Goal: Contribute content: Add original content to the website for others to see

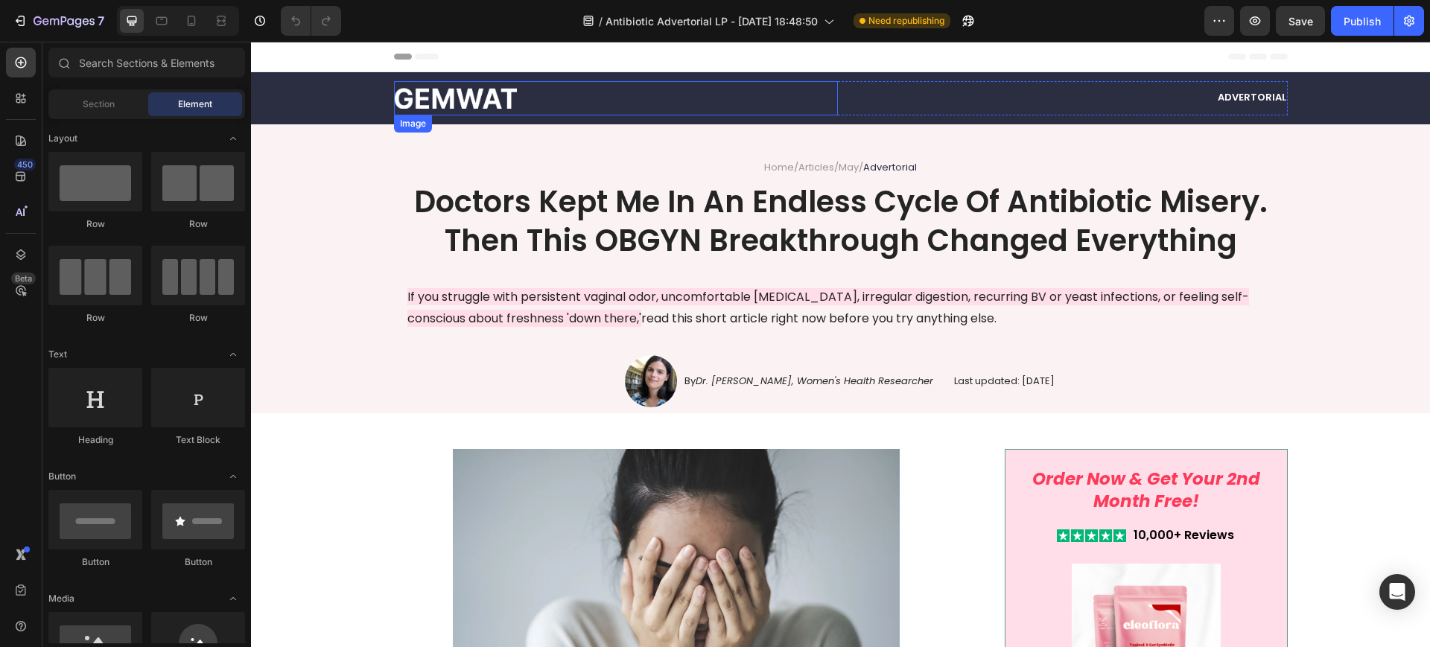
click at [447, 103] on img at bounding box center [455, 98] width 123 height 21
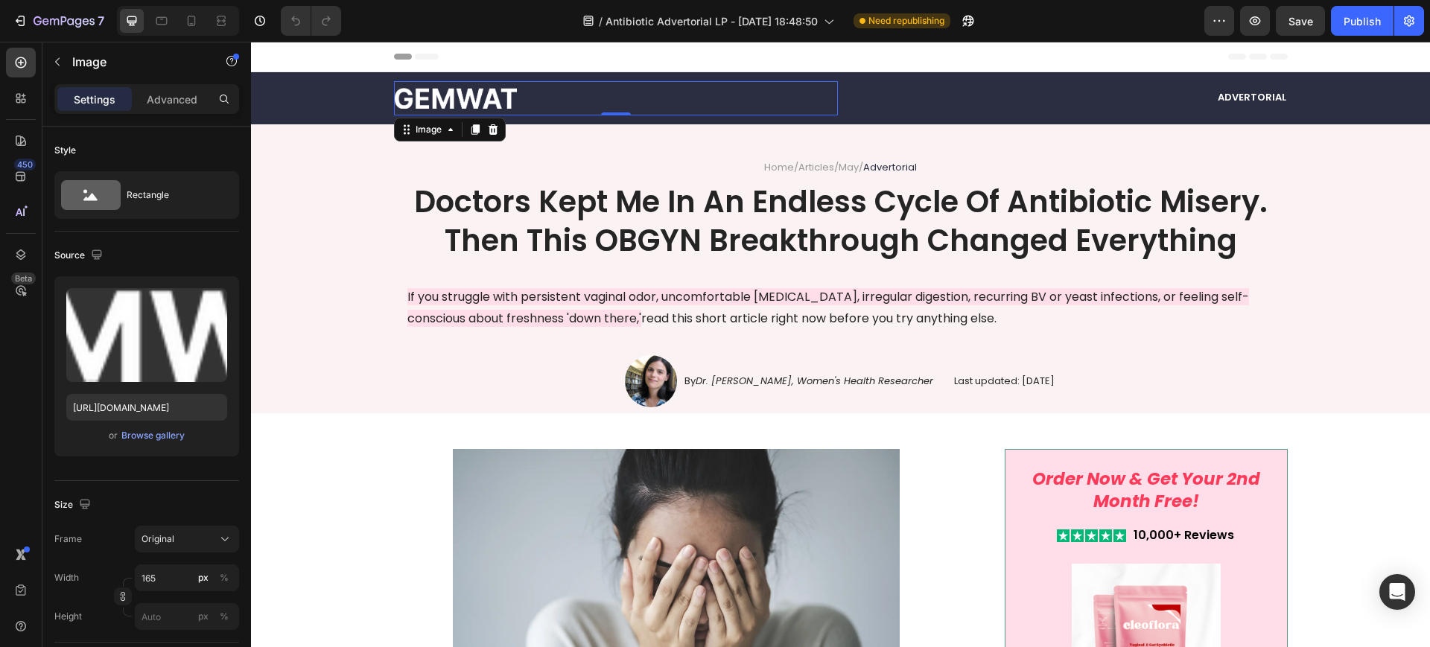
click at [482, 108] on div "Image 0" at bounding box center [616, 98] width 444 height 34
click at [490, 138] on div "Image" at bounding box center [450, 130] width 112 height 24
click at [487, 130] on icon at bounding box center [493, 130] width 12 height 12
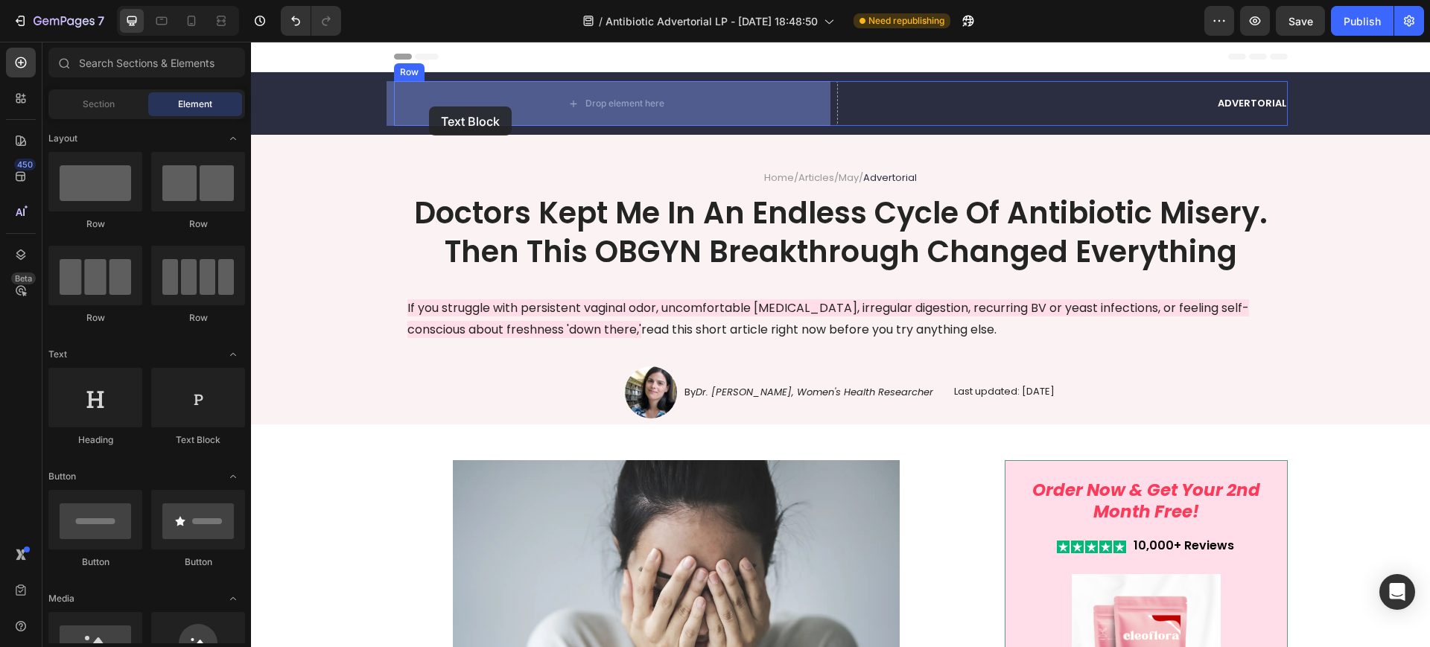
drag, startPoint x: 472, startPoint y: 418, endPoint x: 411, endPoint y: 126, distance: 298.9
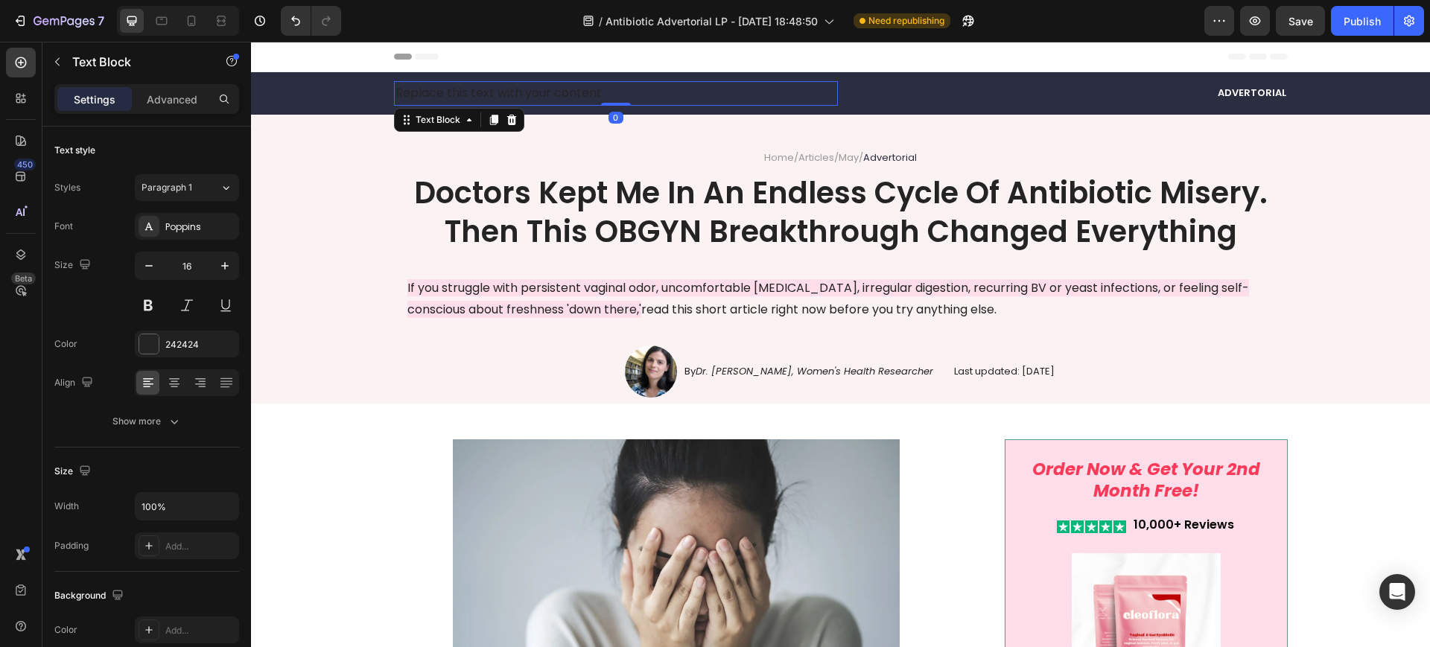
click at [483, 87] on div "Replace this text with your content" at bounding box center [616, 93] width 444 height 25
click at [482, 87] on p "Replace this text with your content" at bounding box center [615, 94] width 441 height 22
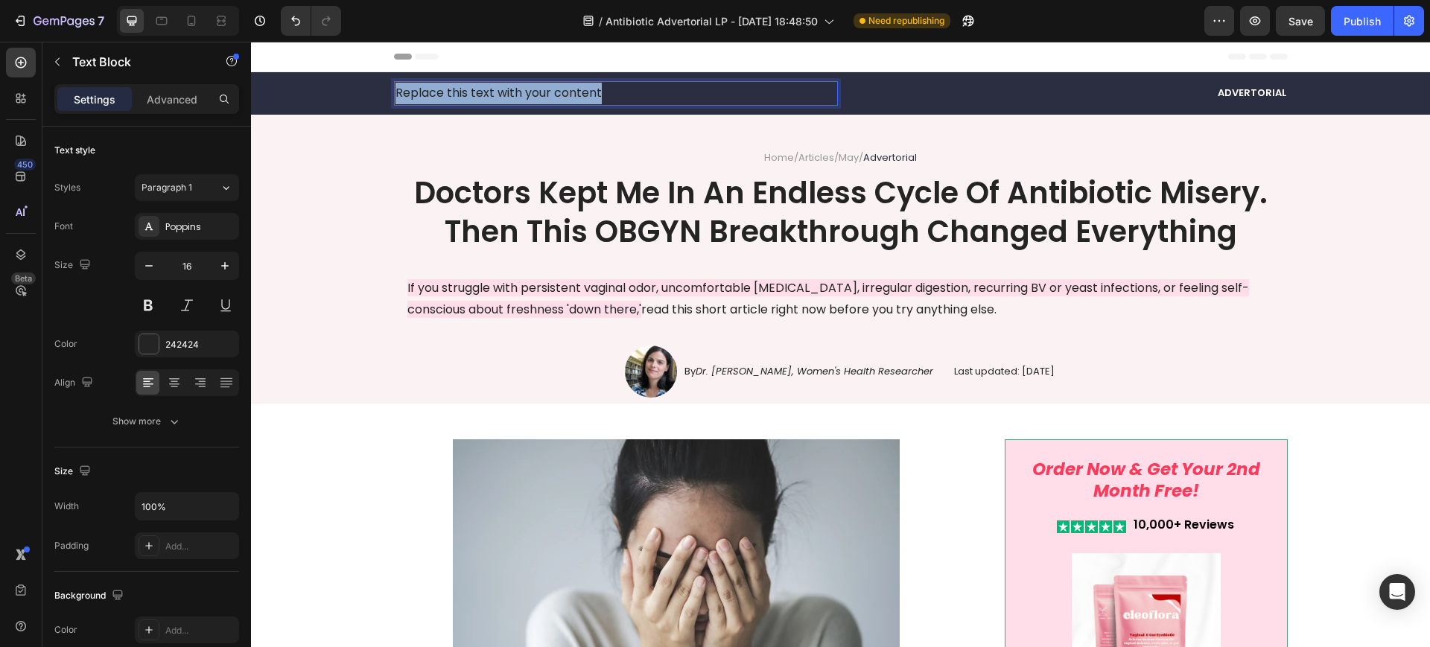
click at [482, 87] on p "Replace this text with your content" at bounding box center [615, 94] width 441 height 22
click at [415, 88] on p "TheFeminieBalance" at bounding box center [615, 94] width 441 height 22
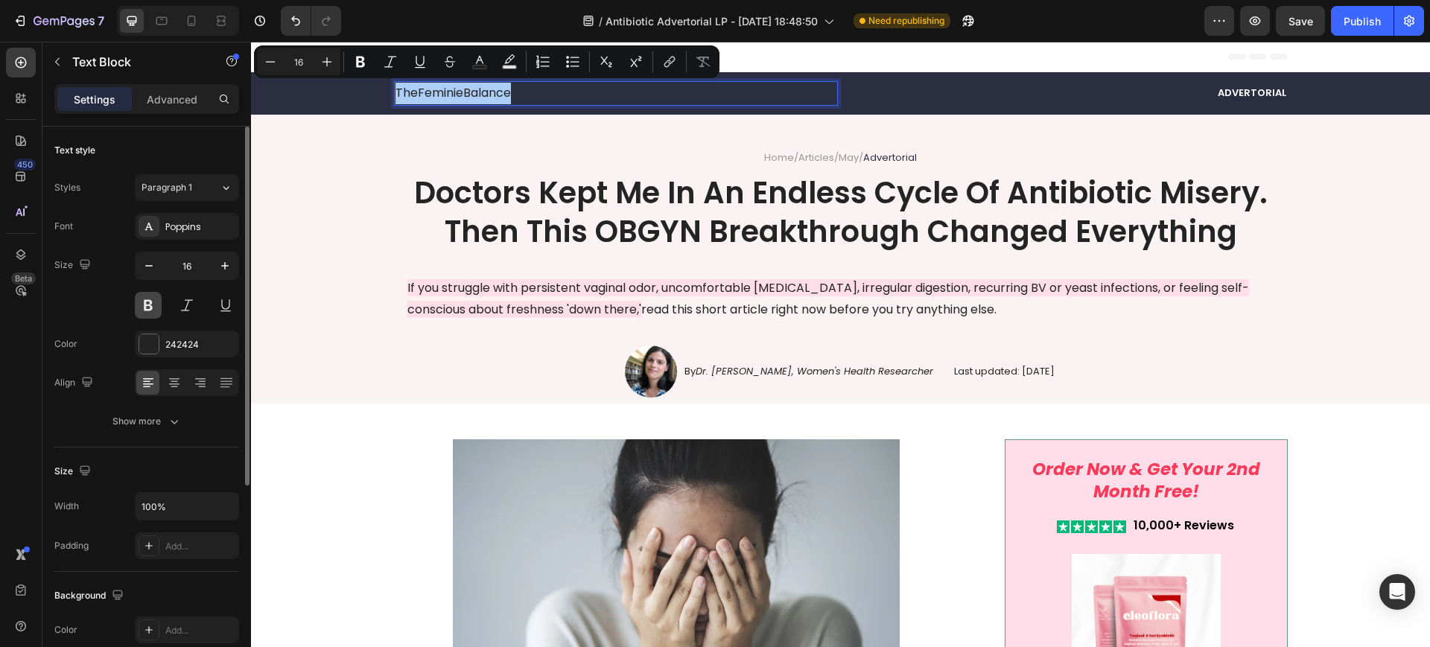
click at [144, 306] on button at bounding box center [148, 305] width 27 height 27
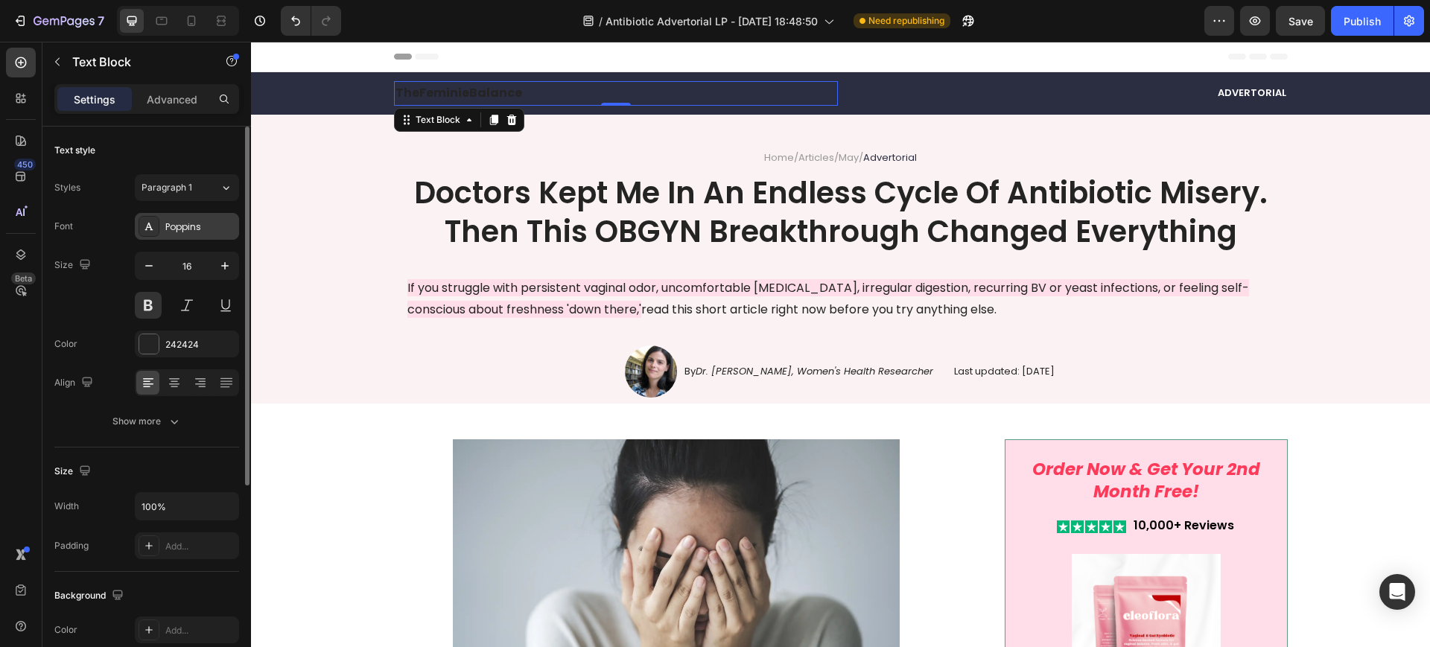
click at [185, 235] on div "Poppins" at bounding box center [187, 226] width 104 height 27
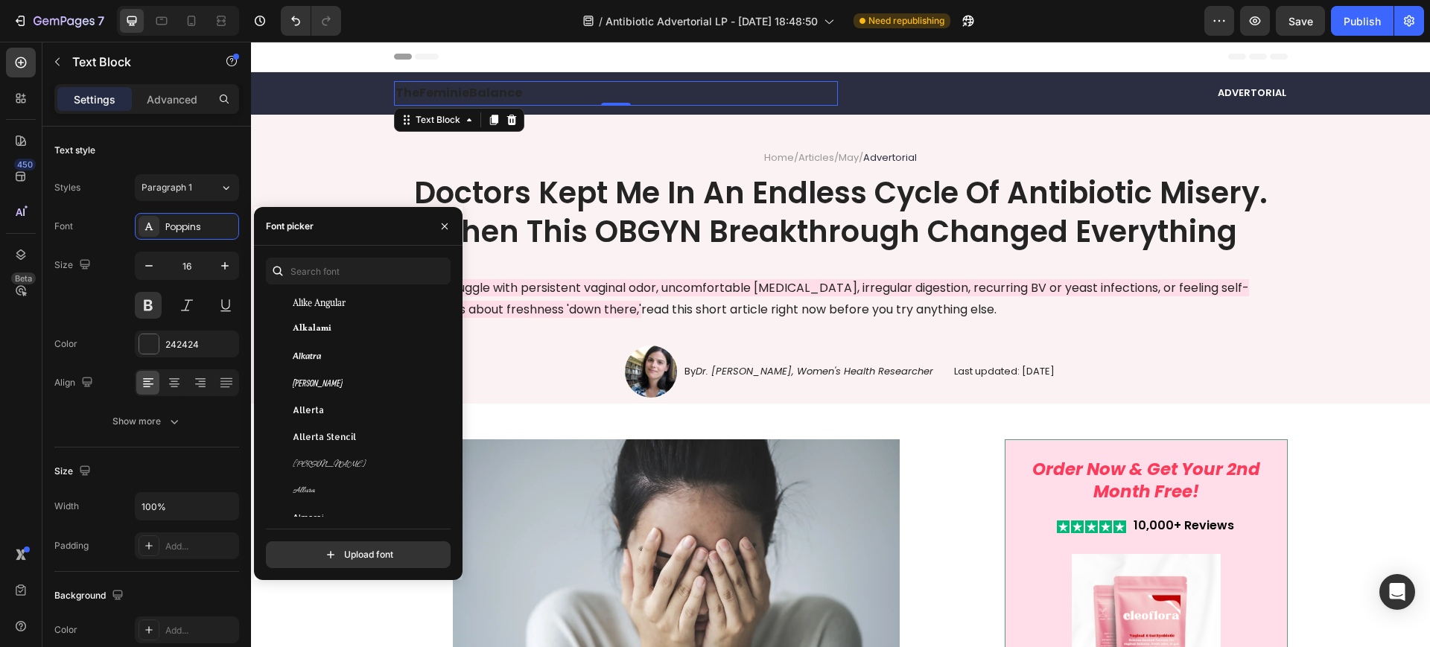
scroll to position [1489, 0]
click at [329, 353] on span "Alumni Sans Inline One" at bounding box center [326, 351] width 66 height 13
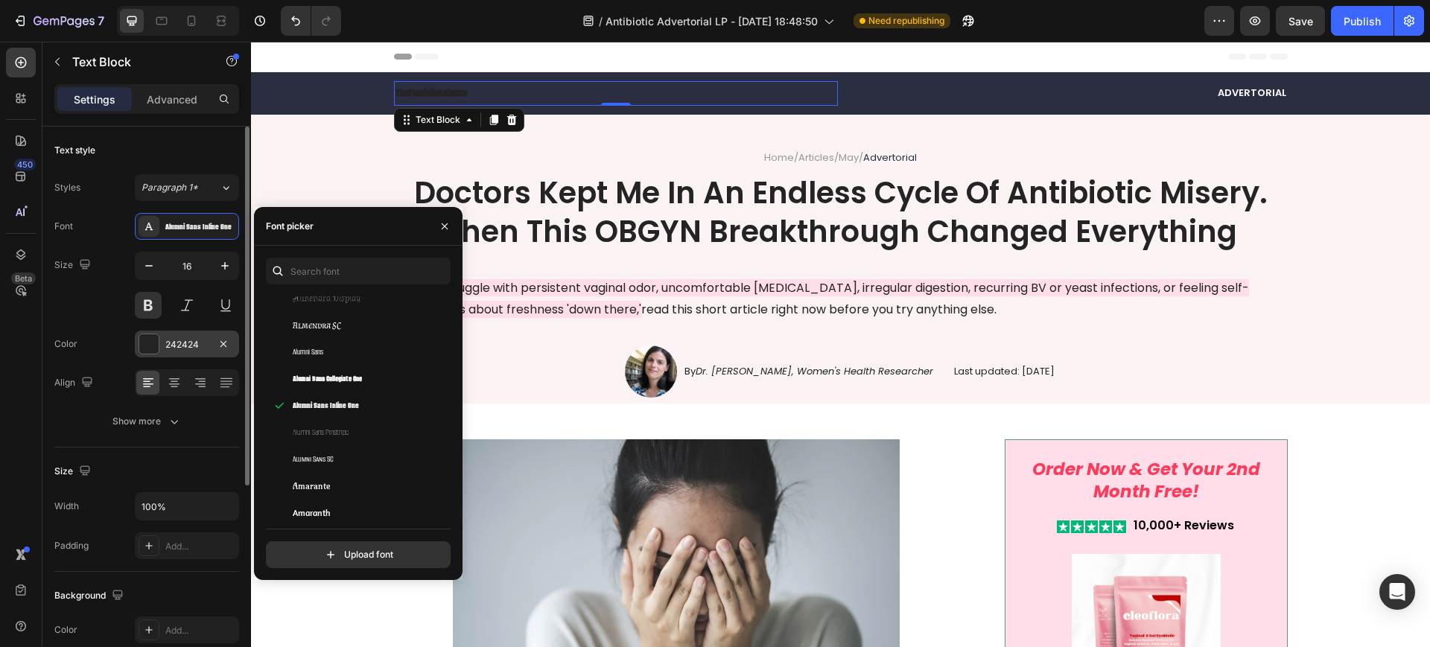
click at [150, 343] on div at bounding box center [148, 343] width 19 height 19
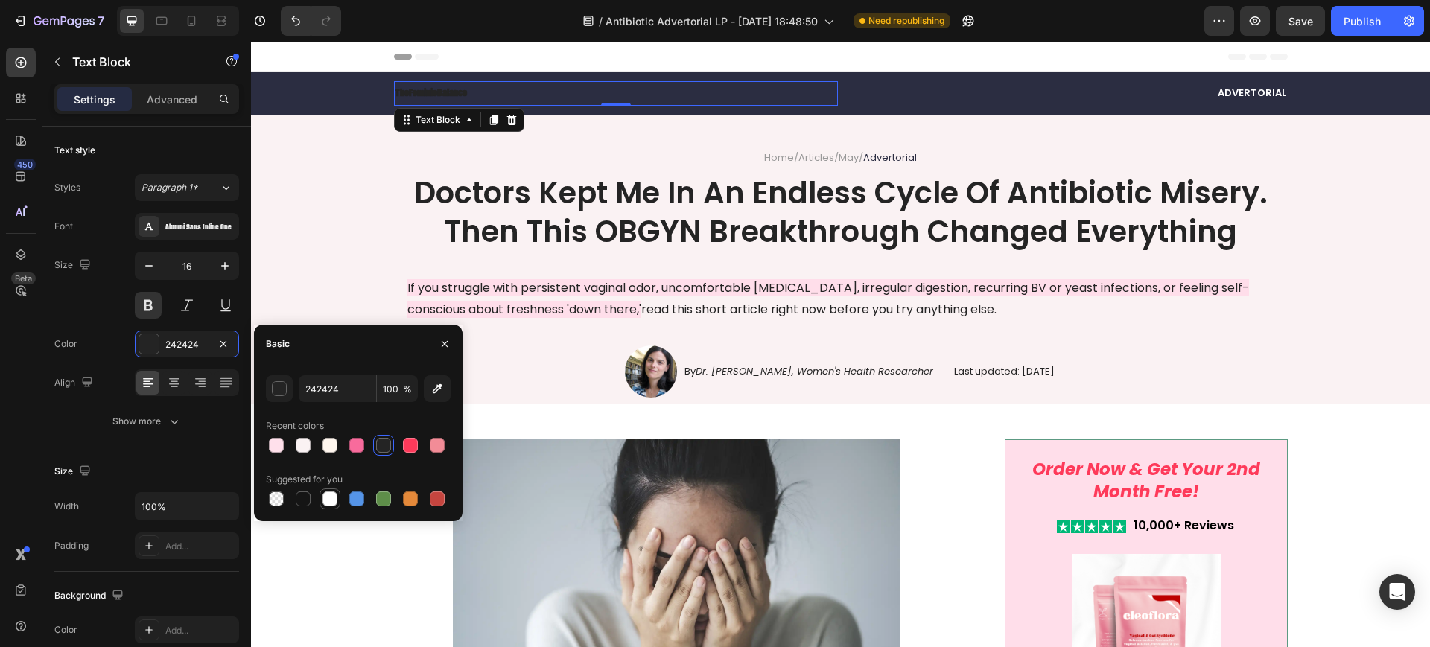
click at [328, 494] on div at bounding box center [329, 498] width 15 height 15
type input "FFFFFF"
click at [221, 265] on icon "button" at bounding box center [224, 265] width 15 height 15
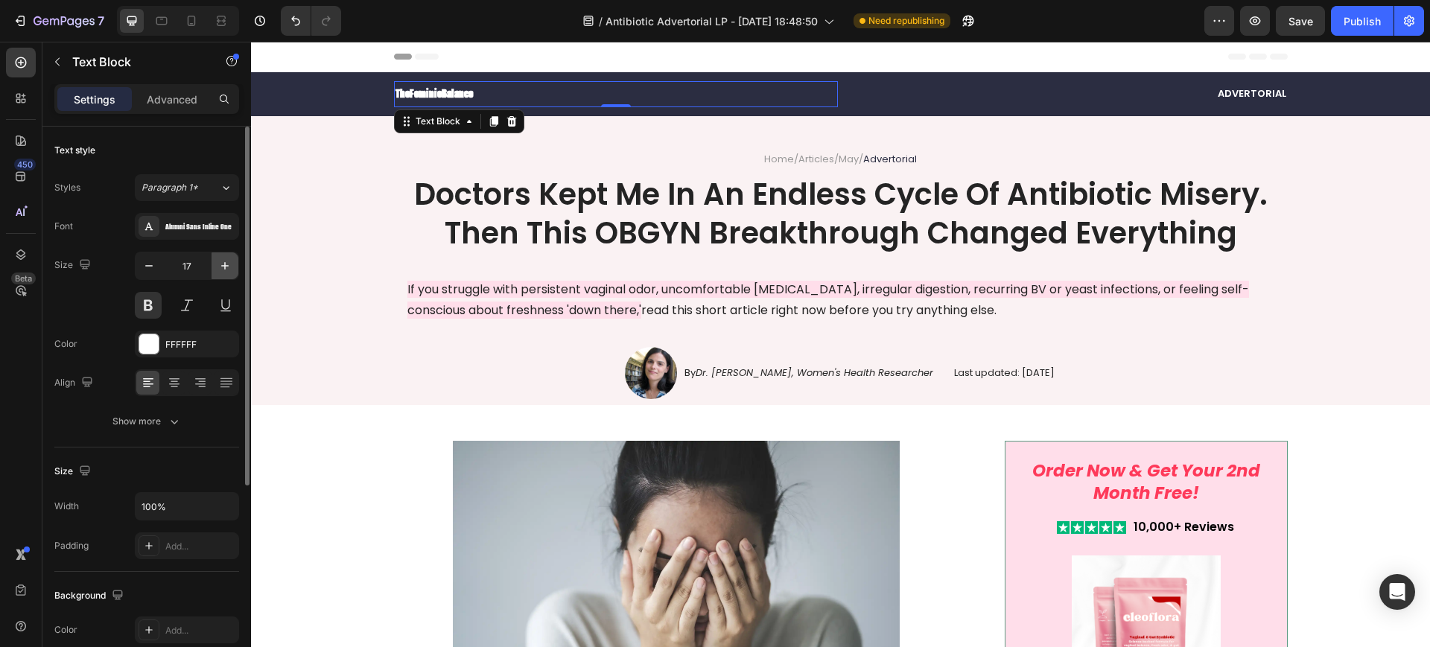
click at [221, 265] on icon "button" at bounding box center [224, 265] width 15 height 15
type input "19"
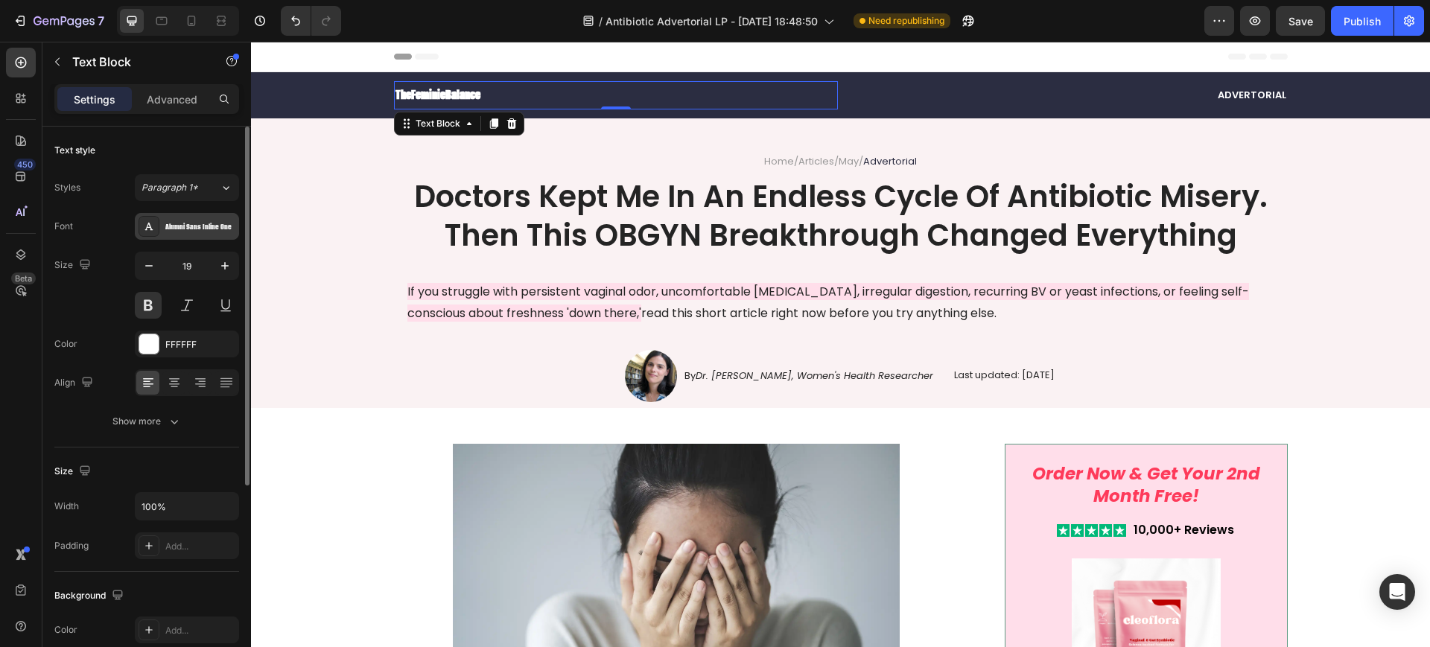
click at [195, 218] on div "Alumni Sans Inline One" at bounding box center [187, 226] width 104 height 27
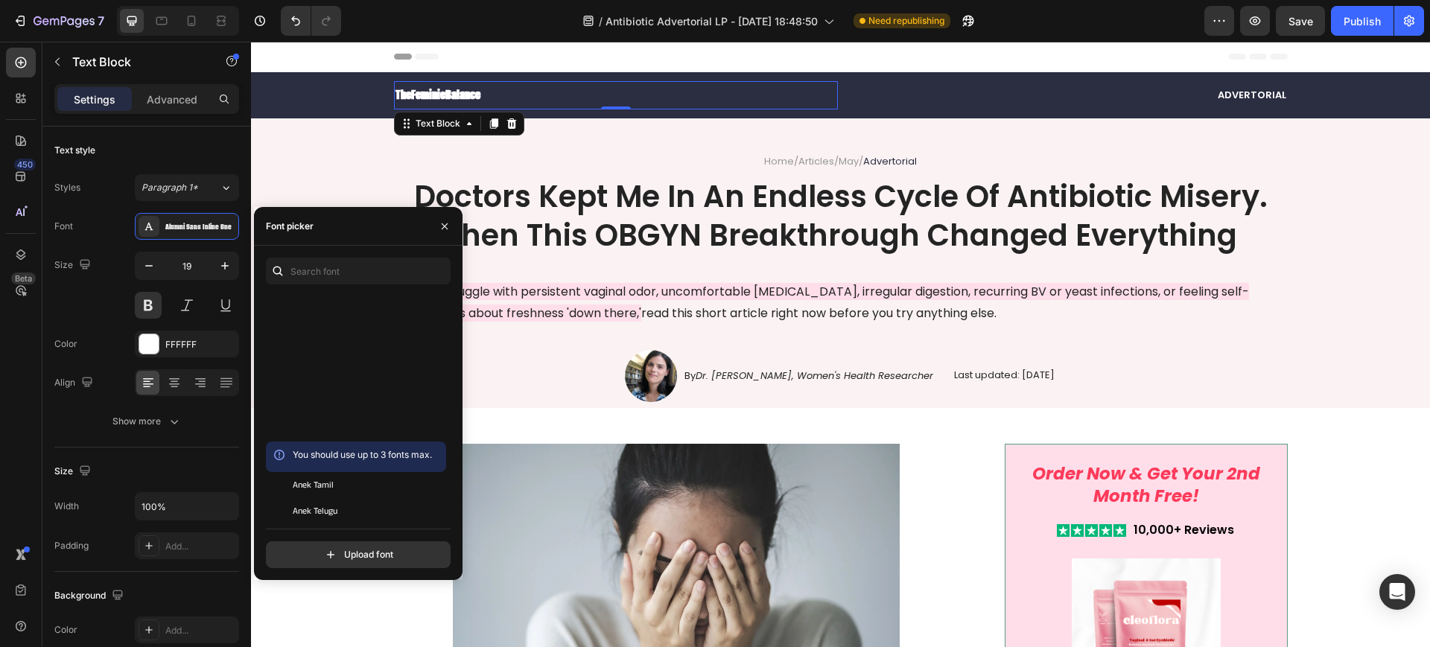
scroll to position [2792, 0]
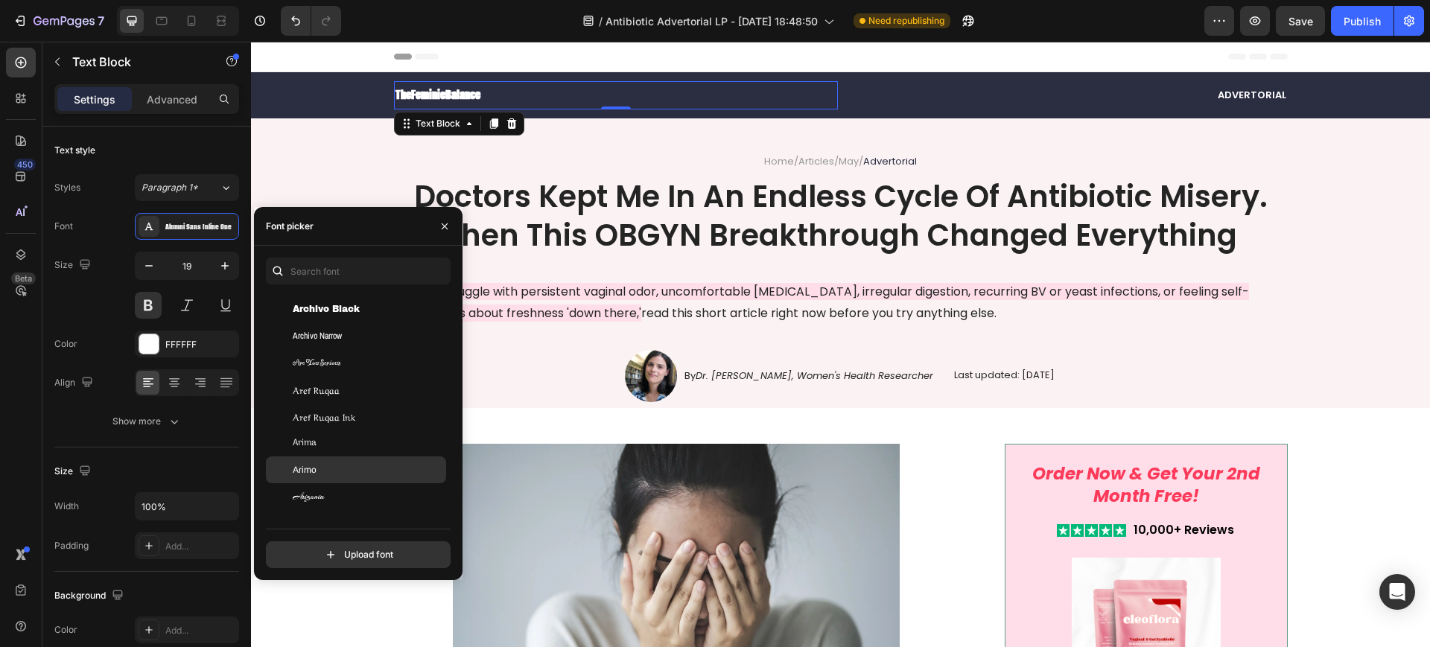
click at [326, 474] on div "Arimo" at bounding box center [368, 469] width 150 height 13
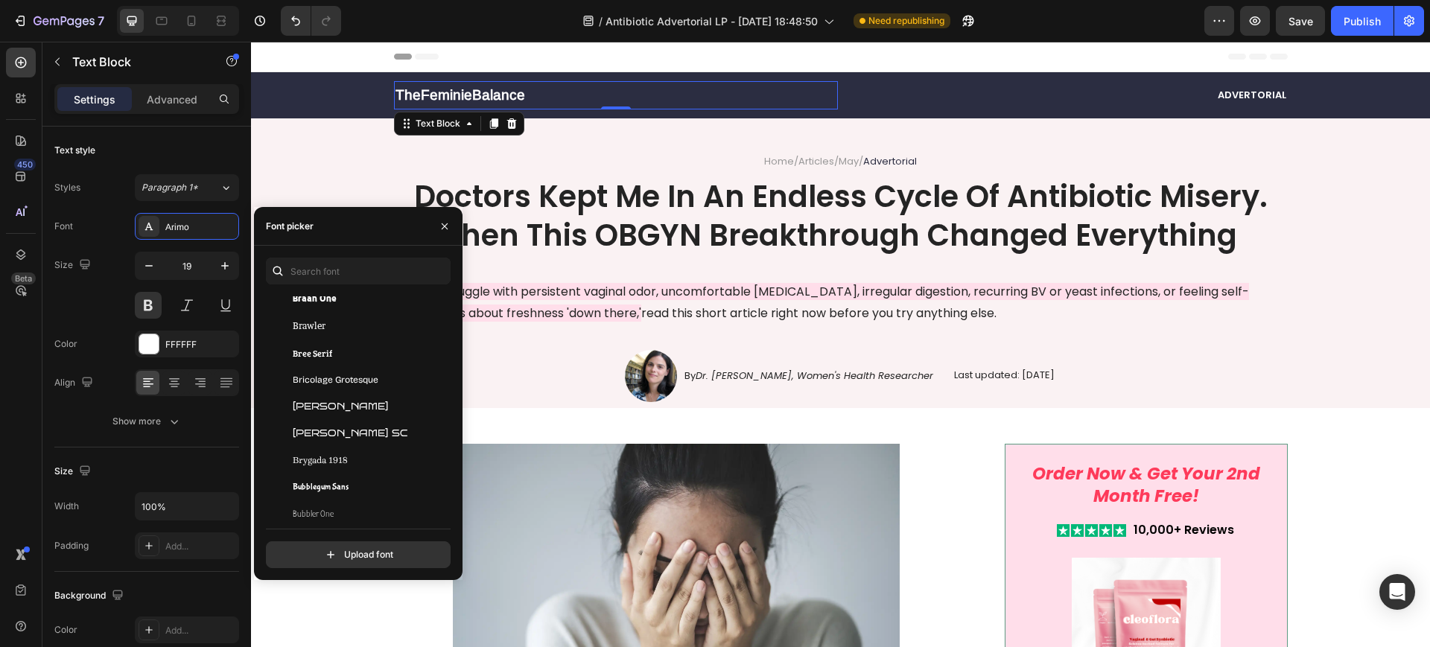
scroll to position [6422, 0]
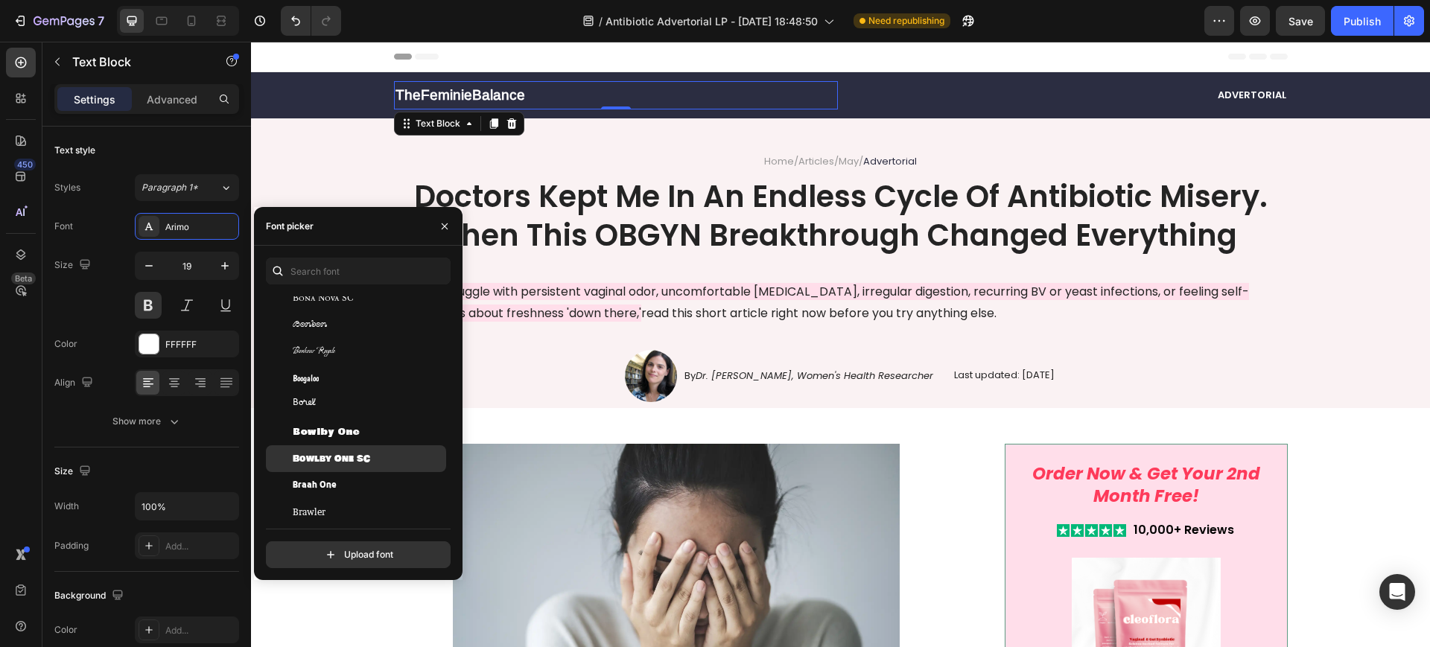
click at [341, 462] on span "Bowlby One SC" at bounding box center [331, 458] width 77 height 13
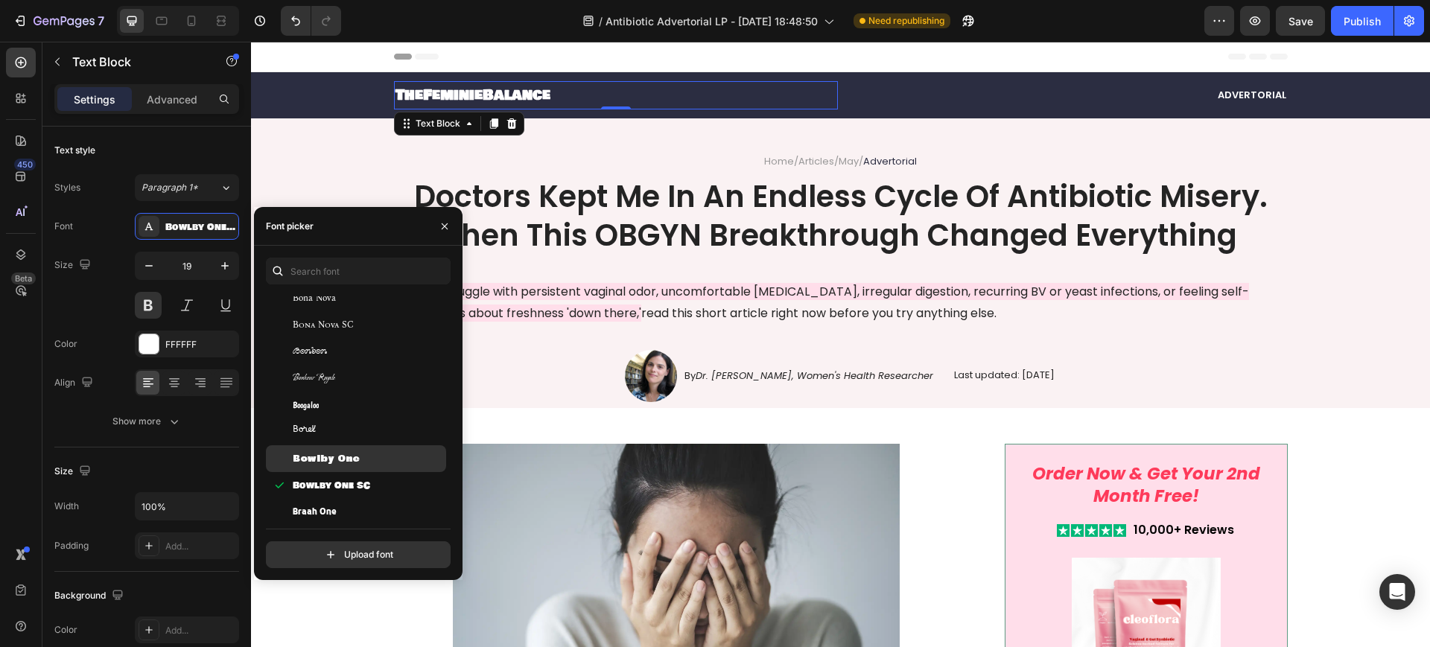
click at [328, 452] on span "Bowlby One" at bounding box center [326, 458] width 67 height 13
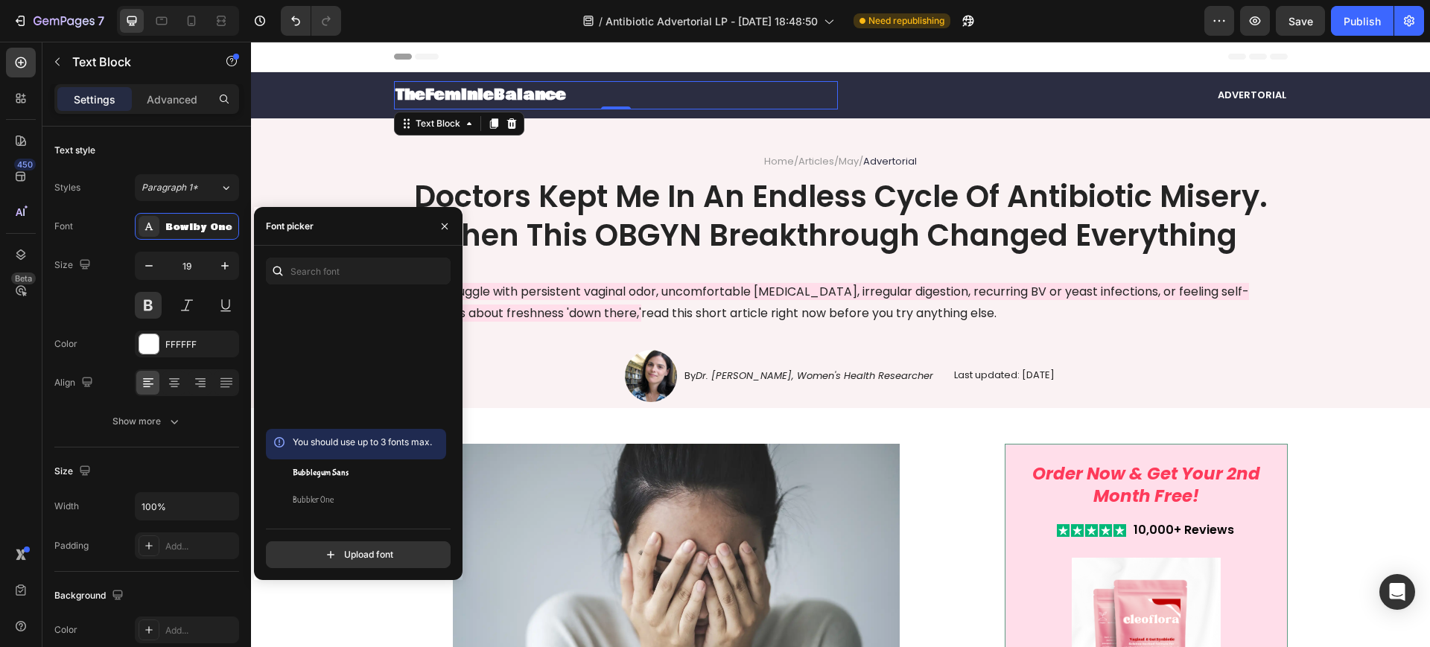
scroll to position [7073, 0]
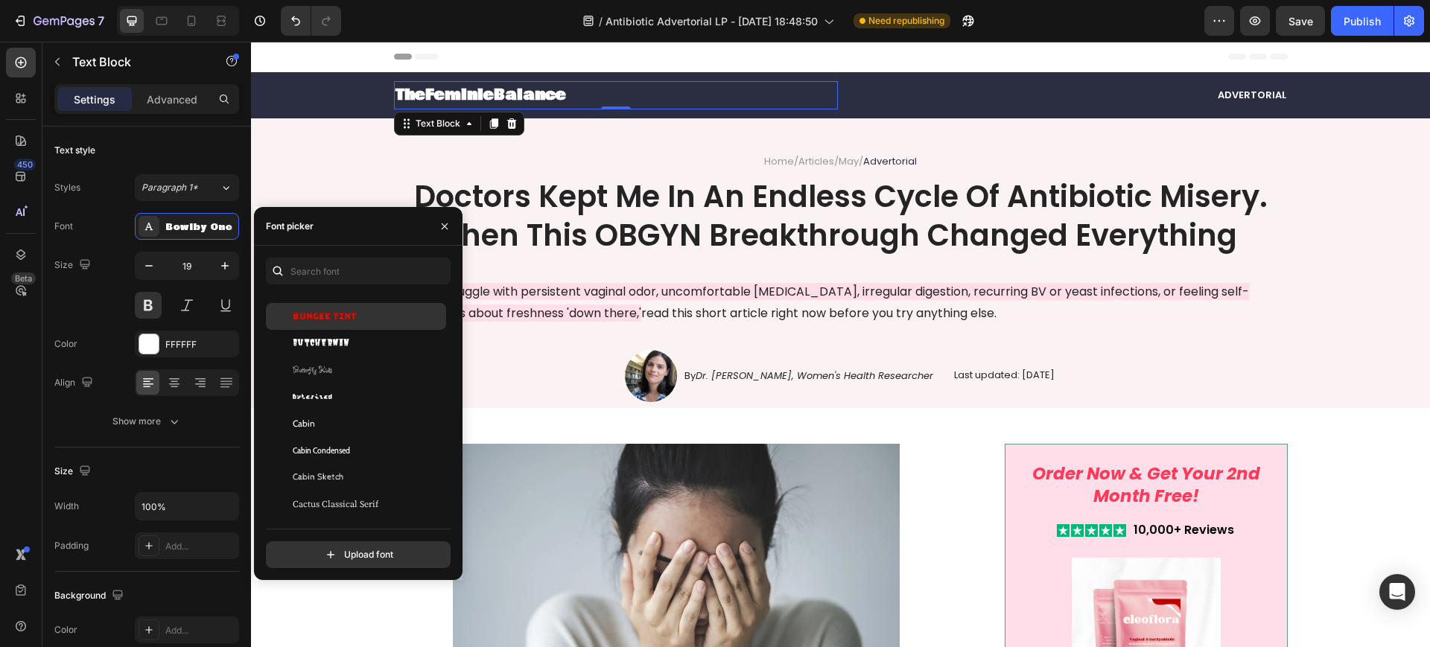
click at [313, 319] on span "Bungee Tint" at bounding box center [325, 316] width 64 height 13
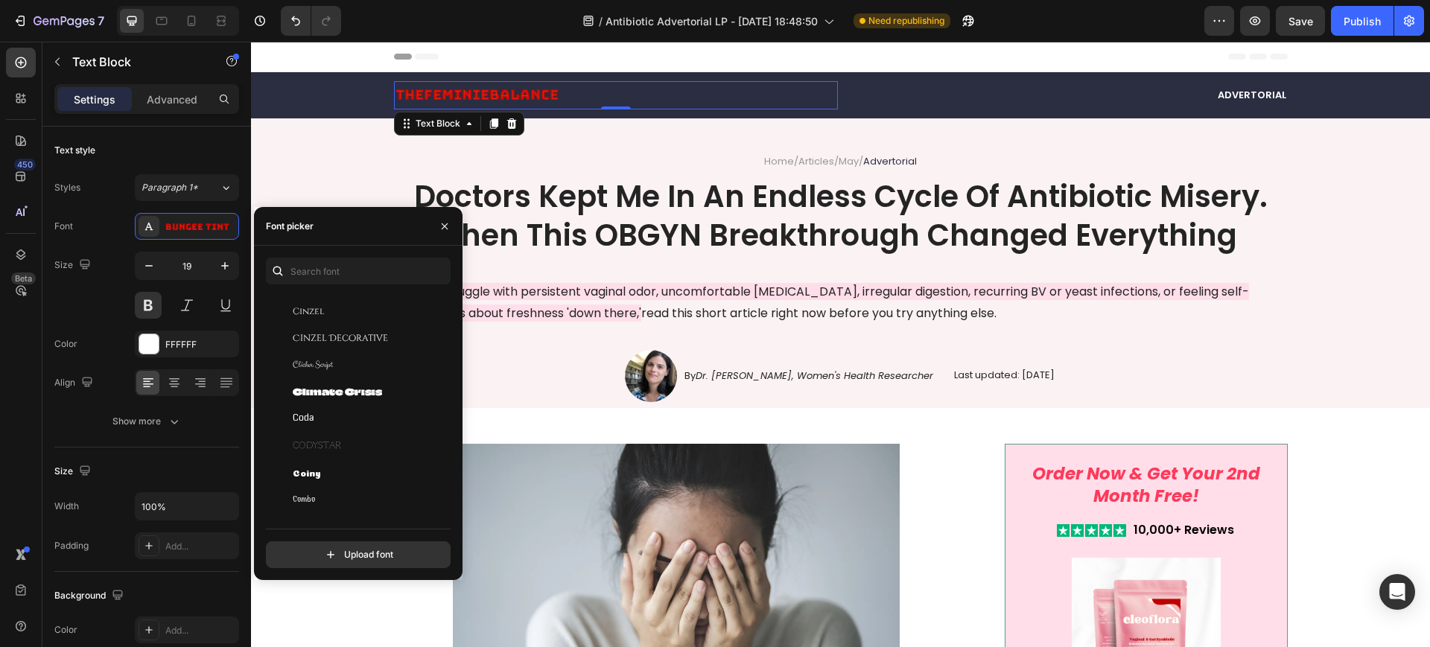
scroll to position [9028, 0]
click at [324, 369] on div "Coiny" at bounding box center [368, 372] width 150 height 13
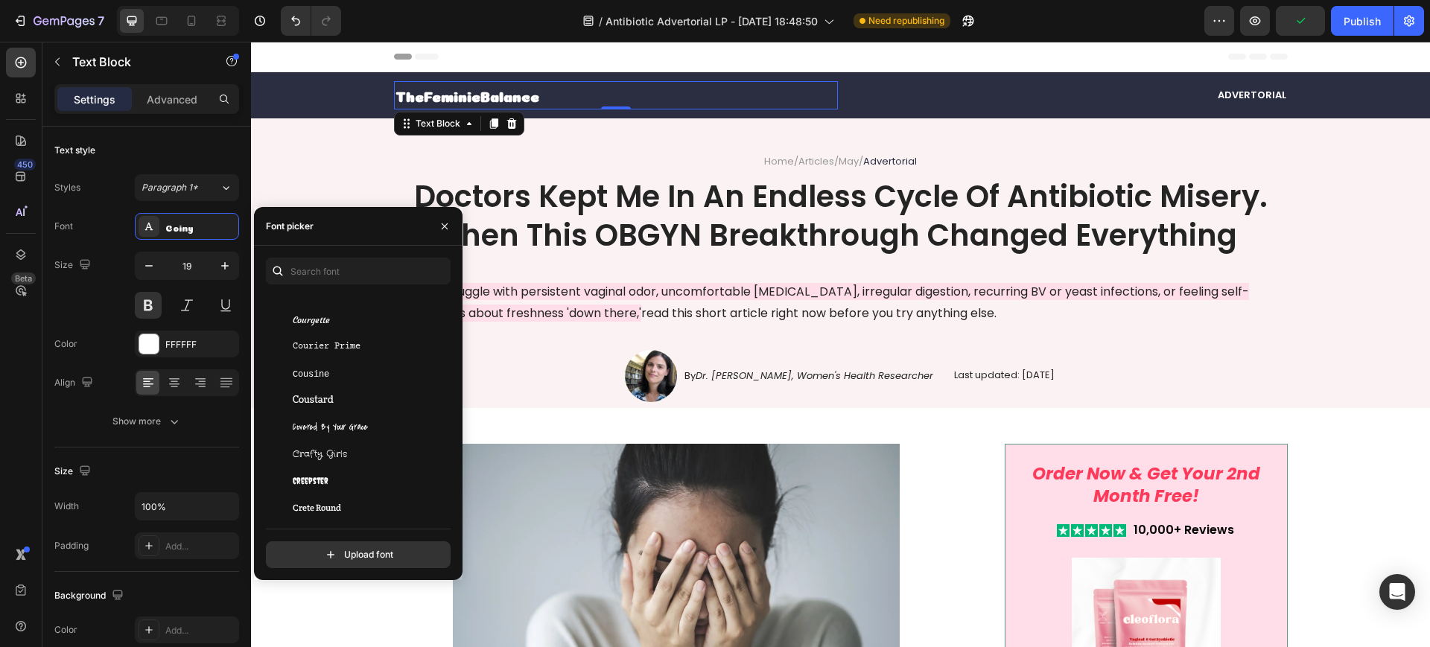
scroll to position [9865, 0]
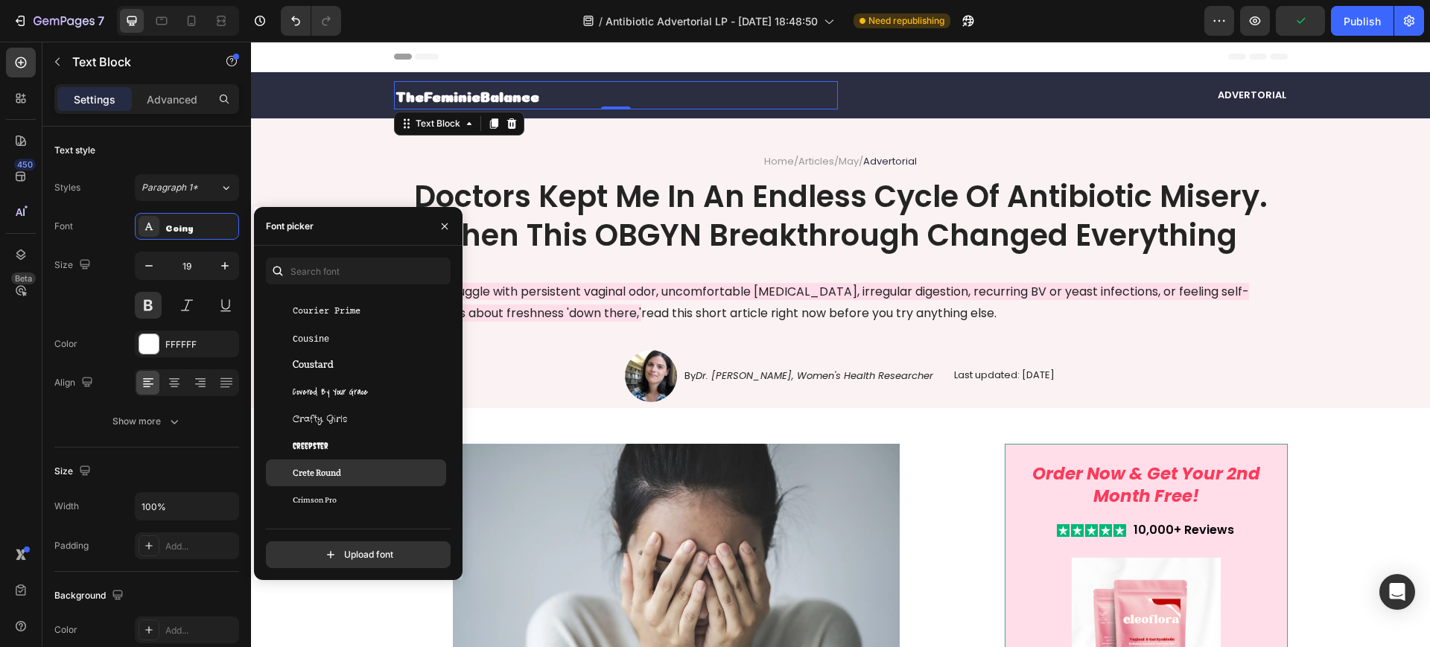
click at [337, 470] on span "Crete Round" at bounding box center [317, 472] width 48 height 13
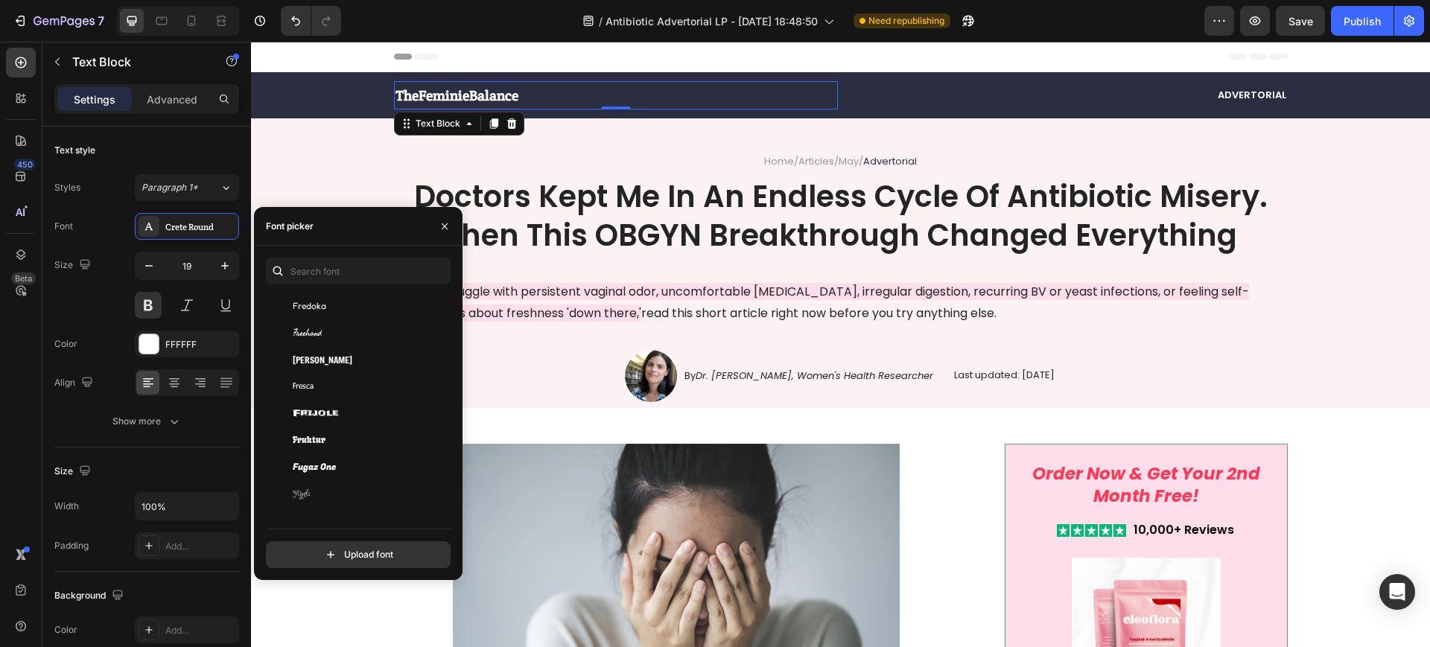
scroll to position [13960, 0]
click at [348, 425] on div "Fugaz One" at bounding box center [368, 424] width 150 height 13
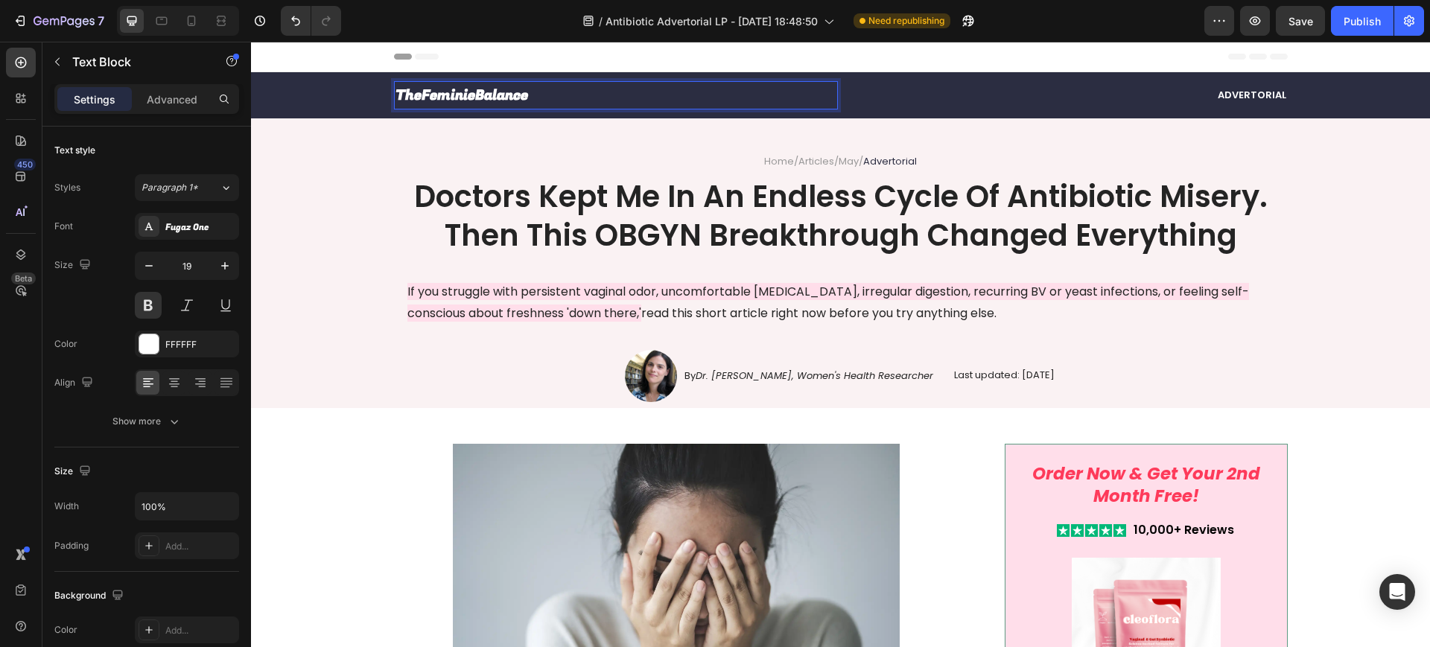
click at [415, 95] on p "TheFeminieBalance" at bounding box center [615, 95] width 441 height 25
click at [473, 94] on p "The FeminieBalance" at bounding box center [615, 95] width 441 height 25
click at [515, 94] on p "The Feminie Balance" at bounding box center [615, 95] width 441 height 25
click at [544, 95] on p "The Feminie Balance" at bounding box center [615, 95] width 441 height 25
click at [549, 95] on p "The Feminie Balance Researcher" at bounding box center [615, 95] width 441 height 25
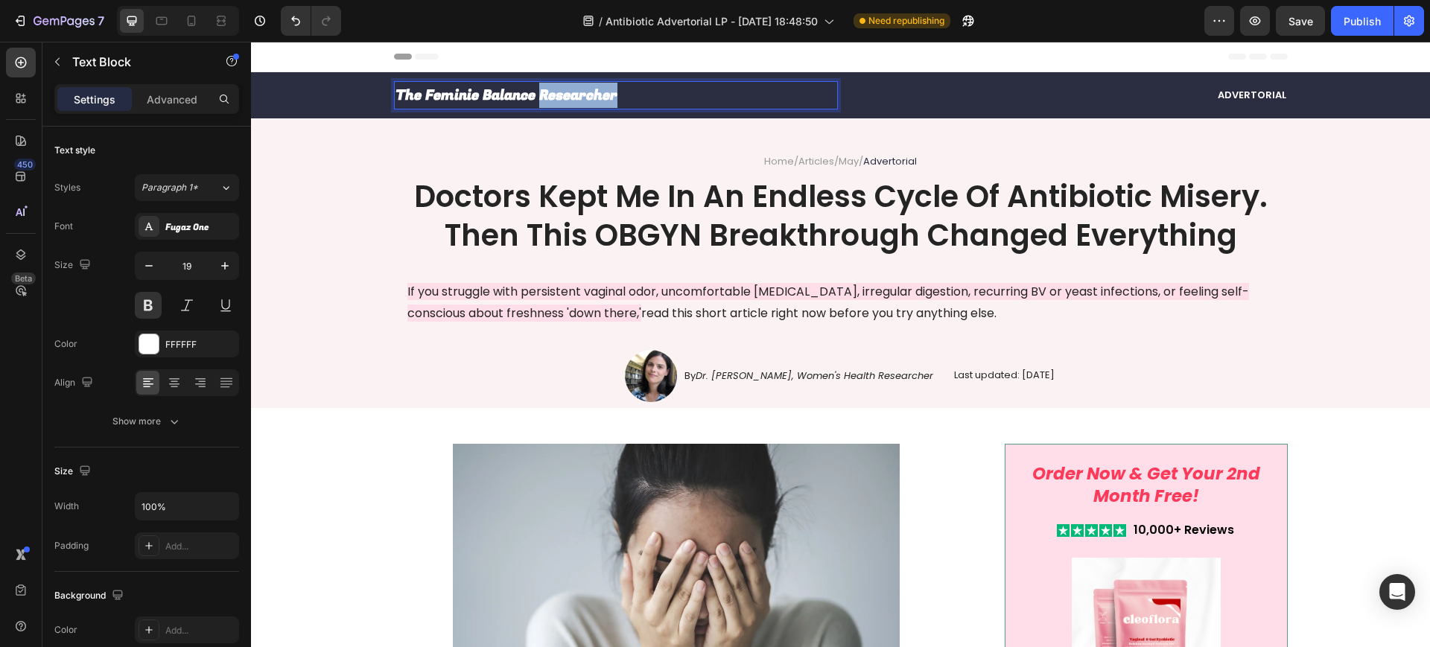
click at [549, 95] on p "The Feminie Balance Researcher" at bounding box center [615, 95] width 441 height 25
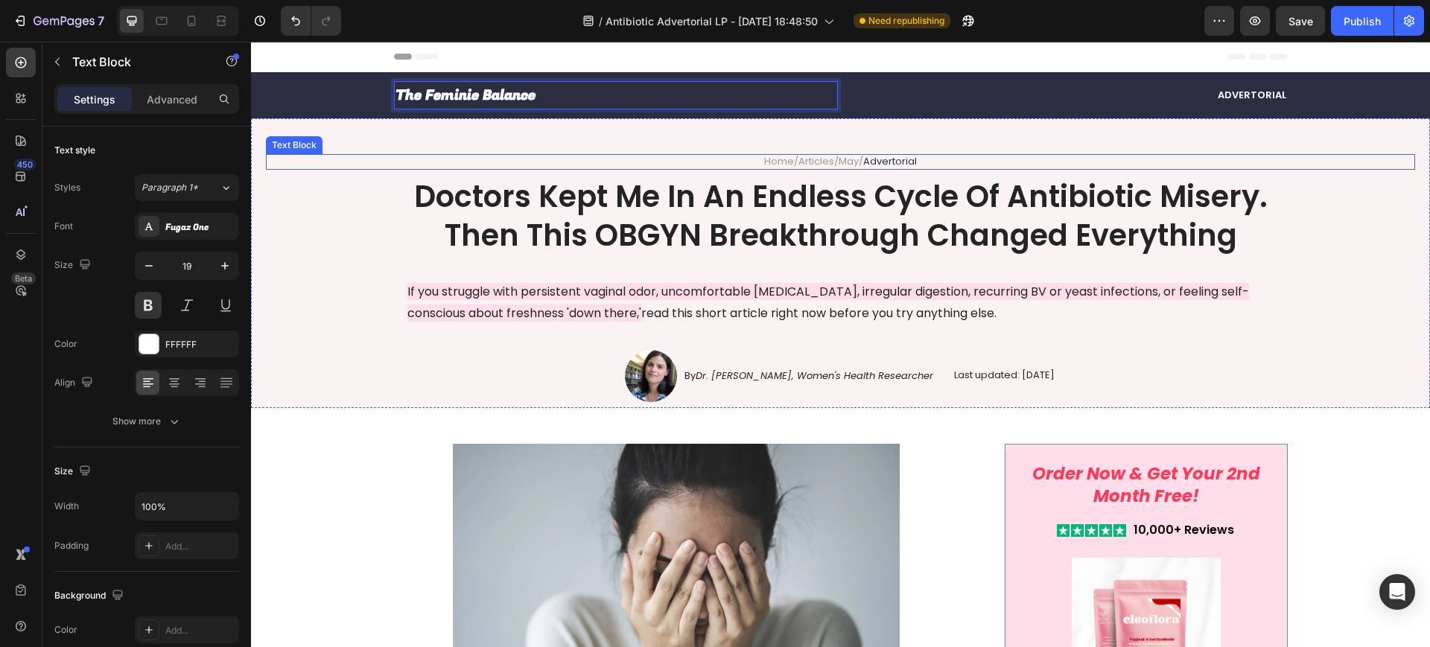
click at [382, 168] on div "Home / Articles / May / Advertorial" at bounding box center [840, 162] width 1149 height 16
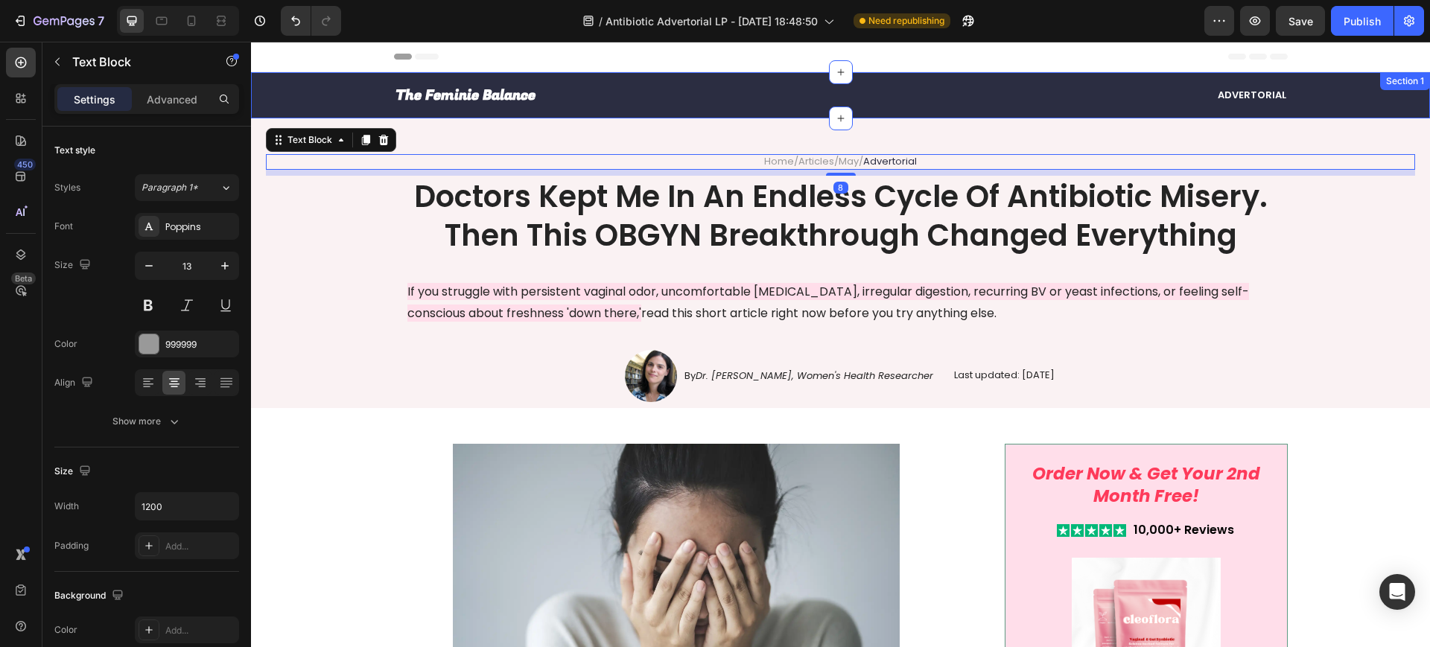
click at [335, 79] on div "The Feminie Balance Text Block Advertorial Text Block Row Section 1" at bounding box center [840, 95] width 1179 height 46
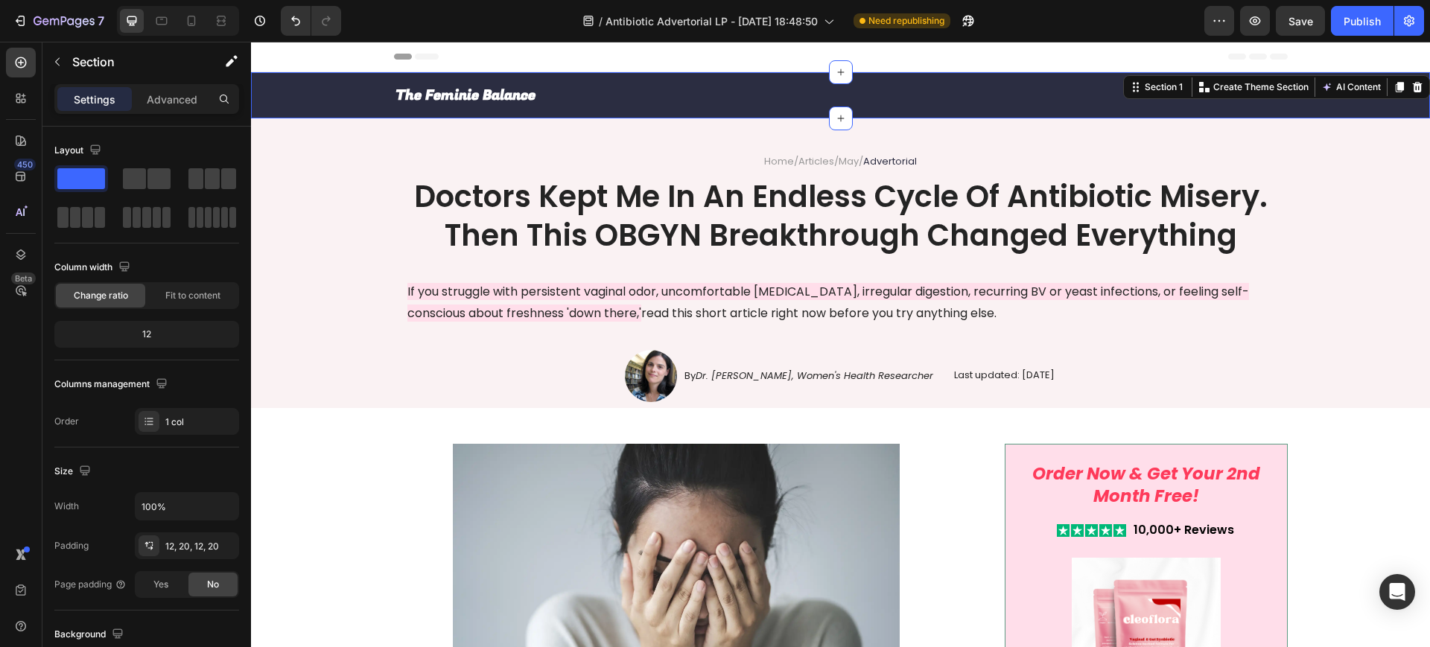
scroll to position [345, 0]
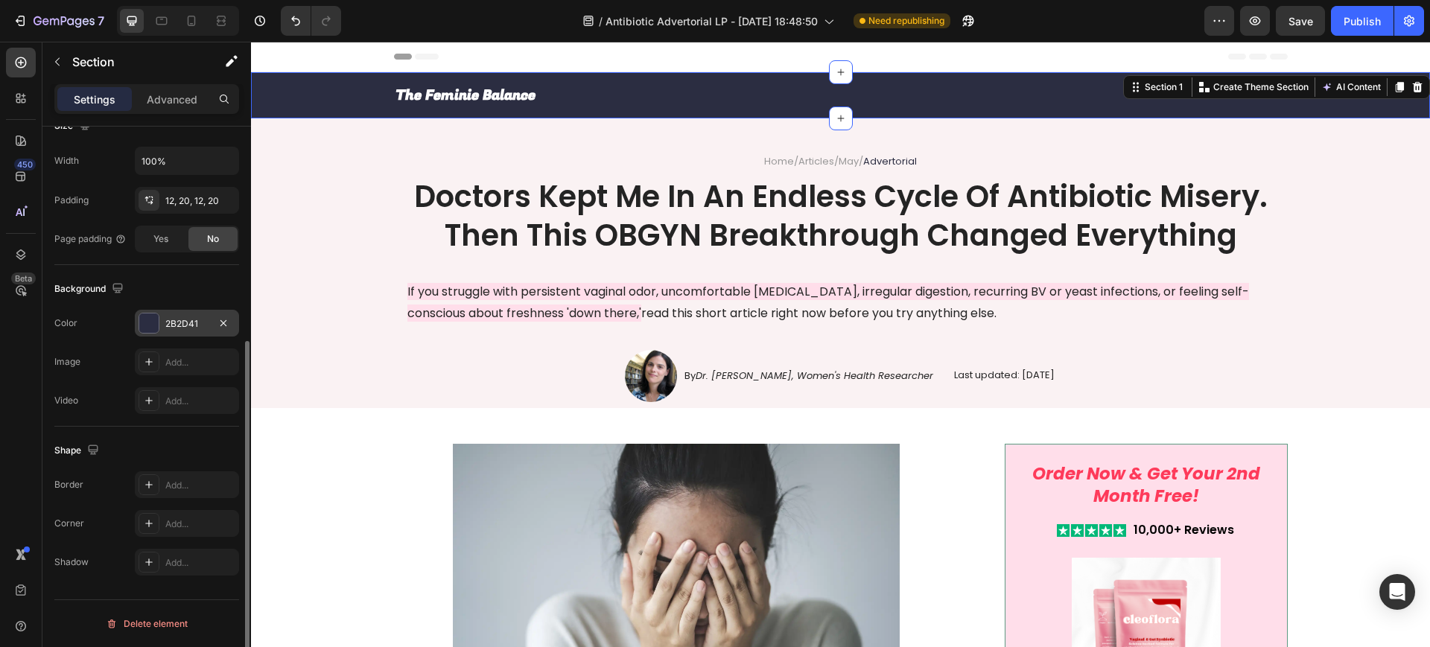
click at [182, 322] on div "2B2D41" at bounding box center [186, 323] width 43 height 13
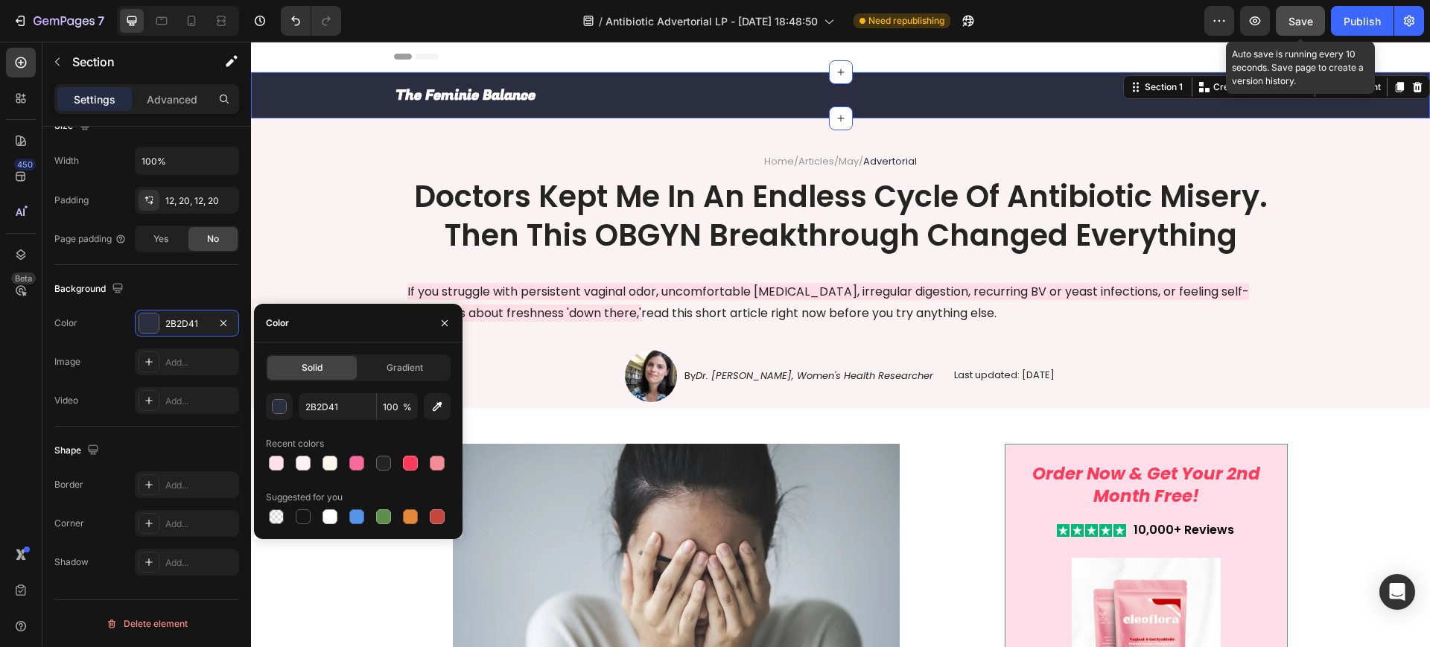
click at [1321, 26] on button "Save" at bounding box center [1299, 21] width 49 height 30
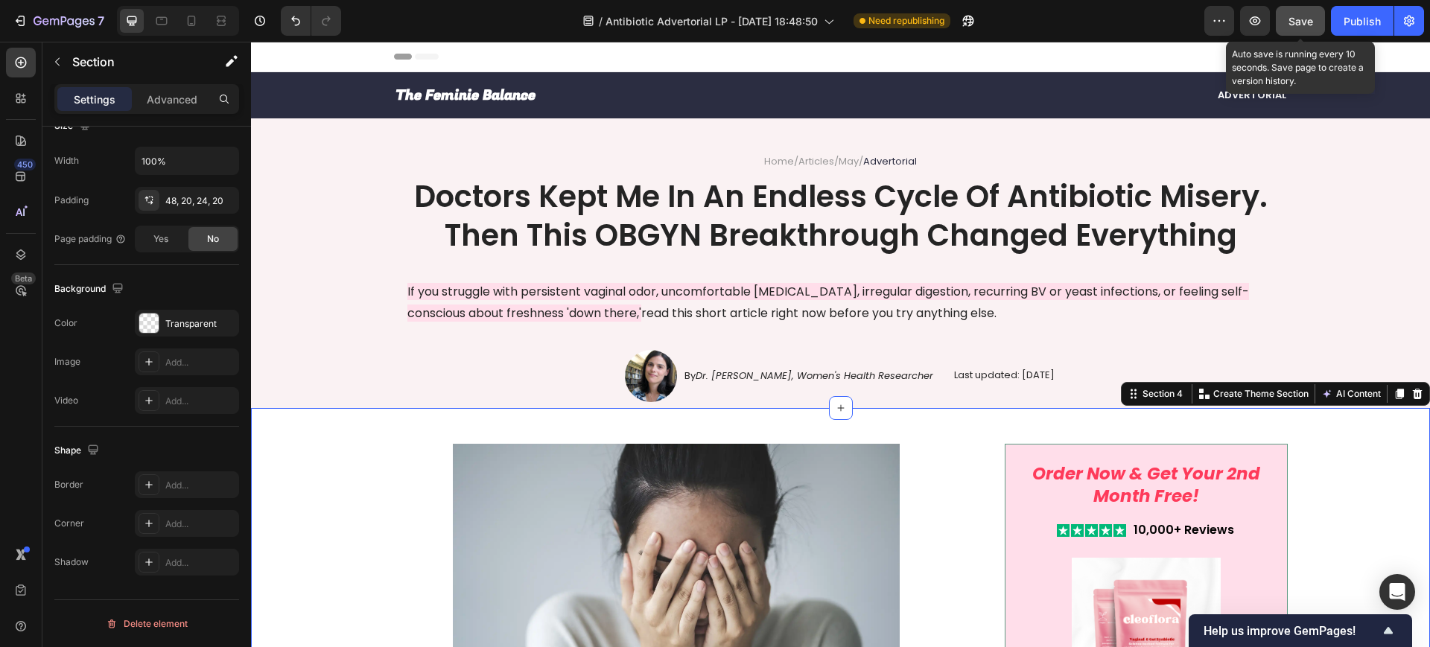
click at [1290, 19] on span "Save" at bounding box center [1300, 21] width 25 height 13
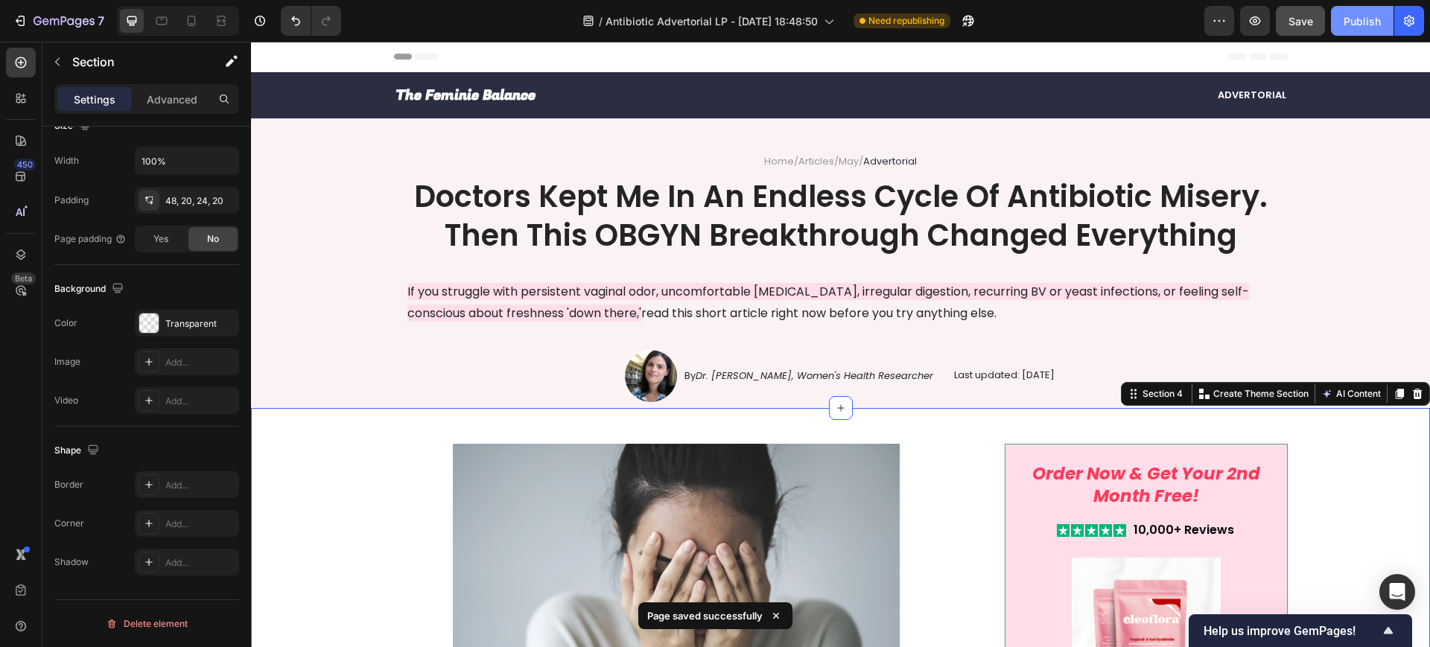
click at [1353, 14] on div "Publish" at bounding box center [1361, 21] width 37 height 16
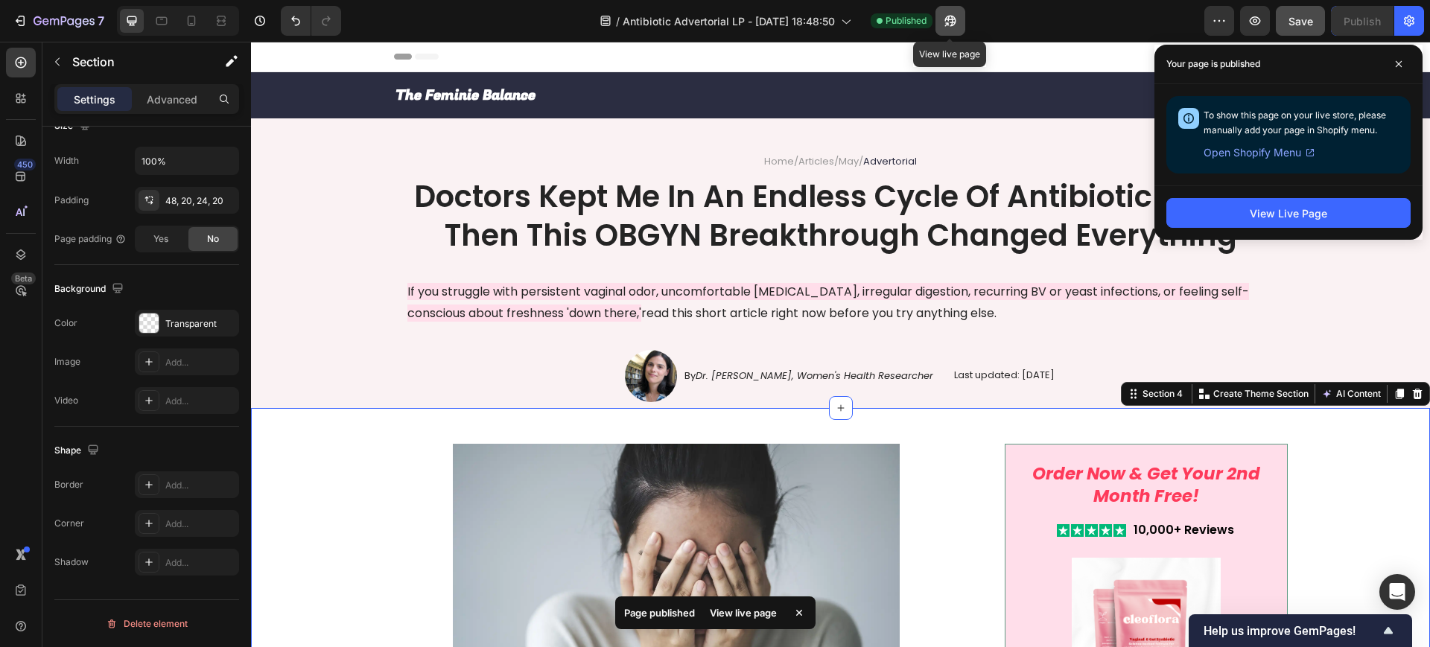
click at [952, 15] on icon "button" at bounding box center [950, 20] width 15 height 15
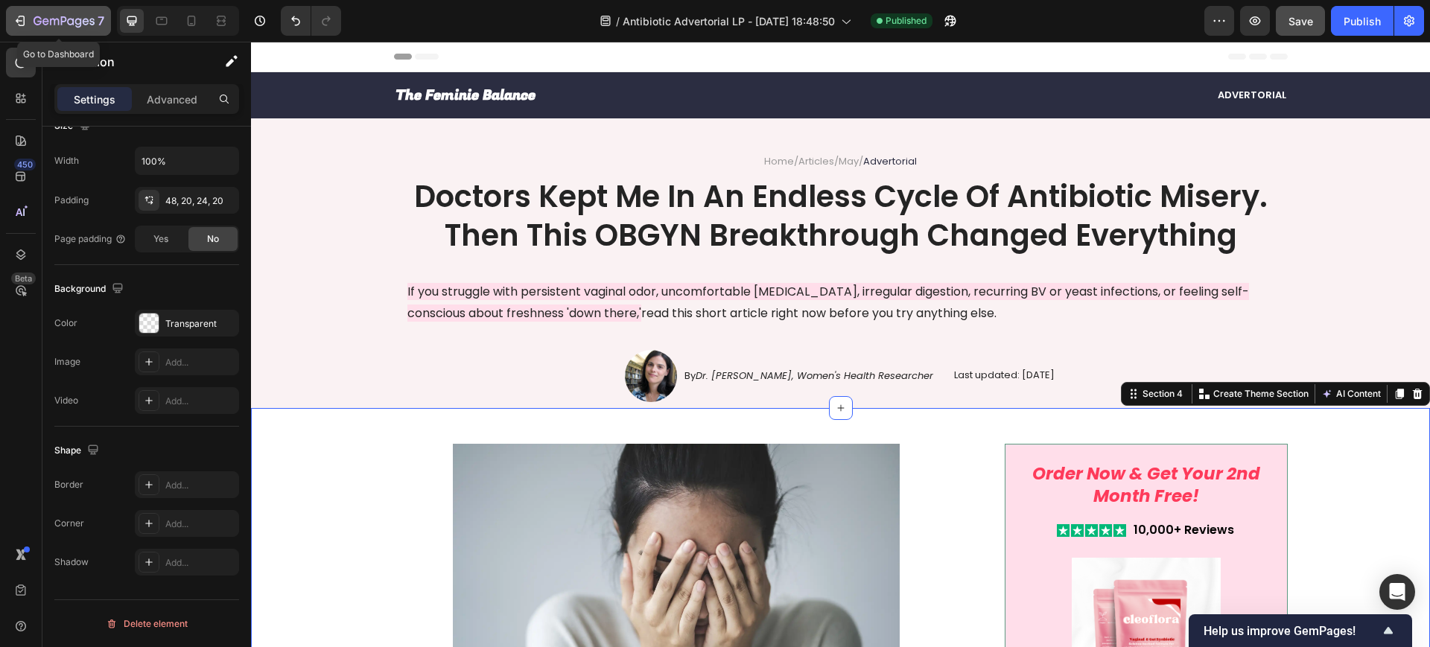
click at [51, 23] on icon "button" at bounding box center [64, 22] width 61 height 13
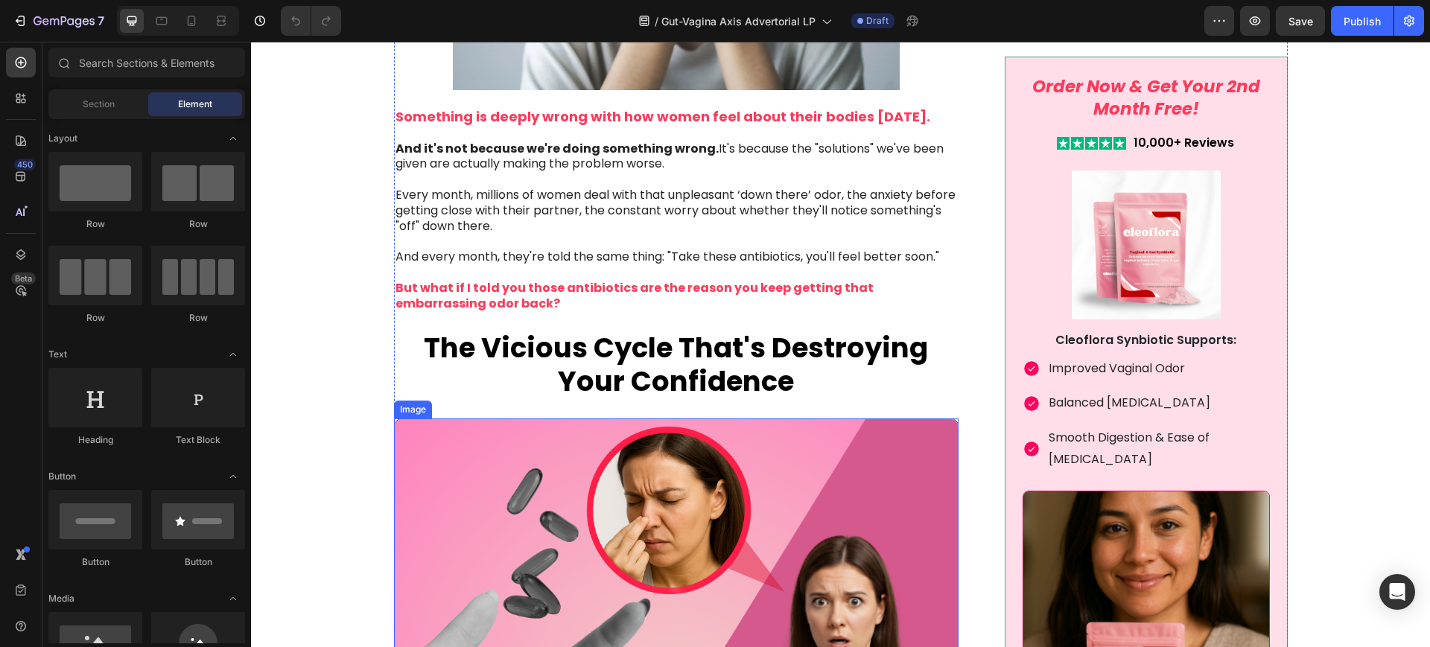
scroll to position [558, 0]
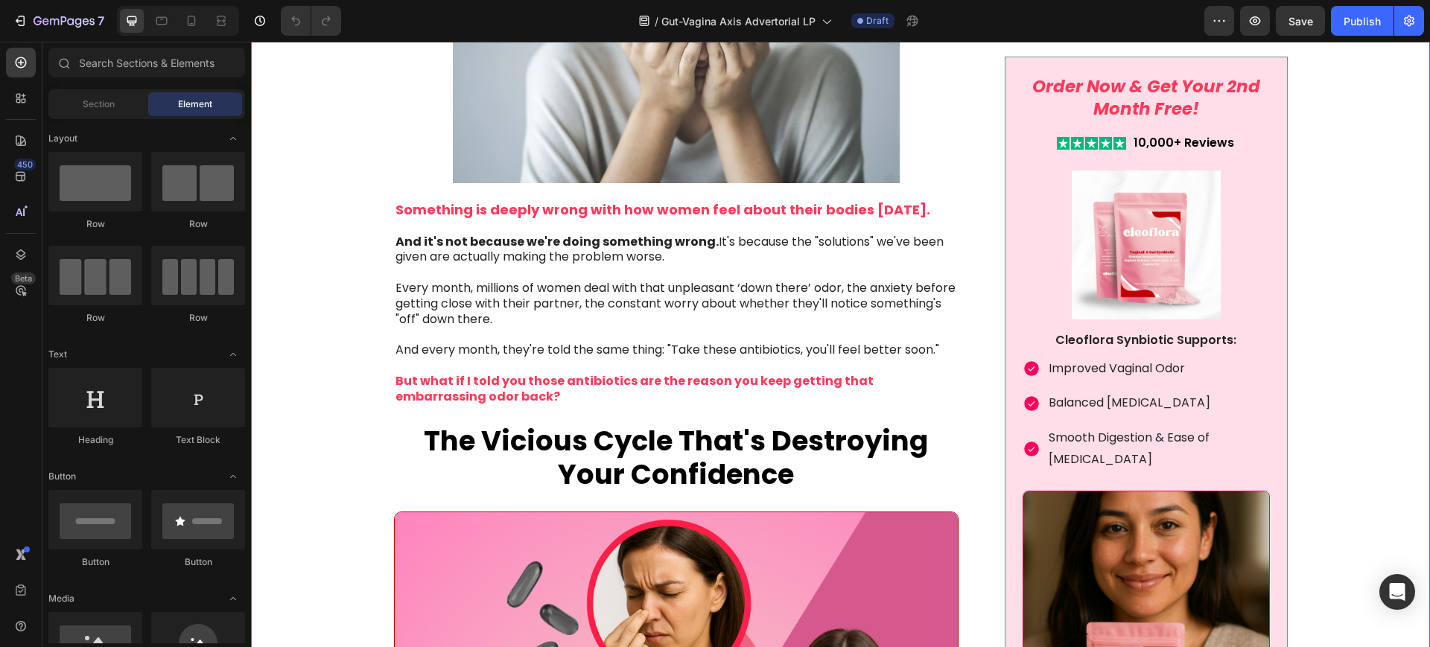
drag, startPoint x: 340, startPoint y: 403, endPoint x: 962, endPoint y: 393, distance: 621.8
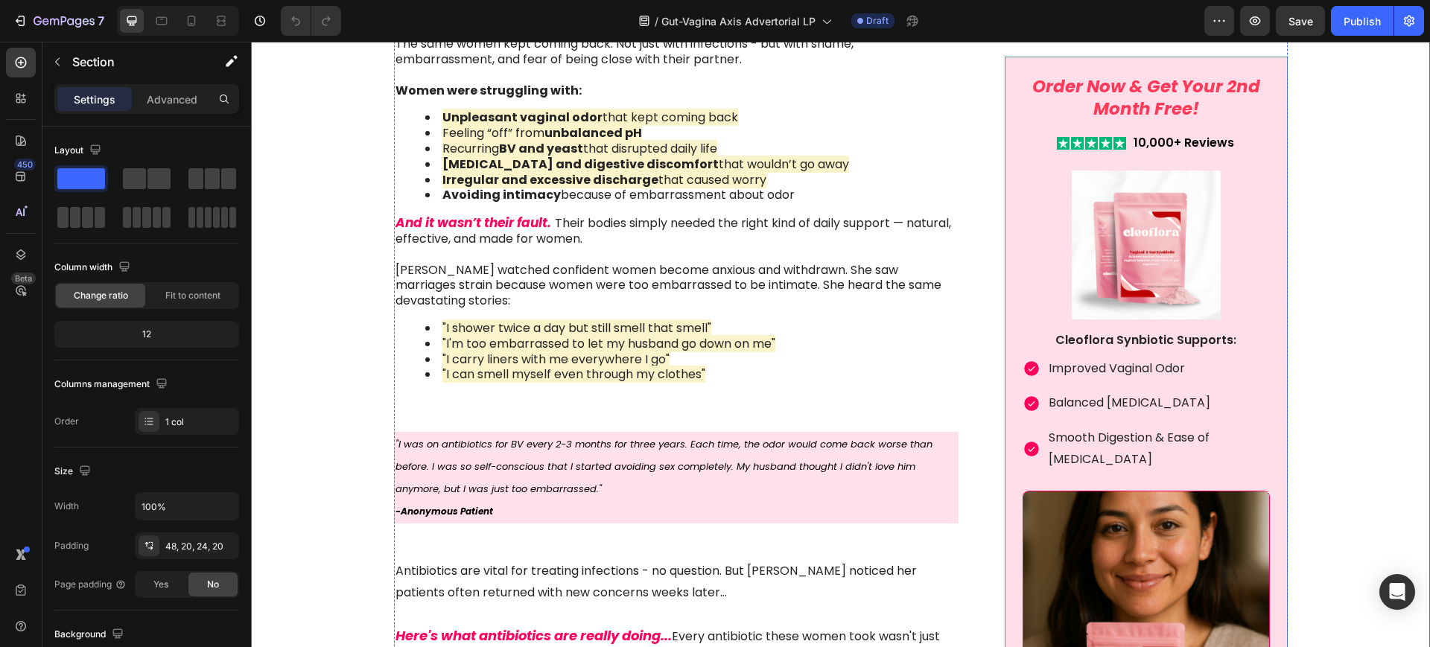
scroll to position [1675, 0]
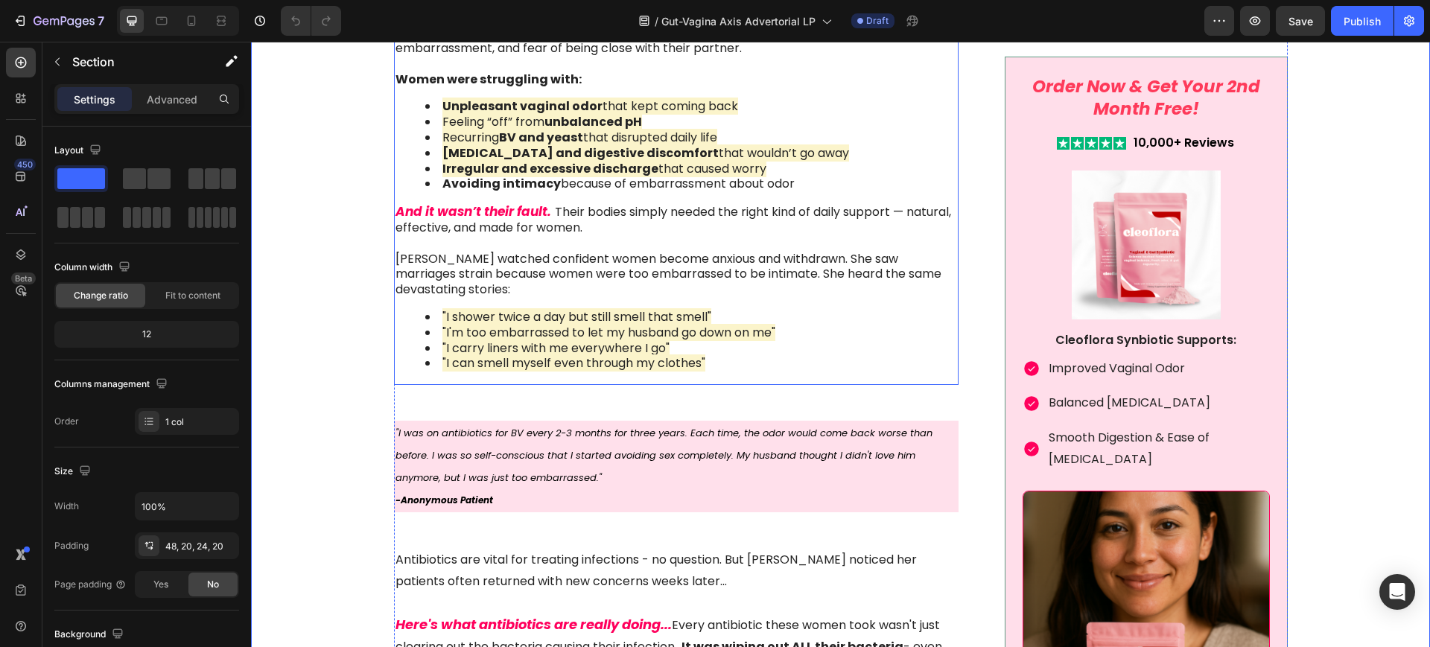
click at [657, 268] on p "And it wasn’t their fault. Their bodies simply needed the right kind of daily s…" at bounding box center [675, 251] width 560 height 94
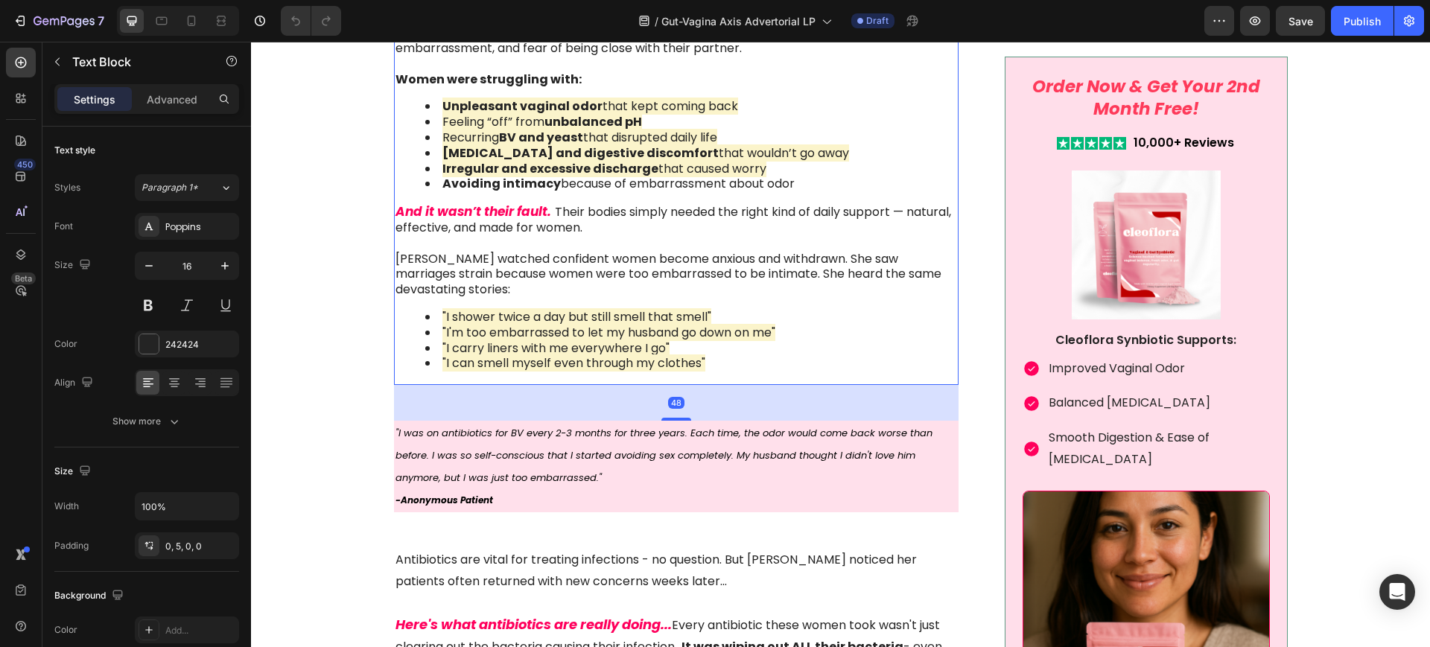
click at [657, 268] on p "And it wasn’t their fault. Their bodies simply needed the right kind of daily s…" at bounding box center [675, 251] width 560 height 94
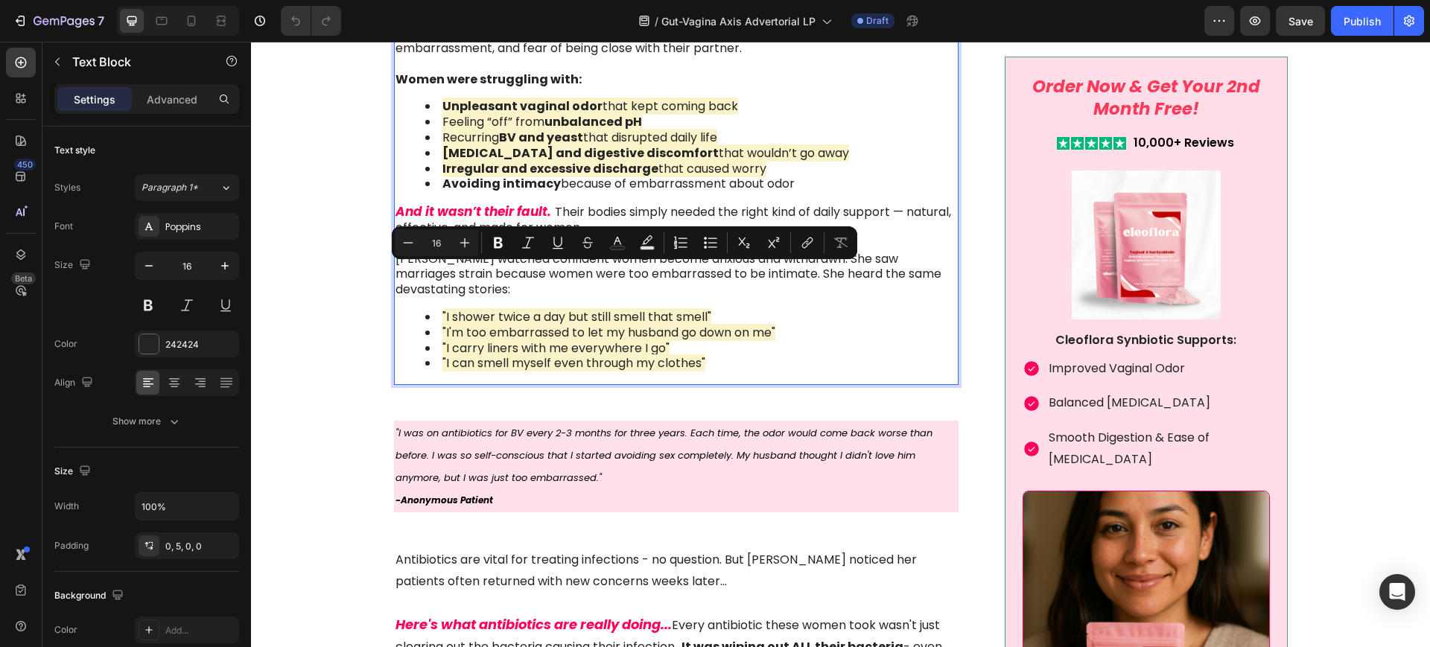
click at [664, 288] on p "And it wasn’t their fault. Their bodies simply needed the right kind of daily s…" at bounding box center [675, 251] width 560 height 94
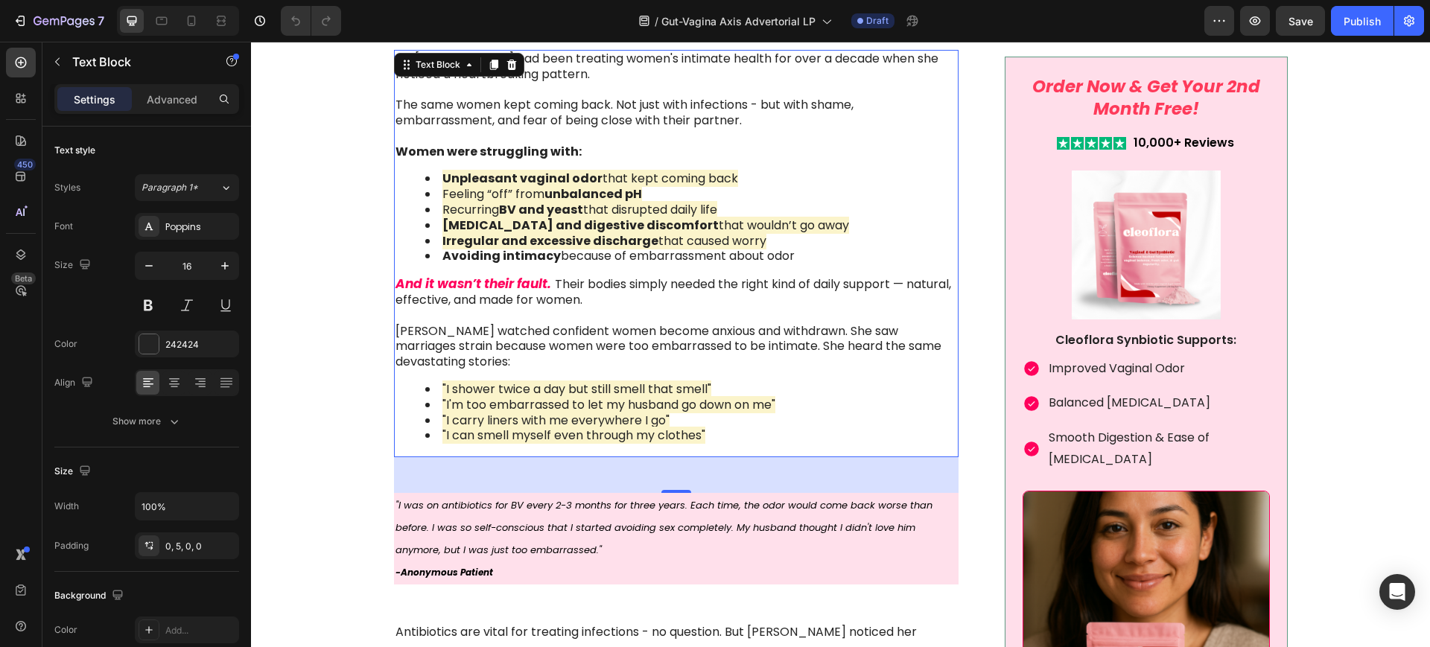
scroll to position [1489, 0]
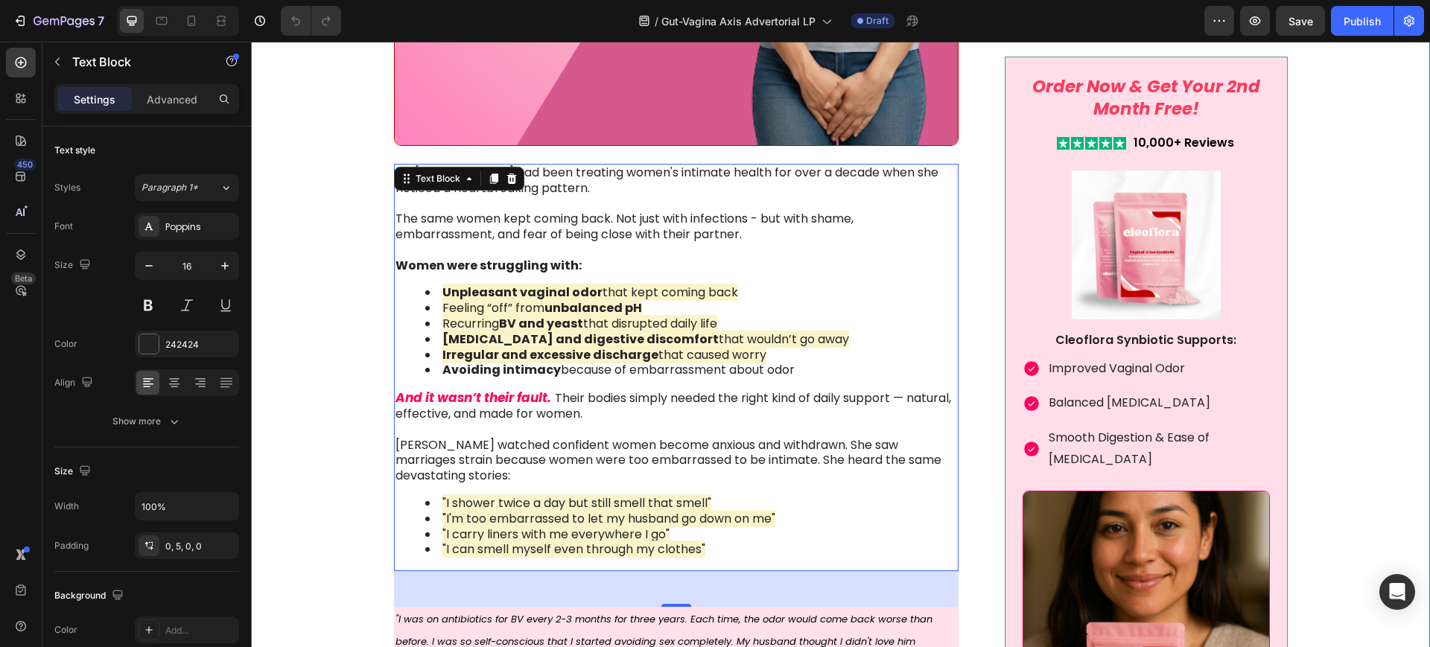
drag, startPoint x: 346, startPoint y: 308, endPoint x: 359, endPoint y: 310, distance: 12.9
click at [346, 308] on div "Image Something is deeply wrong with how women feel about their bodies [DATE]. …" at bounding box center [840, 400] width 1149 height 2890
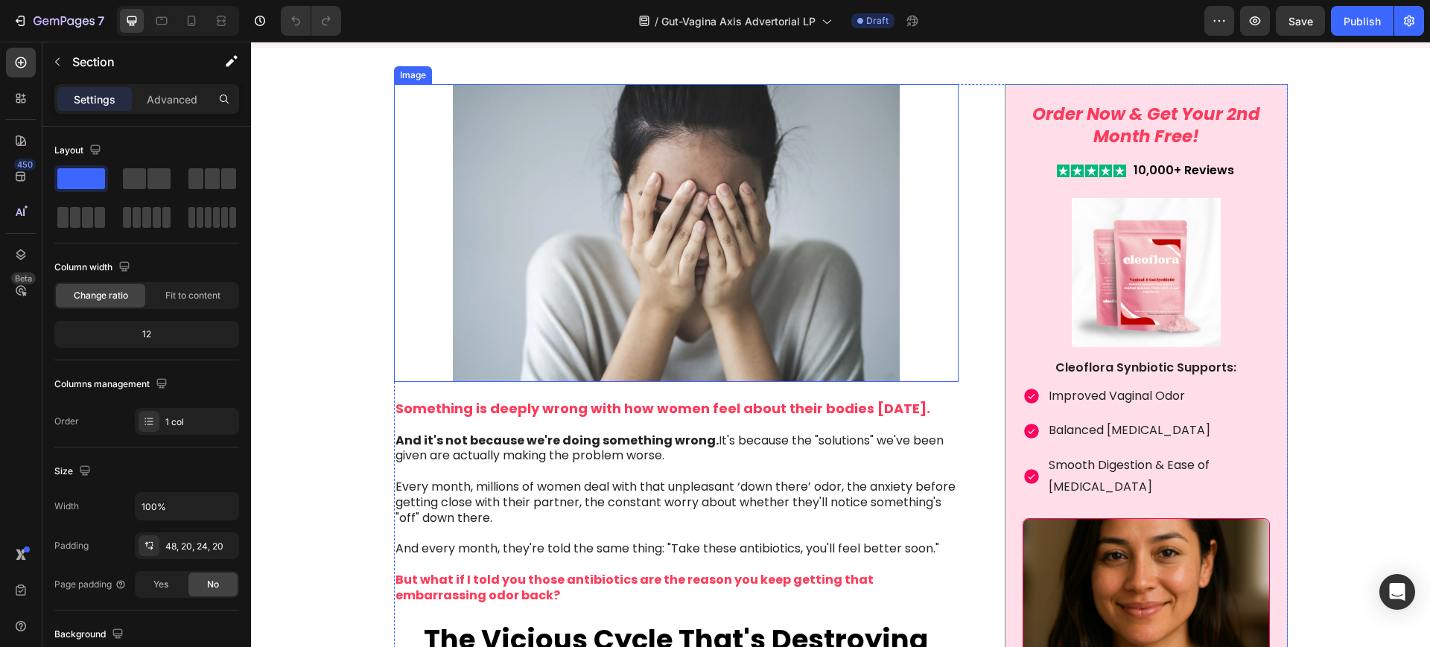
scroll to position [372, 0]
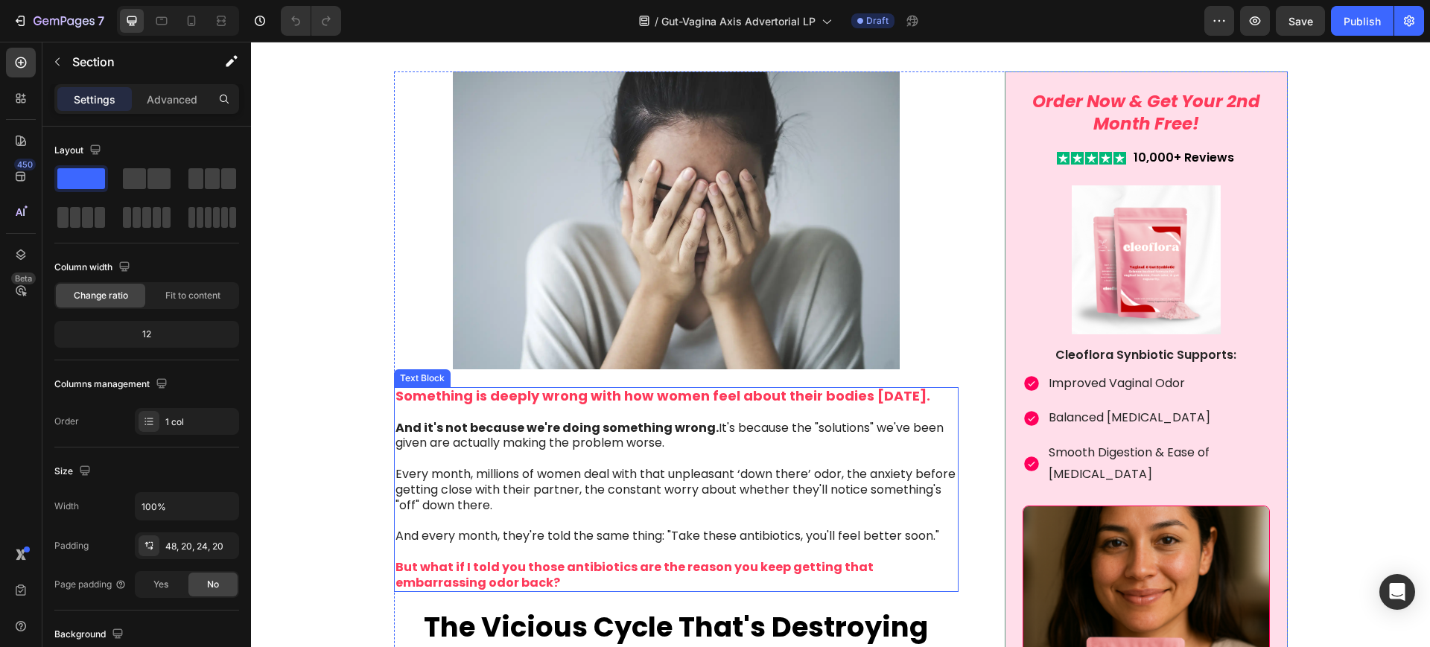
click at [815, 393] on strong "Something is deeply wrong with how women feel about their bodies [DATE]." at bounding box center [662, 395] width 535 height 19
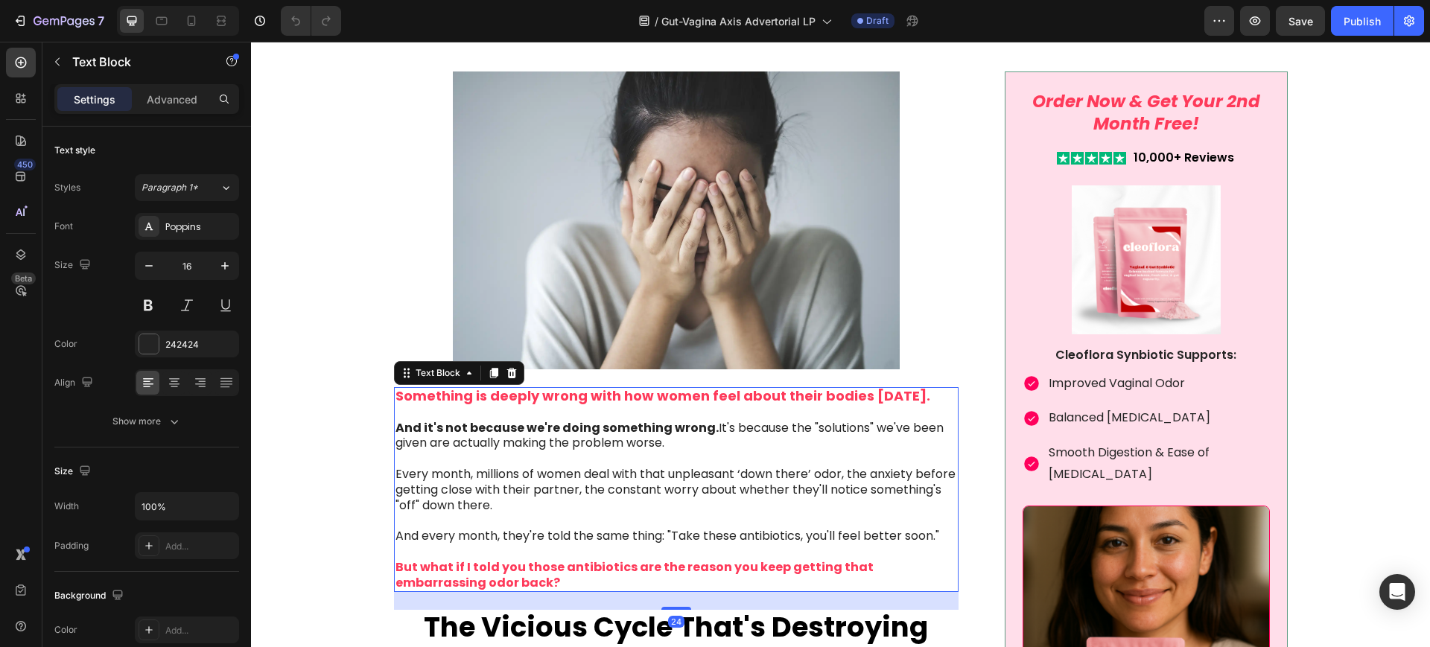
click at [815, 393] on strong "Something is deeply wrong with how women feel about their bodies [DATE]." at bounding box center [662, 395] width 535 height 19
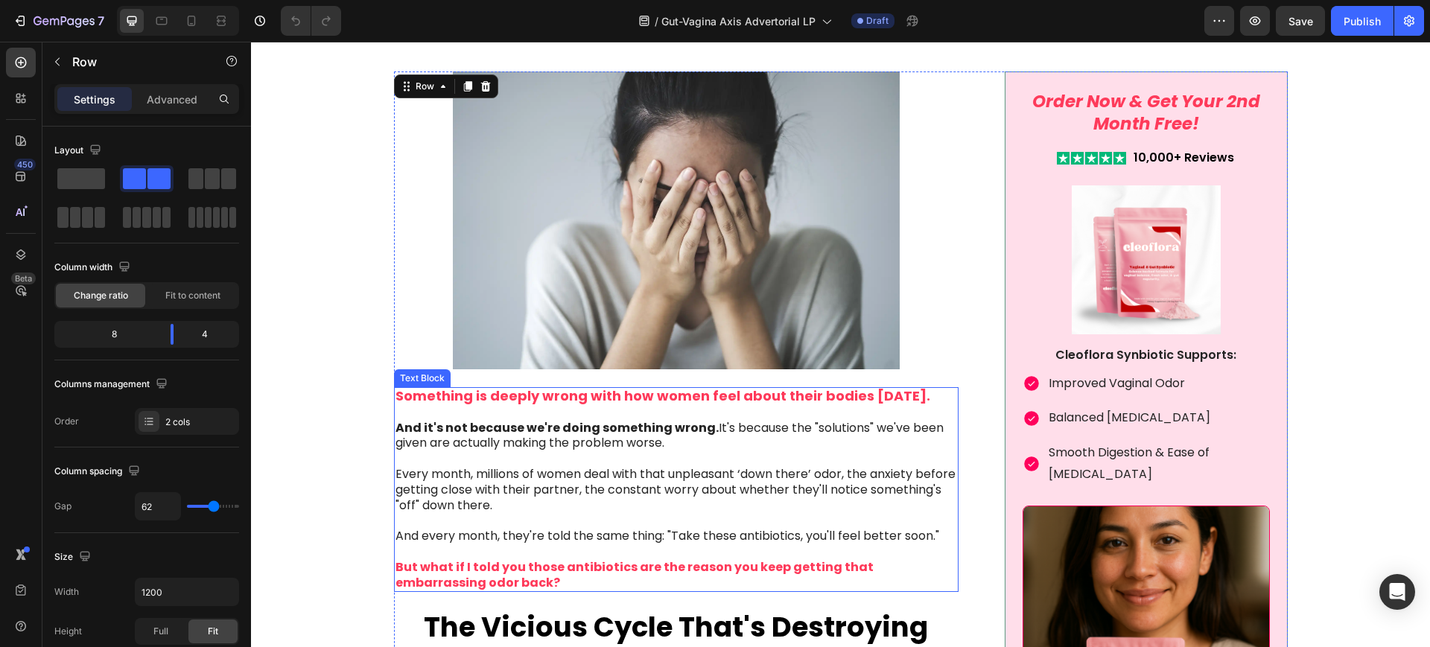
click at [799, 393] on strong "Something is deeply wrong with how women feel about their bodies [DATE]." at bounding box center [662, 395] width 535 height 19
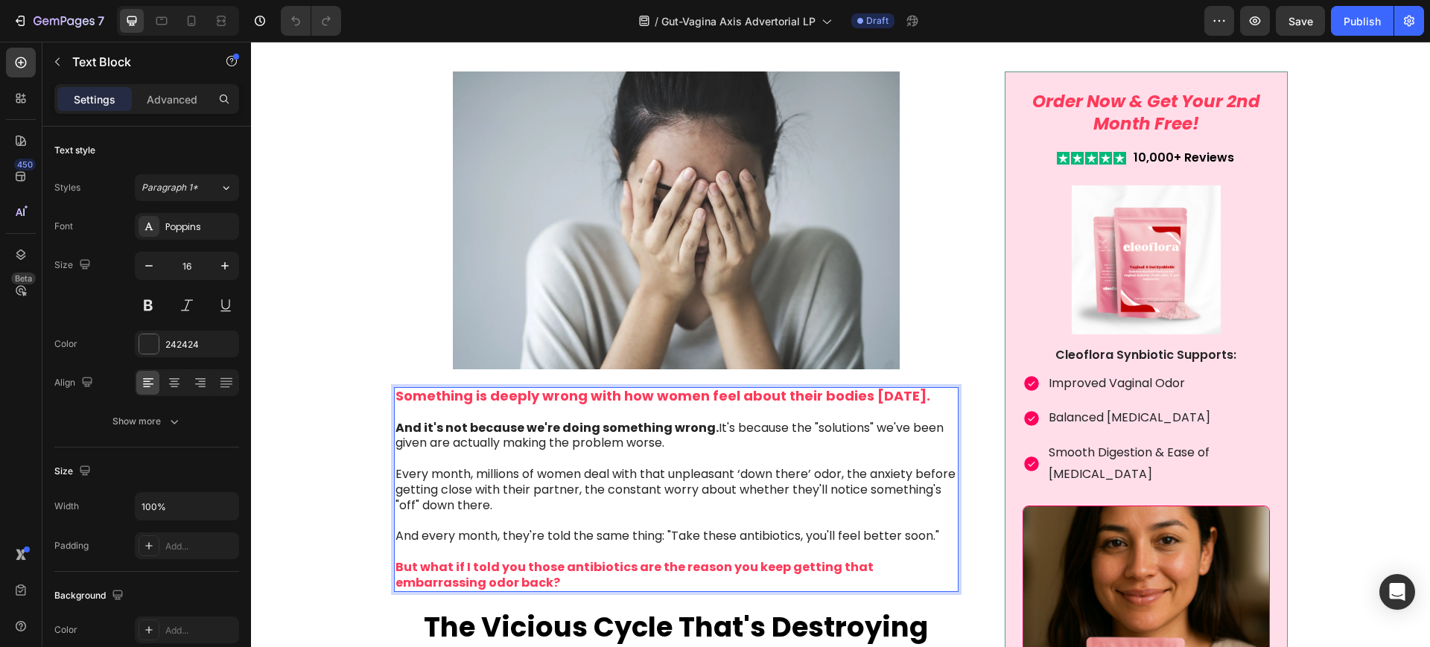
click at [806, 393] on strong "Something is deeply wrong with how women feel about their bodies [DATE]." at bounding box center [662, 395] width 535 height 19
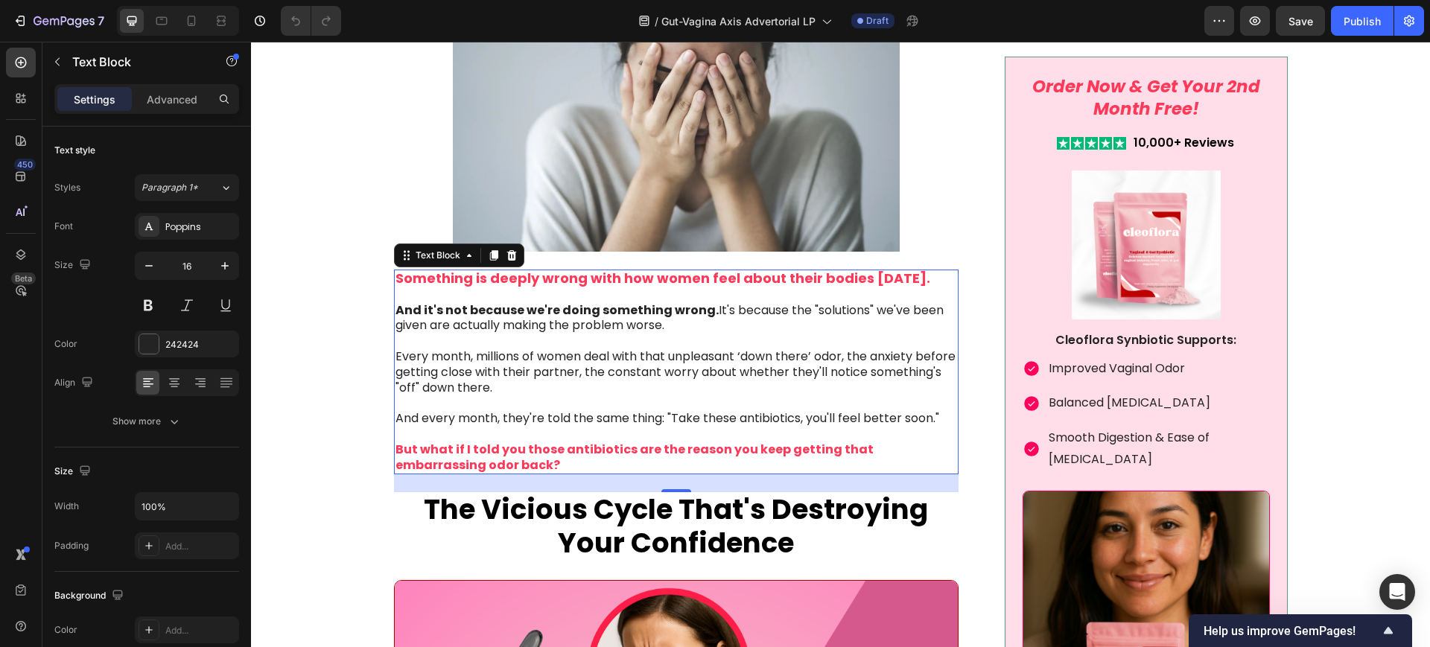
scroll to position [558, 0]
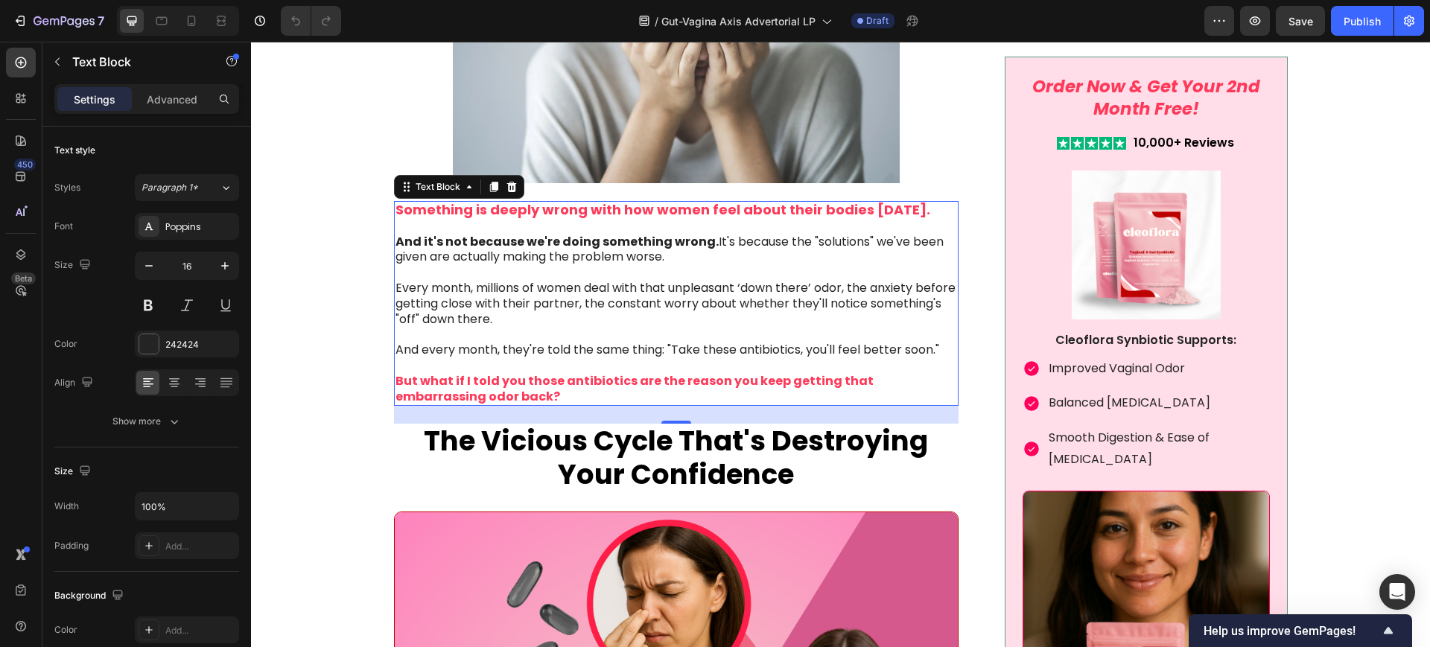
click at [537, 325] on p "Every month, millions of women deal with that unpleasant ‘down there’ odor, the…" at bounding box center [676, 312] width 562 height 62
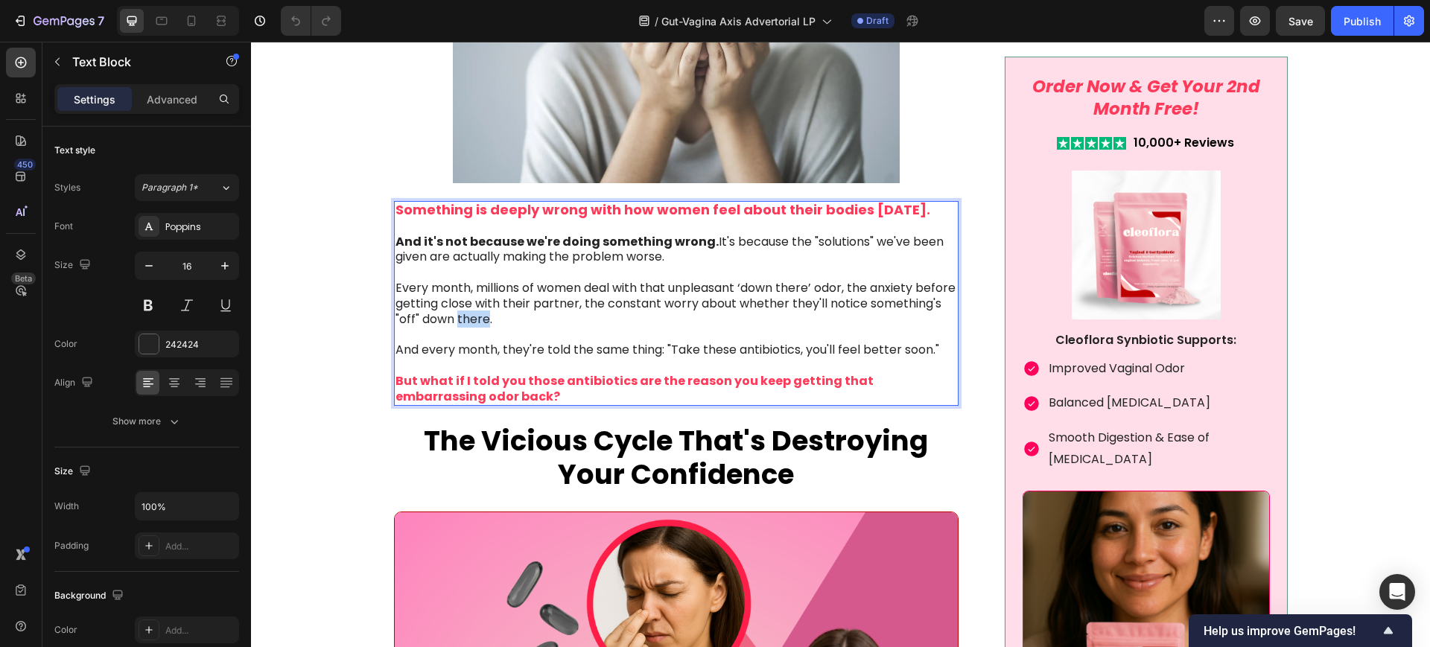
click at [537, 325] on p "Every month, millions of women deal with that unpleasant ‘down there’ odor, the…" at bounding box center [676, 312] width 562 height 62
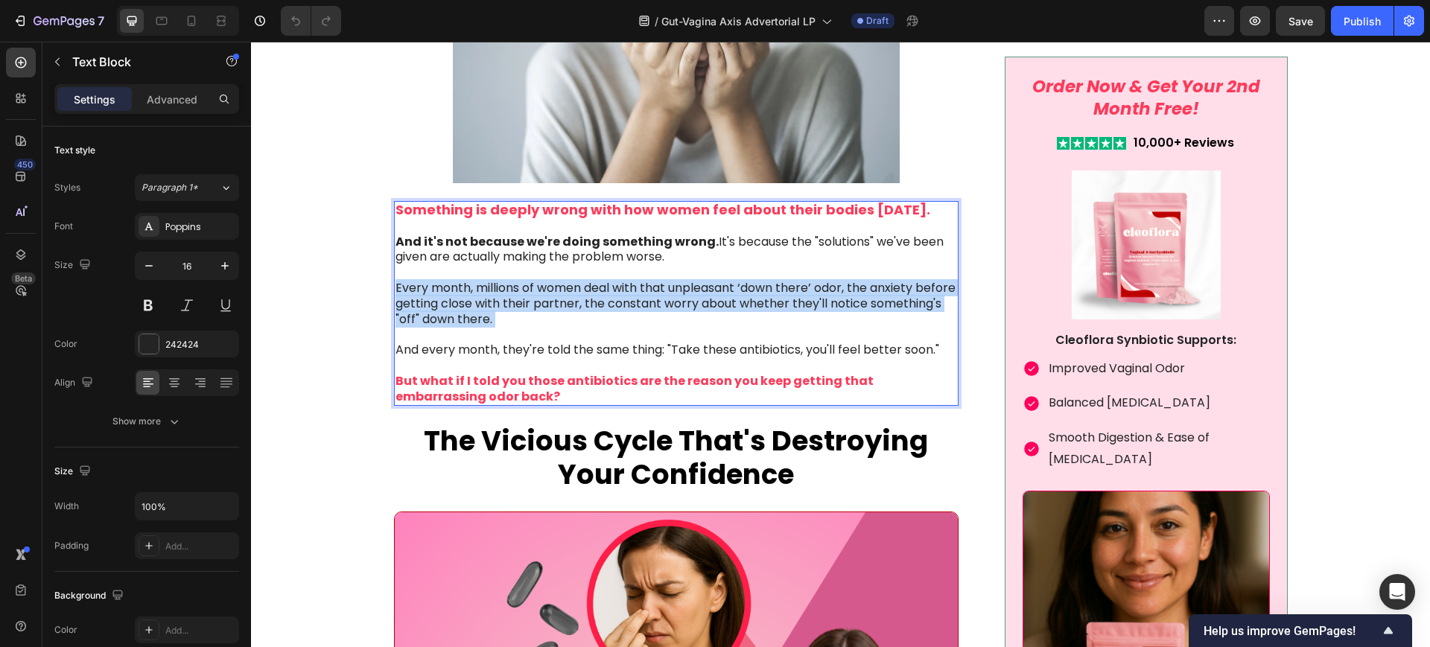
click at [537, 325] on p "Every month, millions of women deal with that unpleasant ‘down there’ odor, the…" at bounding box center [676, 312] width 562 height 62
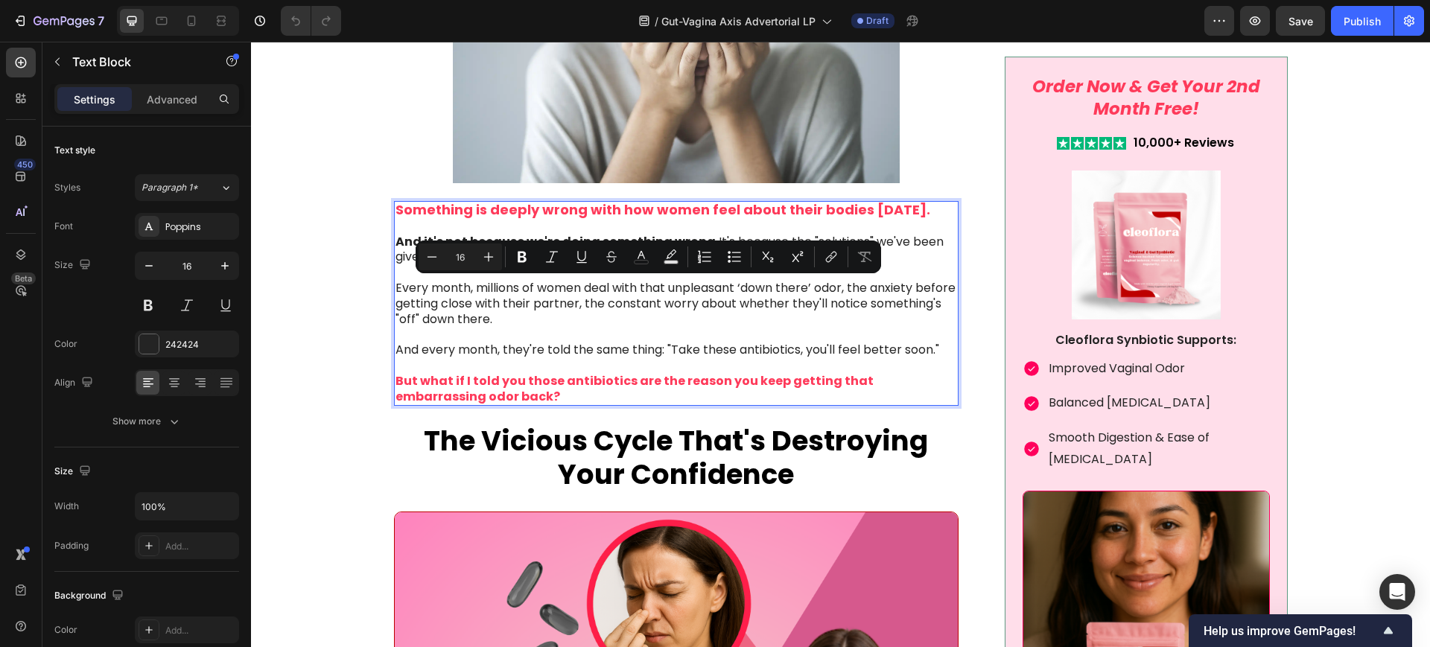
click at [491, 383] on strong "But what if I told you those antibiotics are the reason you keep getting that e…" at bounding box center [634, 388] width 478 height 33
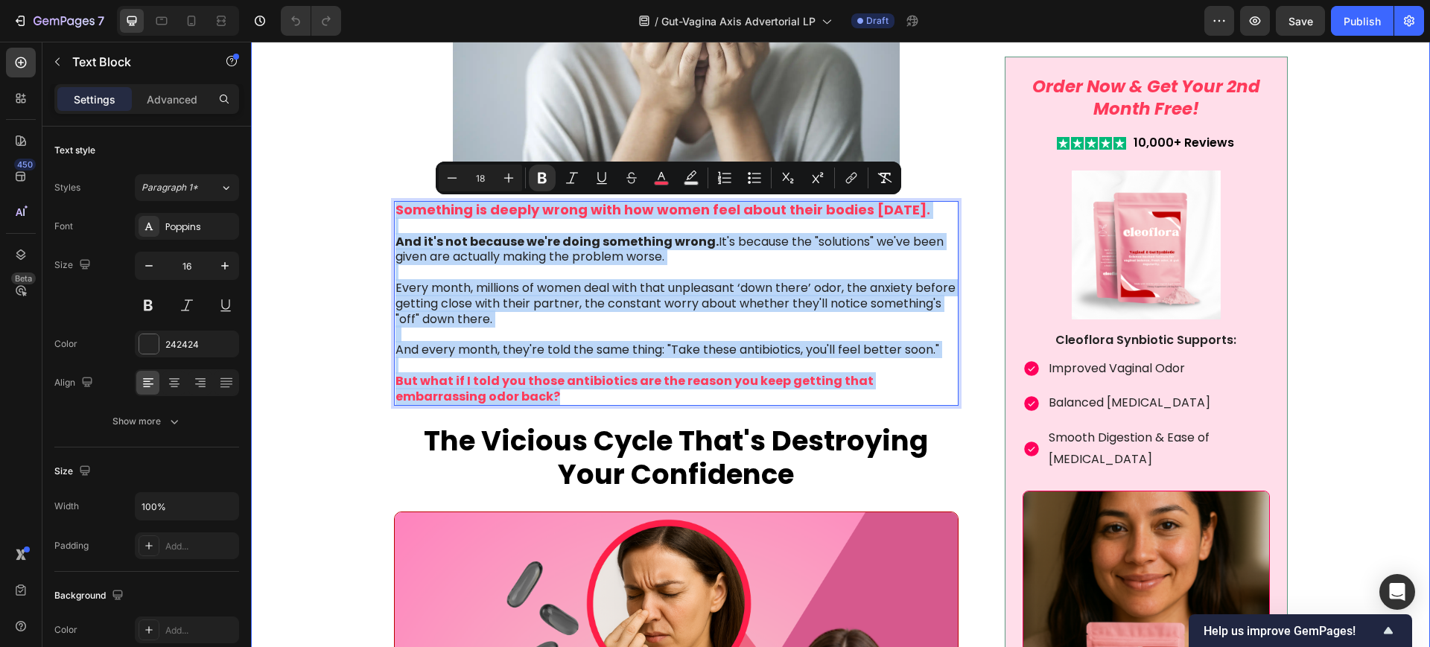
drag, startPoint x: 462, startPoint y: 392, endPoint x: 385, endPoint y: 211, distance: 196.1
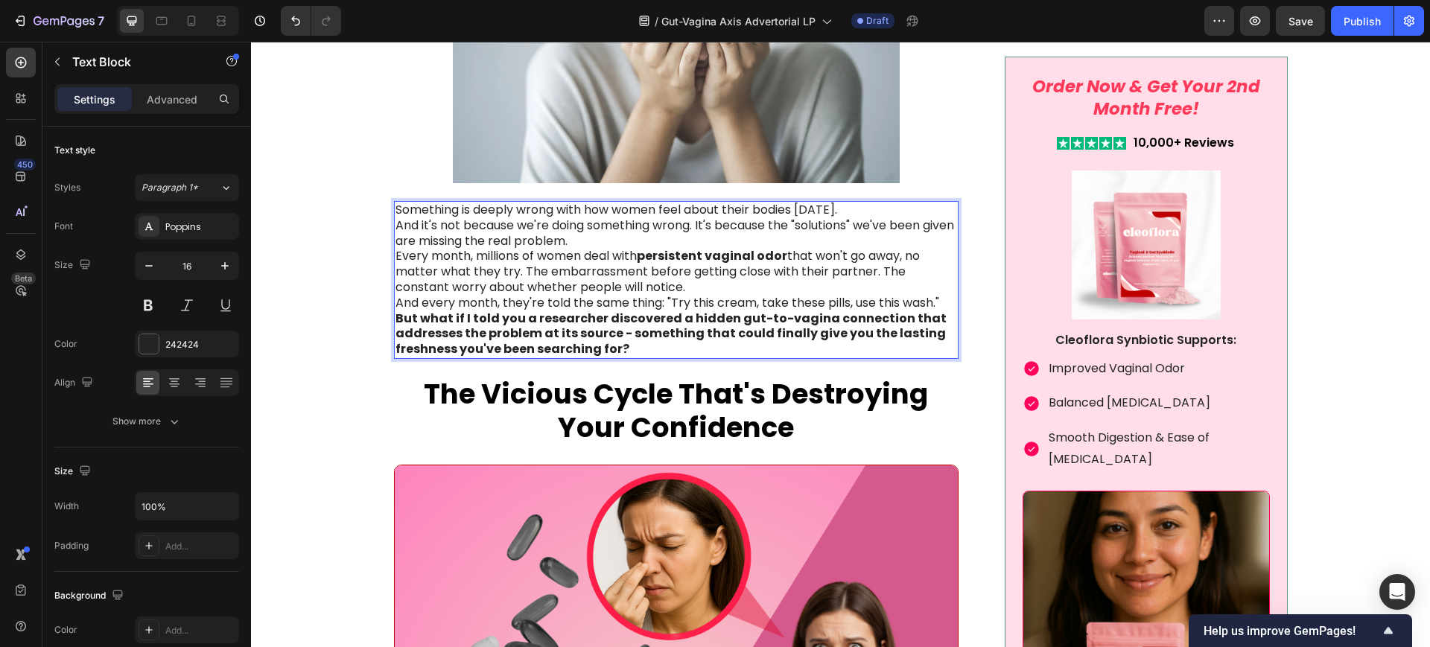
click at [870, 210] on p "Something is deeply wrong with how women feel about their bodies [DATE]." at bounding box center [676, 211] width 562 height 16
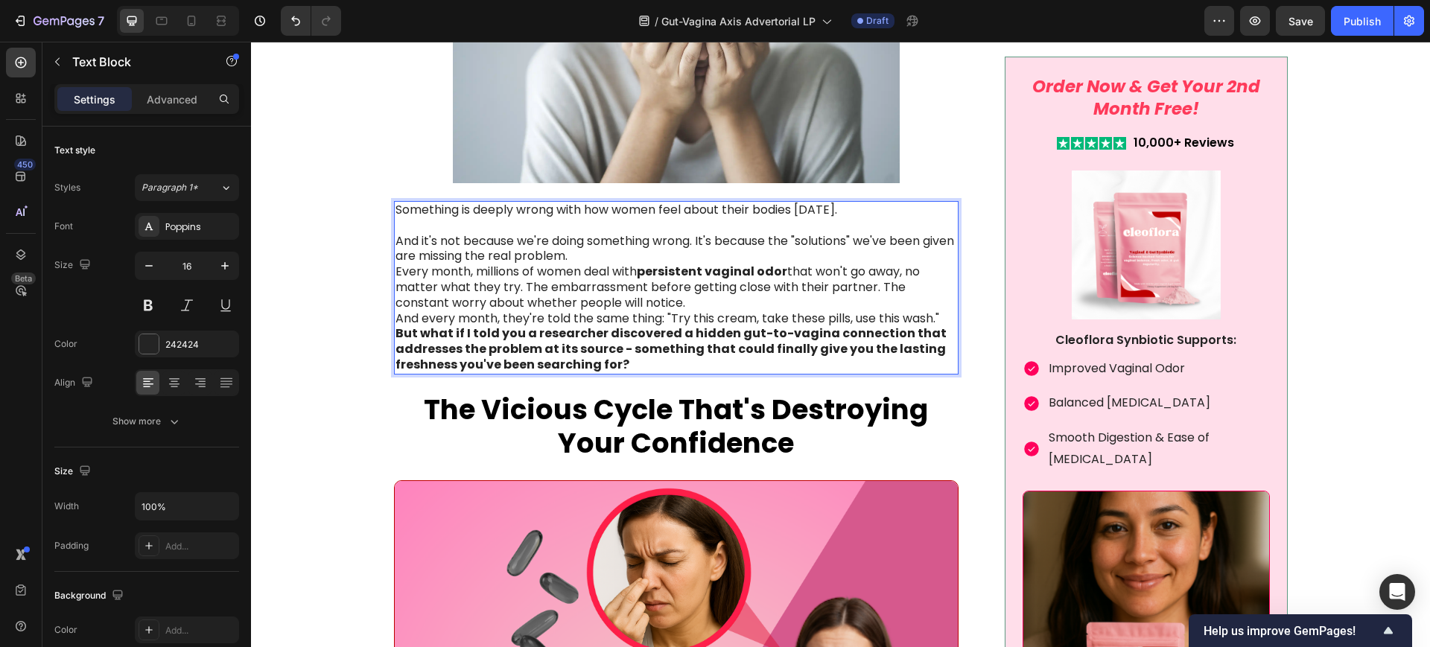
click at [621, 254] on p "And it's not because we're doing something wrong. It's because the "solutions" …" at bounding box center [676, 249] width 562 height 31
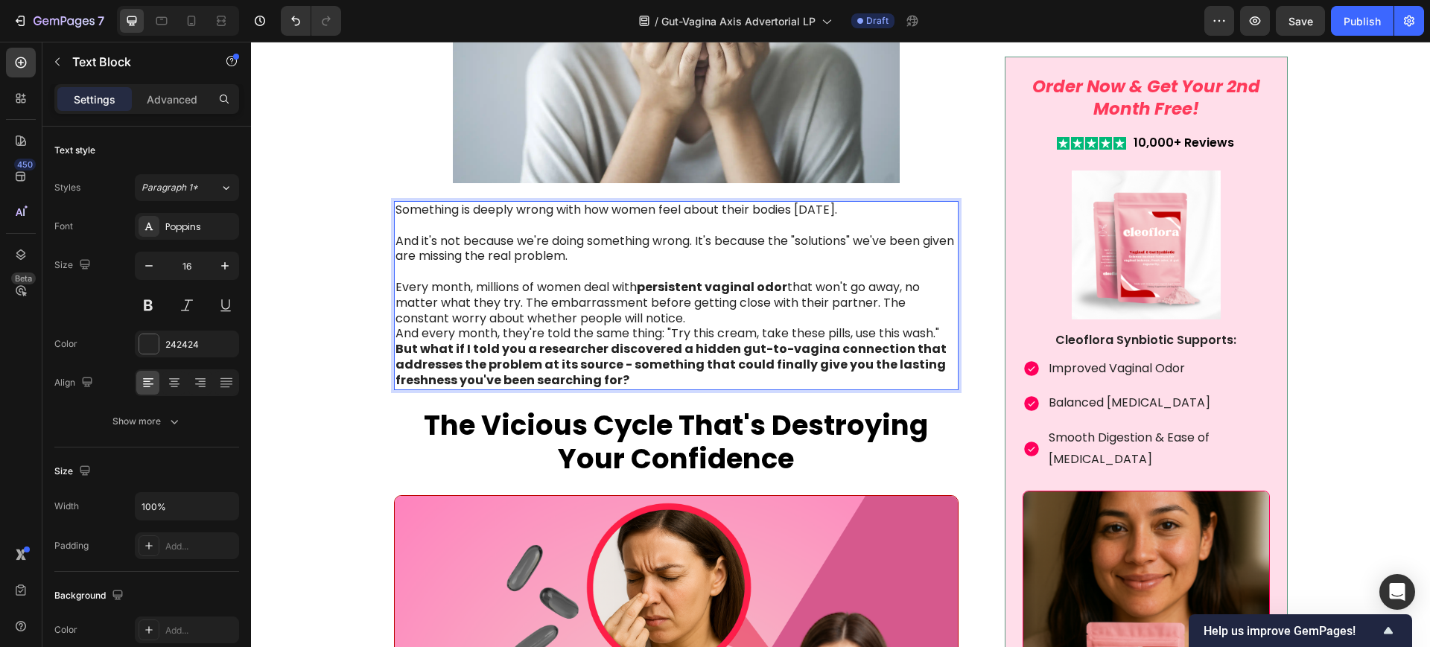
click at [644, 319] on p "Every month, millions of women deal with persistent vaginal odor that won't go …" at bounding box center [676, 303] width 562 height 46
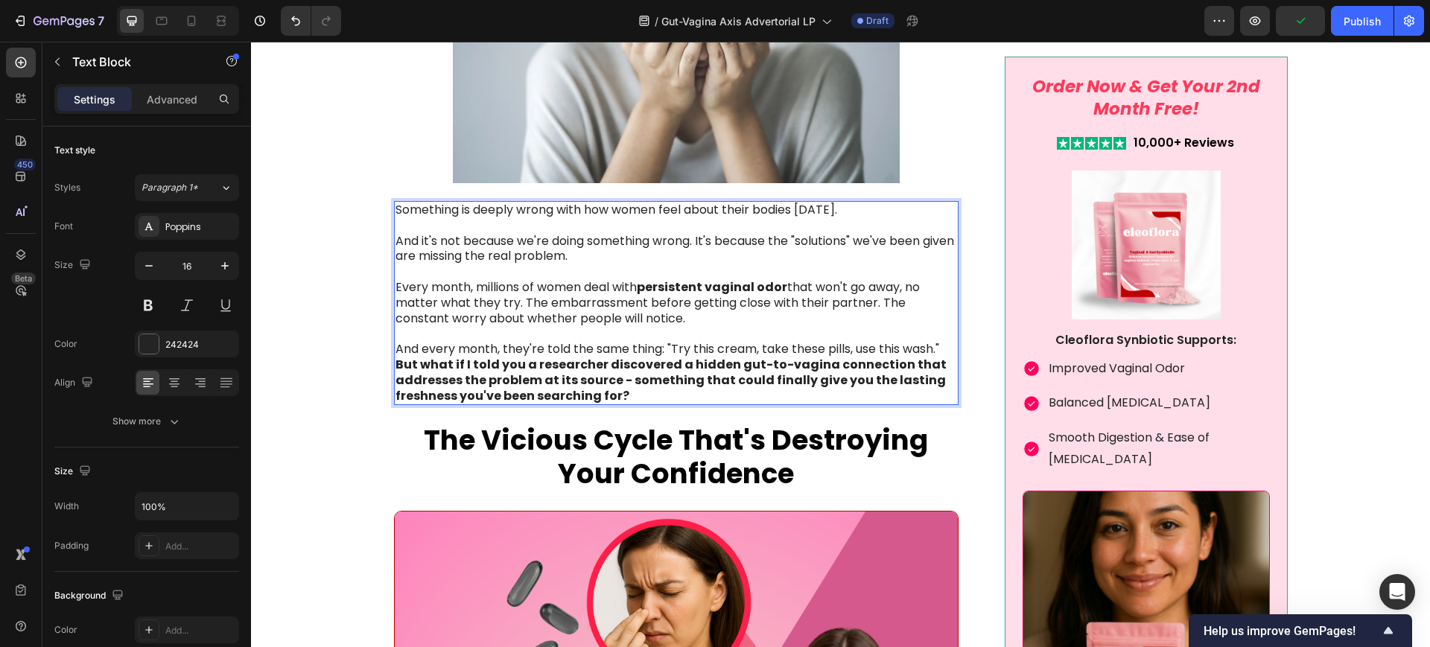
click at [937, 351] on p "And every month, they're told the same thing: "Try this cream, take these pills…" at bounding box center [676, 350] width 562 height 16
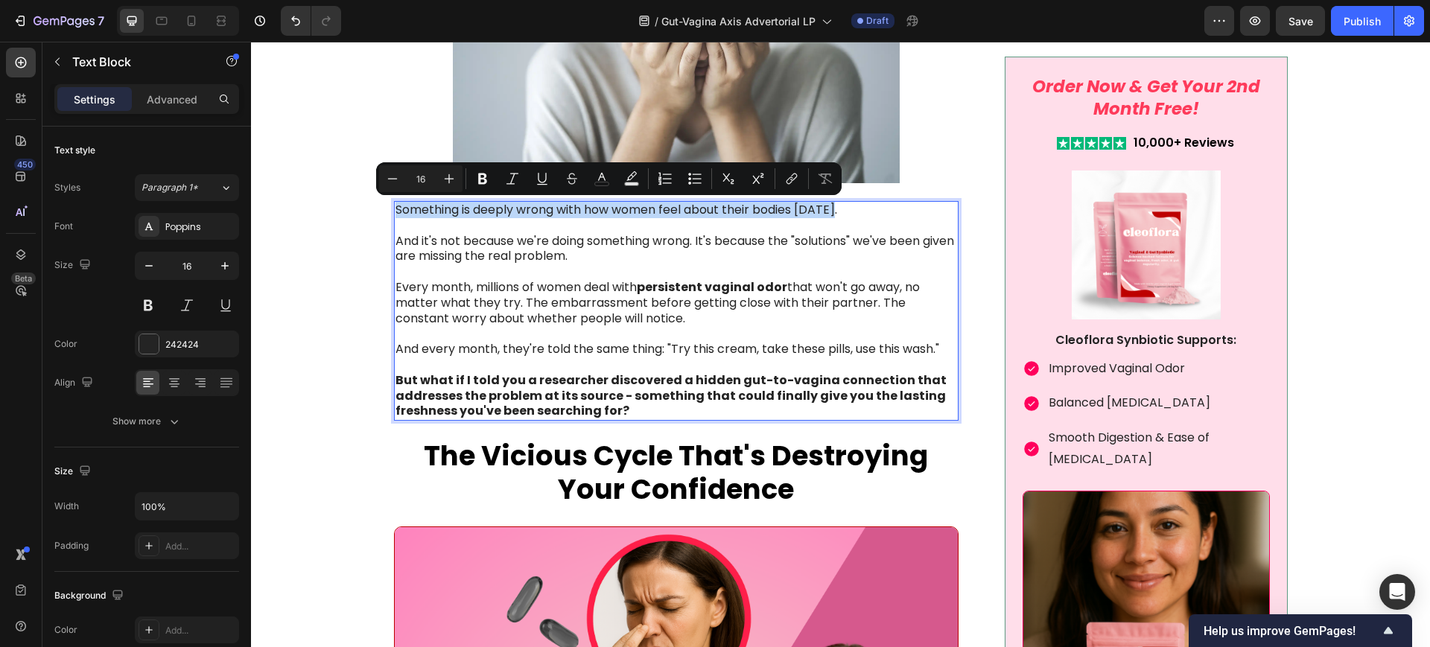
drag, startPoint x: 844, startPoint y: 211, endPoint x: 390, endPoint y: 214, distance: 454.2
click at [395, 214] on p "Something is deeply wrong with how women feel about their bodies [DATE]." at bounding box center [676, 211] width 562 height 16
click at [488, 176] on icon "Editor contextual toolbar" at bounding box center [482, 178] width 15 height 15
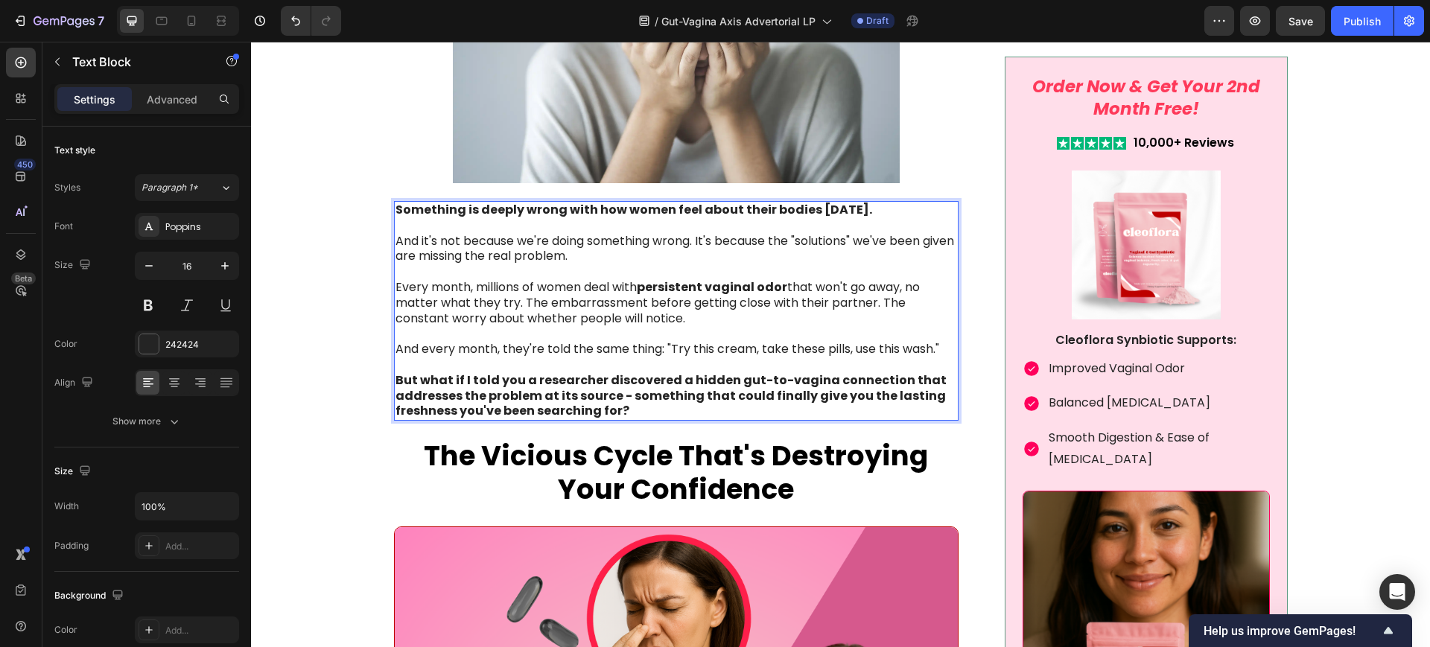
click at [453, 207] on strong "Something is deeply wrong with how women feel about their bodies [DATE]." at bounding box center [633, 209] width 477 height 17
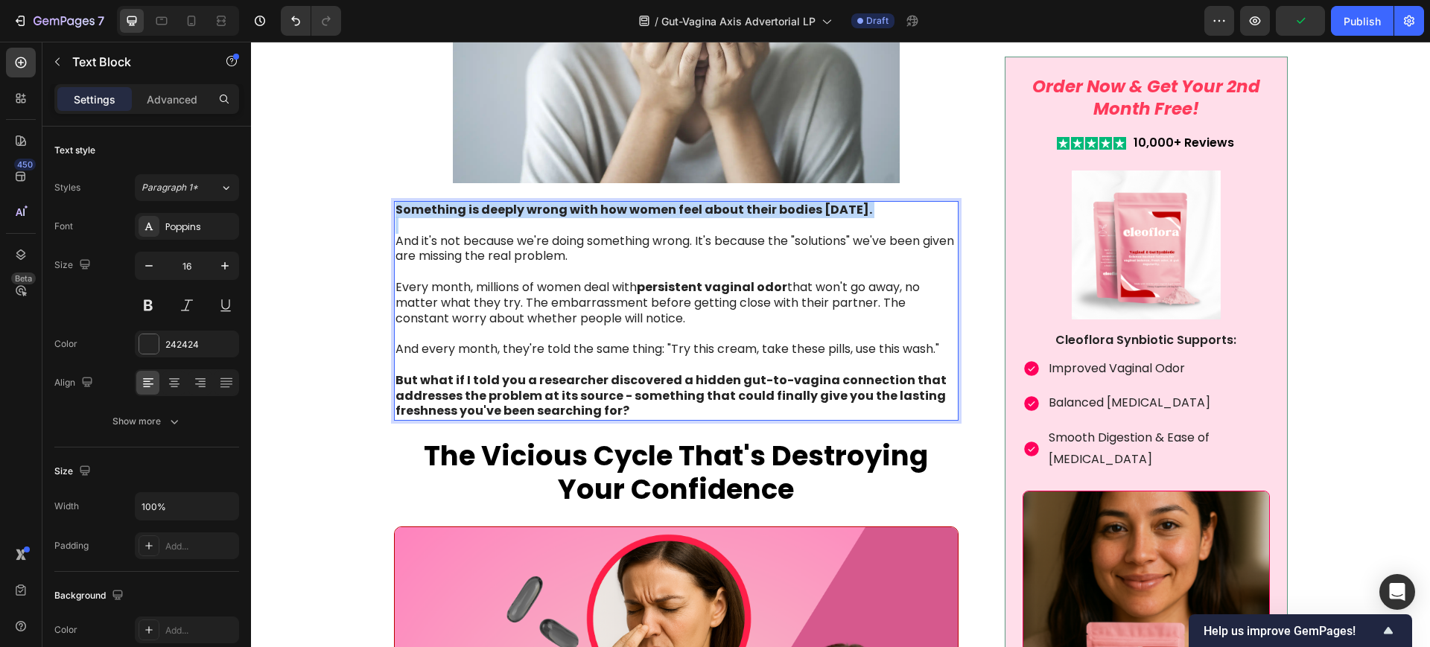
drag, startPoint x: 567, startPoint y: 209, endPoint x: 396, endPoint y: 219, distance: 171.5
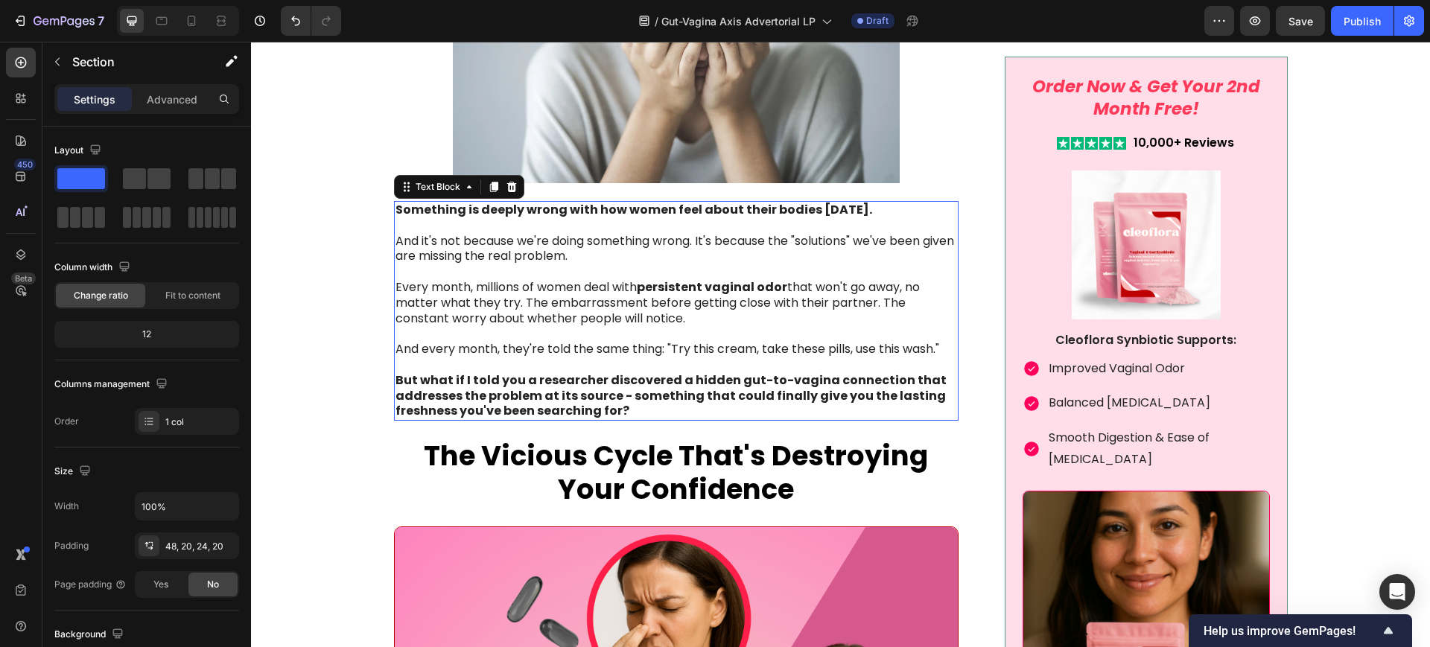
click at [423, 210] on strong "Something is deeply wrong with how women feel about their bodies [DATE]." at bounding box center [633, 209] width 477 height 17
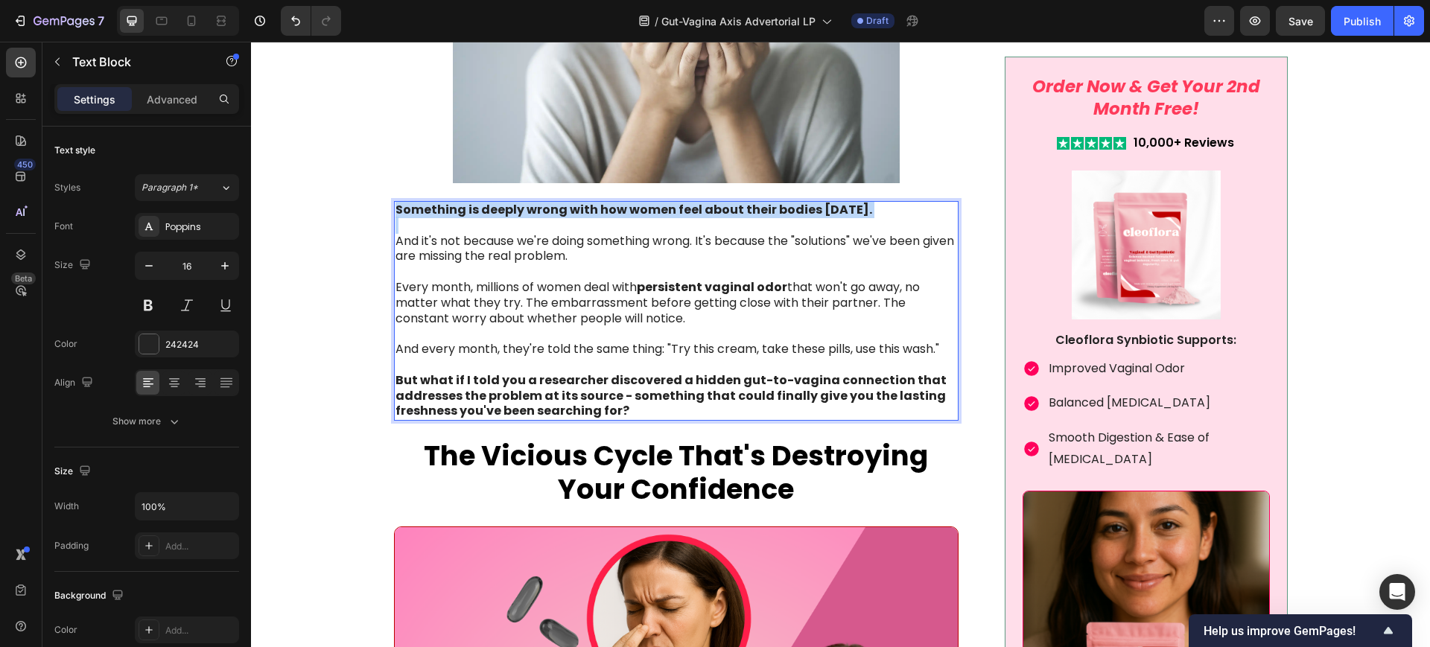
click at [423, 210] on strong "Something is deeply wrong with how women feel about their bodies [DATE]." at bounding box center [633, 209] width 477 height 17
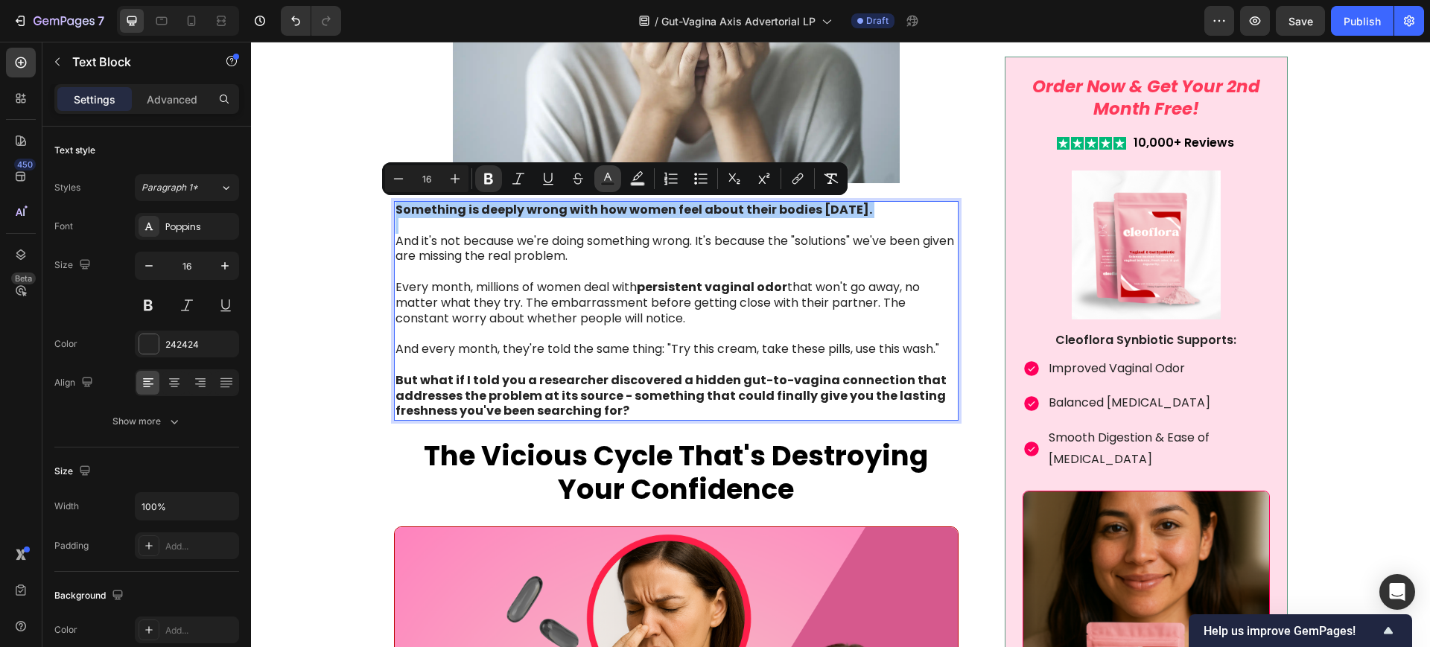
click at [616, 183] on button "Text Color" at bounding box center [607, 178] width 27 height 27
type input "242424"
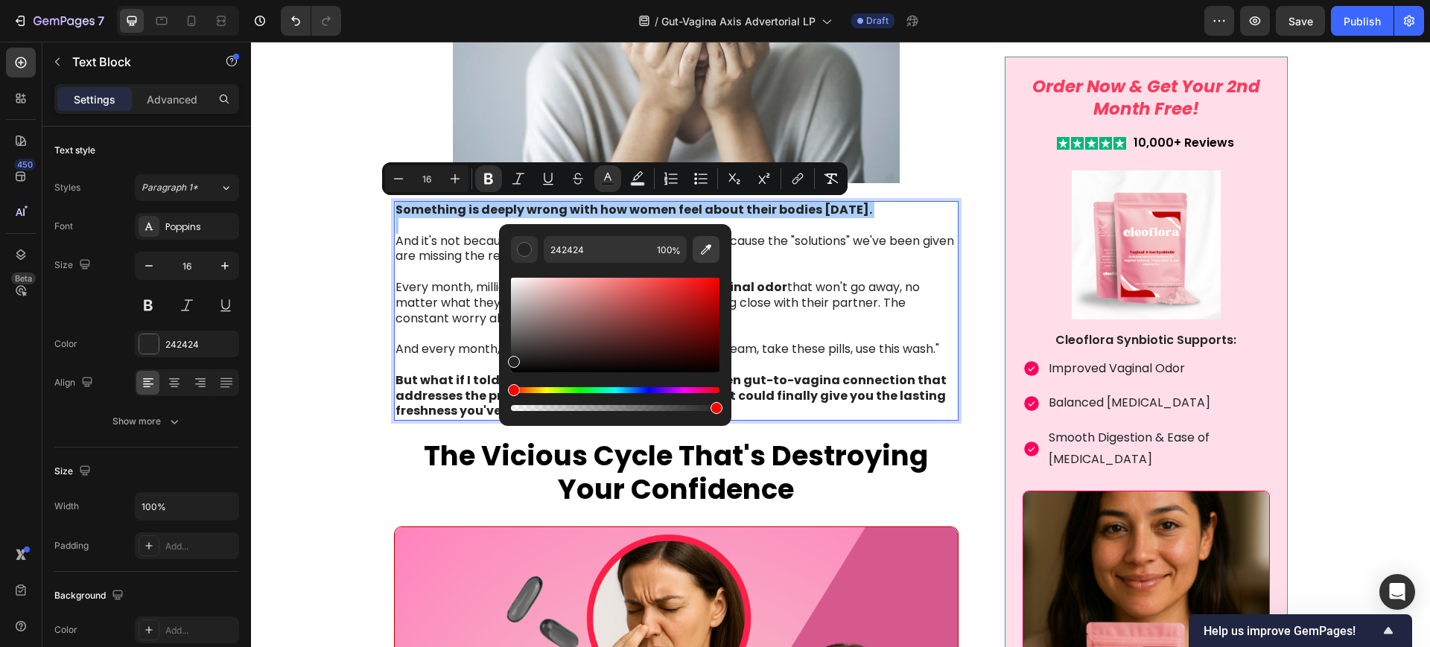
click at [702, 251] on icon "Editor contextual toolbar" at bounding box center [706, 249] width 10 height 10
type input "FE3A5A"
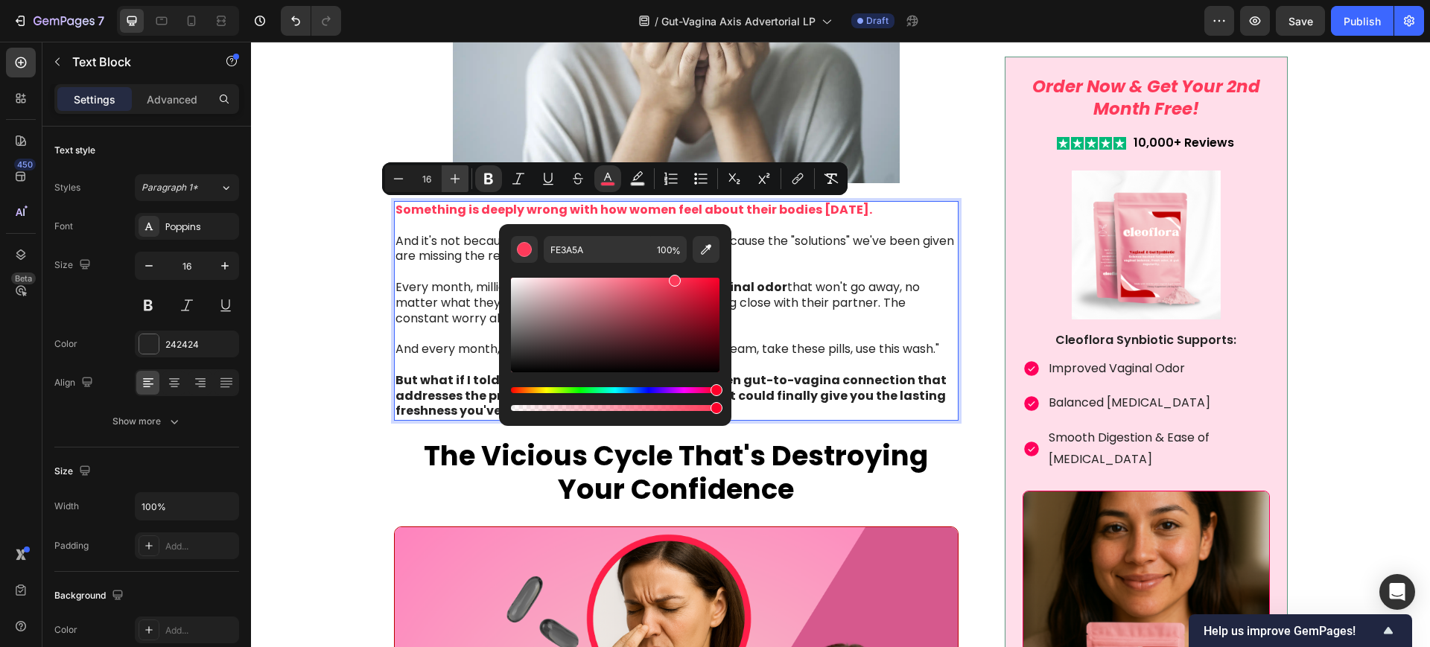
click at [453, 176] on icon "Editor contextual toolbar" at bounding box center [454, 178] width 15 height 15
type input "17"
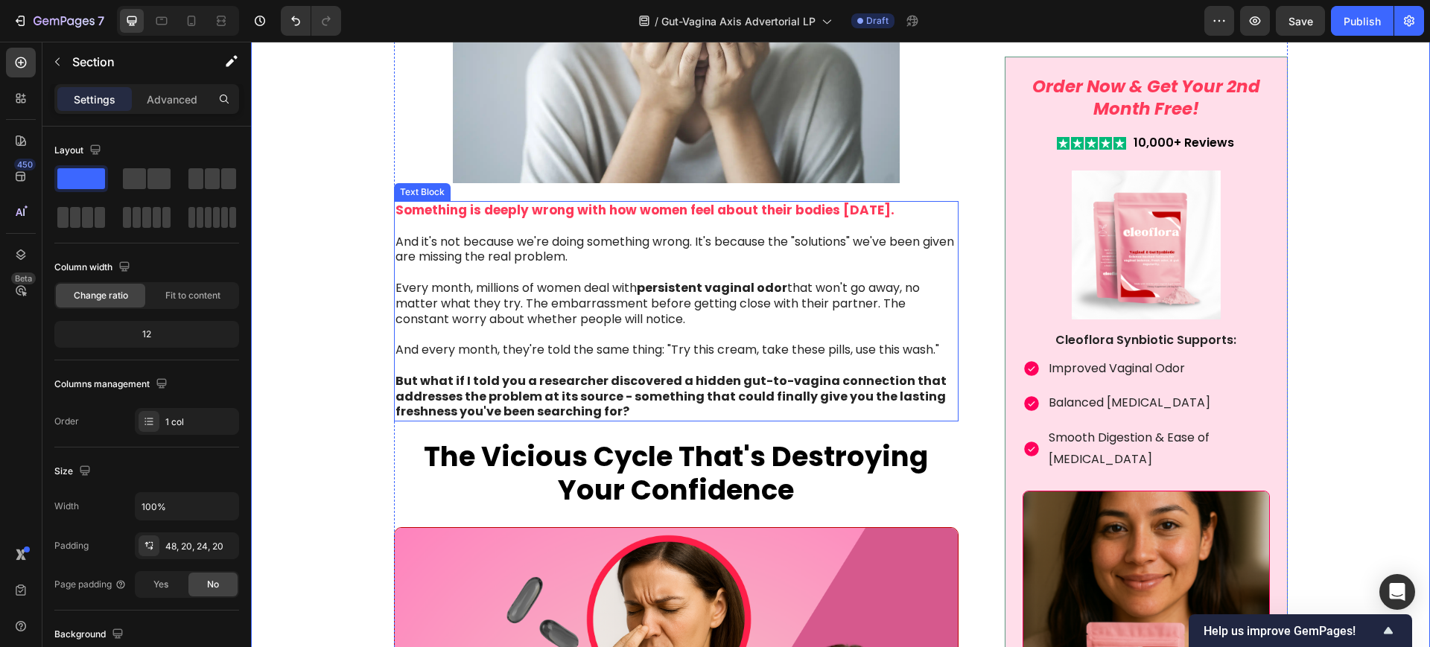
click at [834, 210] on strong "Something is deeply wrong with how women feel about their bodies [DATE]." at bounding box center [644, 210] width 499 height 18
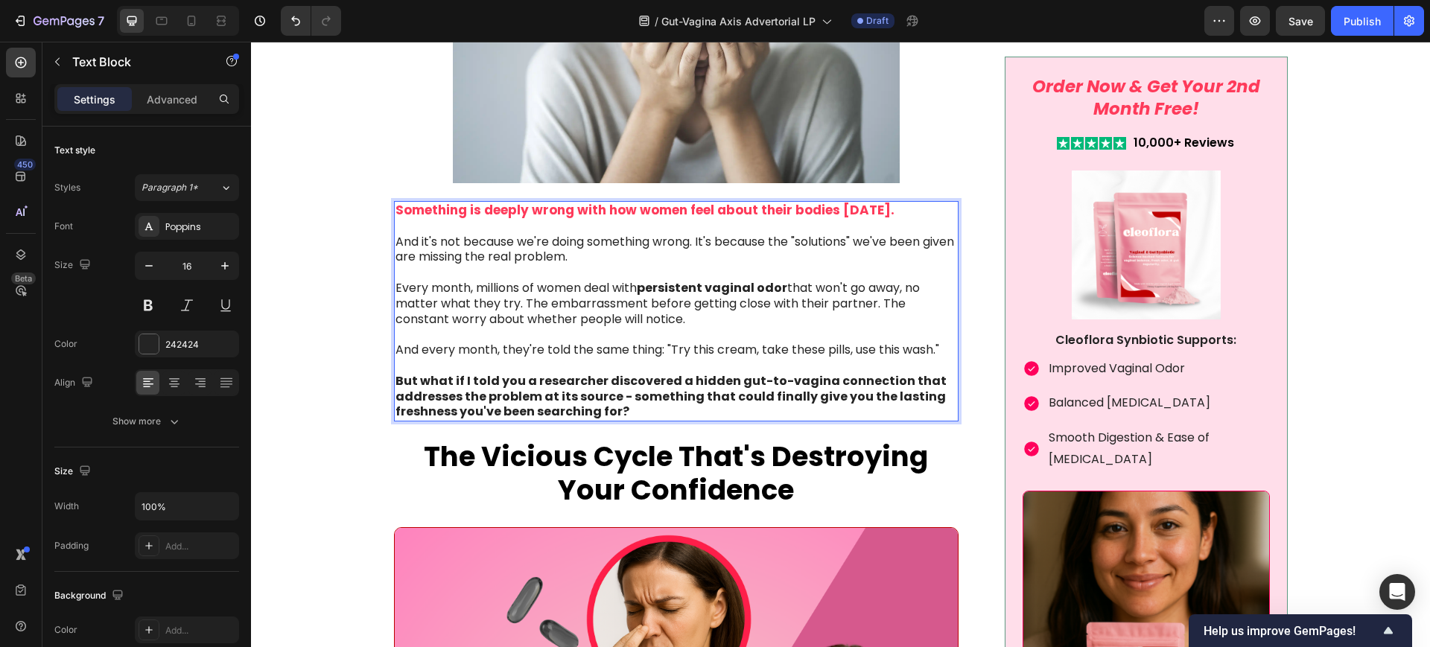
click at [774, 212] on strong "Something is deeply wrong with how women feel about their bodies [DATE]." at bounding box center [644, 210] width 499 height 18
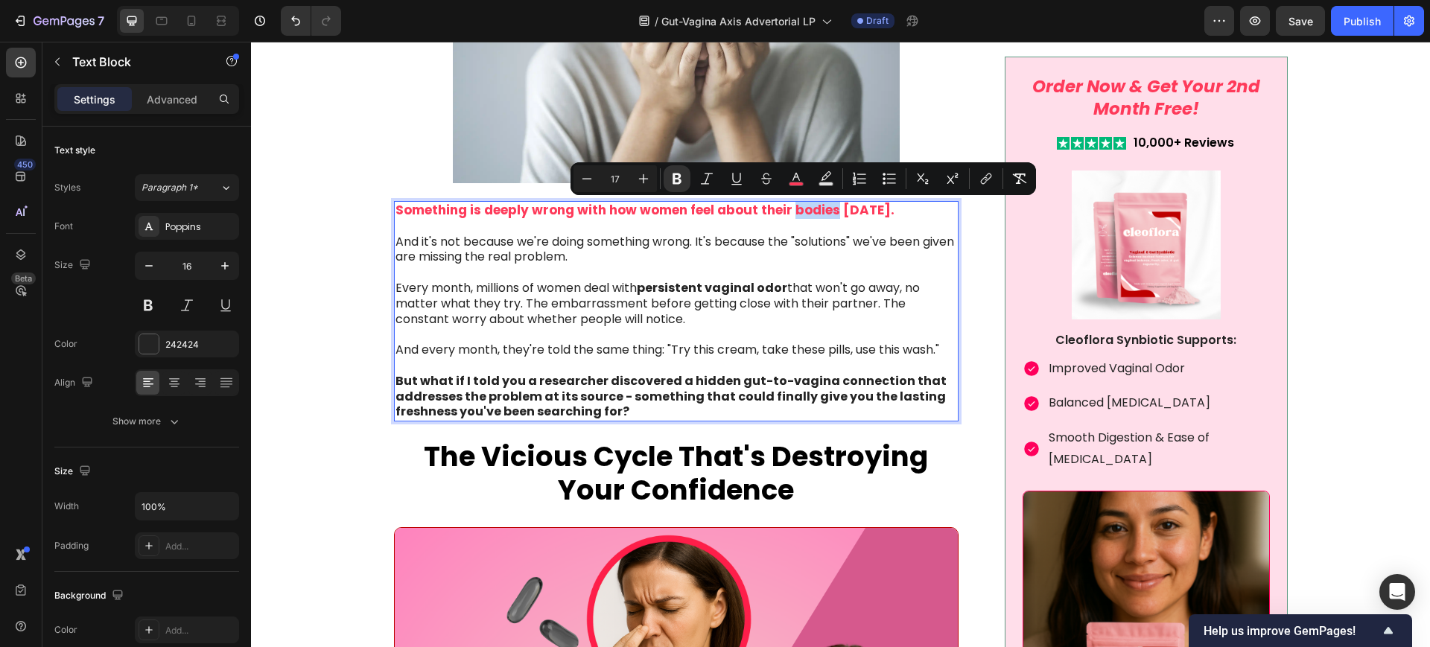
drag, startPoint x: 783, startPoint y: 211, endPoint x: 823, endPoint y: 211, distance: 39.5
click at [823, 211] on strong "Something is deeply wrong with how women feel about their bodies [DATE]." at bounding box center [644, 210] width 499 height 18
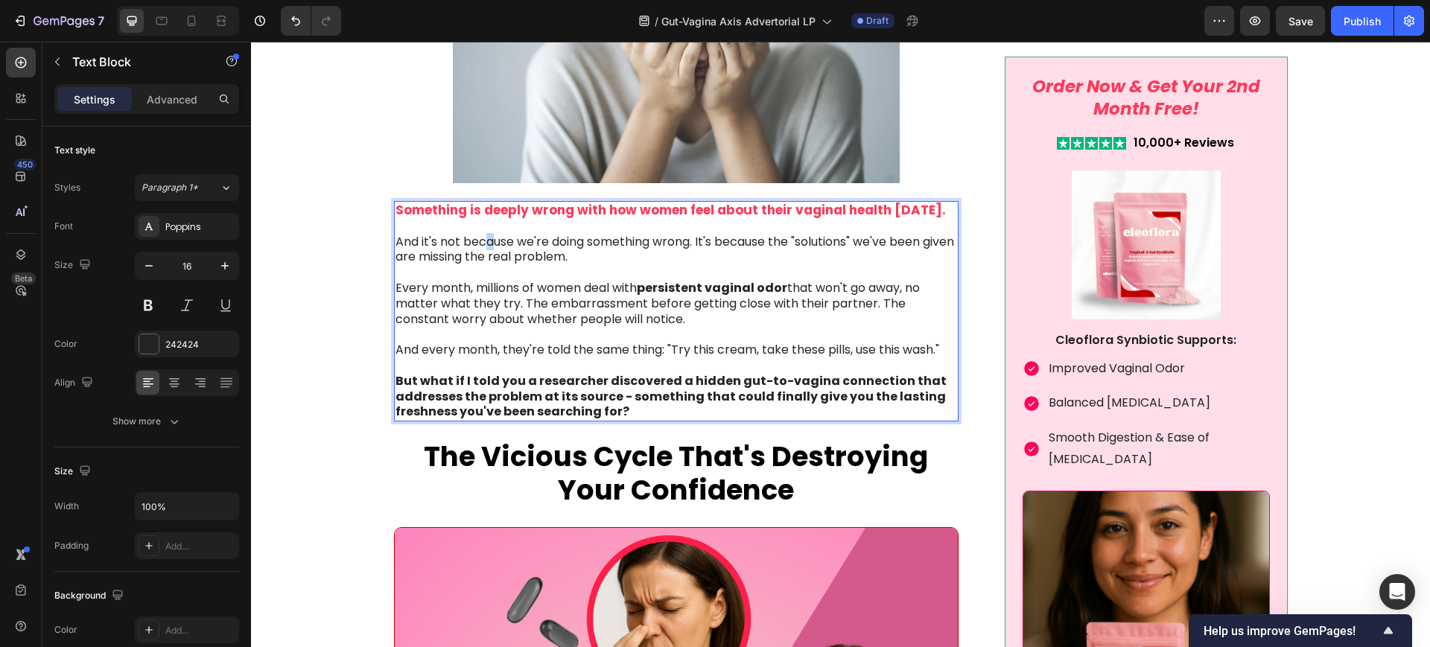
drag, startPoint x: 486, startPoint y: 235, endPoint x: 492, endPoint y: 220, distance: 15.3
click at [492, 222] on div "Something is deeply wrong with how women feel about their vaginal health [DATE]…" at bounding box center [676, 311] width 565 height 220
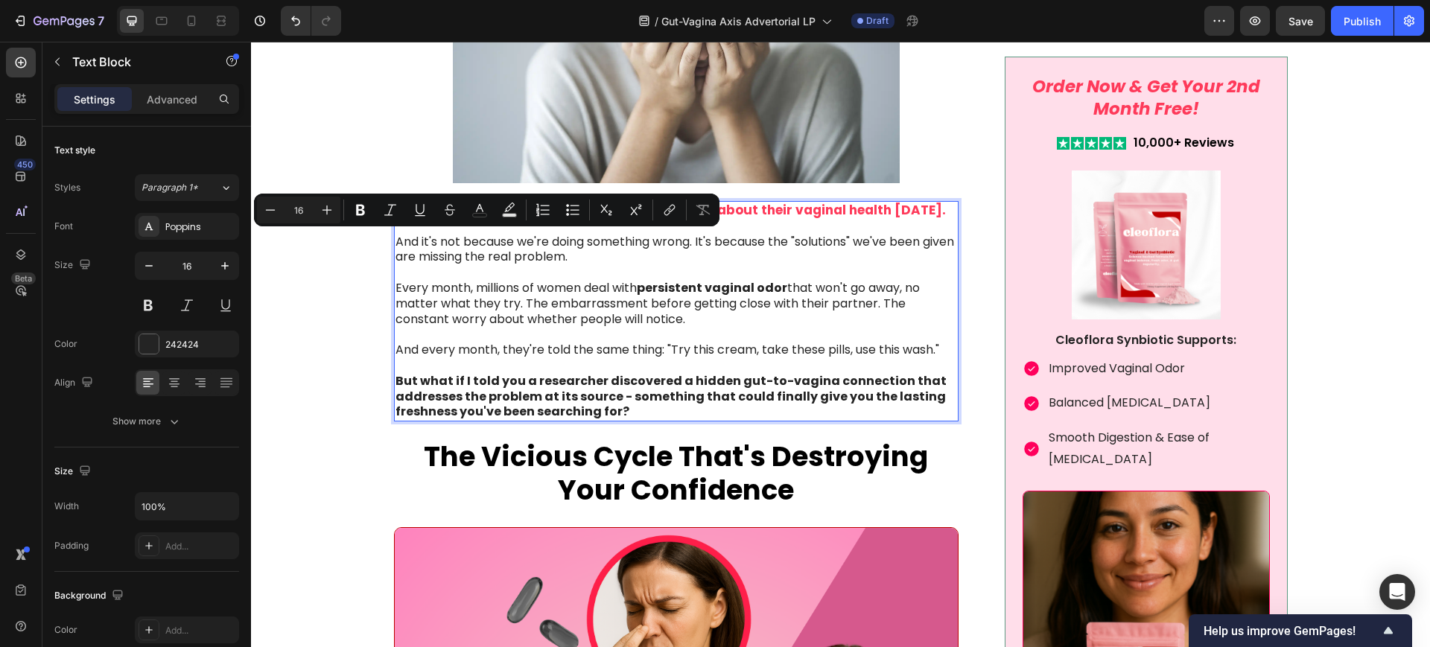
click at [678, 260] on p "And it's not because we're doing something wrong. It's because the "solutions" …" at bounding box center [676, 250] width 562 height 31
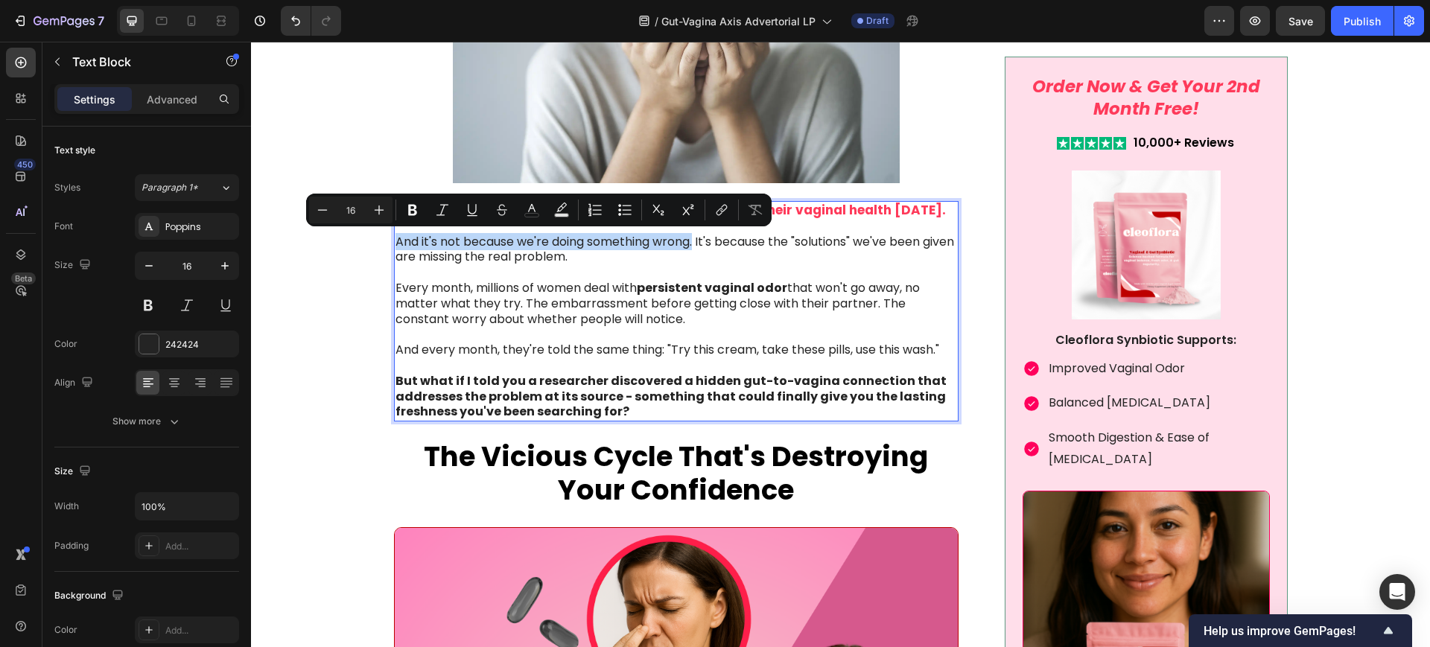
drag, startPoint x: 690, startPoint y: 240, endPoint x: 665, endPoint y: 248, distance: 26.6
click at [395, 237] on p "And it's not because we're doing something wrong. It's because the "solutions" …" at bounding box center [676, 250] width 562 height 31
click at [412, 206] on icon "Editor contextual toolbar" at bounding box center [412, 210] width 15 height 15
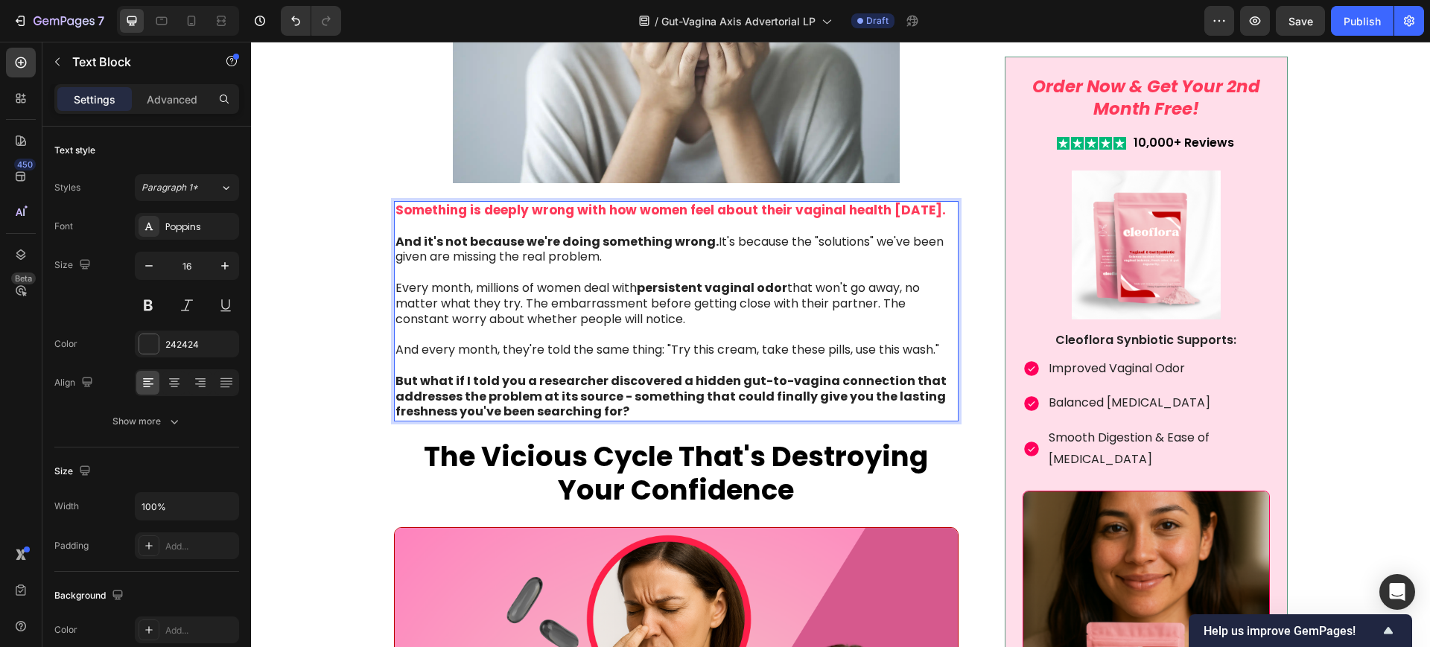
click at [520, 305] on p "Every month, millions of women deal with persistent vaginal odor that won't go …" at bounding box center [676, 304] width 562 height 46
click at [515, 305] on p "Every month, millions of women deal with persistent vaginal odor that won't go …" at bounding box center [676, 304] width 562 height 46
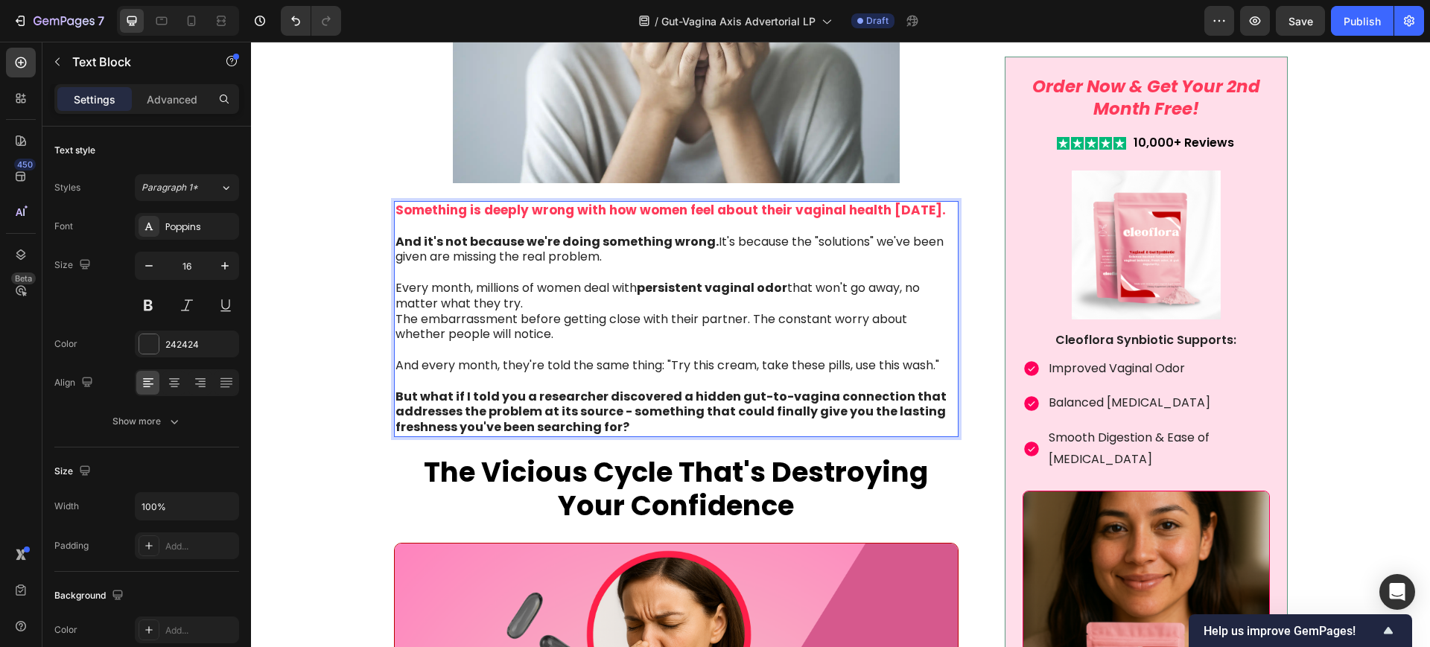
click at [532, 312] on p "The embarrassment before getting close with their partner. The constant worry a…" at bounding box center [676, 327] width 562 height 31
click at [529, 305] on p "Every month, millions of women deal with persistent vaginal odor that won't go …" at bounding box center [676, 296] width 562 height 31
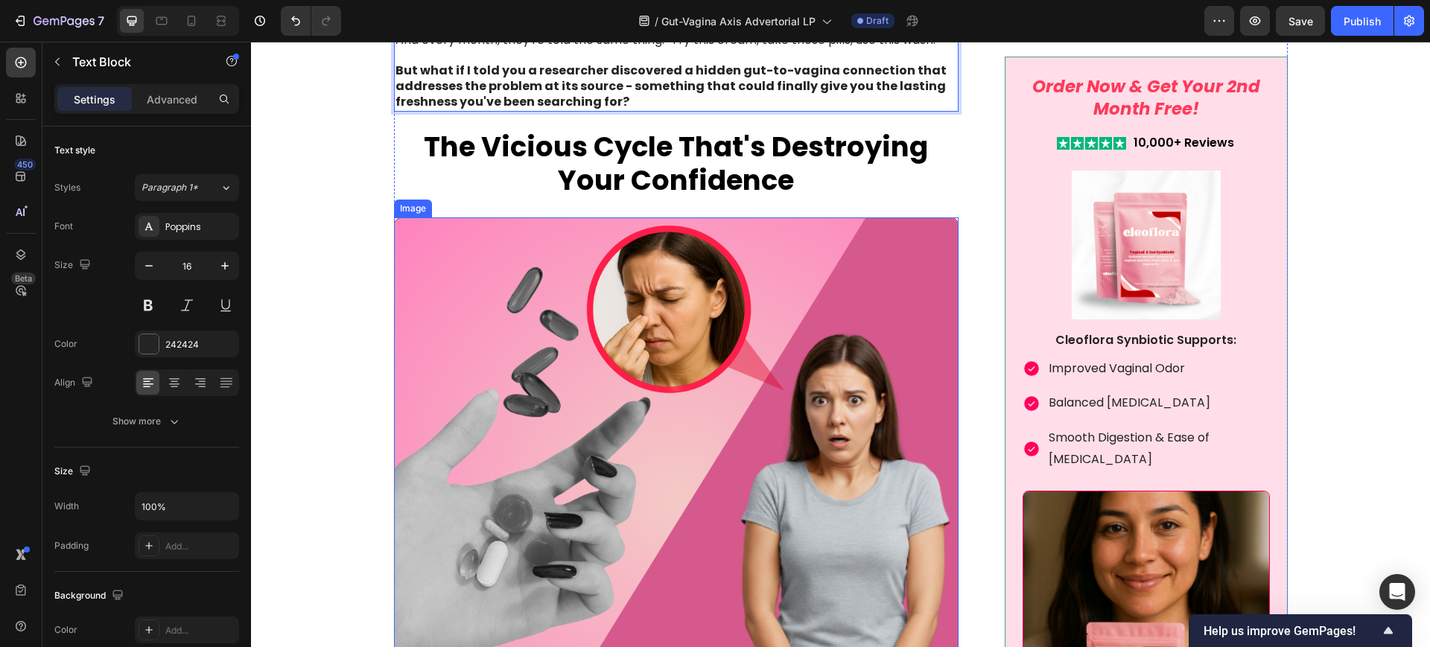
scroll to position [931, 0]
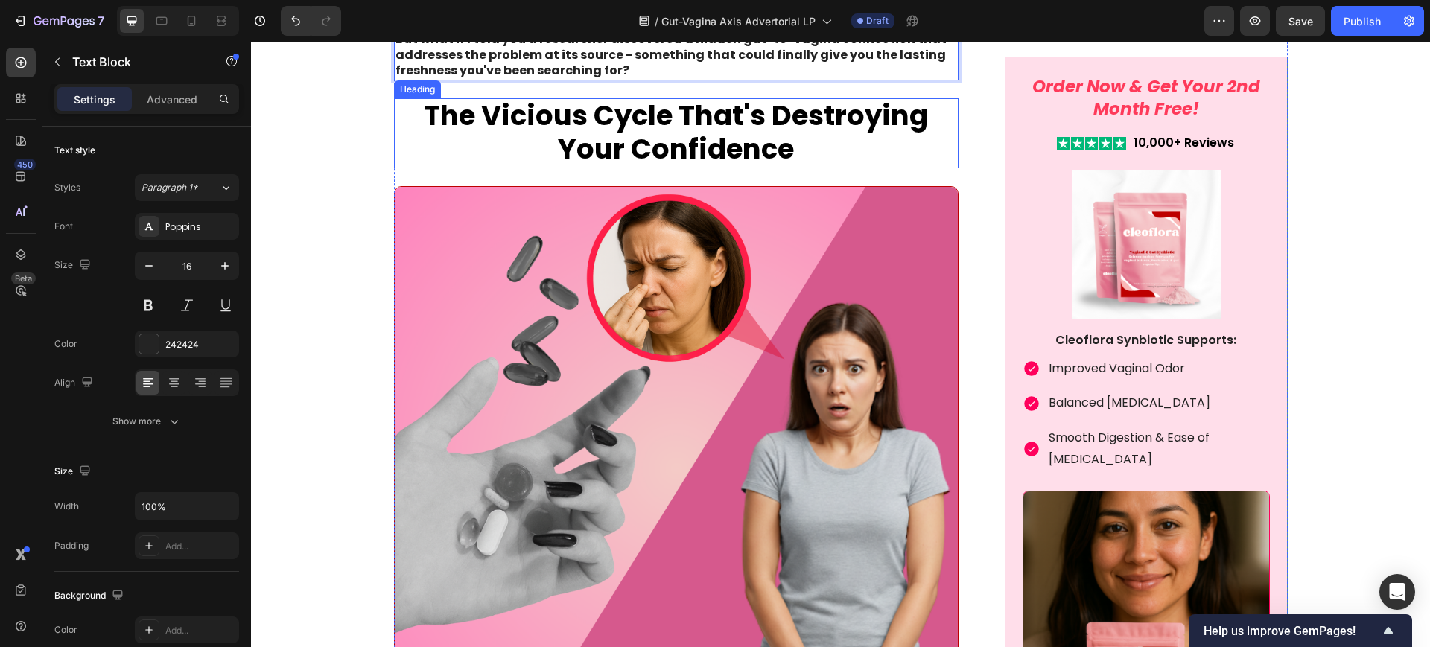
click at [564, 127] on strong "The Vicious Cycle That's Destroying Your Confidence" at bounding box center [676, 132] width 504 height 72
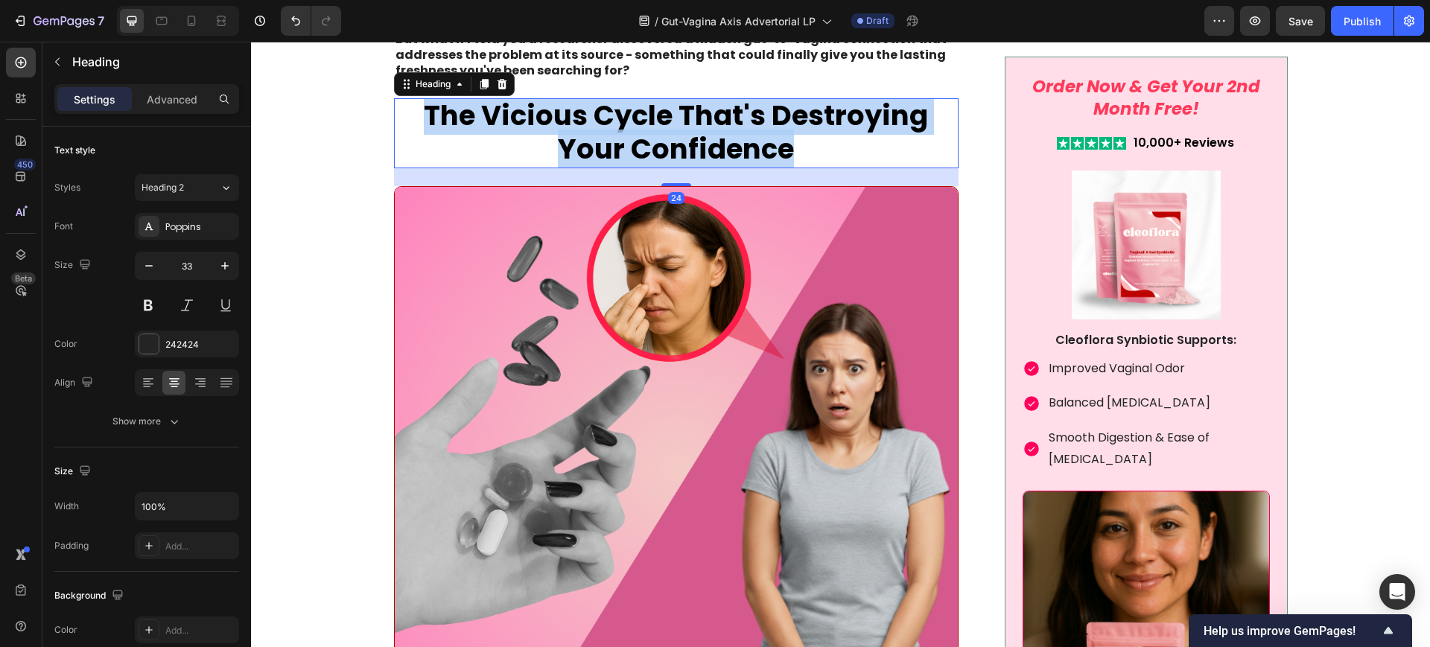
click at [563, 127] on strong "The Vicious Cycle That's Destroying Your Confidence" at bounding box center [676, 132] width 504 height 72
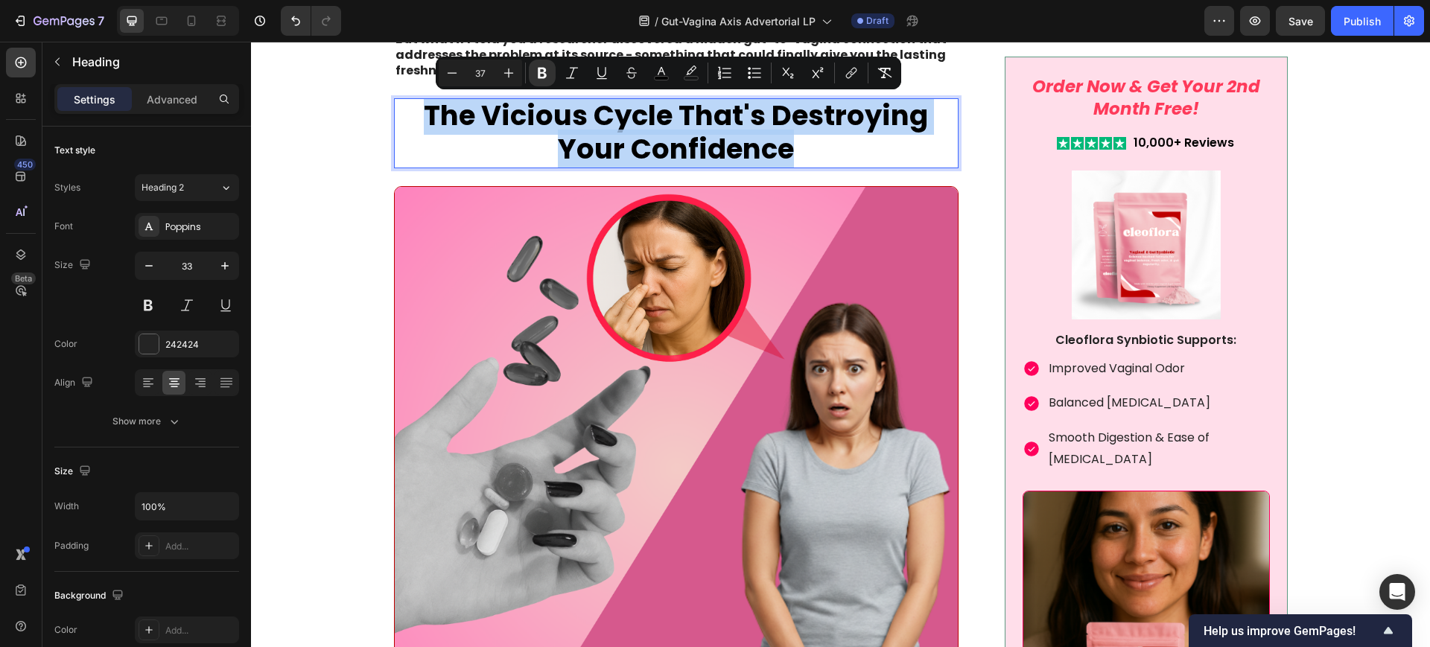
click at [478, 118] on strong "The Vicious Cycle That's Destroying Your Confidence" at bounding box center [676, 132] width 504 height 72
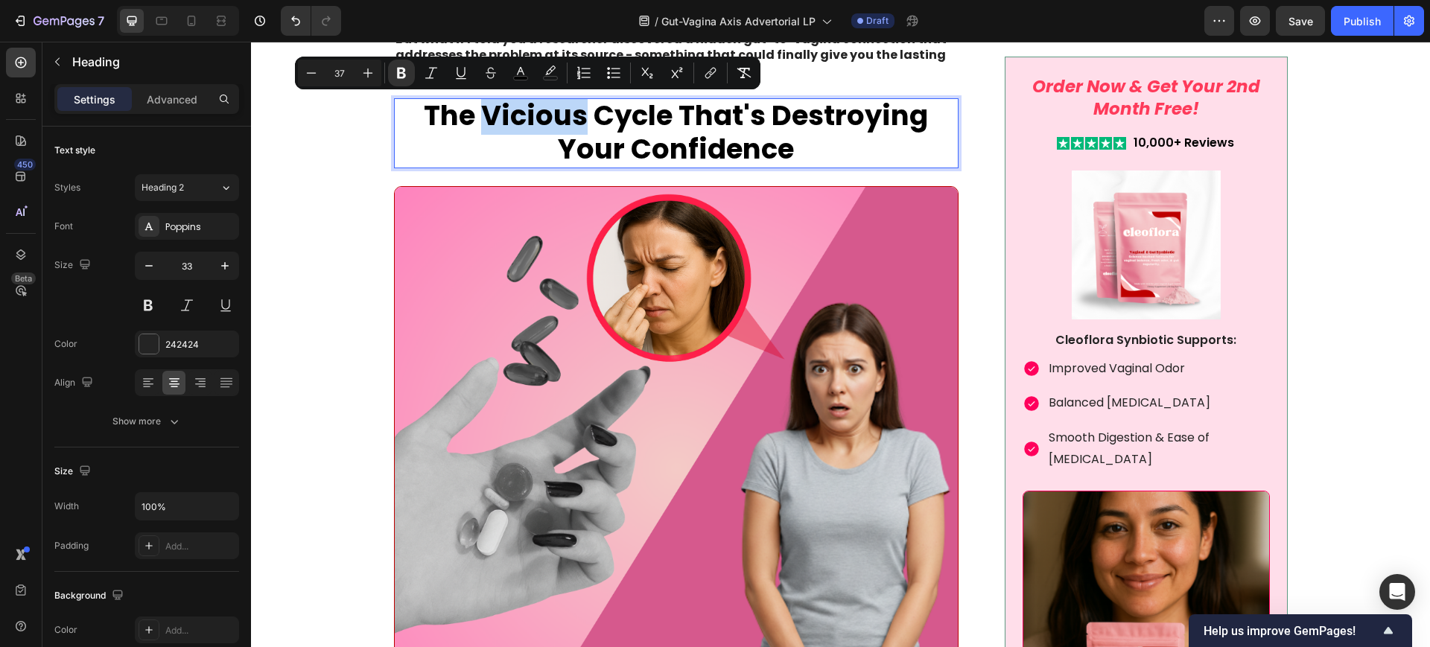
drag, startPoint x: 512, startPoint y: 118, endPoint x: 578, endPoint y: 127, distance: 66.8
click at [578, 127] on strong "The Vicious Cycle That's Destroying Your Confidence" at bounding box center [676, 132] width 504 height 72
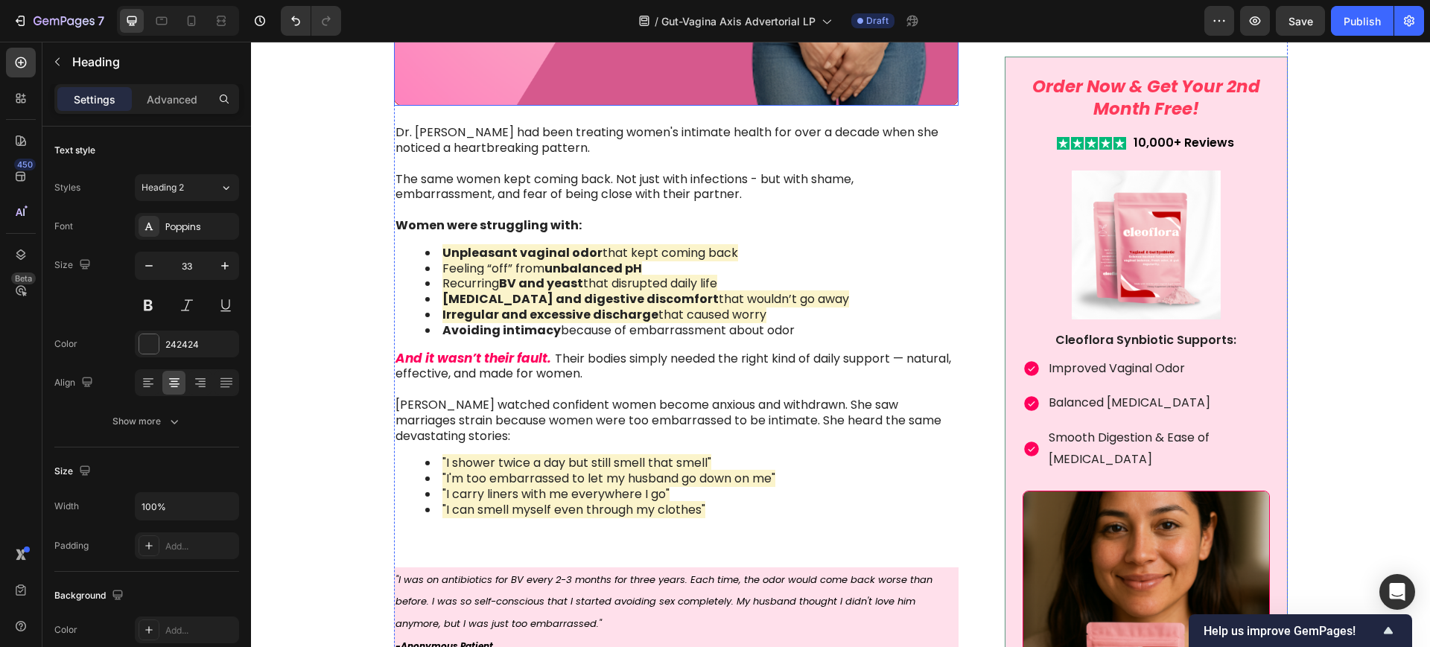
scroll to position [1582, 0]
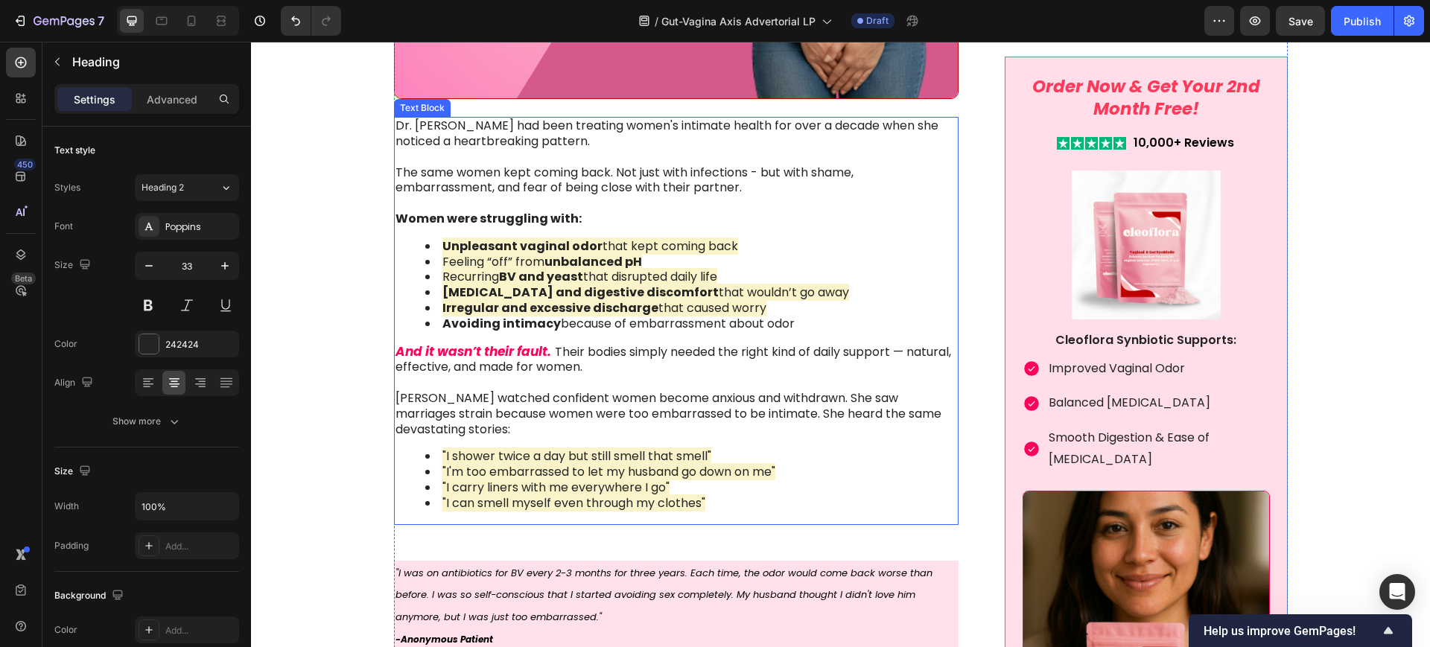
drag, startPoint x: 551, startPoint y: 337, endPoint x: 554, endPoint y: 347, distance: 10.1
click at [551, 337] on div "Dr. [PERSON_NAME] had been treating women's intimate health for over a decade w…" at bounding box center [676, 320] width 565 height 407
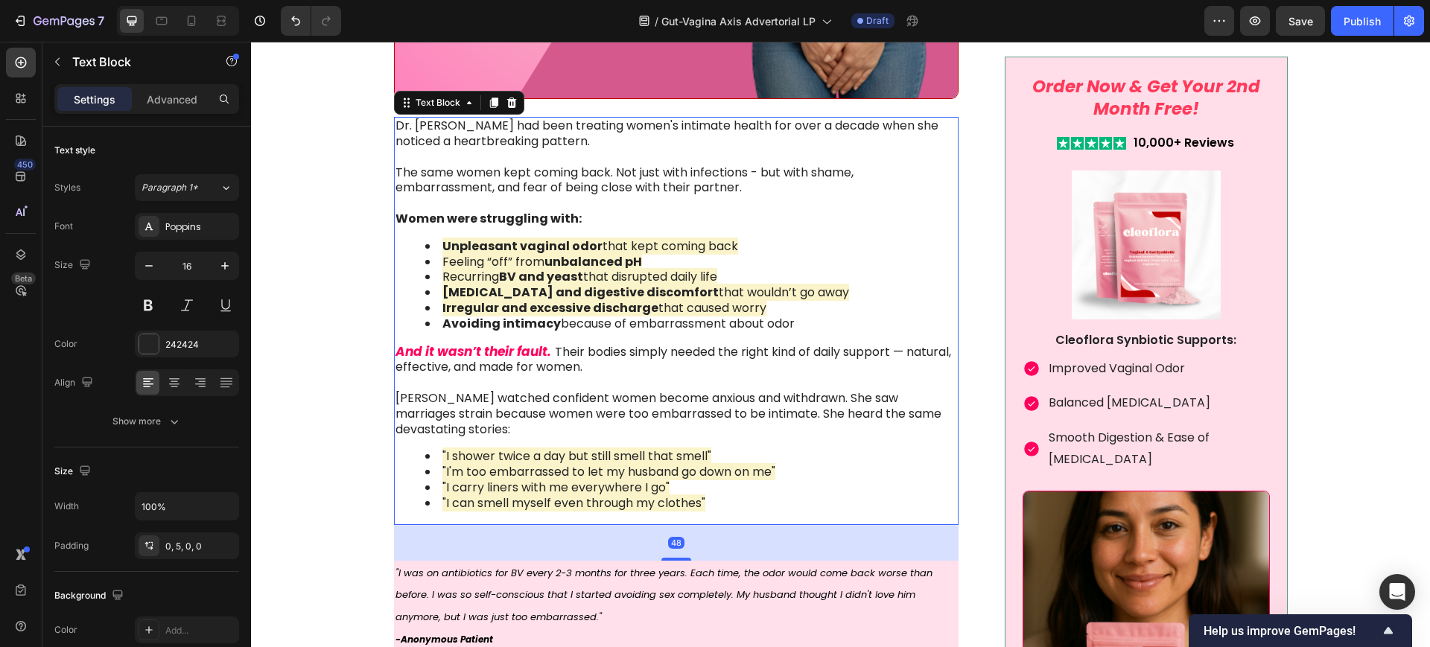
click at [595, 435] on p "And it wasn’t their fault. Their bodies simply needed the right kind of daily s…" at bounding box center [675, 391] width 560 height 94
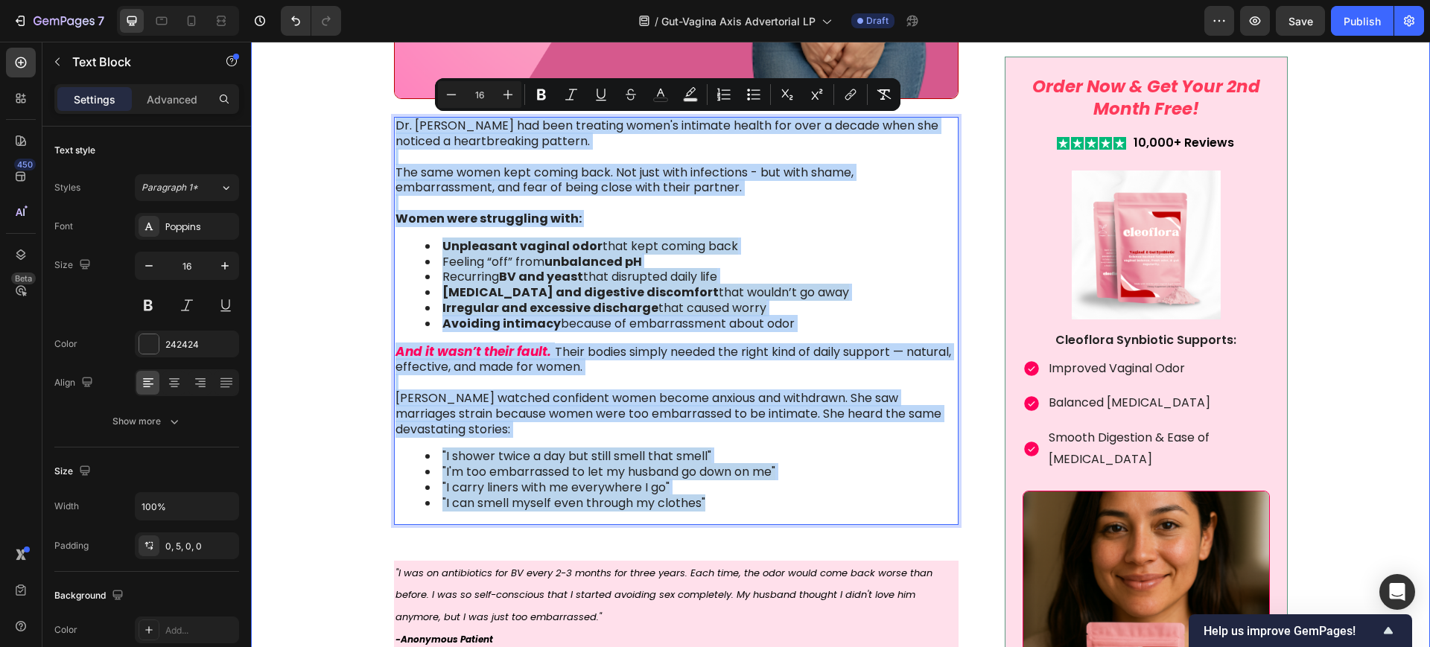
drag, startPoint x: 723, startPoint y: 506, endPoint x: 373, endPoint y: 130, distance: 514.2
click at [373, 130] on div "Image Something is deeply wrong with how women feel about their vaginal health …" at bounding box center [840, 330] width 1149 height 2937
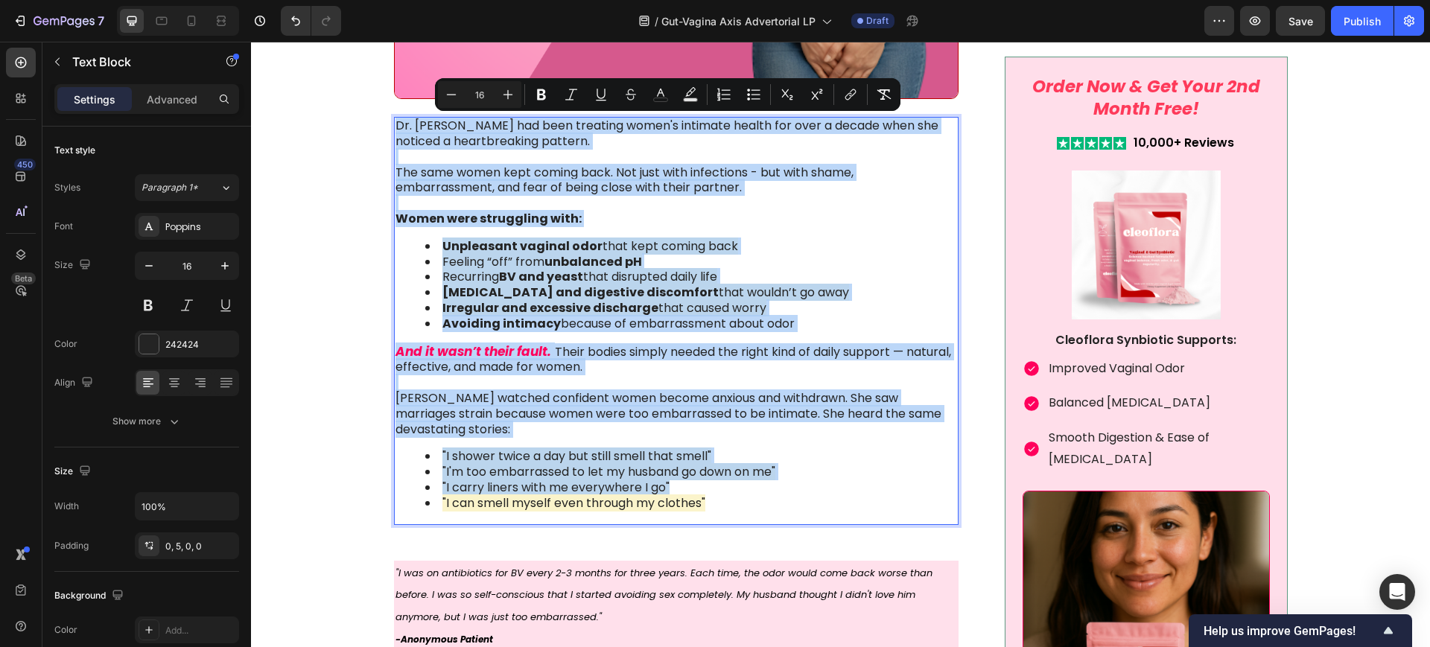
click at [310, 99] on div "Image Something is deeply wrong with how women feel about their vaginal health …" at bounding box center [840, 330] width 1149 height 2937
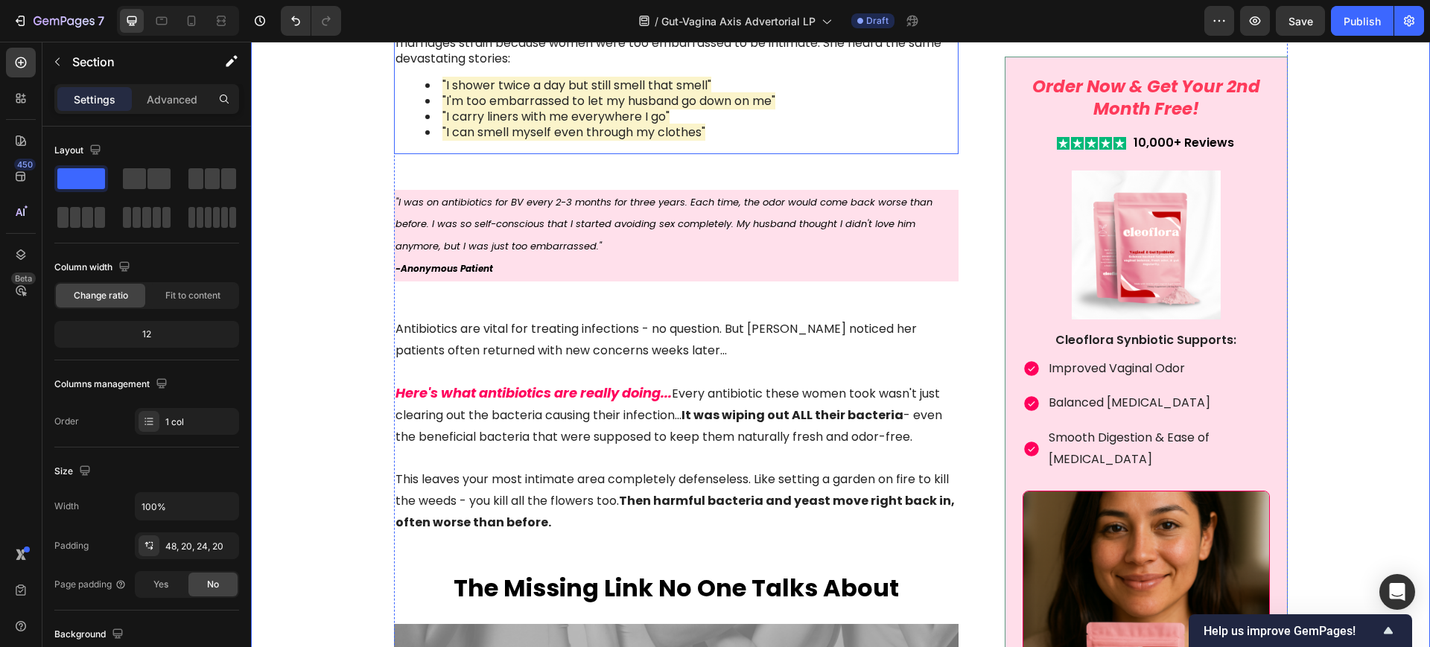
scroll to position [1954, 0]
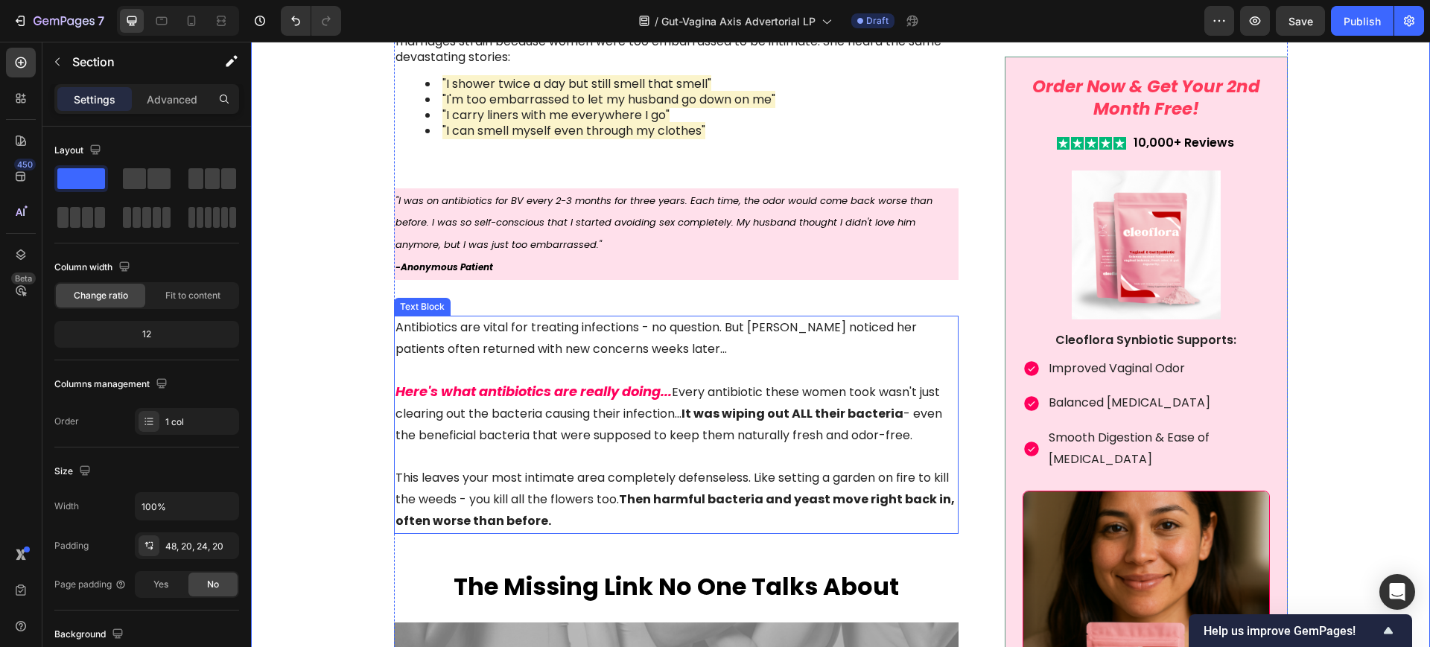
click at [692, 399] on p "Here's what antibiotics are really doing... Every antibiotic these women took w…" at bounding box center [676, 403] width 562 height 86
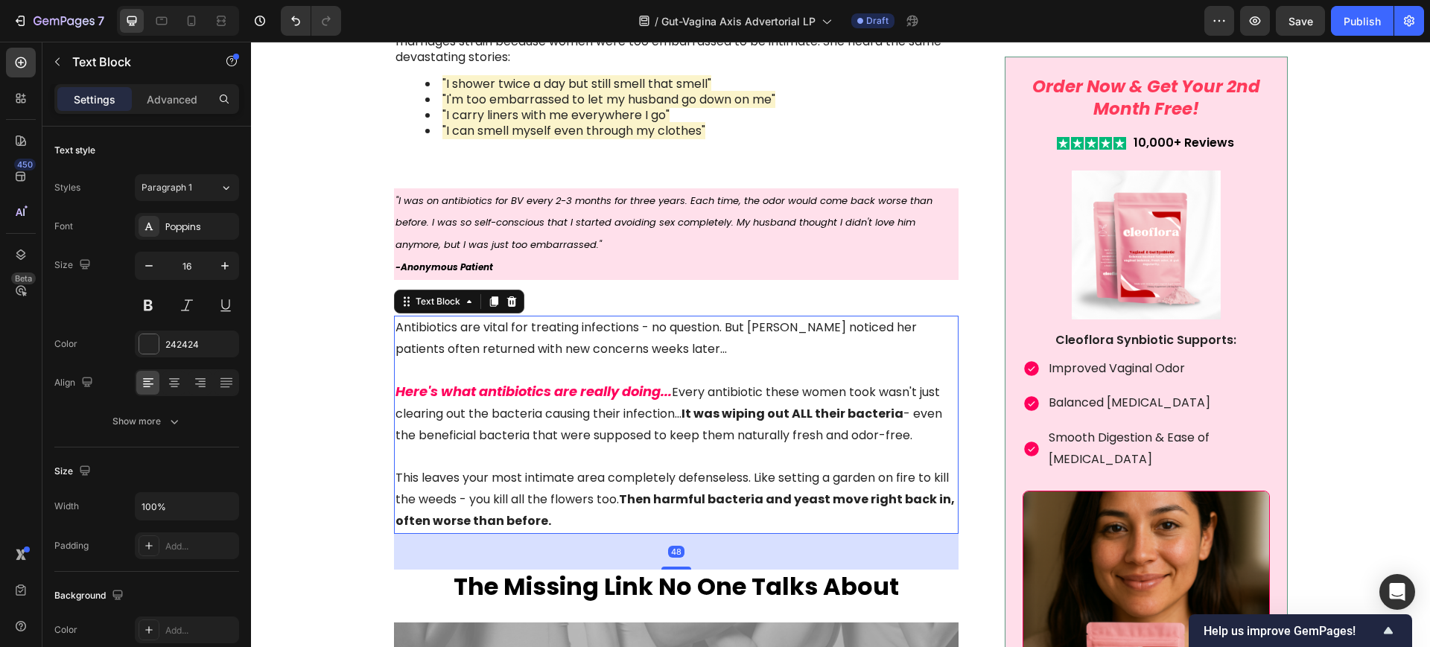
click at [743, 394] on p "Here's what antibiotics are really doing... Every antibiotic these women took w…" at bounding box center [676, 403] width 562 height 86
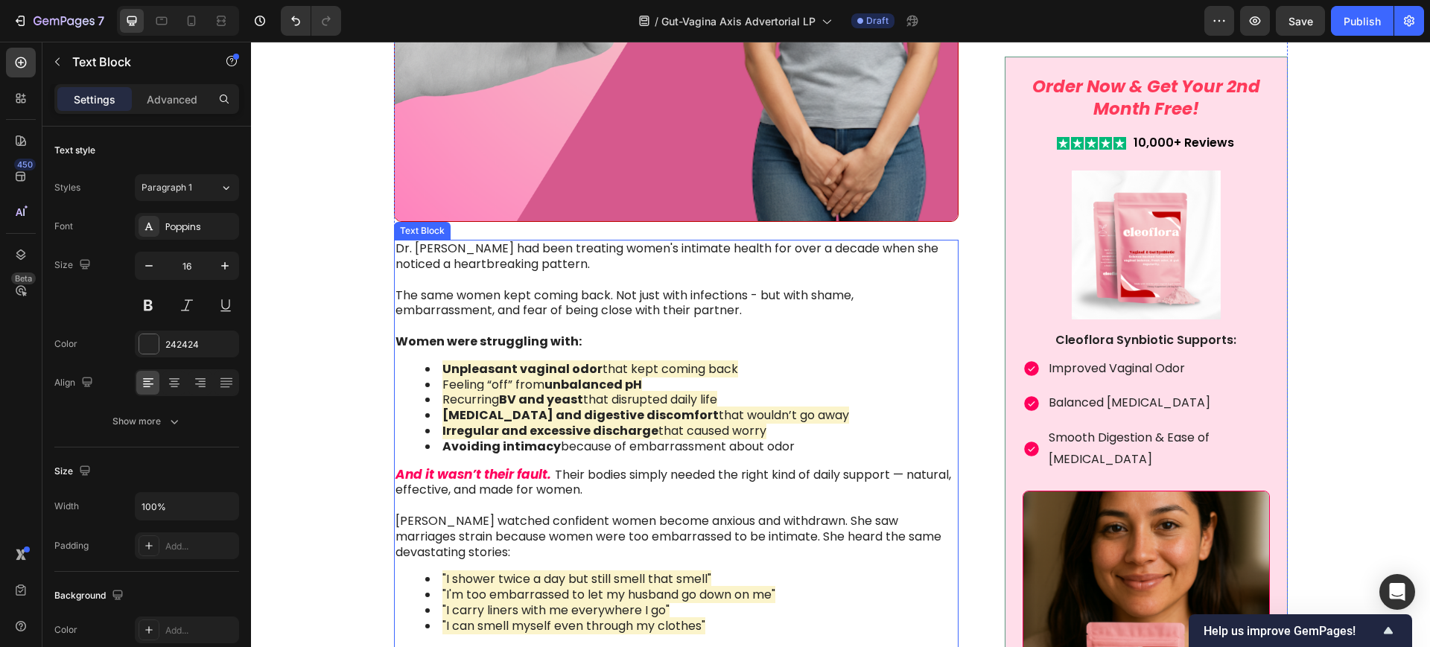
scroll to position [1489, 0]
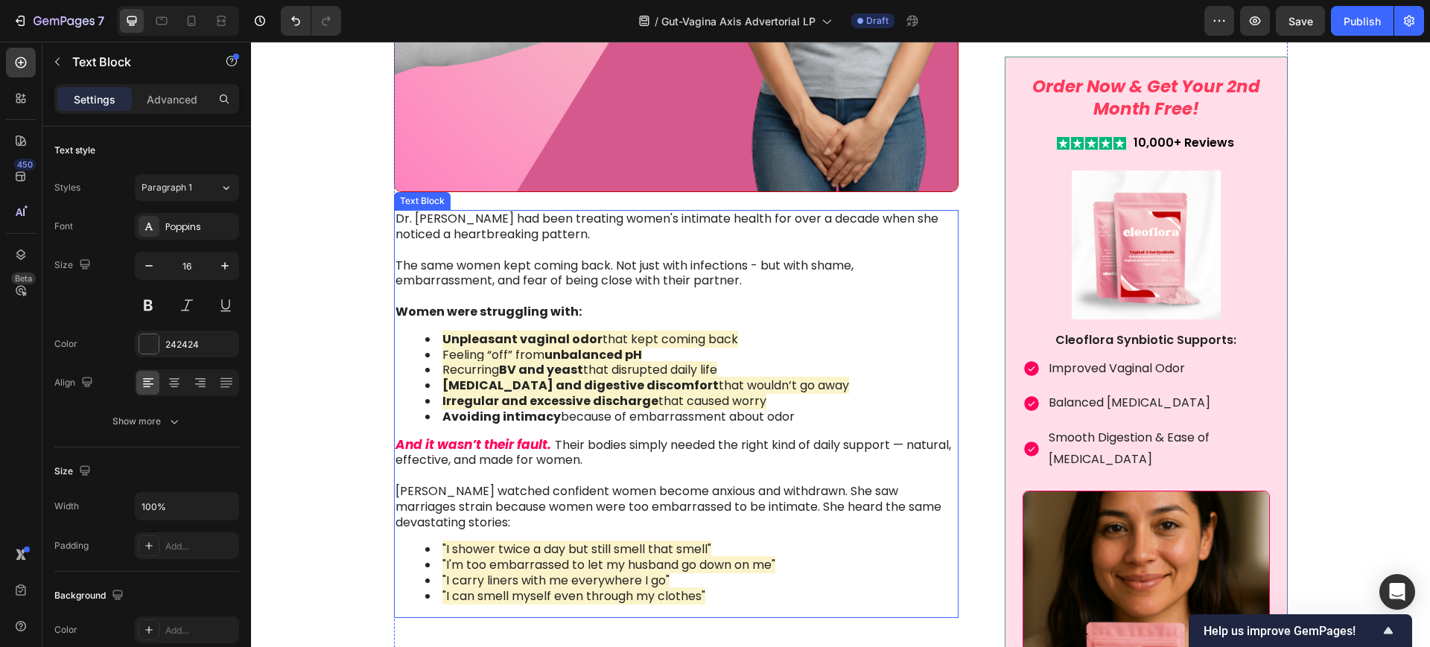
click at [557, 288] on p "The same women kept coming back. Not just with infections - but with shame, emb…" at bounding box center [675, 273] width 560 height 31
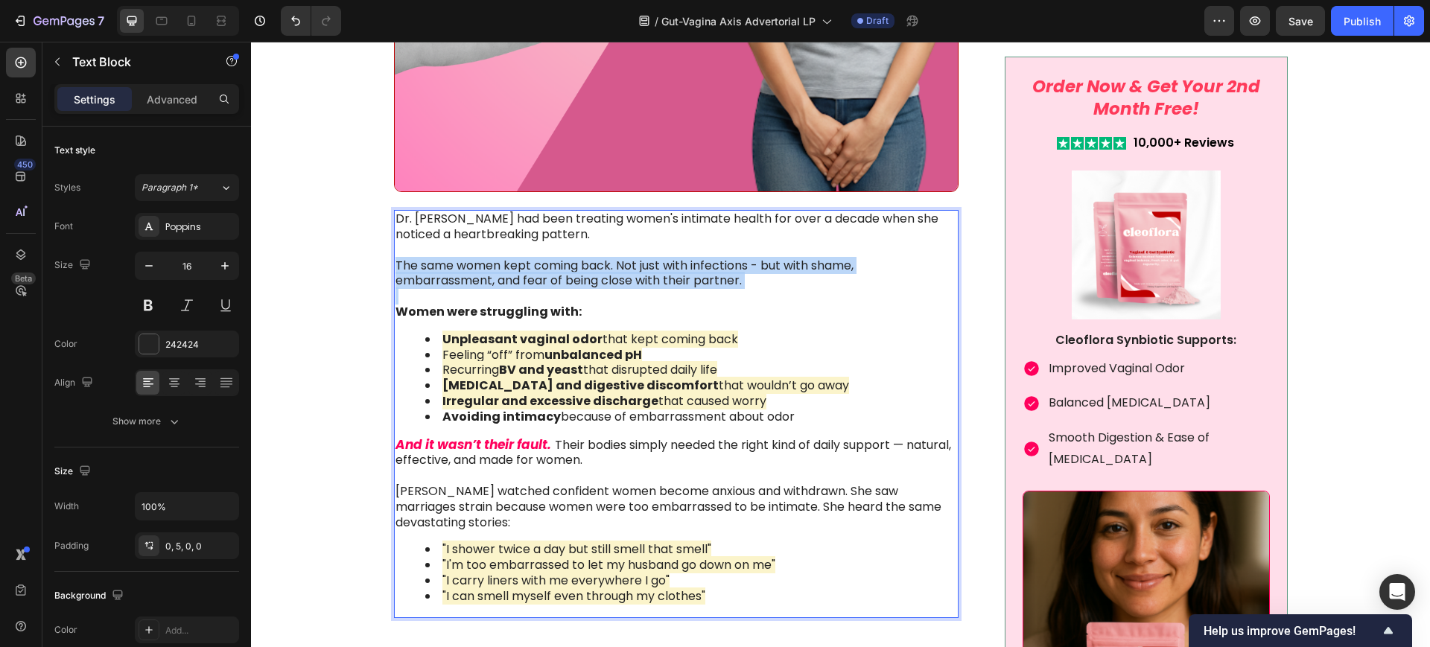
click at [557, 288] on p "The same women kept coming back. Not just with infections - but with shame, emb…" at bounding box center [675, 273] width 560 height 31
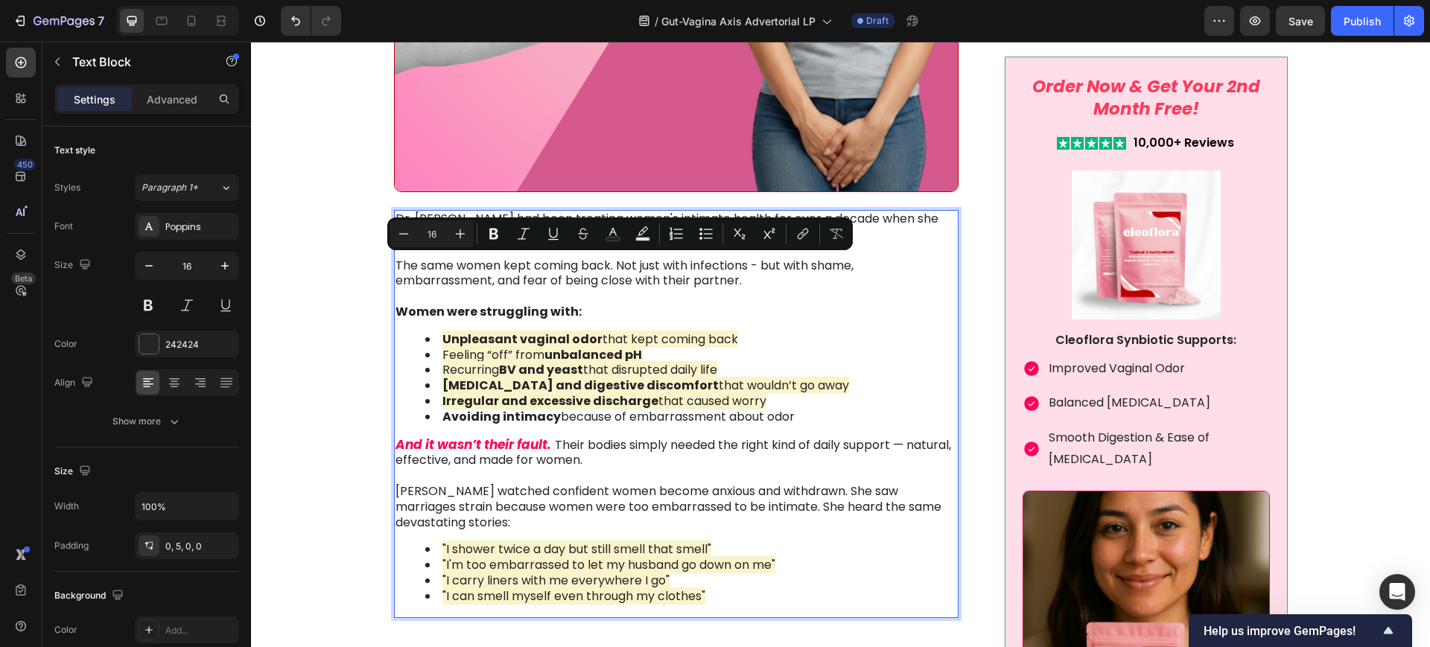
drag, startPoint x: 683, startPoint y: 490, endPoint x: 690, endPoint y: 510, distance: 21.4
click at [681, 490] on p "And it wasn’t their fault. Their bodies simply needed the right kind of daily s…" at bounding box center [675, 484] width 560 height 94
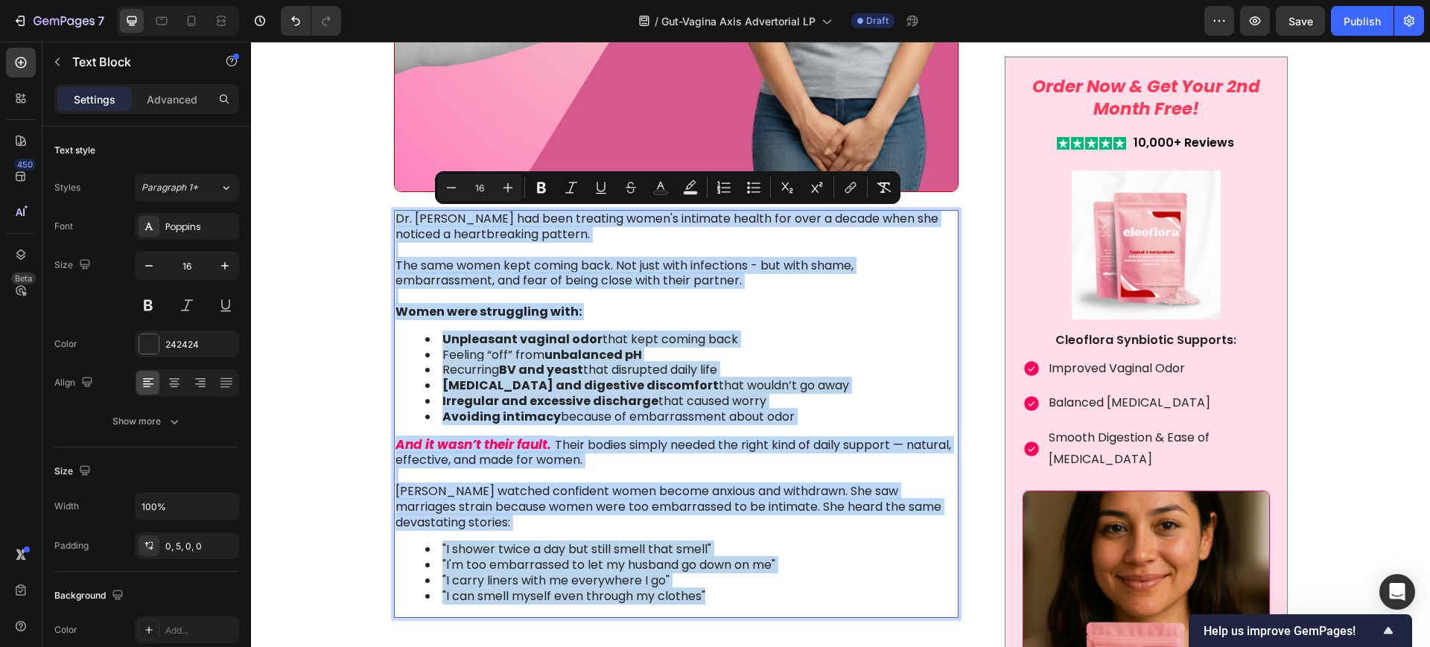
drag, startPoint x: 724, startPoint y: 593, endPoint x: 389, endPoint y: 211, distance: 508.6
click at [394, 211] on div "Dr. [PERSON_NAME] had been treating women's intimate health for over a decade w…" at bounding box center [676, 413] width 565 height 407
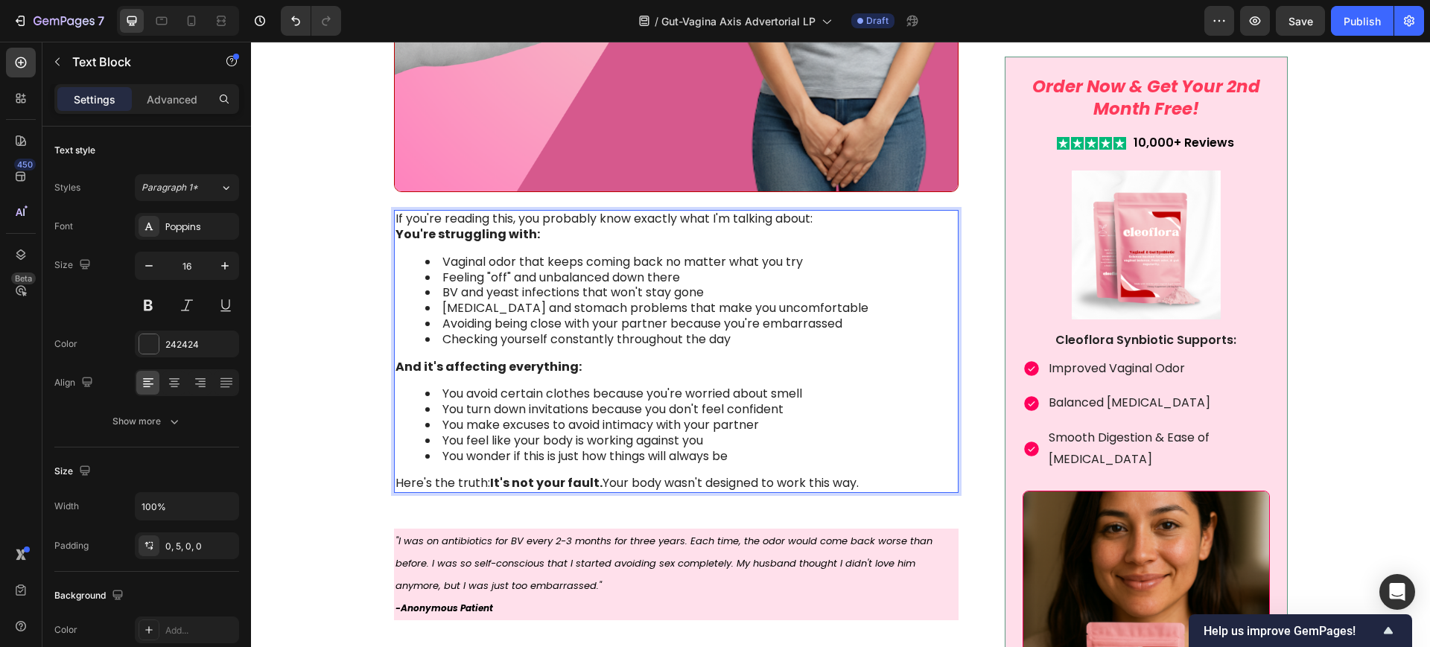
click at [808, 217] on p "If you're reading this, you probably know exactly what I'm talking about:" at bounding box center [675, 219] width 560 height 16
click at [819, 219] on p "If you're reading this, you probably know exactly what I'm talking about:" at bounding box center [675, 219] width 560 height 16
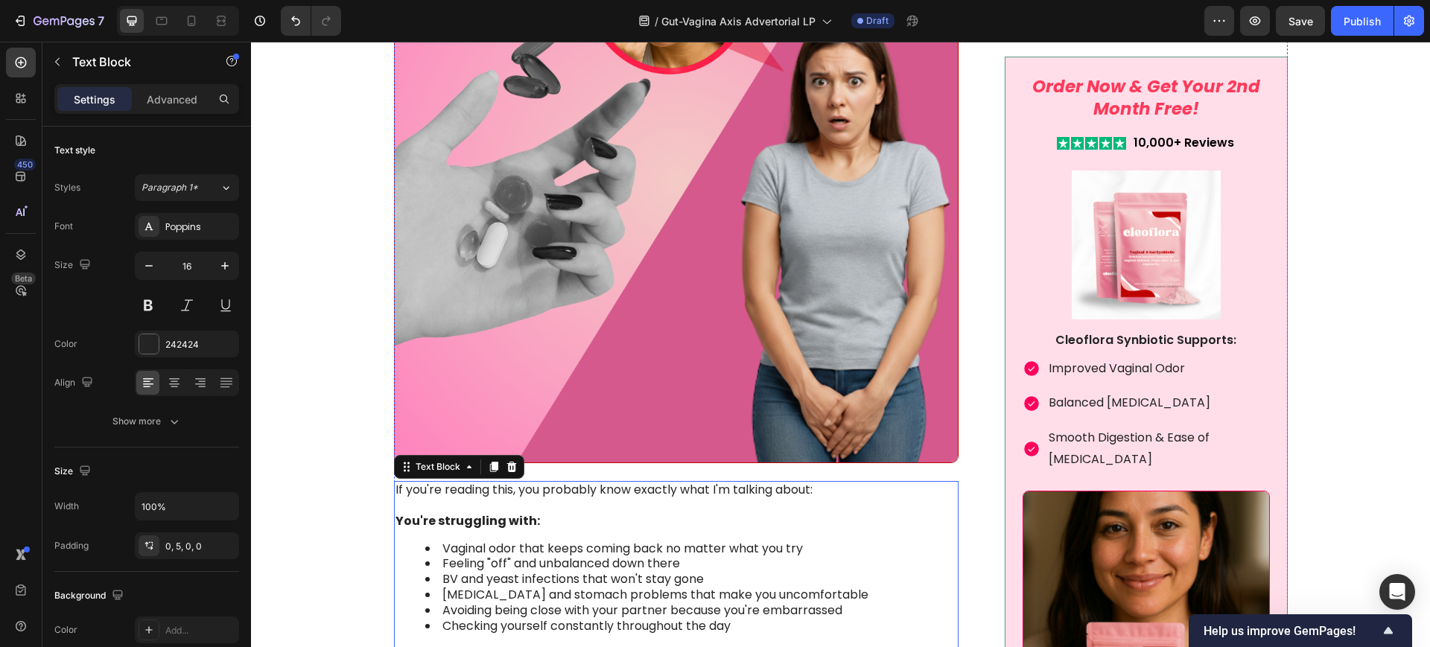
scroll to position [1396, 0]
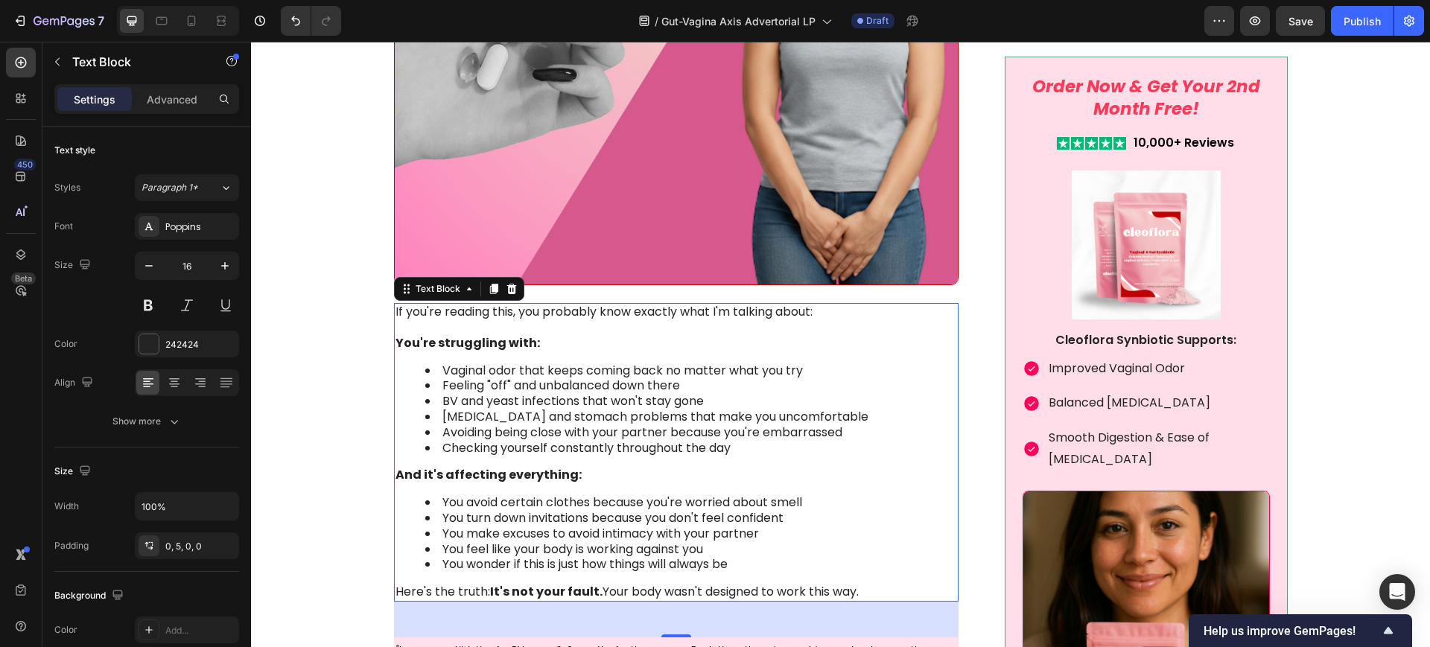
click at [677, 321] on p "Rich Text Editor. Editing area: main" at bounding box center [675, 328] width 560 height 16
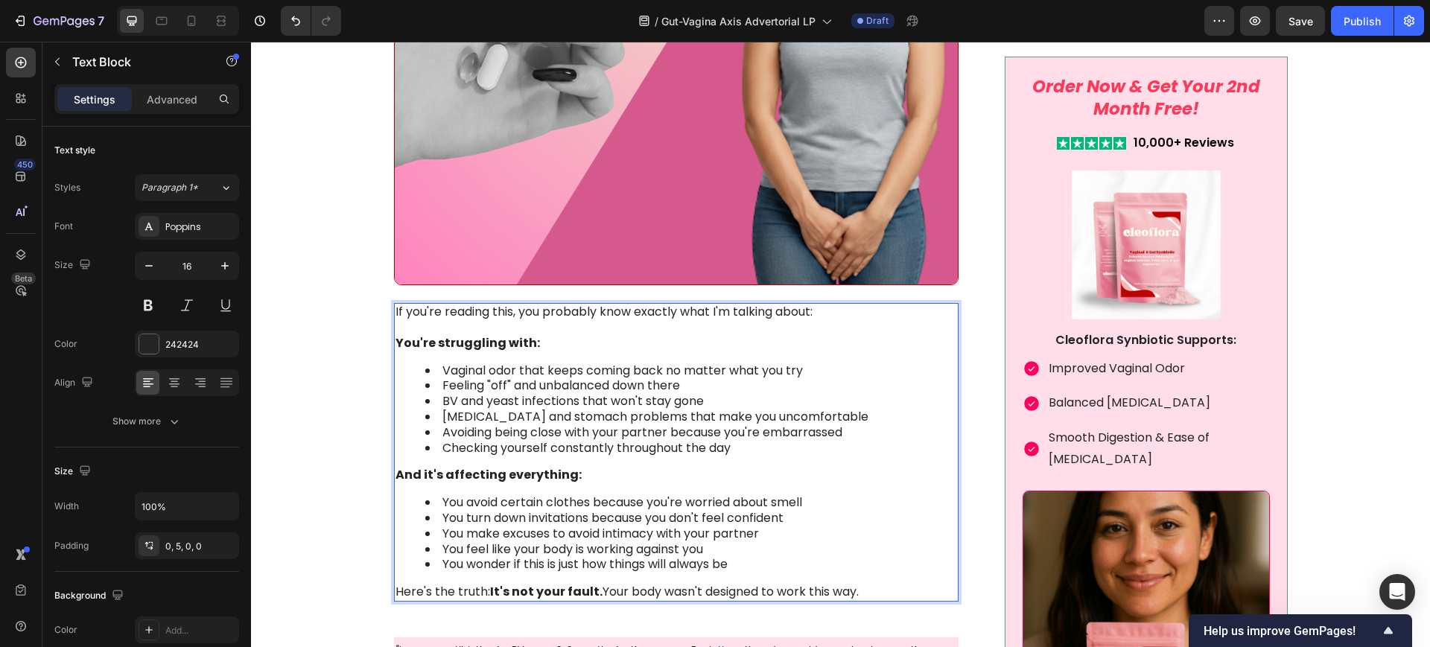
click at [677, 321] on p "Rich Text Editor. Editing area: main" at bounding box center [675, 328] width 560 height 16
drag, startPoint x: 818, startPoint y: 308, endPoint x: 387, endPoint y: 313, distance: 430.4
click at [394, 313] on div "If you're reading this, you probably know exactly what I'm talking about: You'r…" at bounding box center [676, 452] width 565 height 299
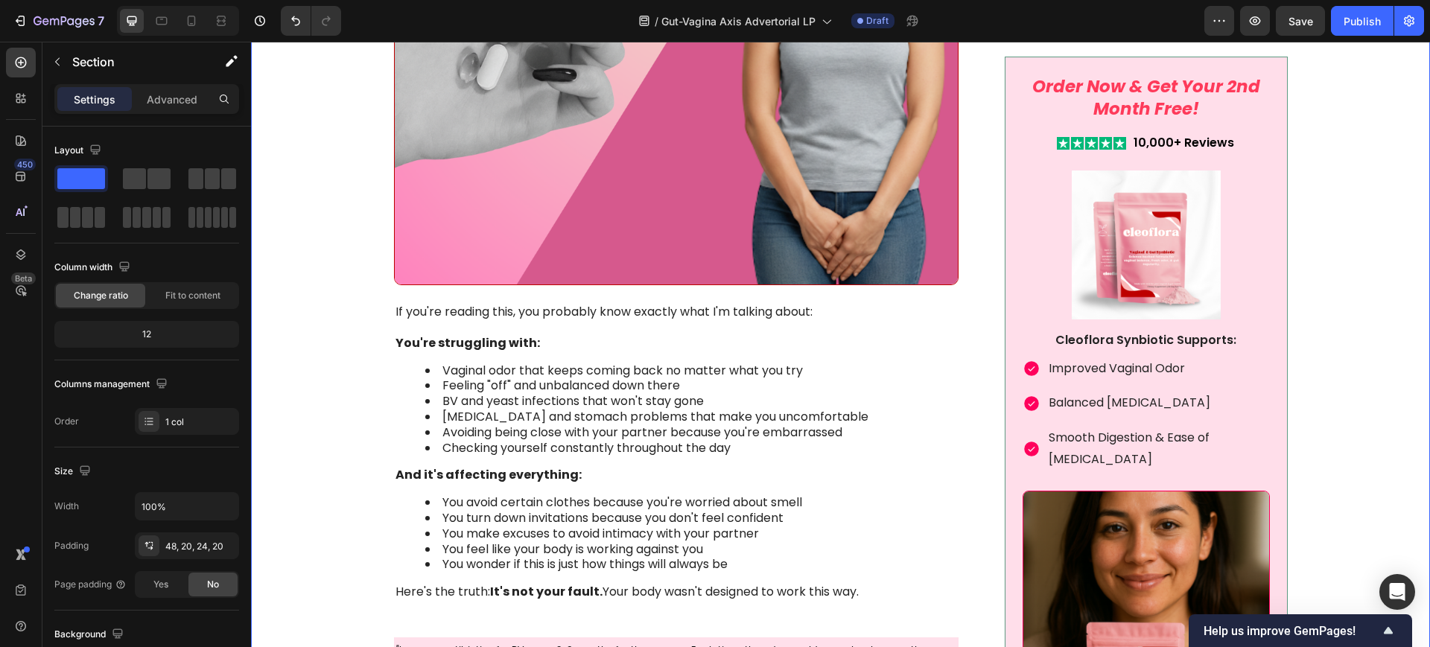
click at [356, 330] on div "Image Something is deeply wrong with how women feel about their vaginal health …" at bounding box center [840, 462] width 1149 height 2828
drag, startPoint x: 768, startPoint y: 433, endPoint x: 740, endPoint y: 443, distance: 29.5
click at [768, 433] on li "Avoiding being close with your partner because you're embarrassed" at bounding box center [690, 433] width 530 height 16
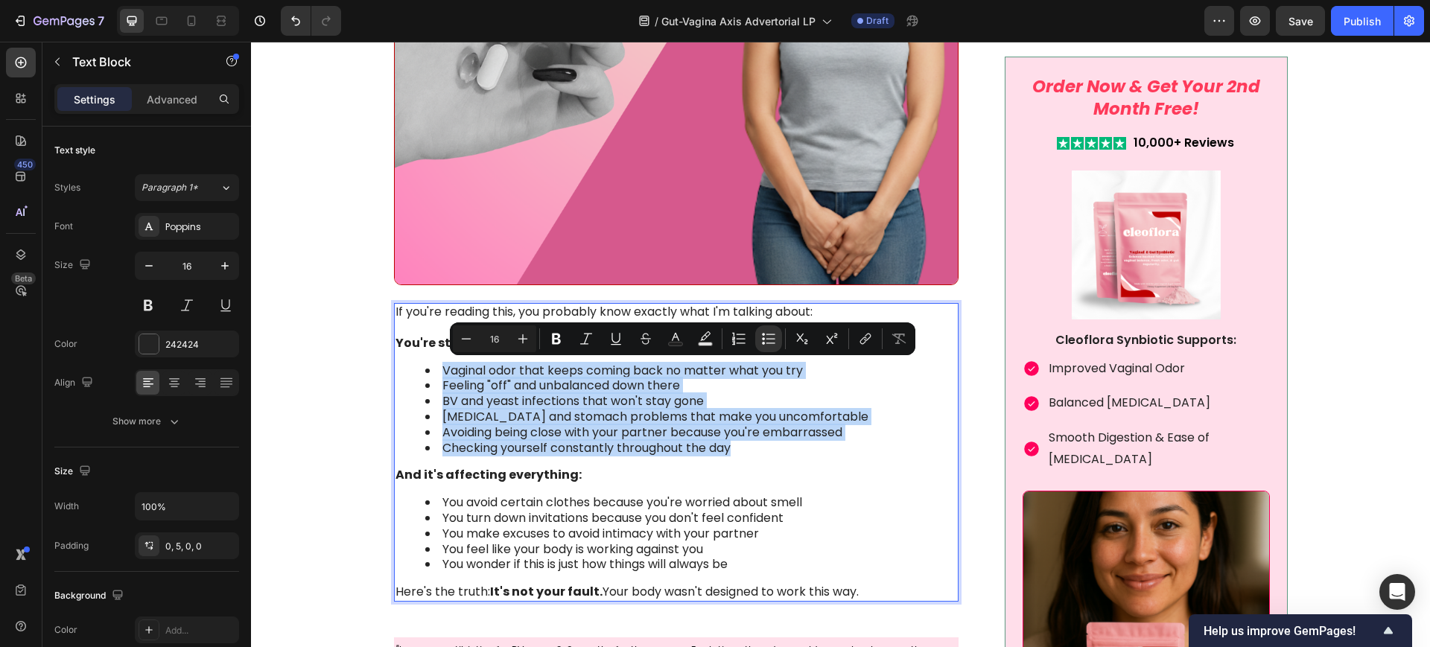
drag, startPoint x: 731, startPoint y: 446, endPoint x: 436, endPoint y: 363, distance: 307.1
click at [436, 363] on ul "Vaginal odor that keeps coming back no matter what you try Feeling "off" and un…" at bounding box center [675, 409] width 560 height 93
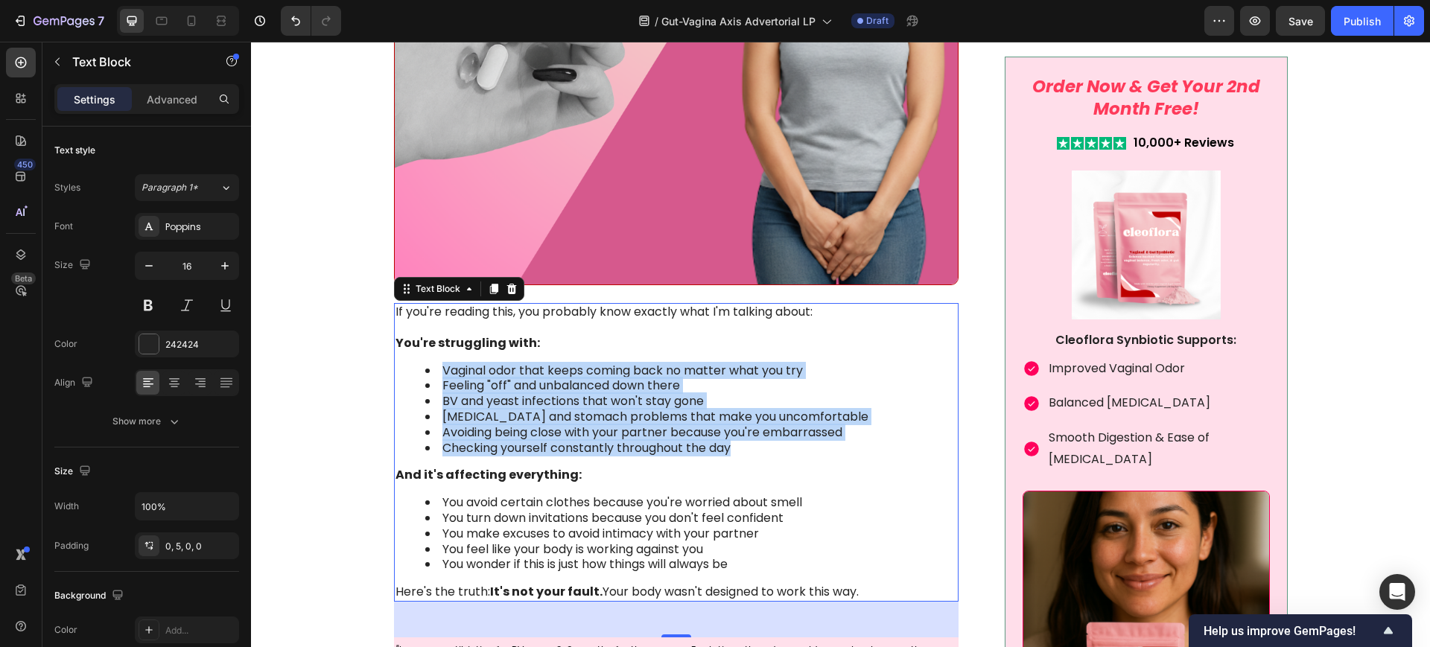
click at [366, 383] on div "Image Something is deeply wrong with how women feel about their vaginal health …" at bounding box center [840, 462] width 1149 height 2828
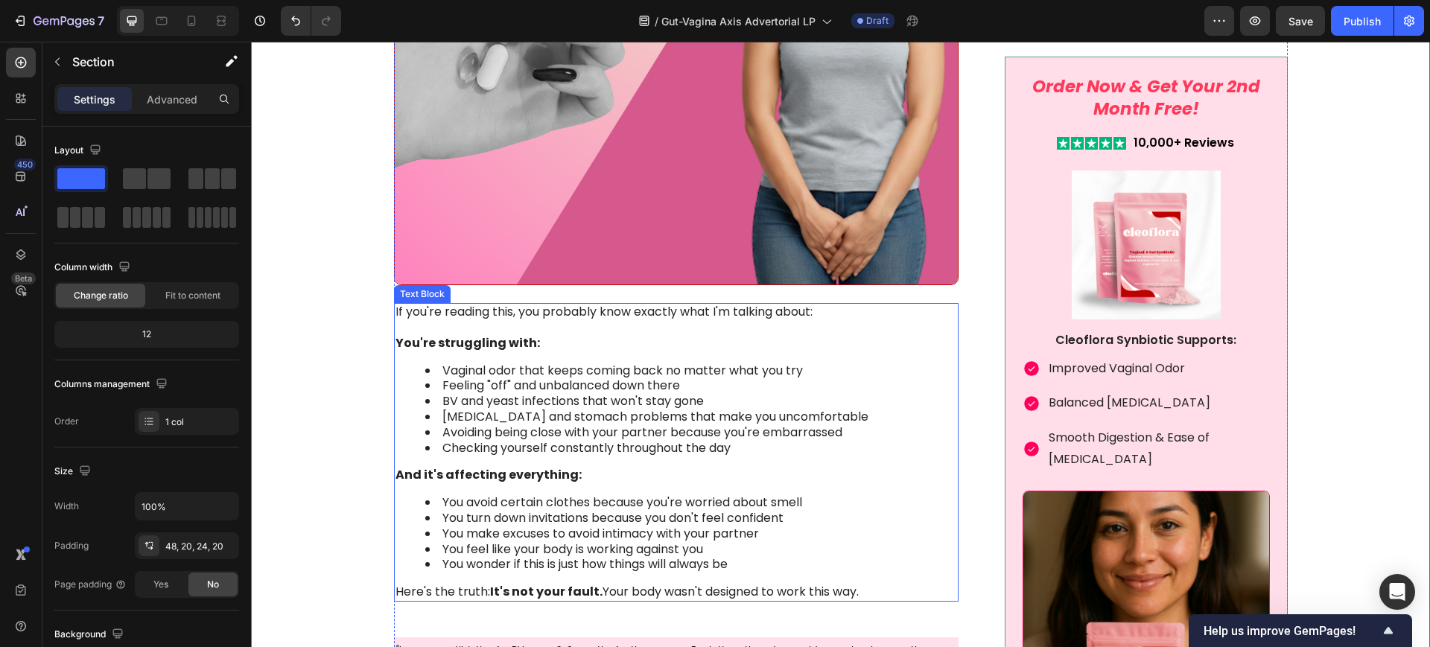
click at [640, 420] on li "[MEDICAL_DATA] and stomach problems that make you uncomfortable" at bounding box center [690, 418] width 530 height 16
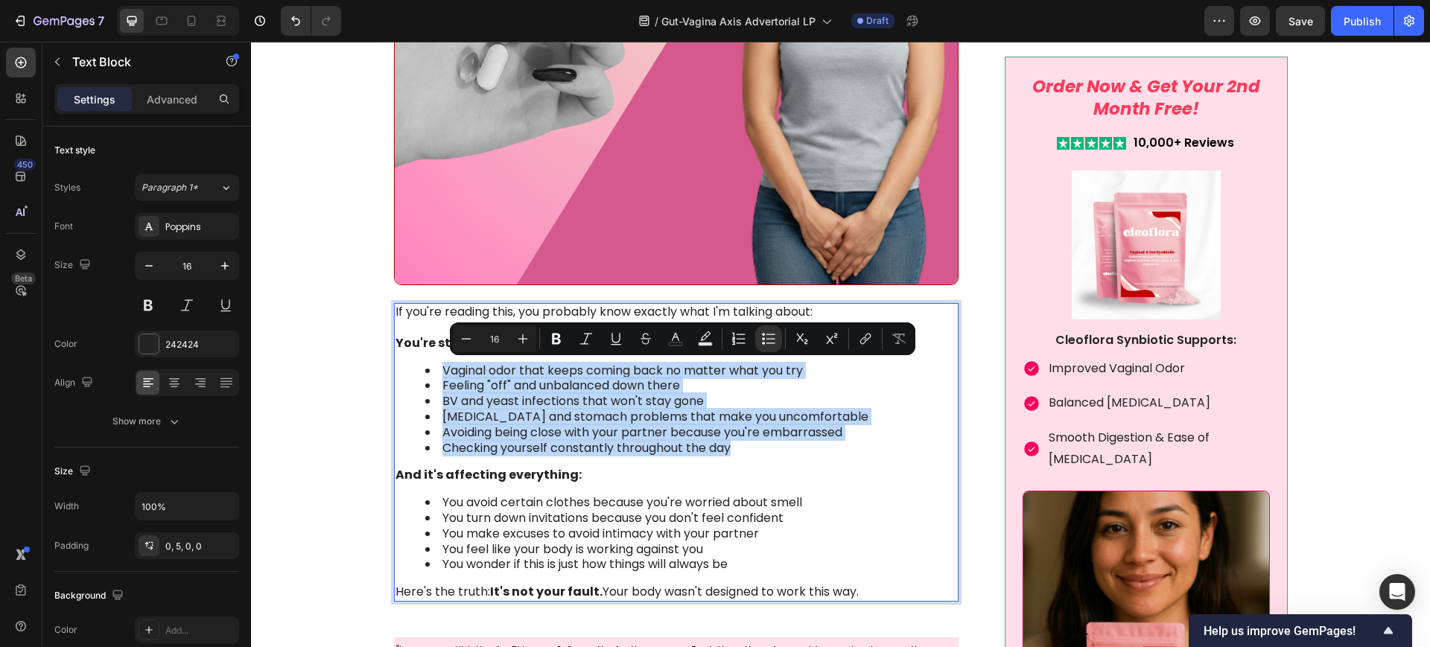
drag, startPoint x: 733, startPoint y: 445, endPoint x: 439, endPoint y: 371, distance: 303.9
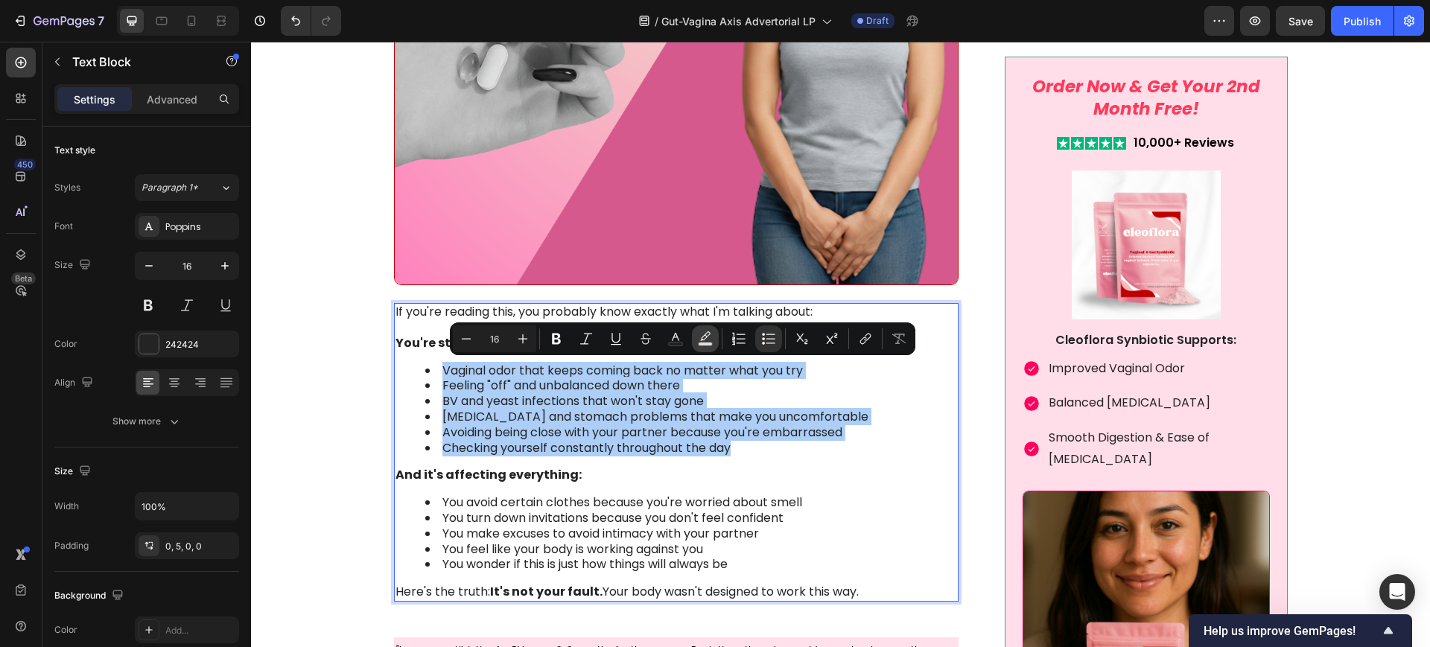
click at [717, 334] on button "Text Background Color" at bounding box center [705, 338] width 27 height 27
type input "000000"
type input "77"
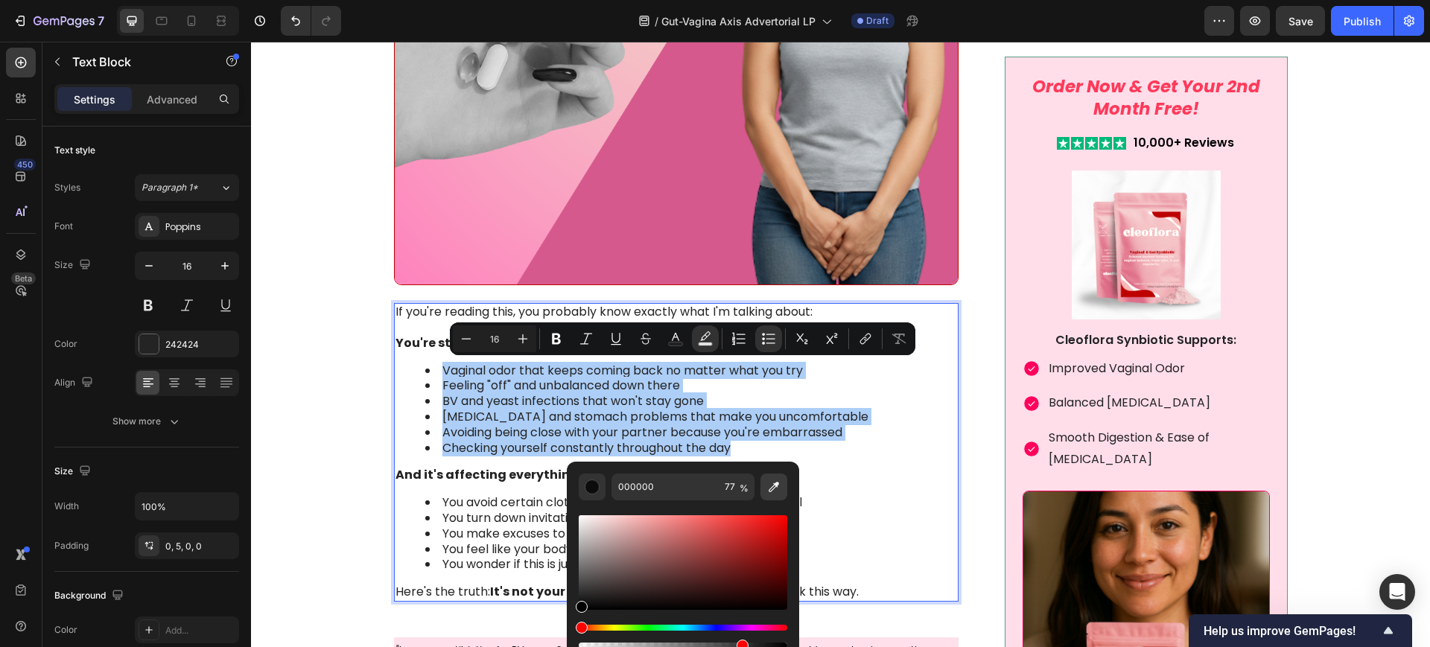
click at [777, 482] on icon "Editor contextual toolbar" at bounding box center [773, 487] width 10 height 10
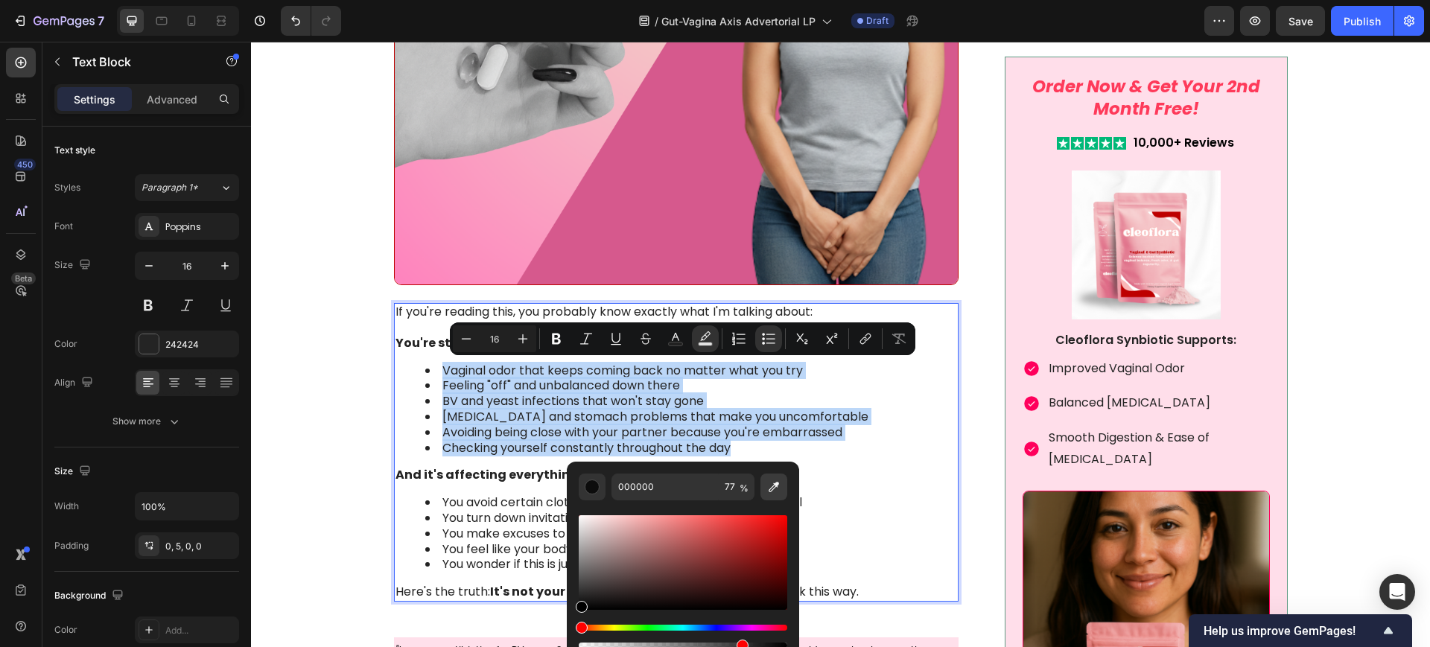
type input "FBF4CB"
type input "100"
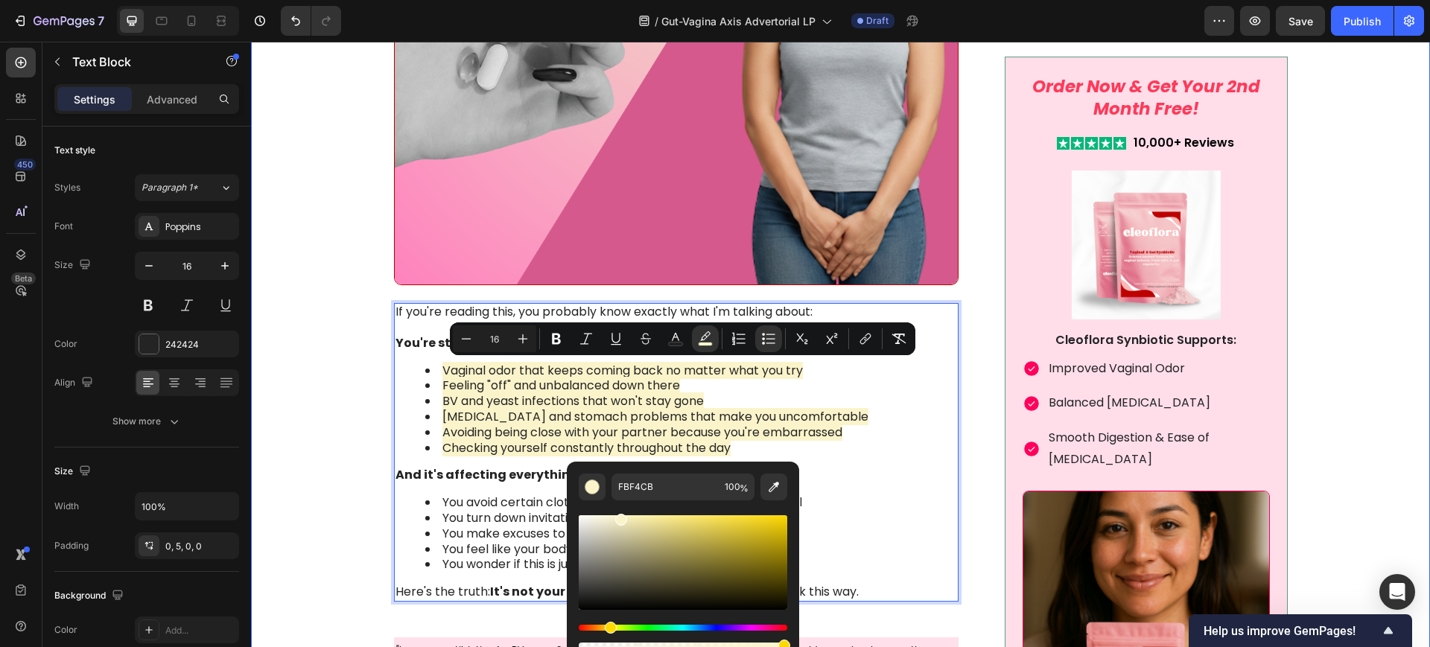
click at [442, 425] on span "Avoiding being close with your partner because you're embarrassed" at bounding box center [642, 432] width 400 height 17
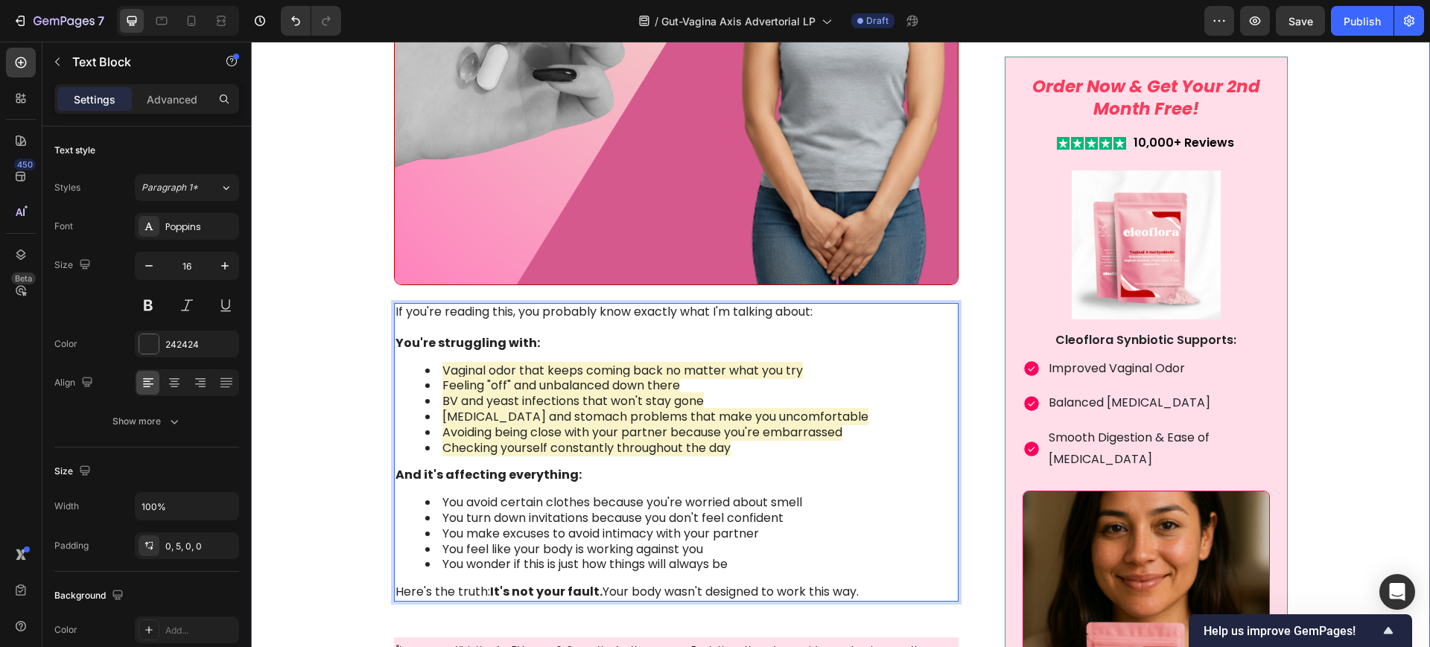
click at [369, 538] on div "Image Something is deeply wrong with how women feel about their vaginal health …" at bounding box center [840, 462] width 1149 height 2828
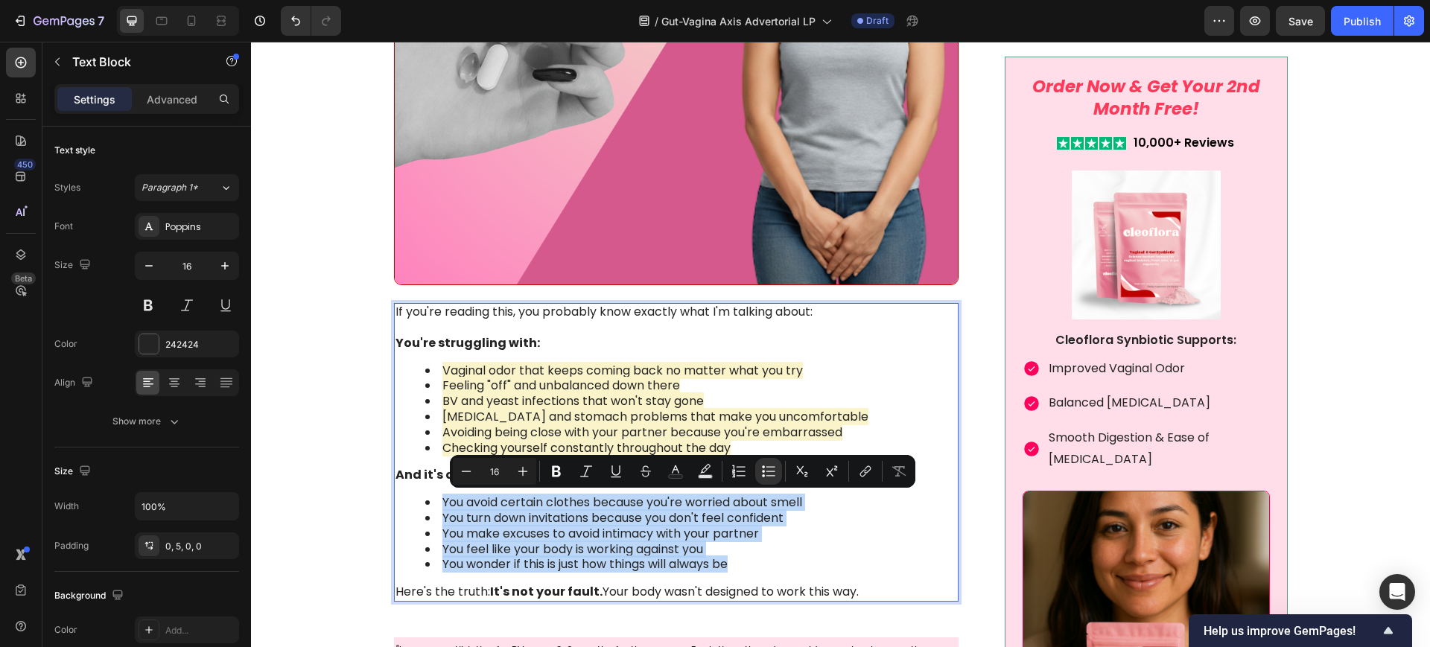
drag, startPoint x: 730, startPoint y: 561, endPoint x: 422, endPoint y: 496, distance: 314.3
click at [422, 496] on ul "You avoid certain clothes because you're worried about smell You turn down invi…" at bounding box center [675, 533] width 560 height 77
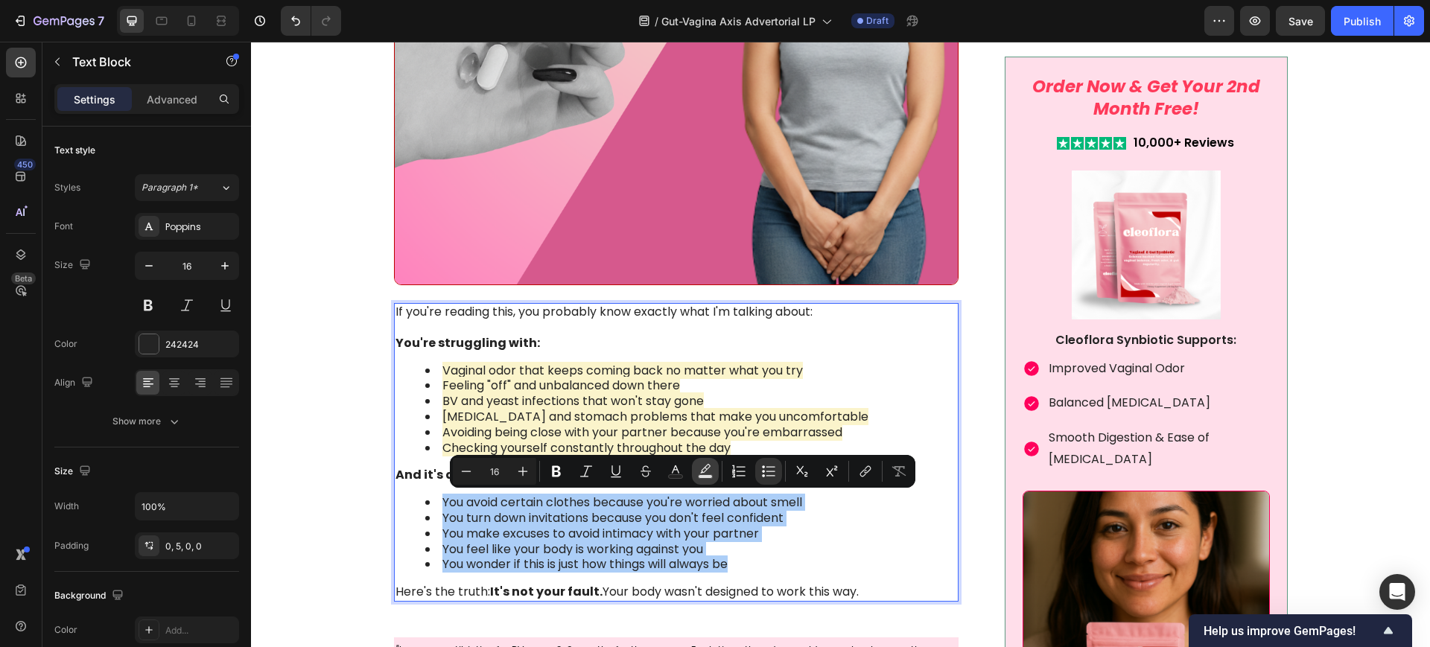
click at [706, 473] on icon "Editor contextual toolbar" at bounding box center [705, 471] width 15 height 15
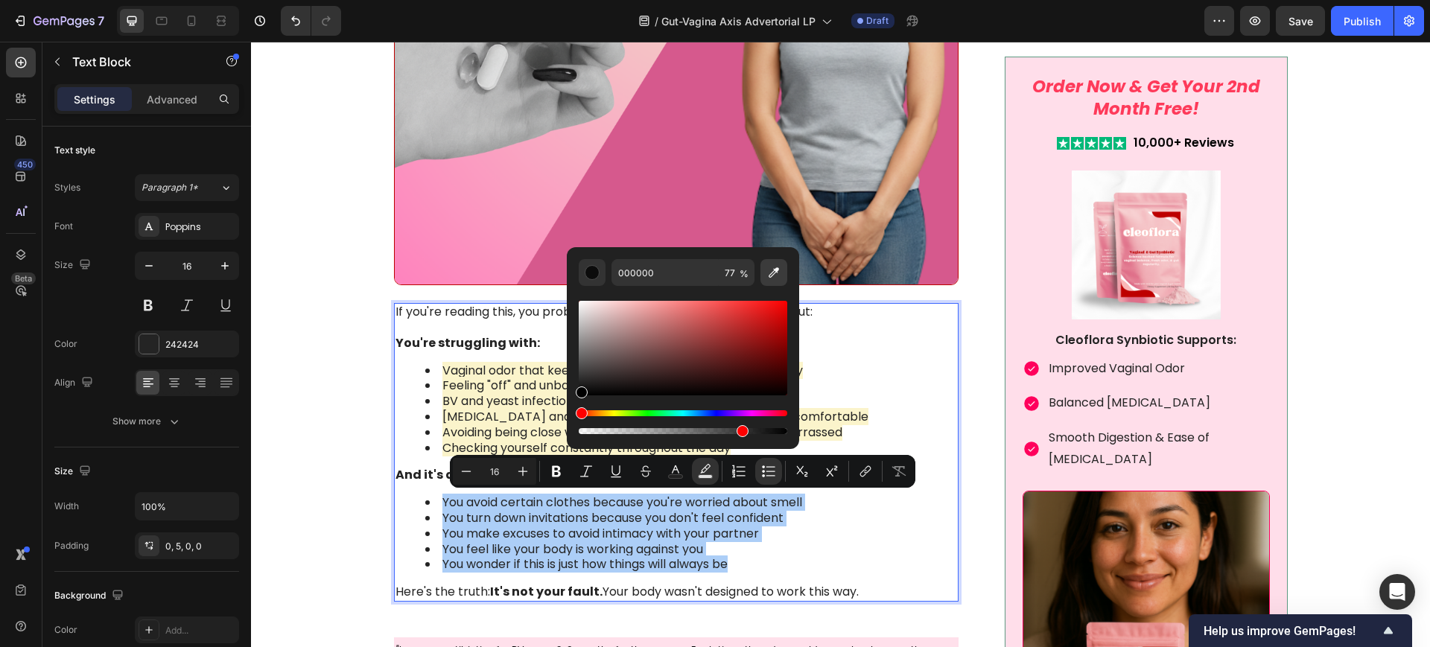
click at [767, 281] on button "Editor contextual toolbar" at bounding box center [773, 272] width 27 height 27
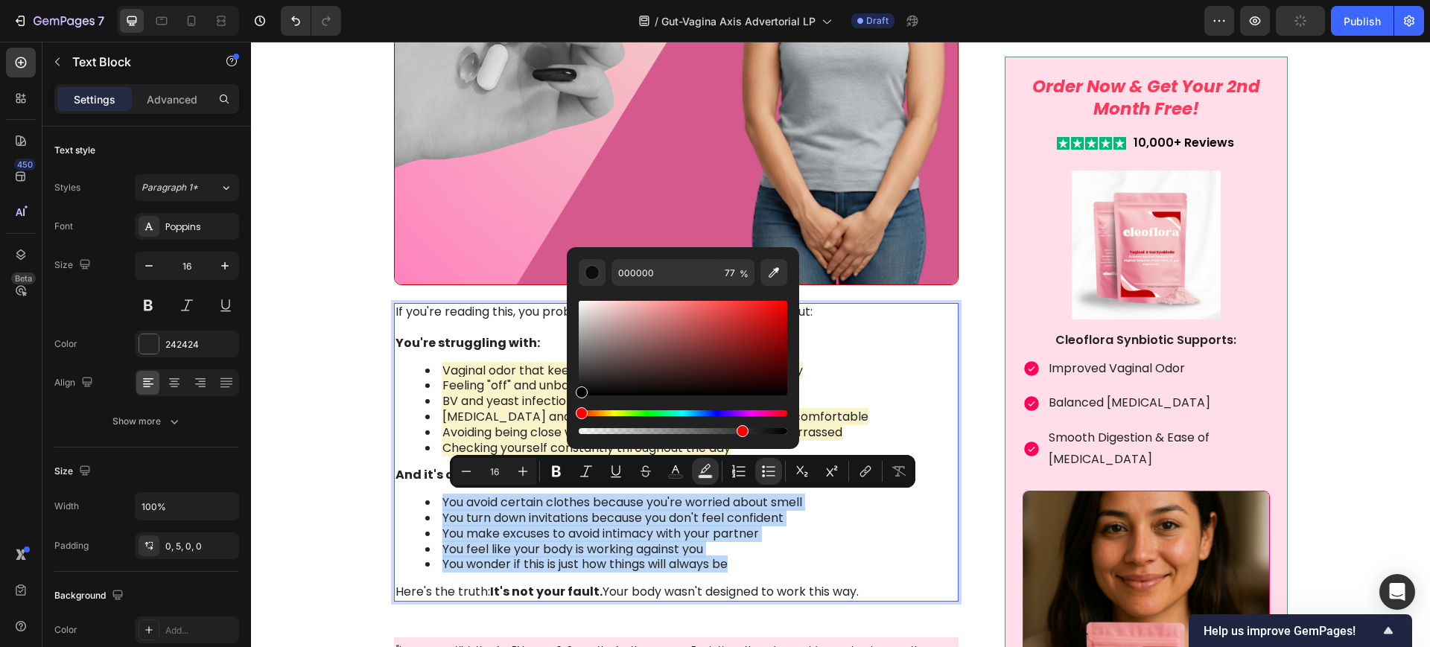
type input "FBF4CB"
type input "100"
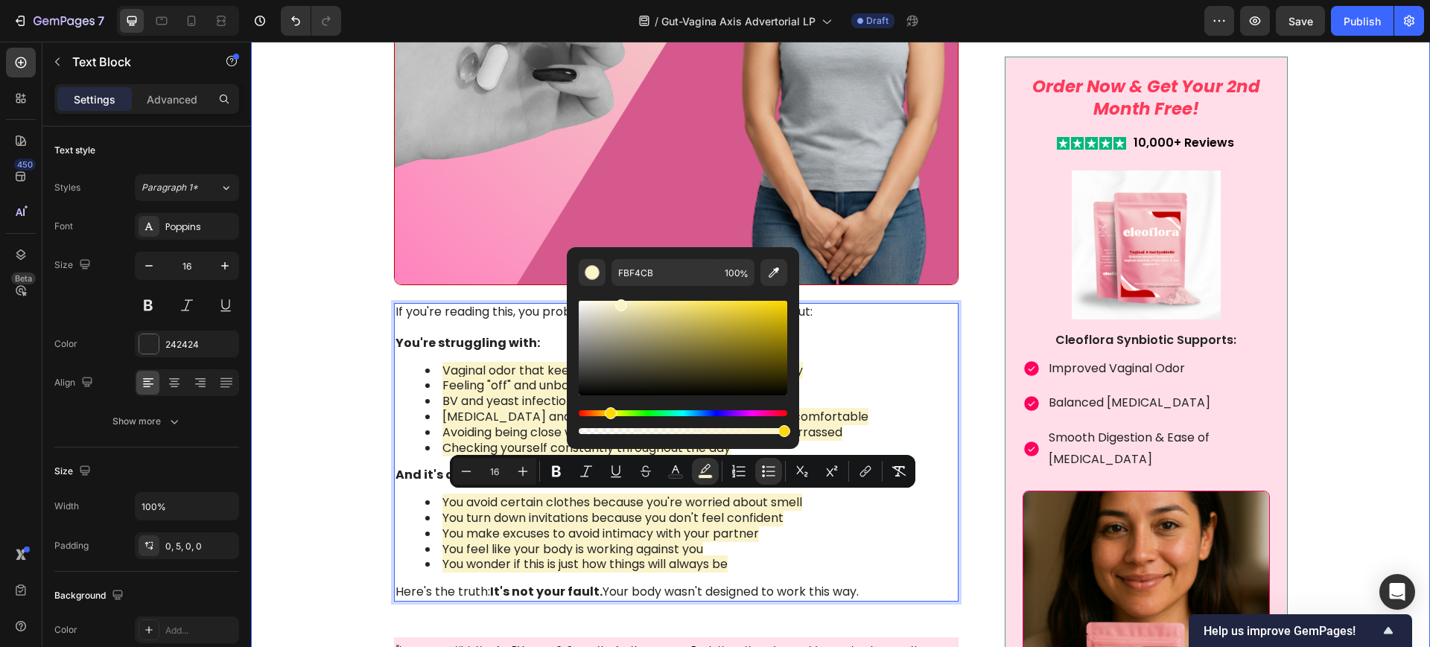
click at [320, 385] on div "Image Something is deeply wrong with how women feel about their vaginal health …" at bounding box center [840, 462] width 1149 height 2828
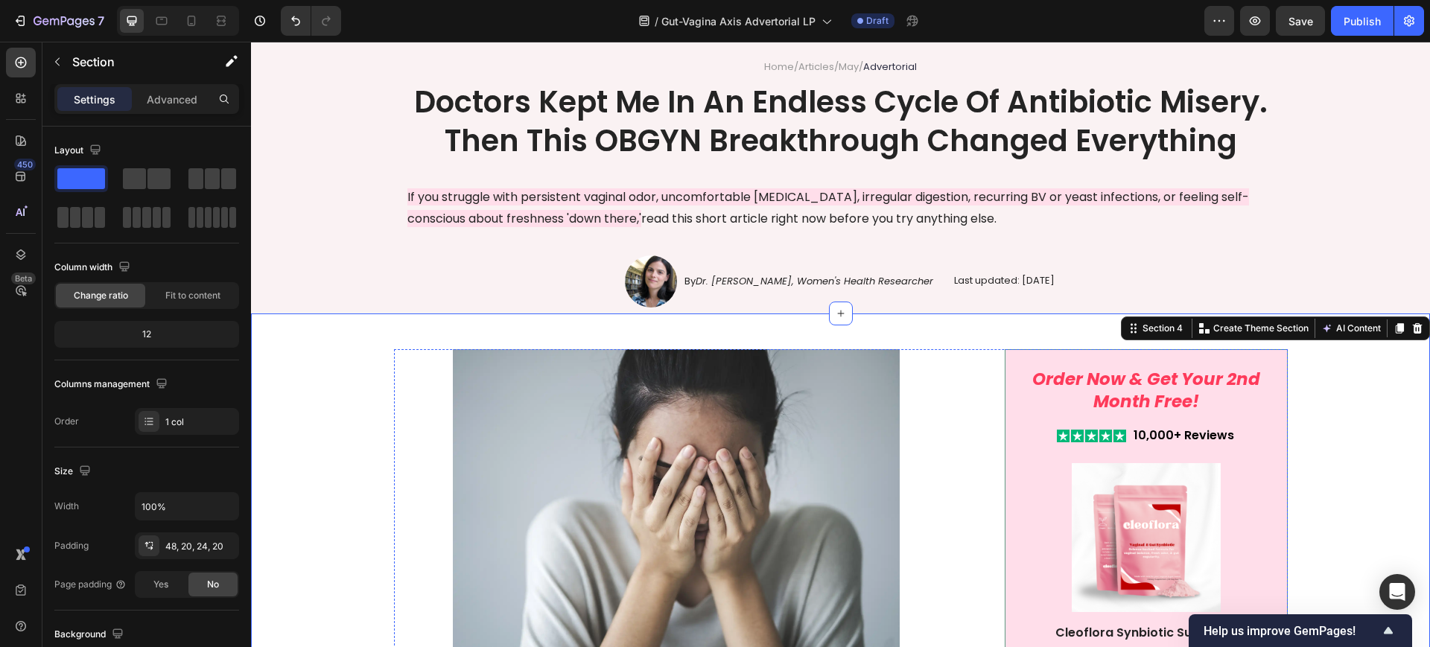
scroll to position [93, 0]
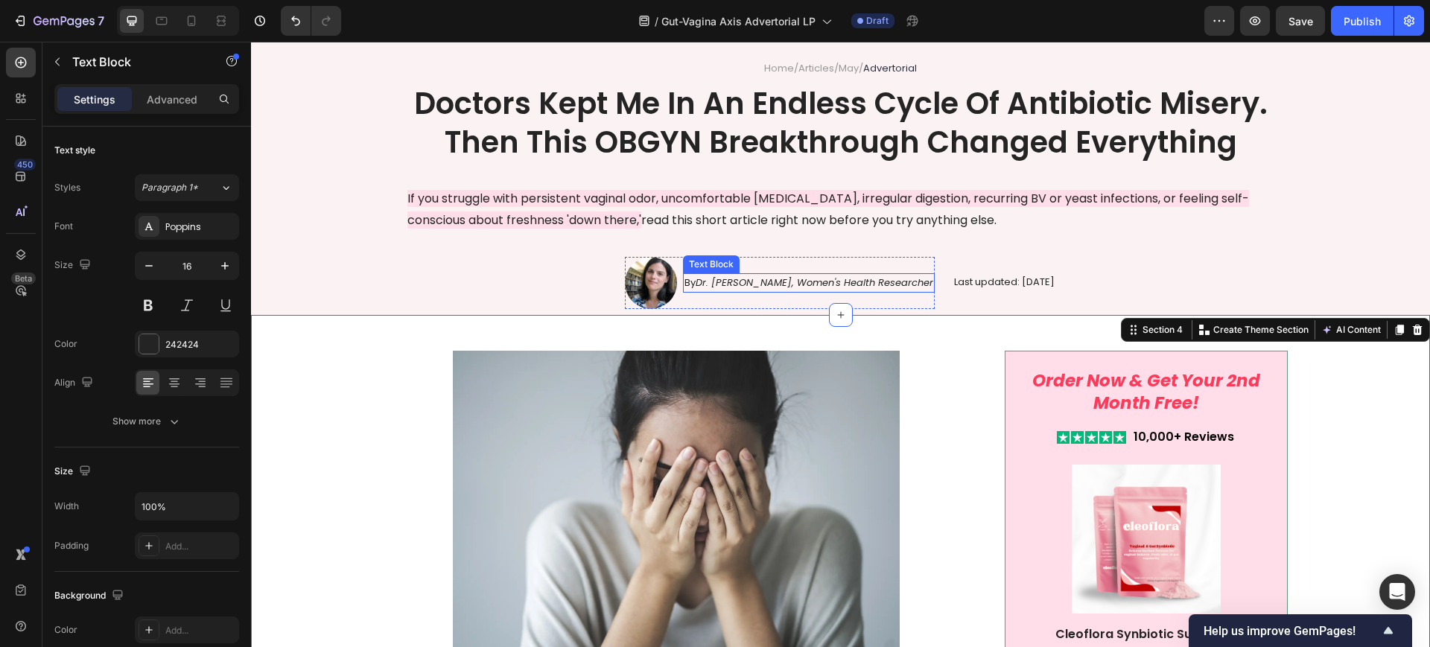
click at [703, 279] on icon "Dr. [PERSON_NAME], Women's Health Researcher" at bounding box center [814, 282] width 238 height 14
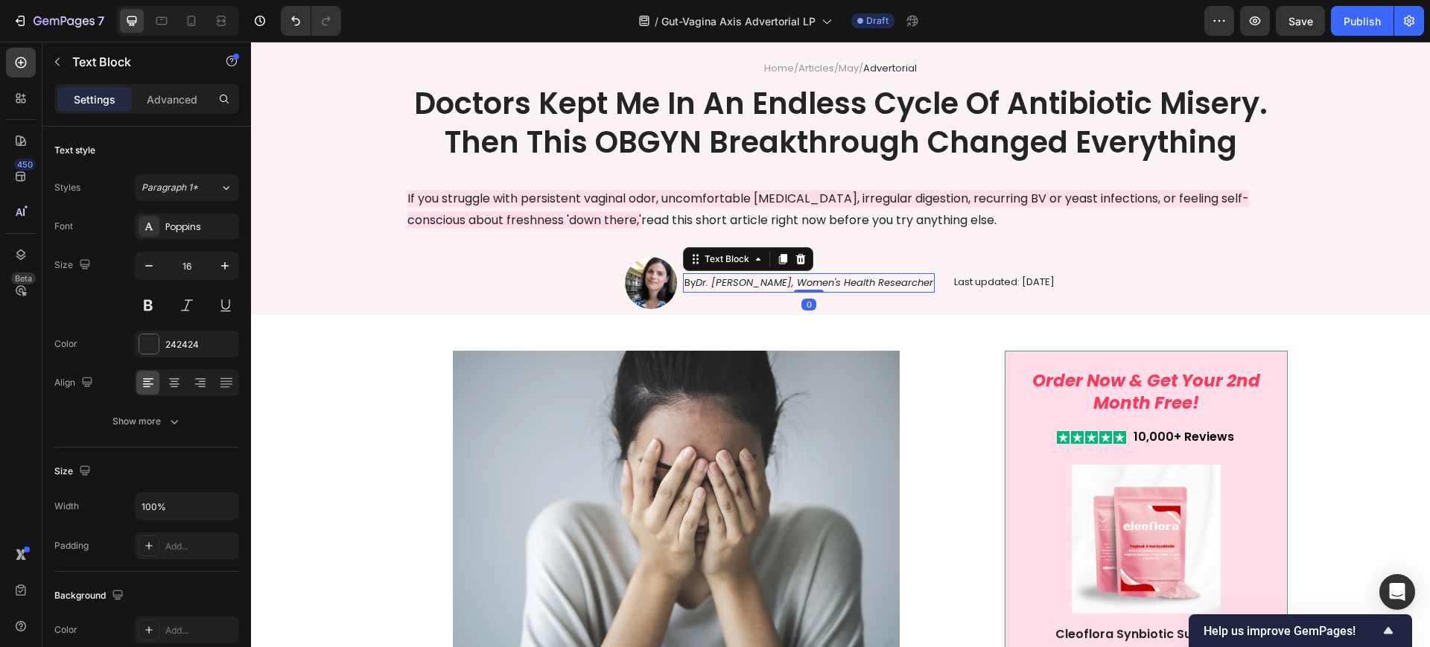
click at [703, 279] on icon "Dr. [PERSON_NAME], Women's Health Researcher" at bounding box center [814, 282] width 238 height 14
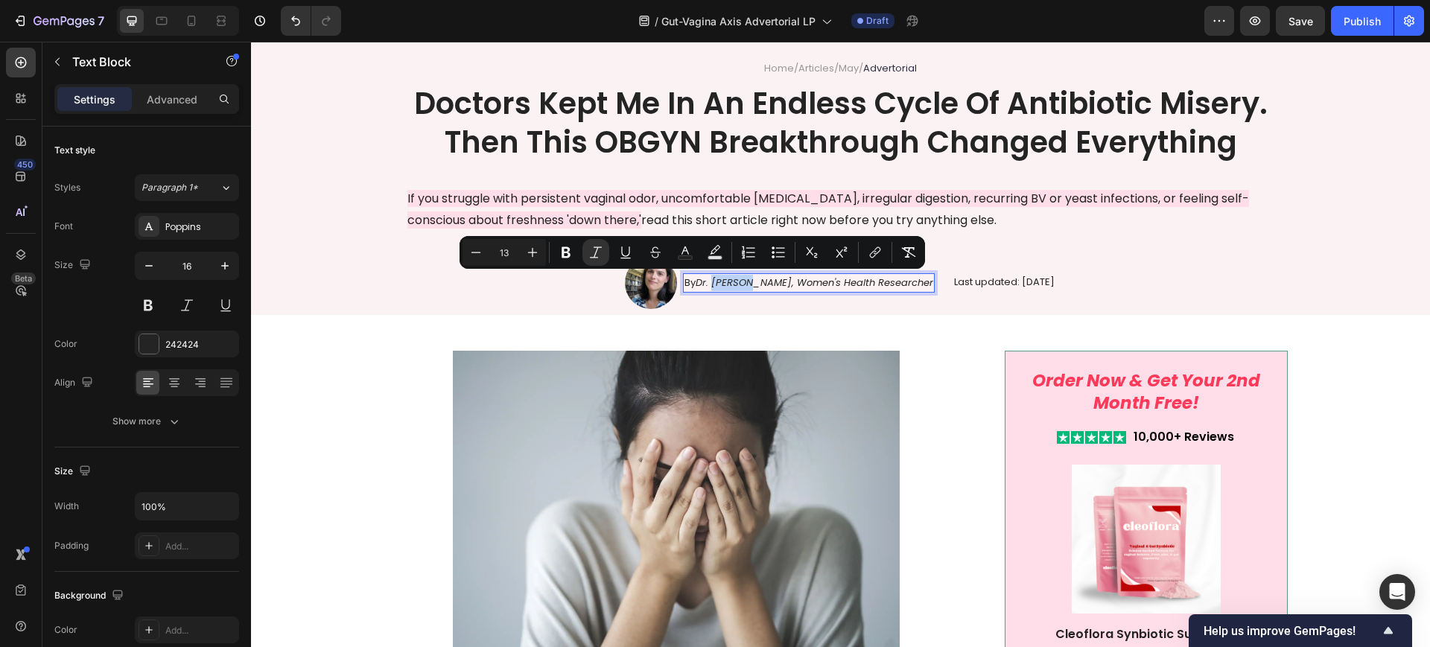
click at [703, 292] on div "By Dr. [PERSON_NAME], Women's Health Researcher Text Block 0" at bounding box center [809, 283] width 252 height 52
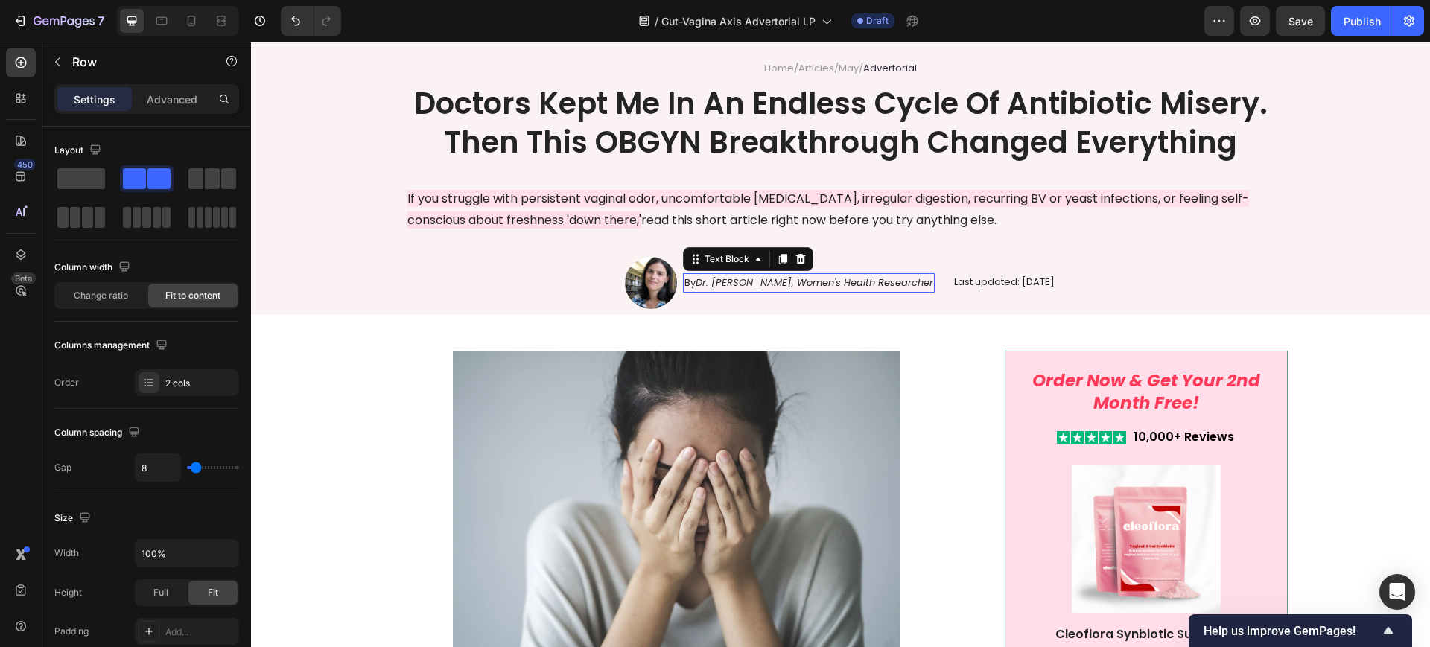
click at [695, 285] on icon "Dr. [PERSON_NAME], Women's Health Researcher" at bounding box center [814, 282] width 238 height 14
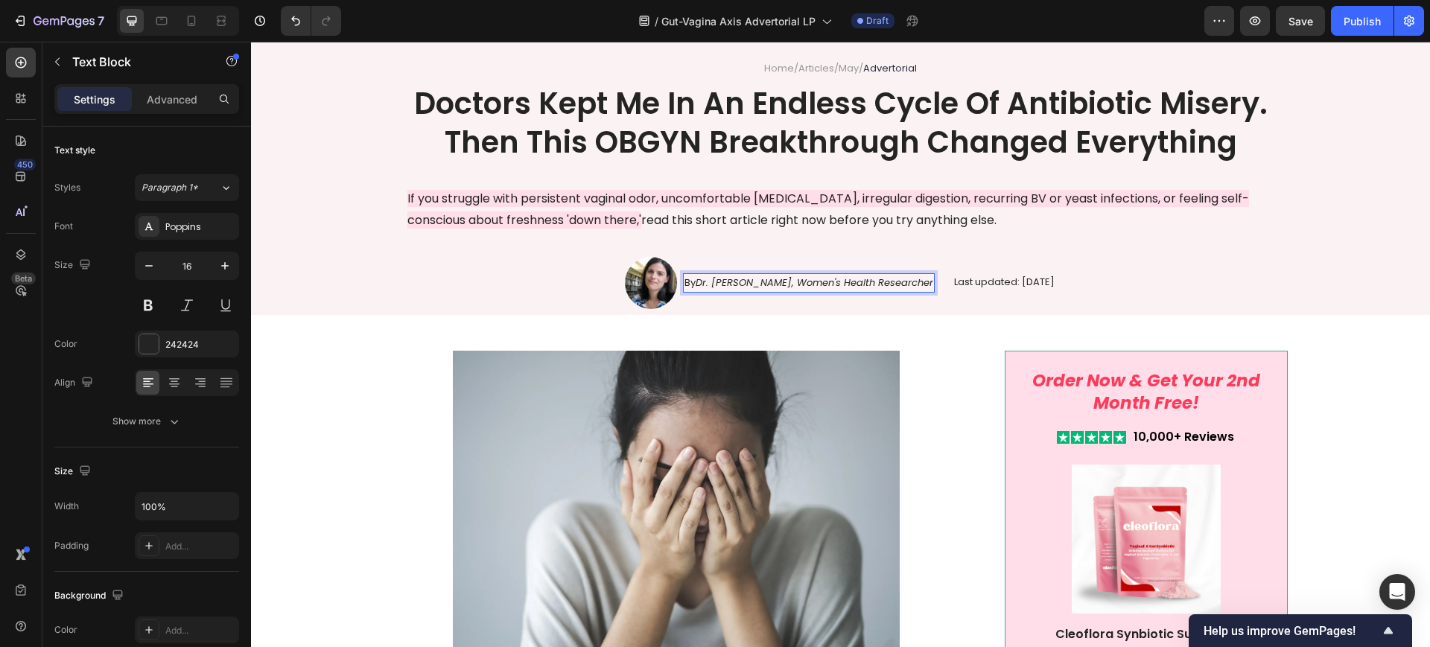
click at [695, 283] on icon "Dr. [PERSON_NAME], Women's Health Researcher" at bounding box center [814, 282] width 238 height 14
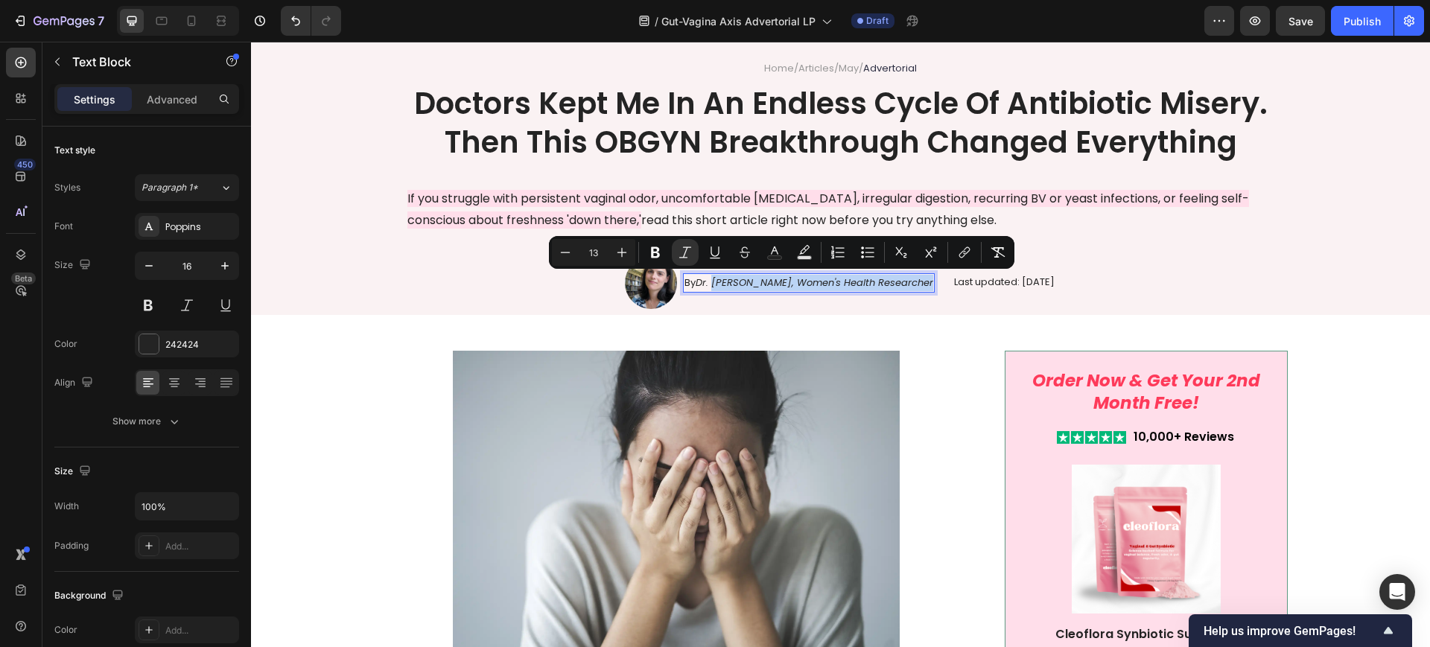
drag, startPoint x: 677, startPoint y: 283, endPoint x: 889, endPoint y: 284, distance: 212.2
click at [889, 284] on icon "Dr. [PERSON_NAME], Women's Health Researcher" at bounding box center [814, 282] width 238 height 14
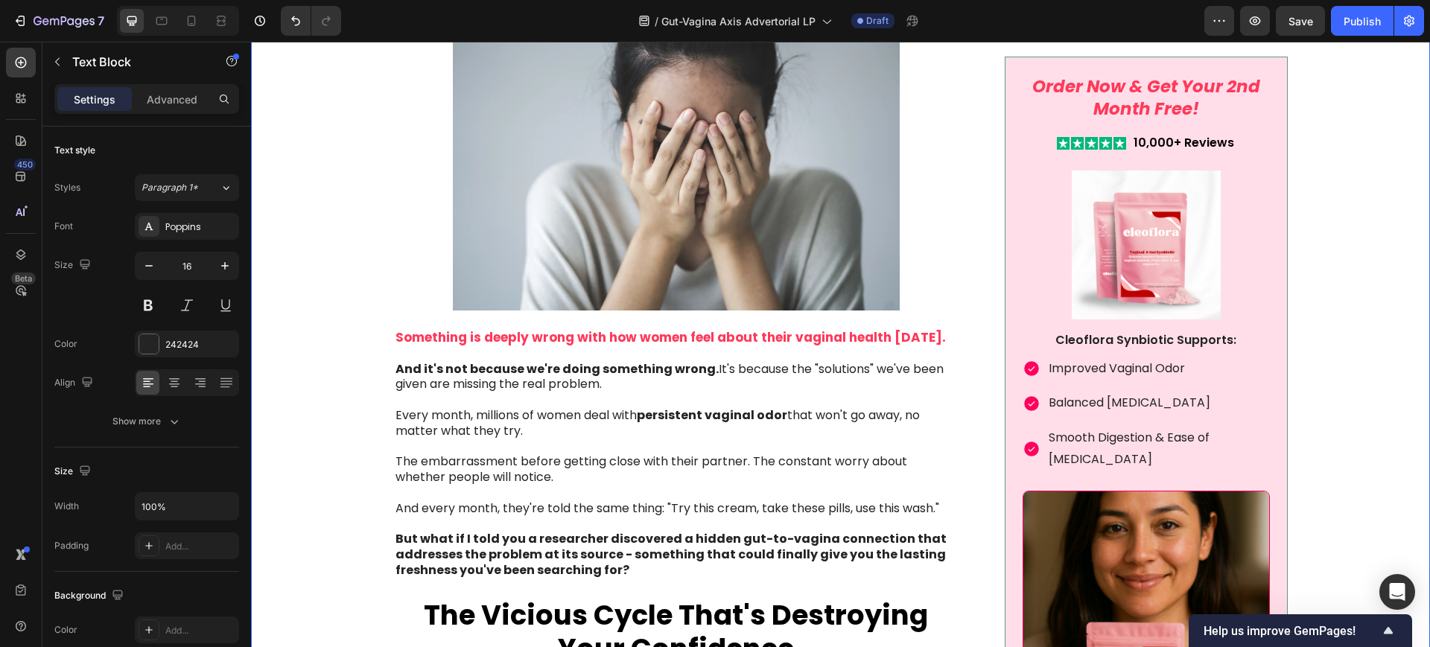
scroll to position [651, 0]
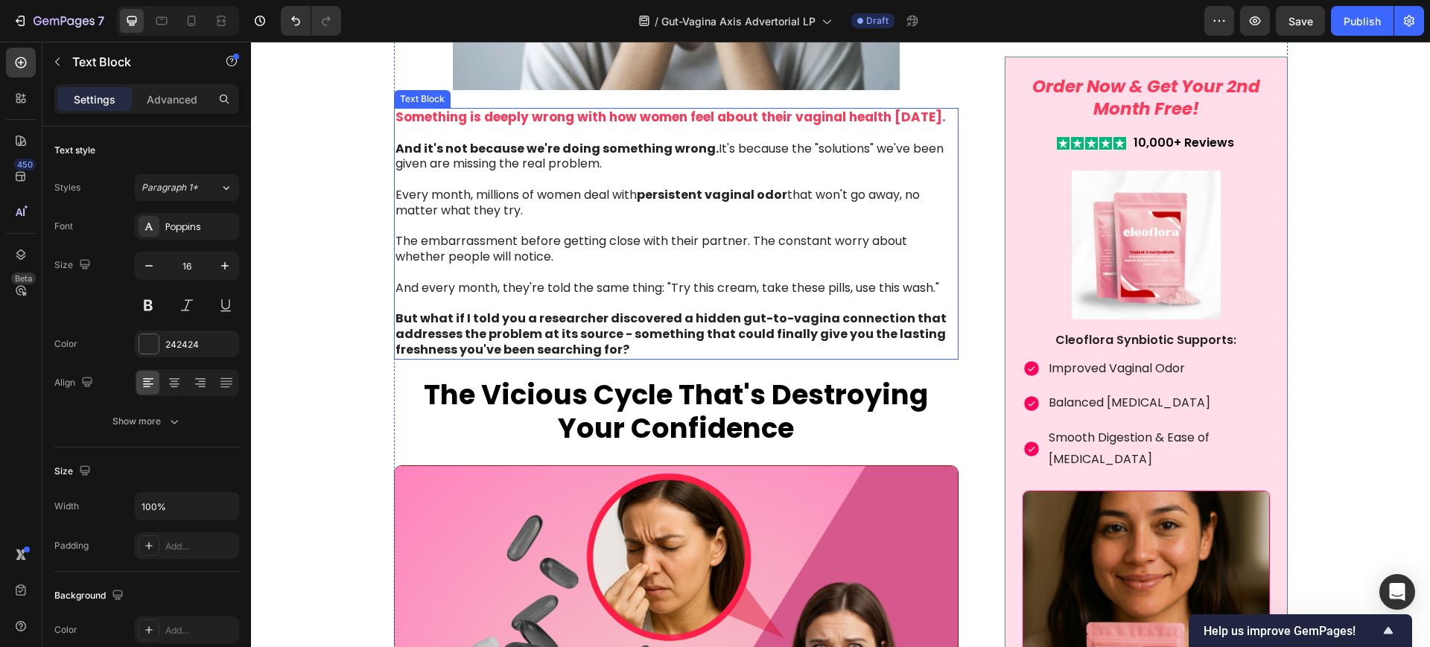
click at [575, 323] on strong "But what if I told you a researcher discovered a hidden gut-to-vagina connectio…" at bounding box center [670, 334] width 551 height 48
click at [646, 325] on strong "But what if I told you a researcher discovered a hidden gut-to-vagina connectio…" at bounding box center [670, 334] width 551 height 48
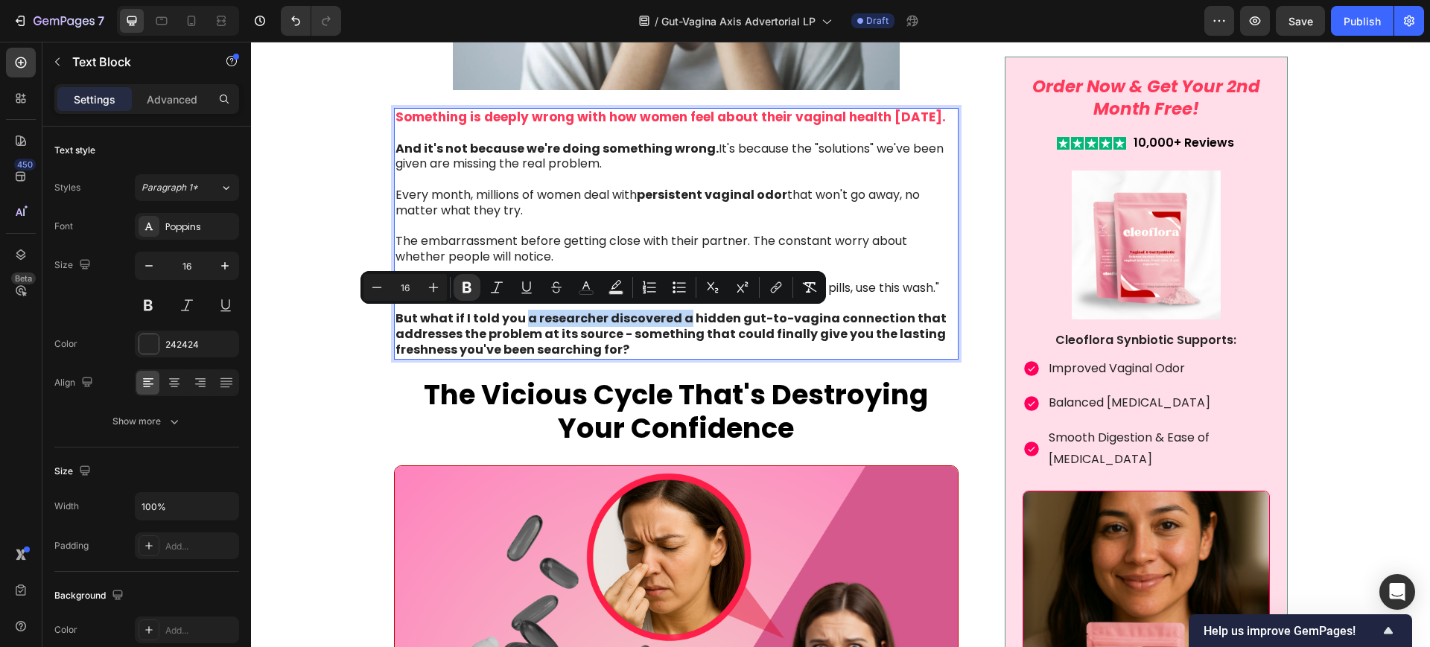
drag, startPoint x: 673, startPoint y: 316, endPoint x: 517, endPoint y: 322, distance: 155.7
click at [517, 322] on strong "But what if I told you a researcher discovered a hidden gut-to-vagina connectio…" at bounding box center [670, 334] width 551 height 48
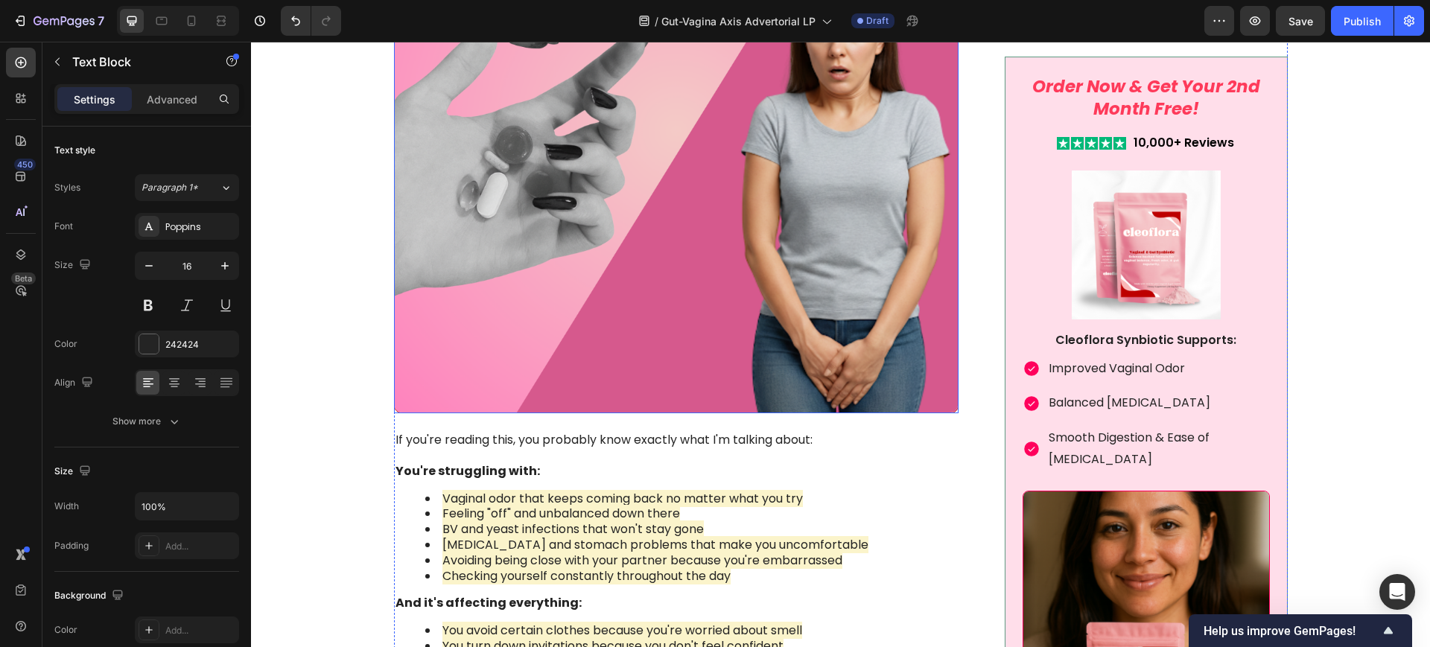
scroll to position [1396, 0]
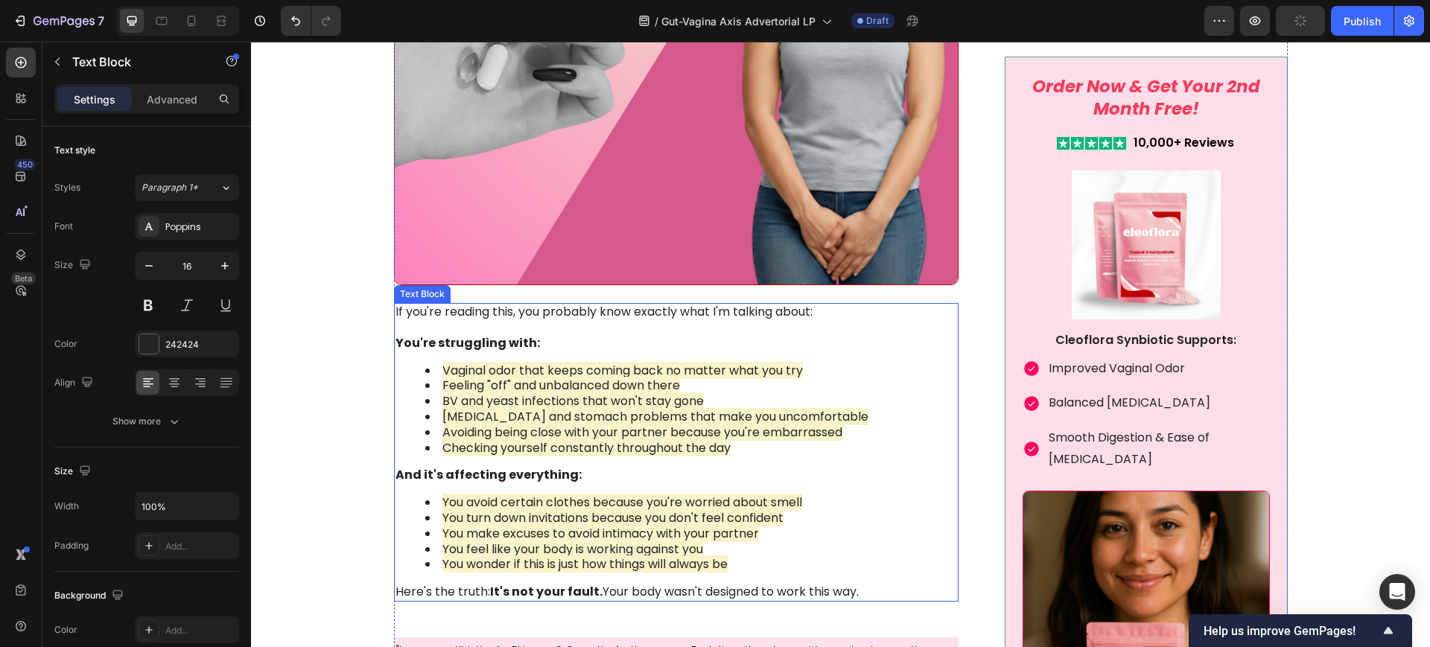
click at [639, 314] on p "If you're reading this, you probably know exactly what I'm talking about:" at bounding box center [675, 313] width 560 height 16
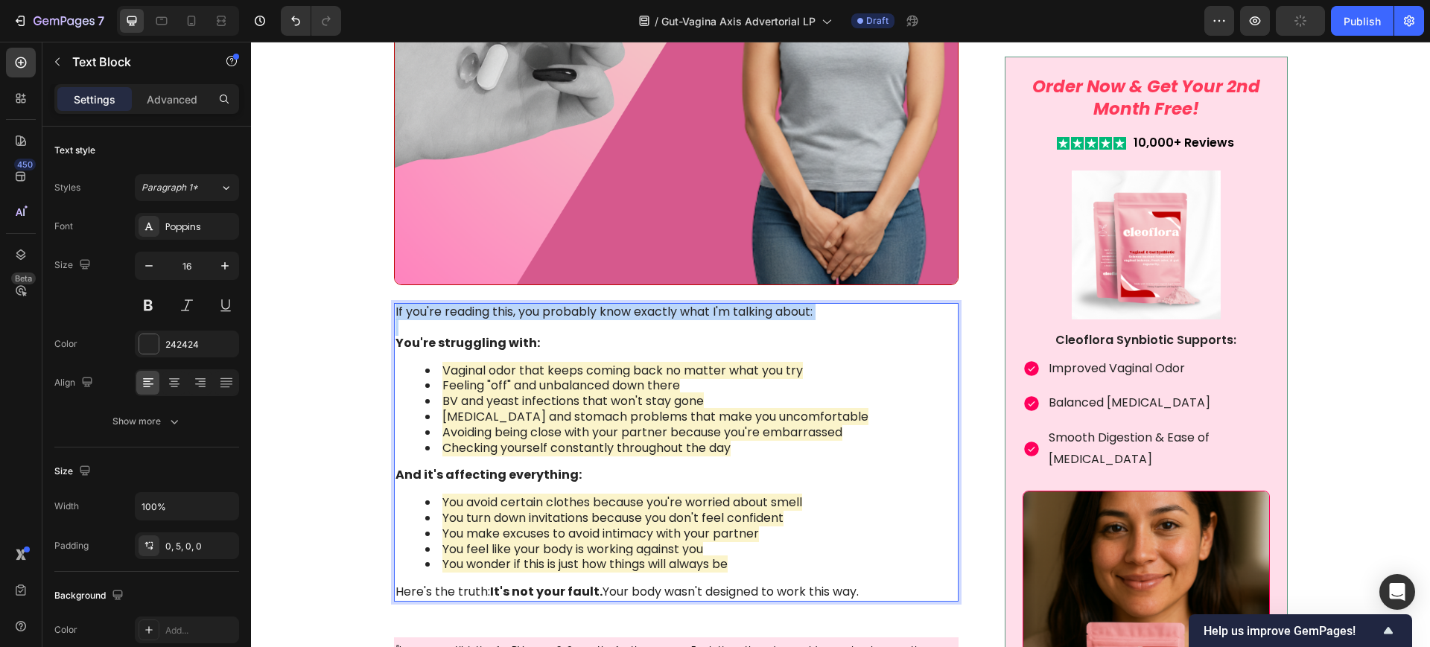
click at [639, 314] on p "If you're reading this, you probably know exactly what I'm talking about:" at bounding box center [675, 313] width 560 height 16
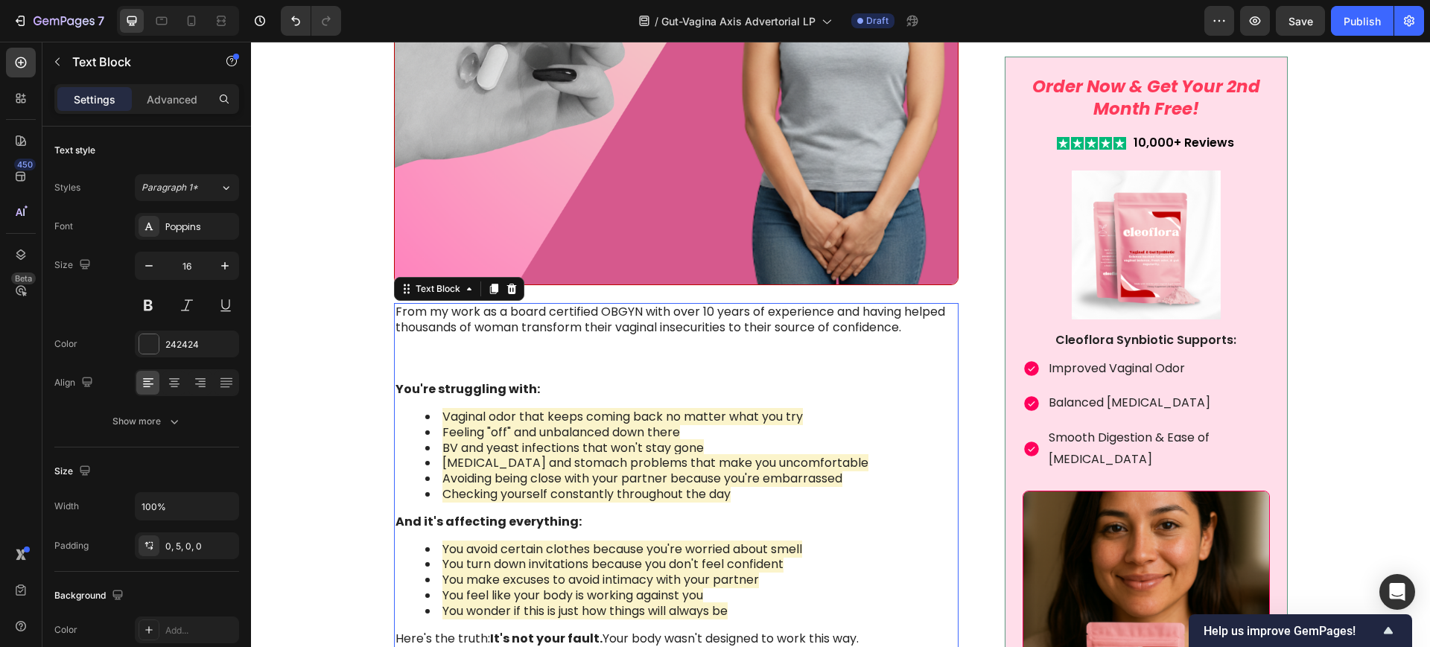
click at [395, 310] on p "From my work as a board certified OBGYN with over 10 years of experience and ha…" at bounding box center [675, 336] width 560 height 62
click at [748, 325] on p "From my work as a board certified OBGYN with over 10 years of experience and ha…" at bounding box center [675, 336] width 560 height 62
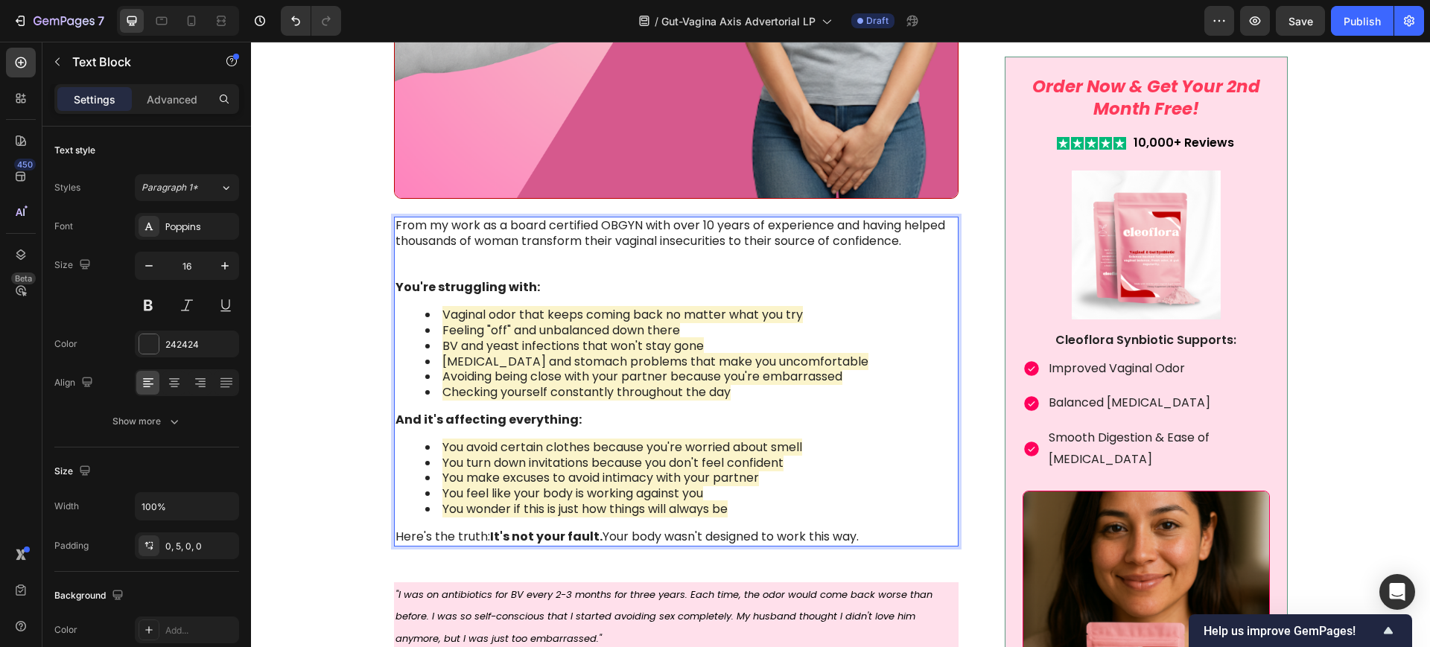
scroll to position [1489, 0]
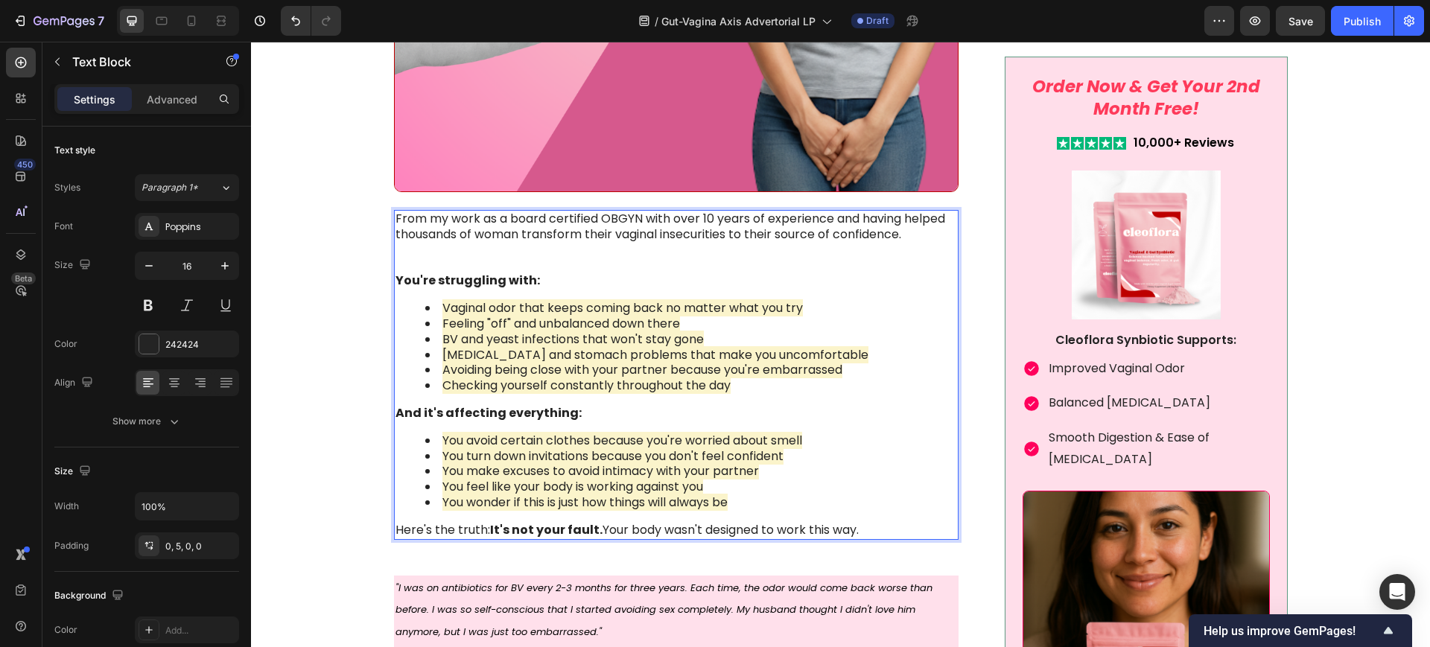
click at [923, 226] on p "From my work as a board certified OBGYN with over 10 years of experience and ha…" at bounding box center [675, 242] width 560 height 62
click at [914, 236] on p "From my work as a board certified OBGYN with over 10 years of experience and ha…" at bounding box center [675, 242] width 560 height 62
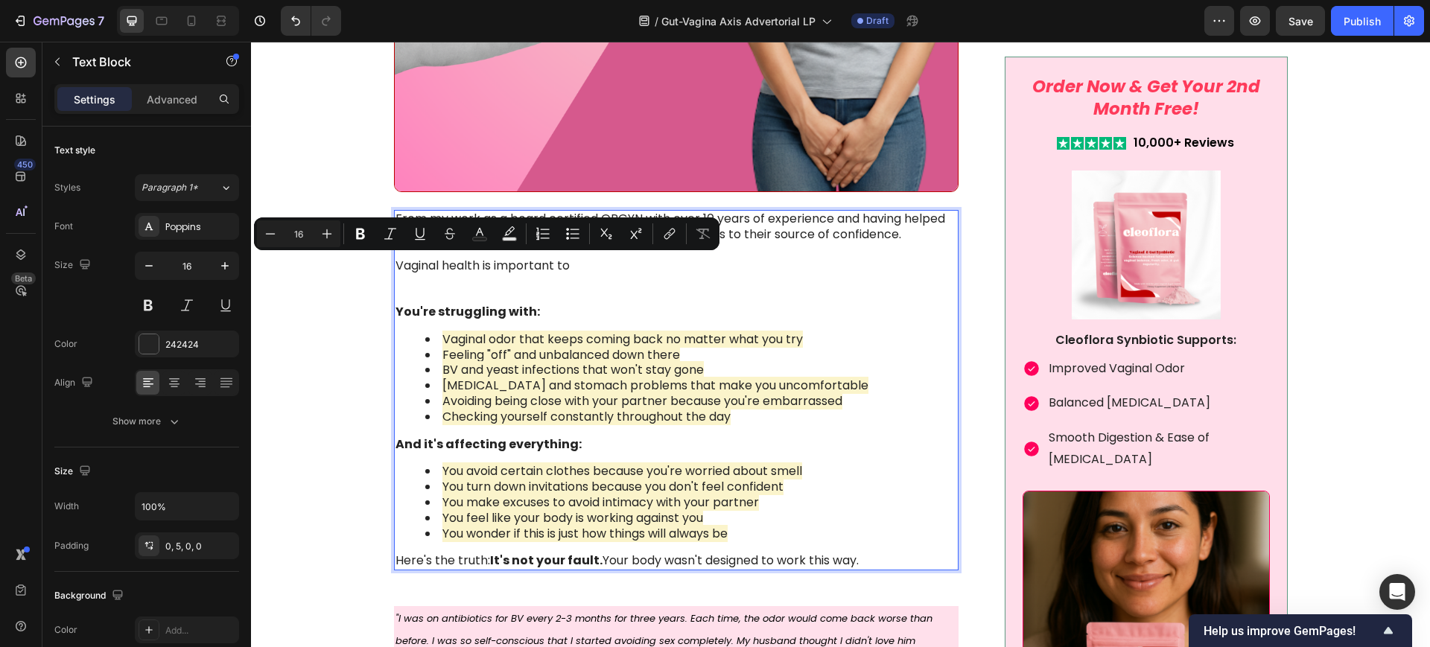
drag, startPoint x: 587, startPoint y: 267, endPoint x: 392, endPoint y: 262, distance: 195.1
click at [395, 262] on p "From my work as a board certified OBGYN with over 10 years of experience and ha…" at bounding box center [675, 257] width 560 height 93
click at [580, 293] on p "From my work as a board certified OBGYN with over 10 years of experience and ha…" at bounding box center [675, 257] width 560 height 93
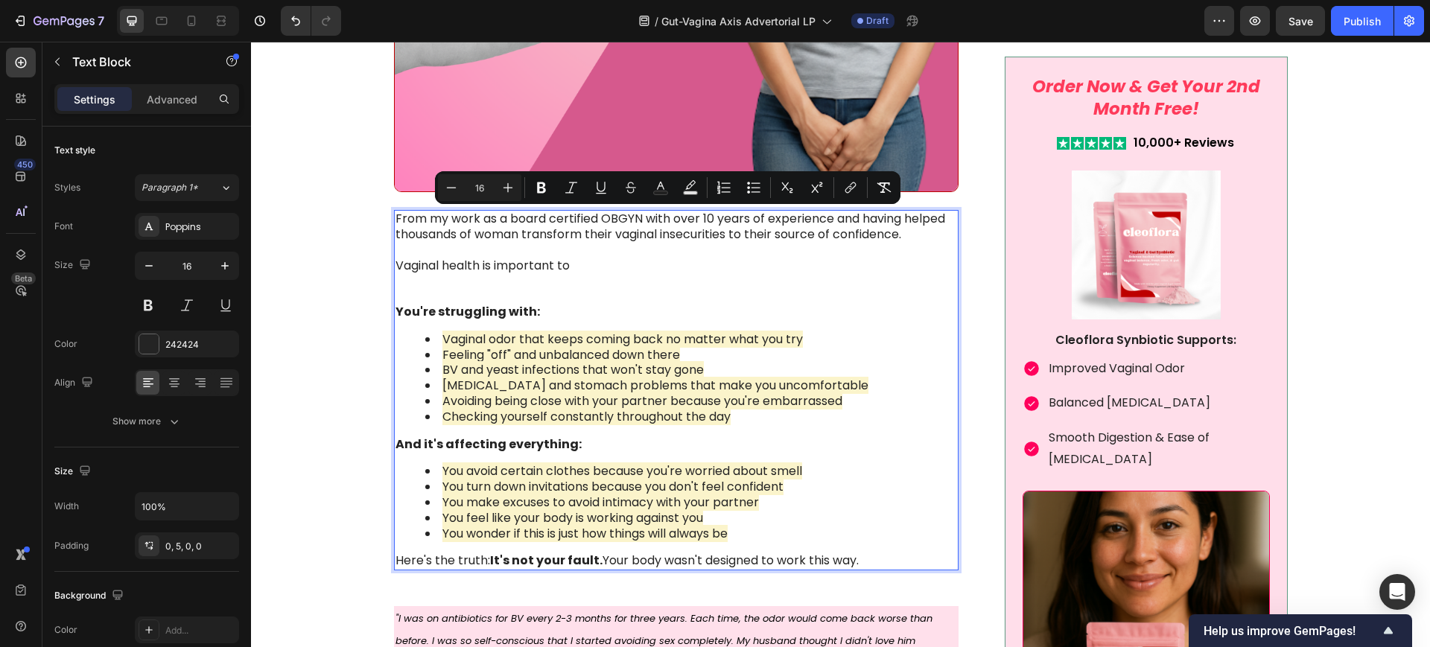
drag, startPoint x: 389, startPoint y: 219, endPoint x: 867, endPoint y: 564, distance: 589.2
click at [867, 564] on div "From my work as a board certified OBGYN with over 10 years of experience and ha…" at bounding box center [676, 390] width 565 height 360
copy div "From my work as a board certified OBGYN with over 10 years of experience and ha…"
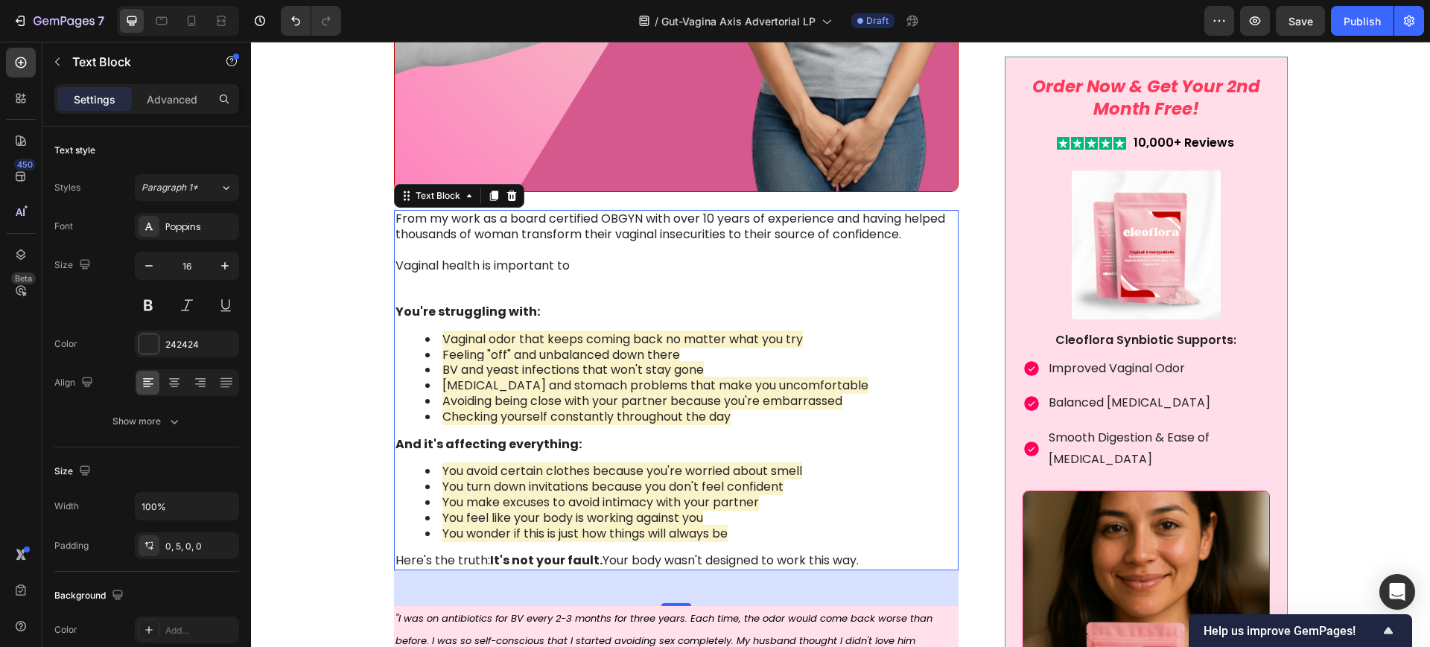
click at [826, 277] on p "From my work as a board certified OBGYN with over 10 years of experience and ha…" at bounding box center [675, 257] width 560 height 93
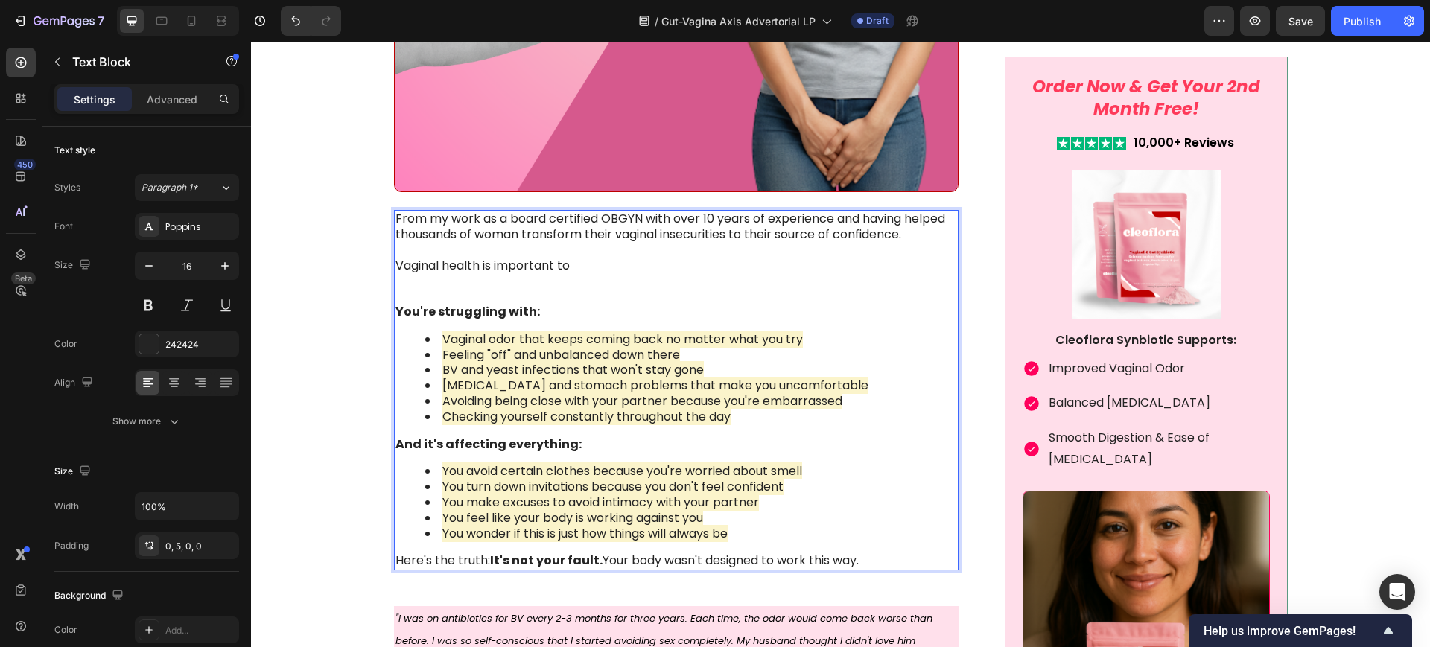
click at [768, 235] on p "From my work as a board certified OBGYN with over 10 years of experience and ha…" at bounding box center [675, 257] width 560 height 93
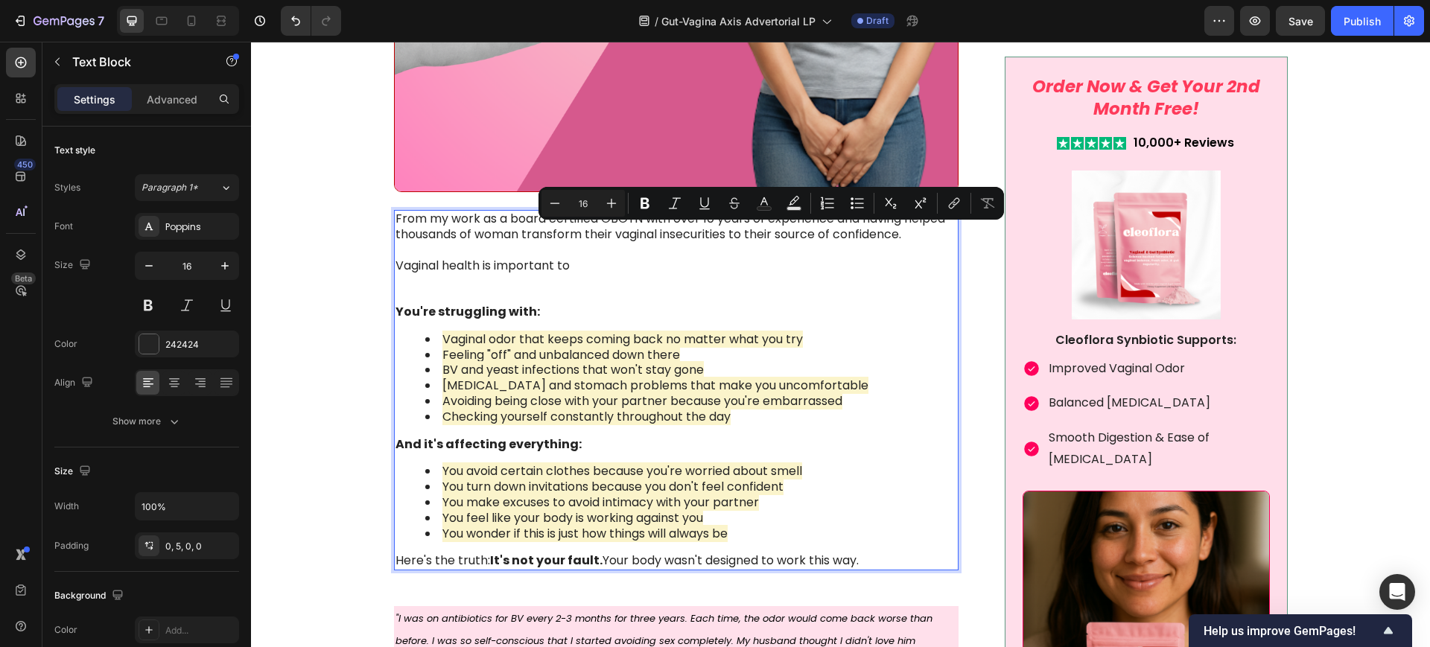
click at [759, 231] on p "From my work as a board certified OBGYN with over 10 years of experience and ha…" at bounding box center [675, 257] width 560 height 93
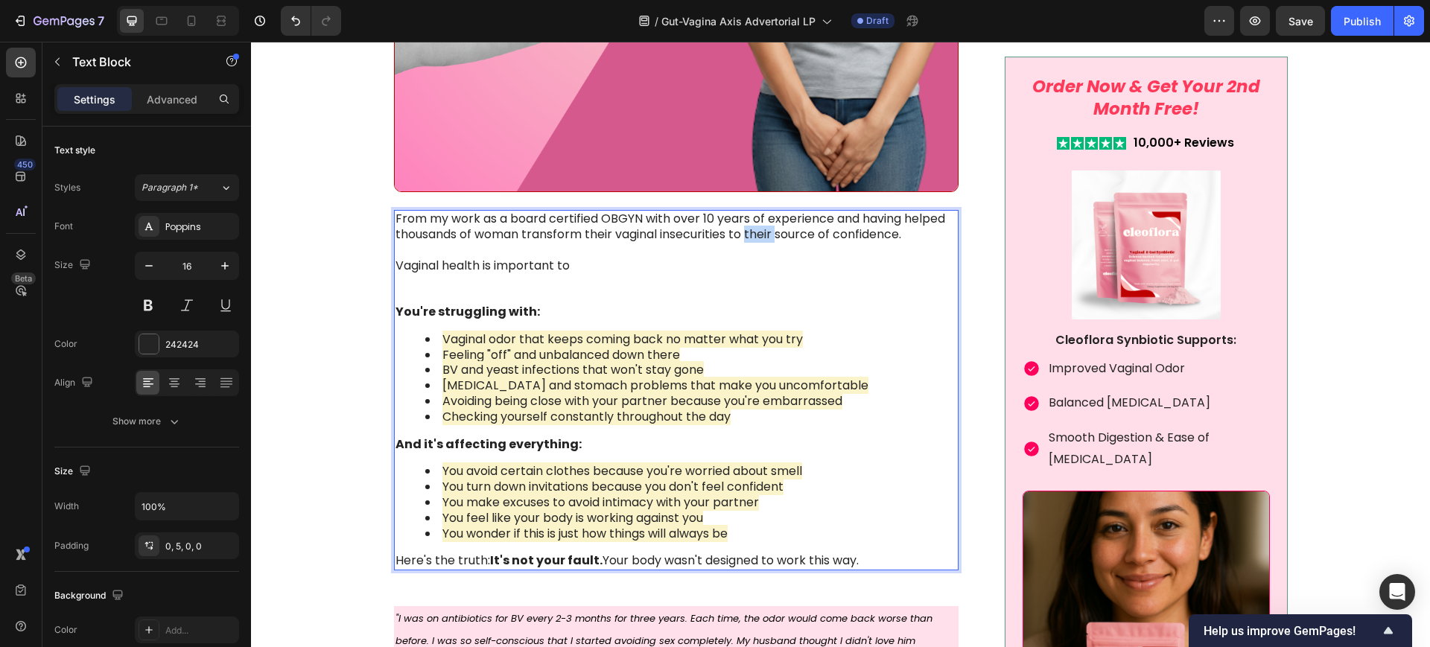
click at [759, 231] on p "From my work as a board certified OBGYN with over 10 years of experience and ha…" at bounding box center [675, 257] width 560 height 93
click at [812, 237] on p "From my work as a board certified OBGYN with over 10 years of experience and ha…" at bounding box center [675, 257] width 560 height 93
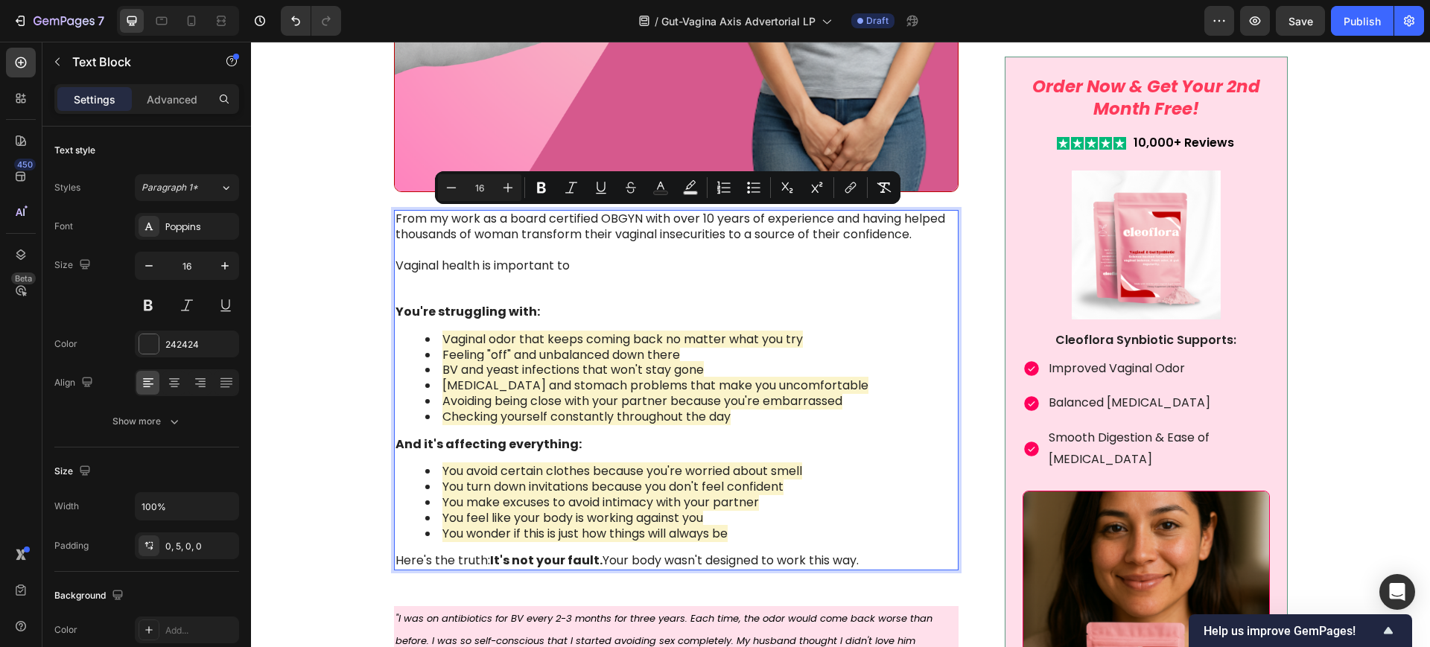
drag, startPoint x: 389, startPoint y: 220, endPoint x: 912, endPoint y: 551, distance: 618.8
click at [912, 551] on div "From my work as a board certified OBGYN with over 10 years of experience and ha…" at bounding box center [676, 390] width 565 height 360
copy div "From my work as a board certified OBGYN with over 10 years of experience and ha…"
click at [502, 264] on p "From my work as a board certified OBGYN with over 10 years of experience and ha…" at bounding box center [675, 257] width 560 height 93
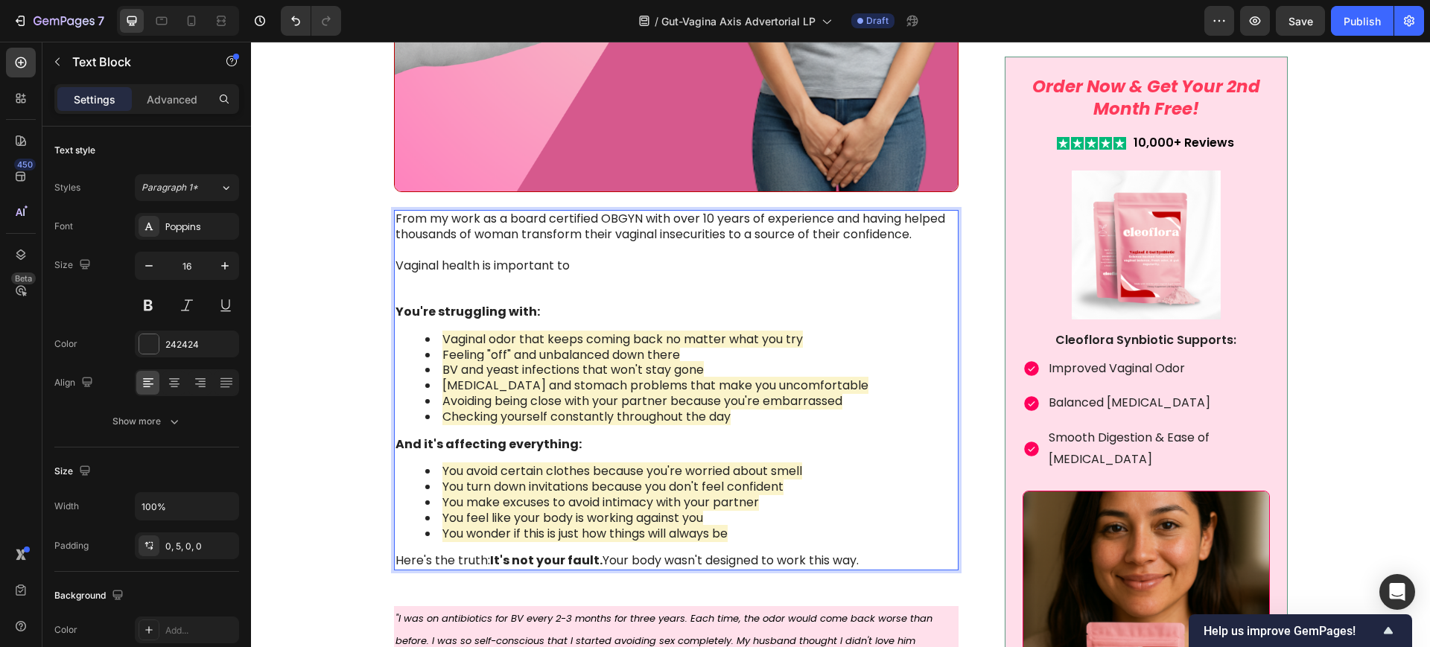
click at [395, 213] on p "From my work as a board certified OBGYN with over 10 years of experience and ha…" at bounding box center [675, 257] width 560 height 93
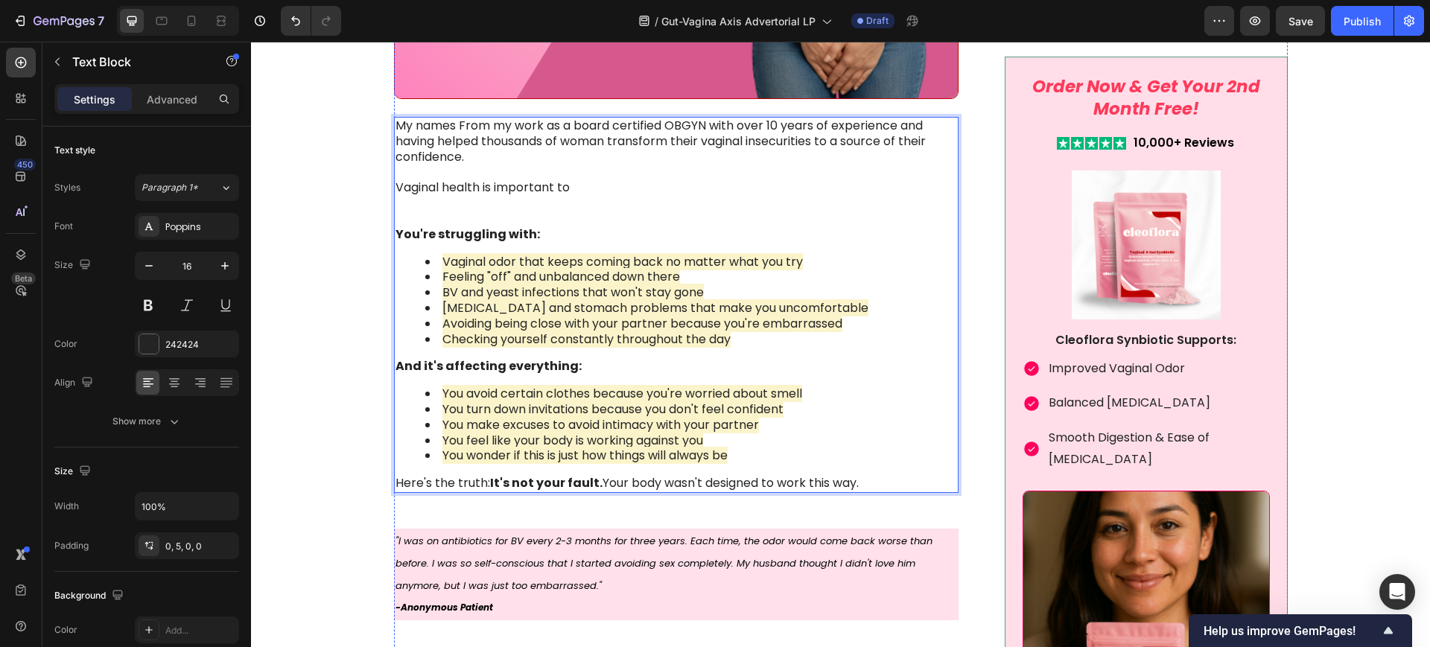
scroll to position [1396, 0]
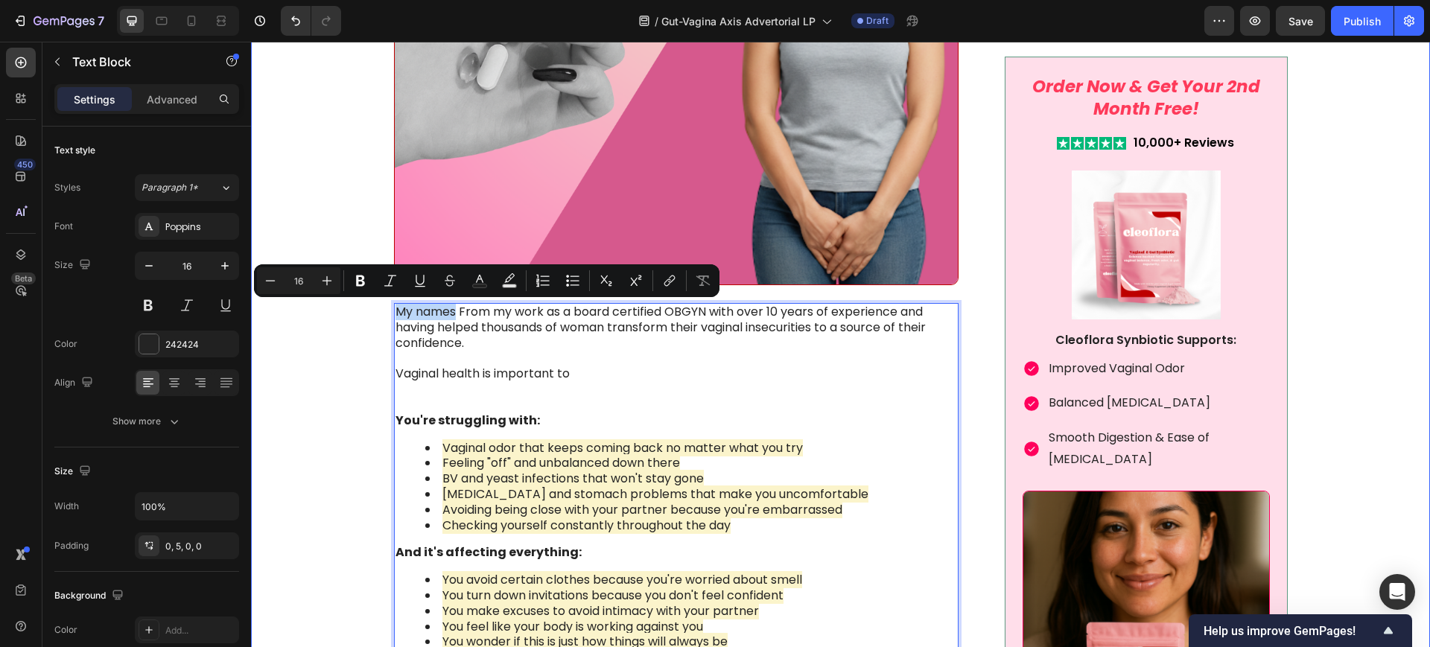
drag, startPoint x: 449, startPoint y: 310, endPoint x: 381, endPoint y: 310, distance: 67.8
click at [381, 310] on div "Image Something is deeply wrong with how women feel about their vaginal health …" at bounding box center [840, 500] width 1149 height 2905
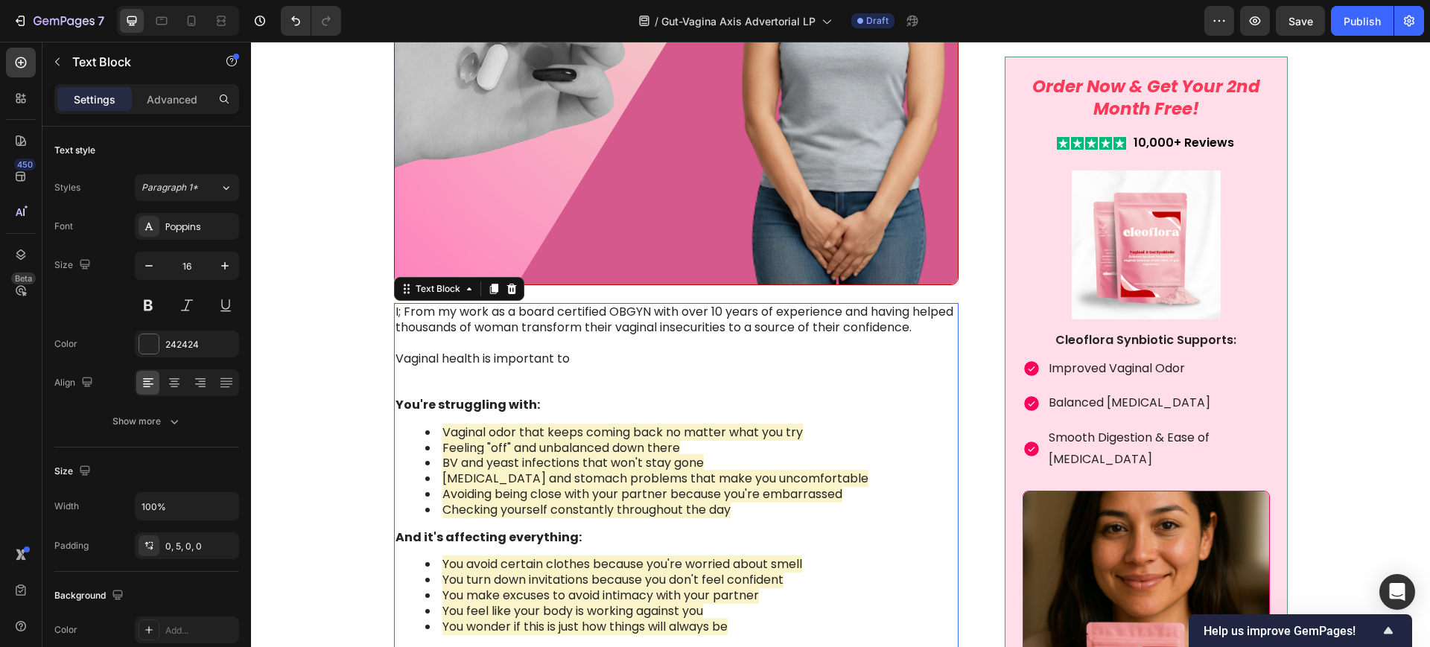
click at [534, 377] on p "I; From my work as a board certified OBGYN with over 10 years of experience and…" at bounding box center [675, 351] width 560 height 93
drag, startPoint x: 399, startPoint y: 309, endPoint x: 386, endPoint y: 309, distance: 12.7
click at [394, 309] on div "I; From my work as a board certified OBGYN with over 10 years of experience and…" at bounding box center [676, 483] width 565 height 360
click at [637, 313] on p "From my work as a board certified OBGYN with over 10 years of experience and ha…" at bounding box center [675, 351] width 560 height 93
click at [918, 328] on p "From my work as a board certified OBGYN, with over 10 years of experience and h…" at bounding box center [675, 351] width 560 height 93
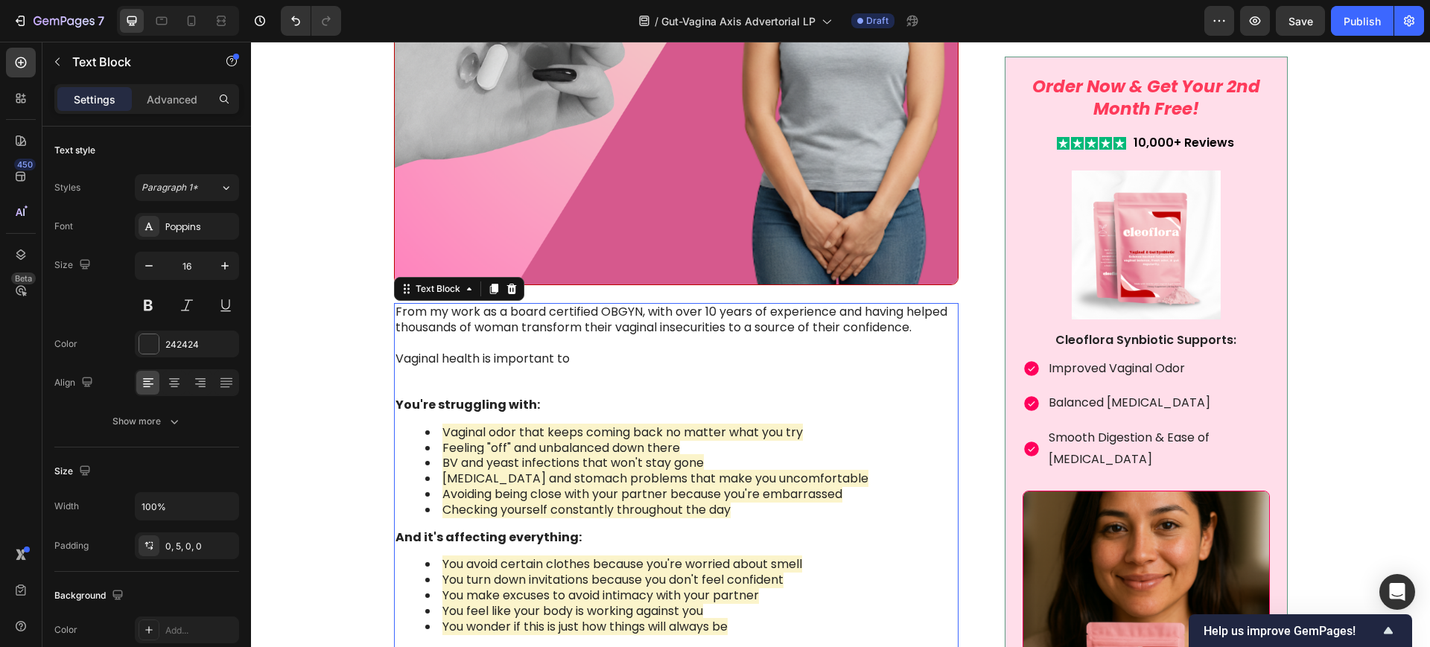
click at [920, 325] on p "From my work as a board certified OBGYN, with over 10 years of experience and h…" at bounding box center [675, 351] width 560 height 93
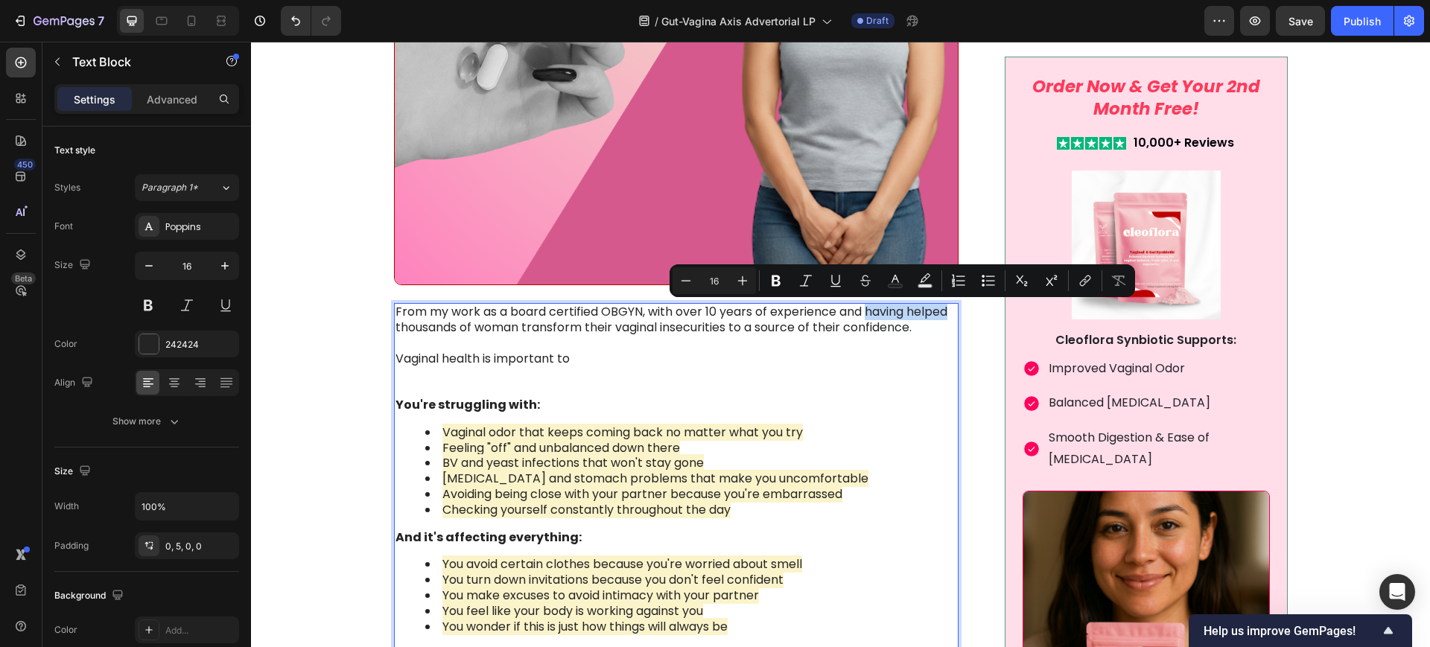
drag, startPoint x: 863, startPoint y: 307, endPoint x: 943, endPoint y: 313, distance: 80.7
click at [943, 313] on p "From my work as a board certified OBGYN, with over 10 years of experience and h…" at bounding box center [675, 351] width 560 height 93
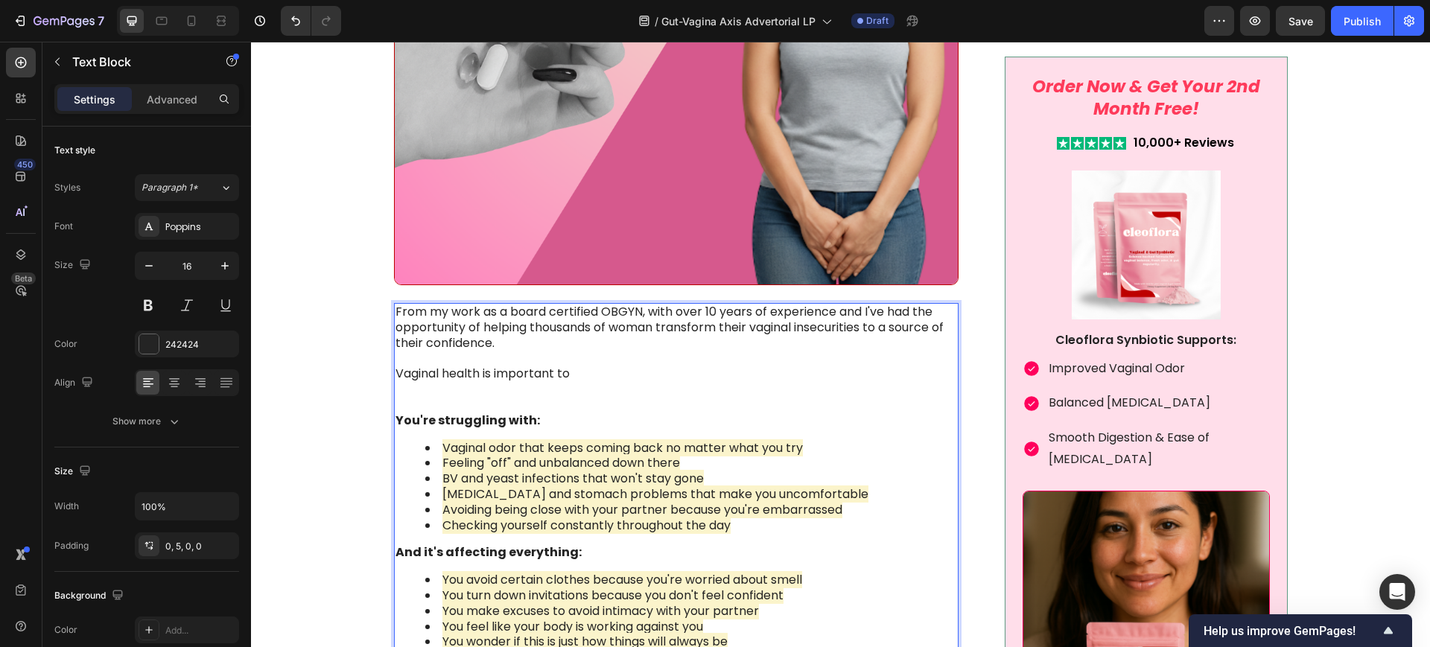
click at [501, 359] on p "From my work as a board certified OBGYN, with over 10 years of experience and I…" at bounding box center [675, 359] width 560 height 109
drag, startPoint x: 464, startPoint y: 387, endPoint x: 494, endPoint y: 382, distance: 31.0
click at [464, 387] on p "From my work as a board certified OBGYN, with over 10 years of experience and I…" at bounding box center [675, 359] width 560 height 109
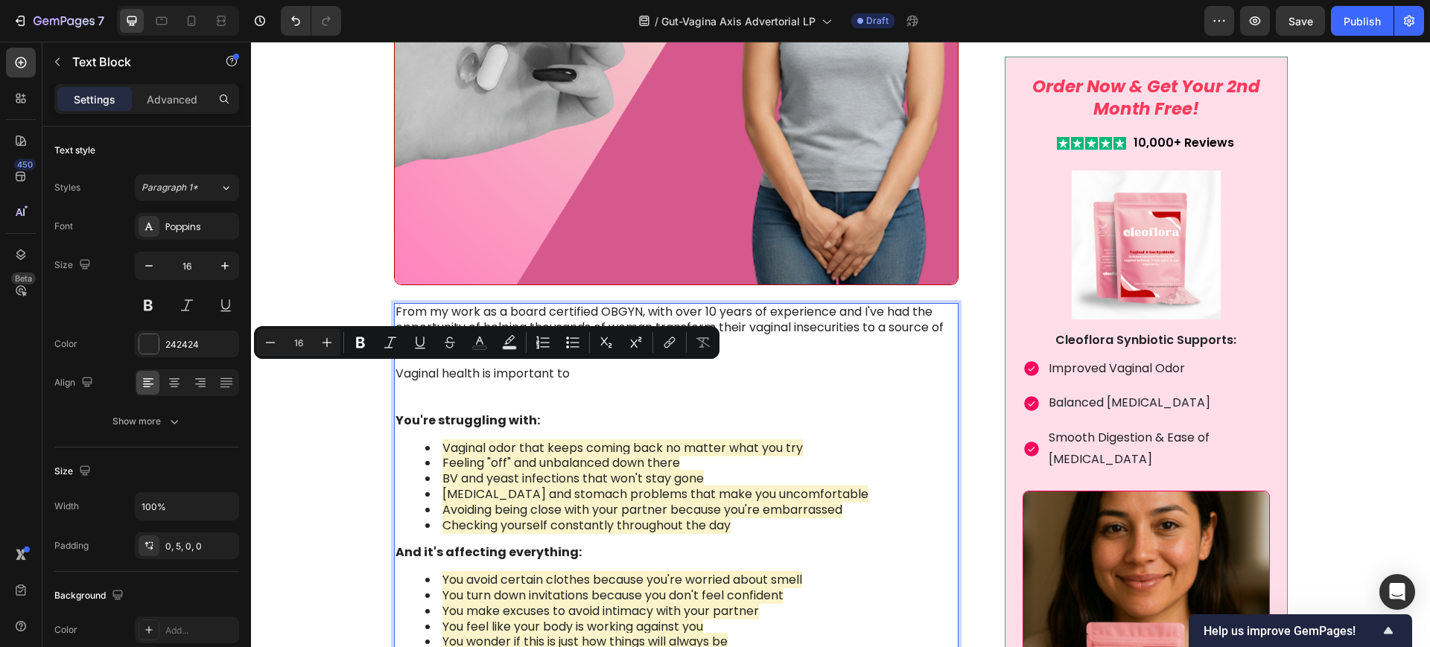
drag, startPoint x: 568, startPoint y: 373, endPoint x: 388, endPoint y: 372, distance: 180.2
click at [395, 372] on p "From my work as a board certified OBGYN, with over 10 years of experience and I…" at bounding box center [675, 359] width 560 height 109
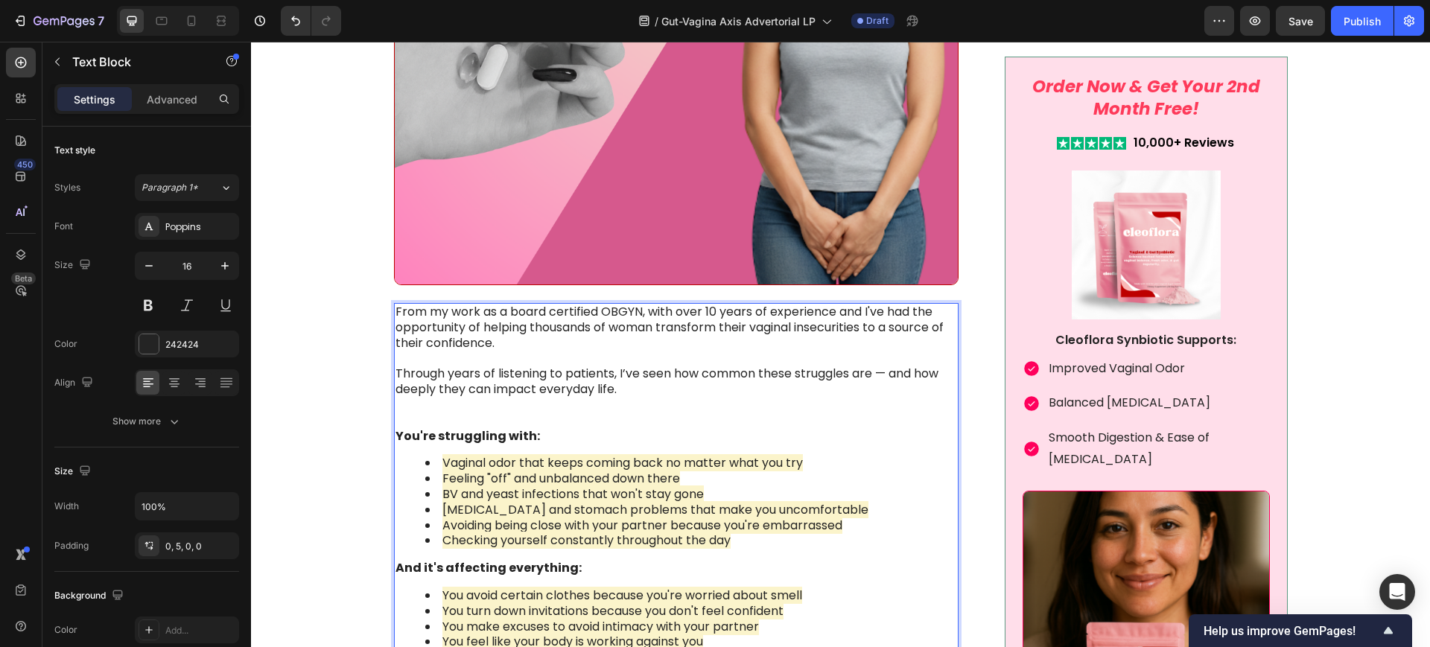
scroll to position [1582, 0]
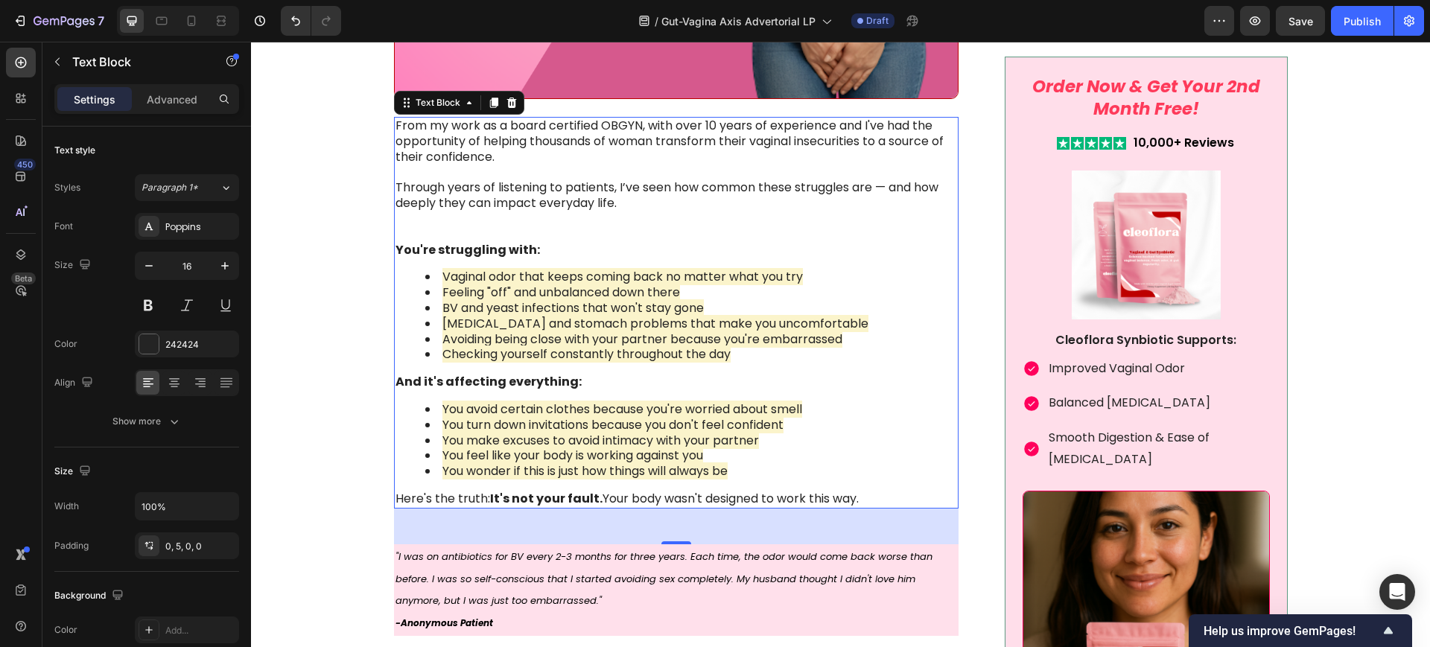
click at [560, 206] on p "From my work as a board certified OBGYN, with over 10 years of experience and I…" at bounding box center [675, 180] width 560 height 124
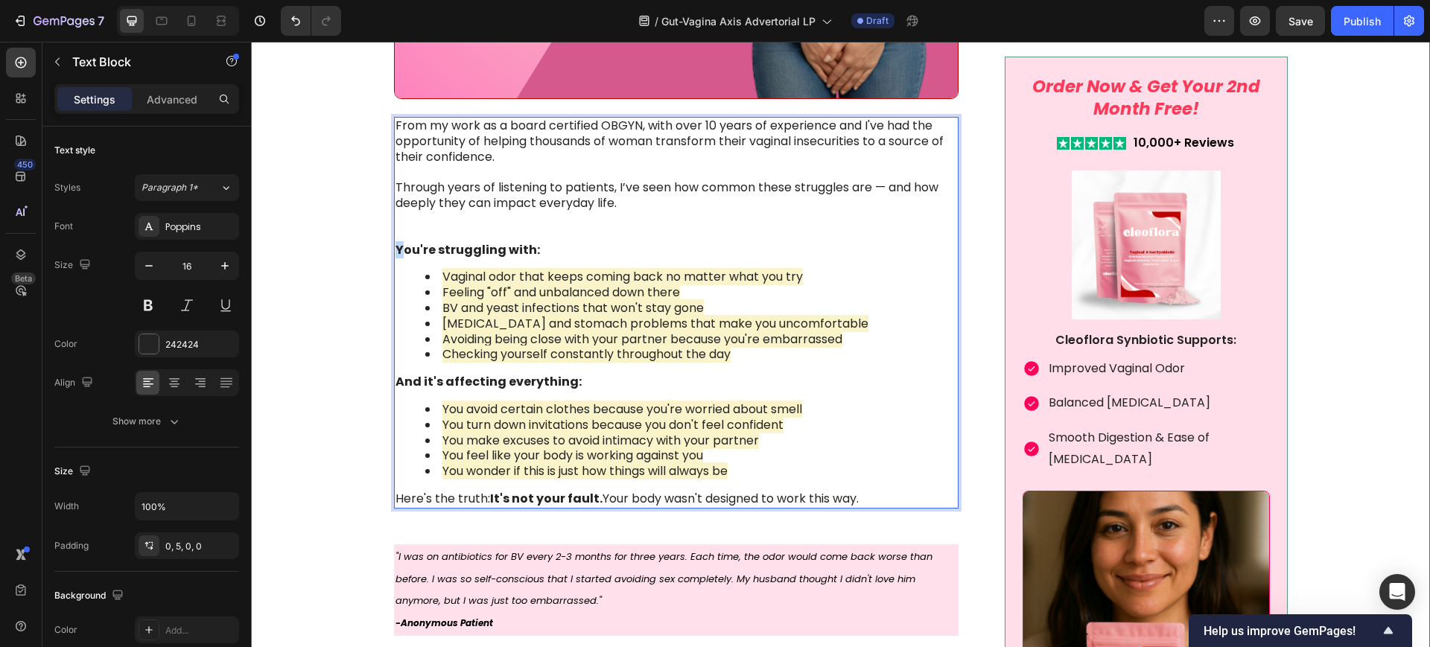
click at [386, 246] on div "Image Something is deeply wrong with how women feel about their vaginal health …" at bounding box center [840, 322] width 1149 height 2921
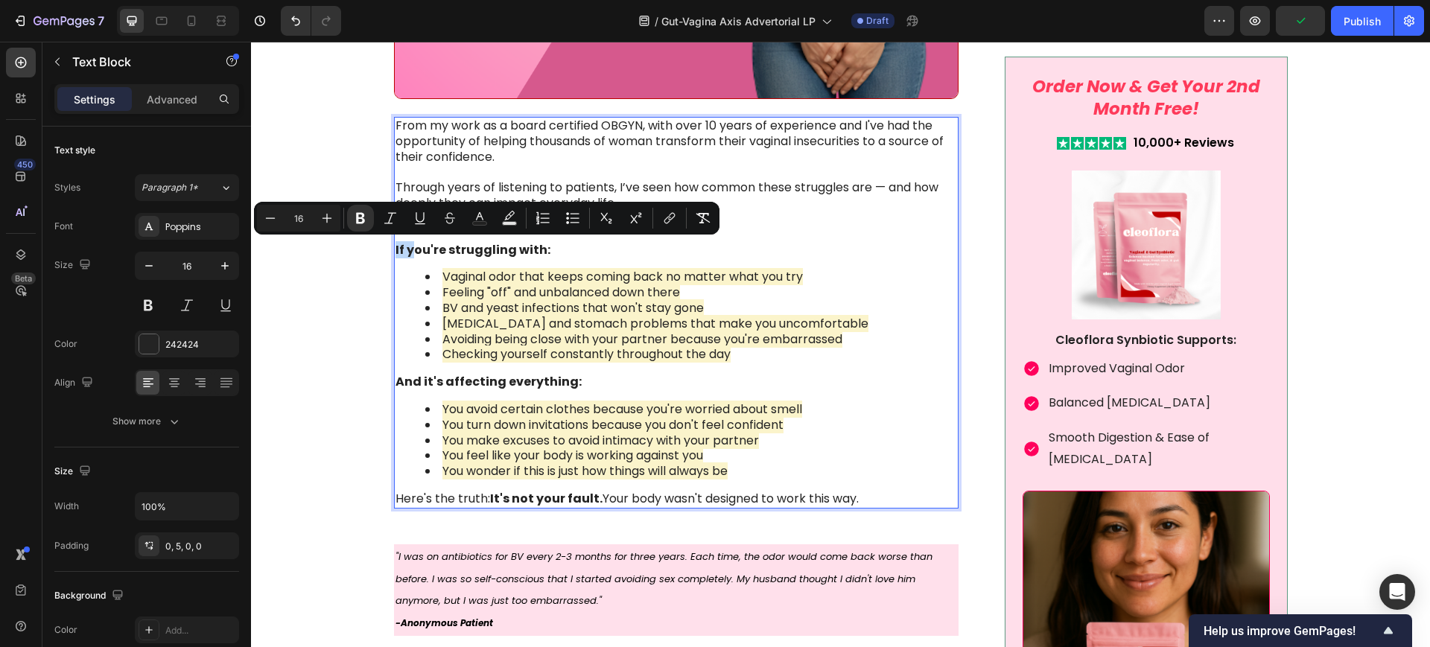
drag, startPoint x: 407, startPoint y: 249, endPoint x: 389, endPoint y: 249, distance: 17.1
click at [395, 249] on strong "If you're struggling with:" at bounding box center [472, 249] width 155 height 17
click at [325, 322] on div "Image Something is deeply wrong with how women feel about their vaginal health …" at bounding box center [840, 322] width 1149 height 2921
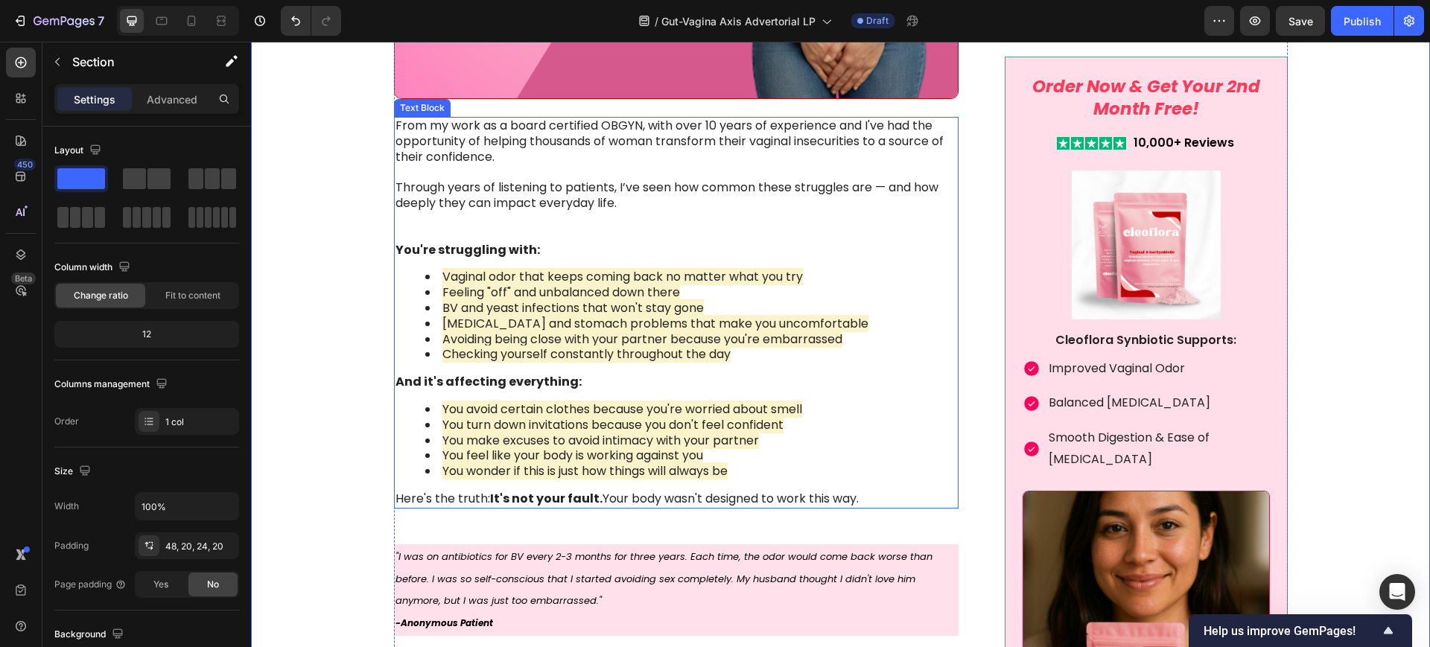
click at [535, 225] on p "From my work as a board certified OBGYN, with over 10 years of experience and I…" at bounding box center [675, 180] width 560 height 124
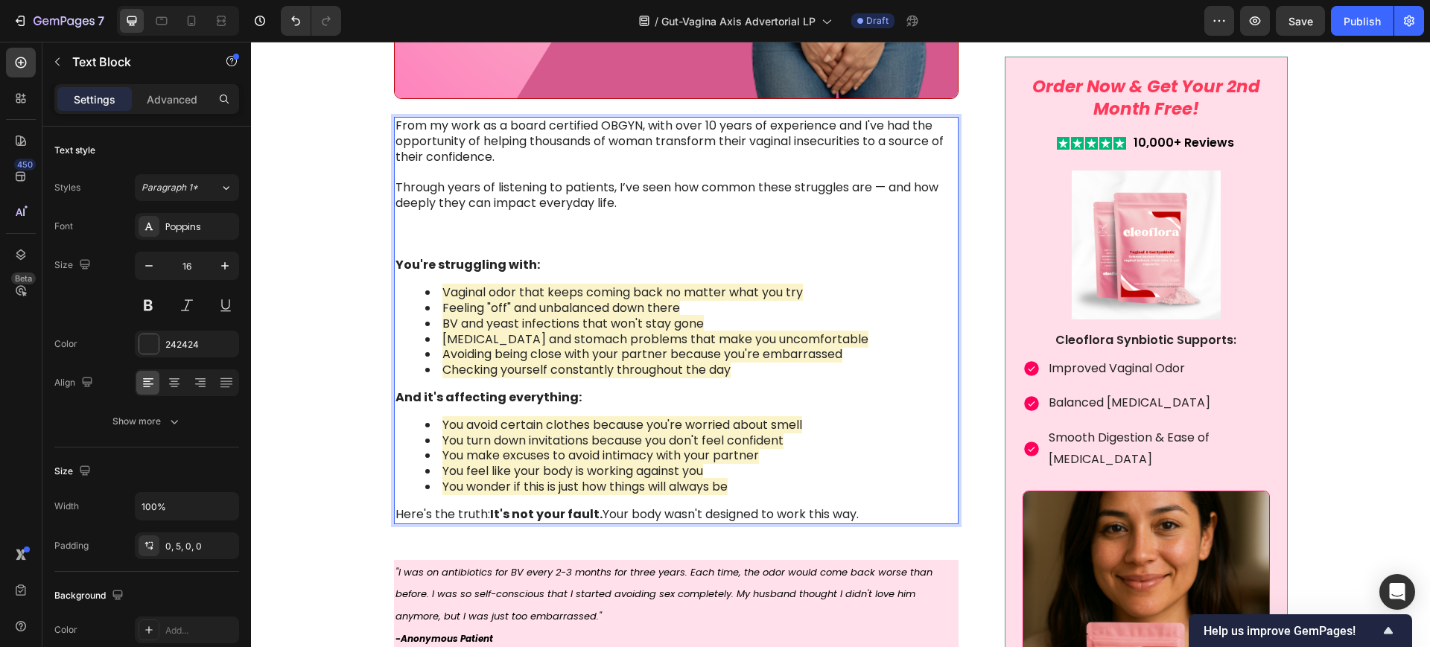
click at [395, 264] on strong "You're struggling with:" at bounding box center [467, 264] width 144 height 17
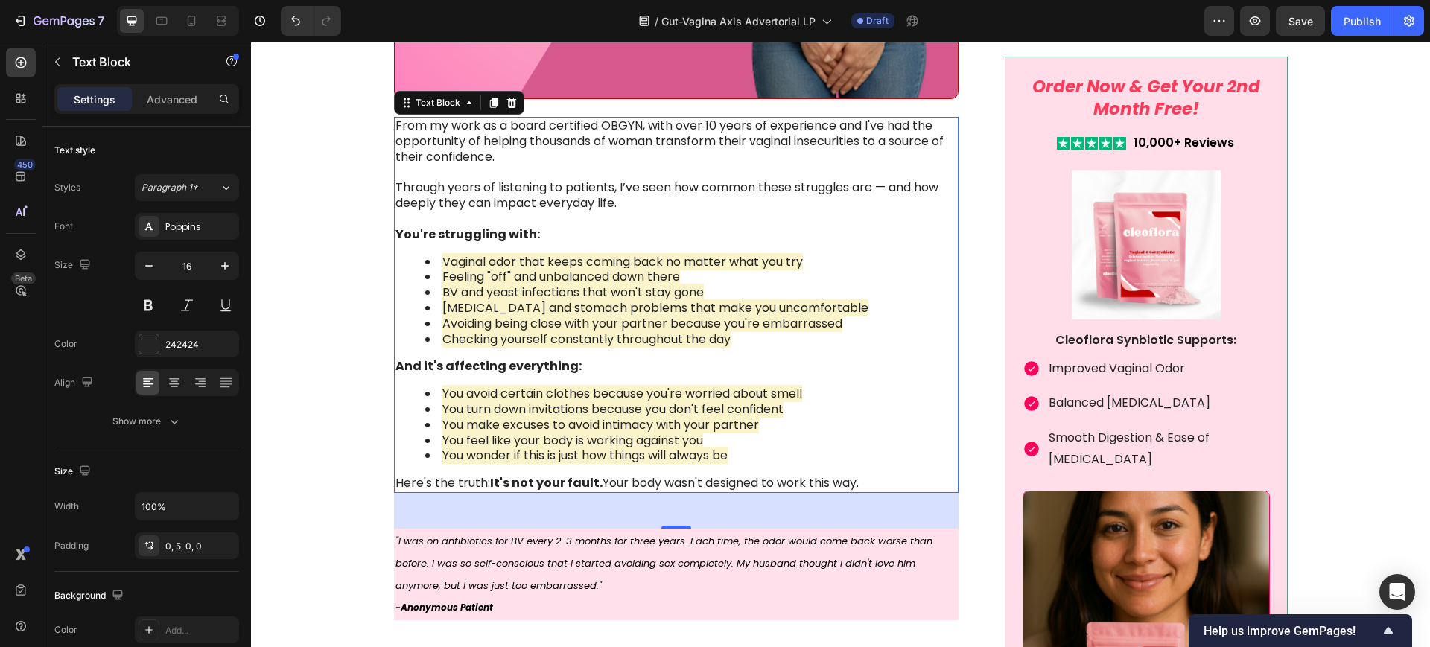
click at [527, 218] on p "From my work as a board certified OBGYN, with over 10 years of experience and I…" at bounding box center [675, 180] width 560 height 124
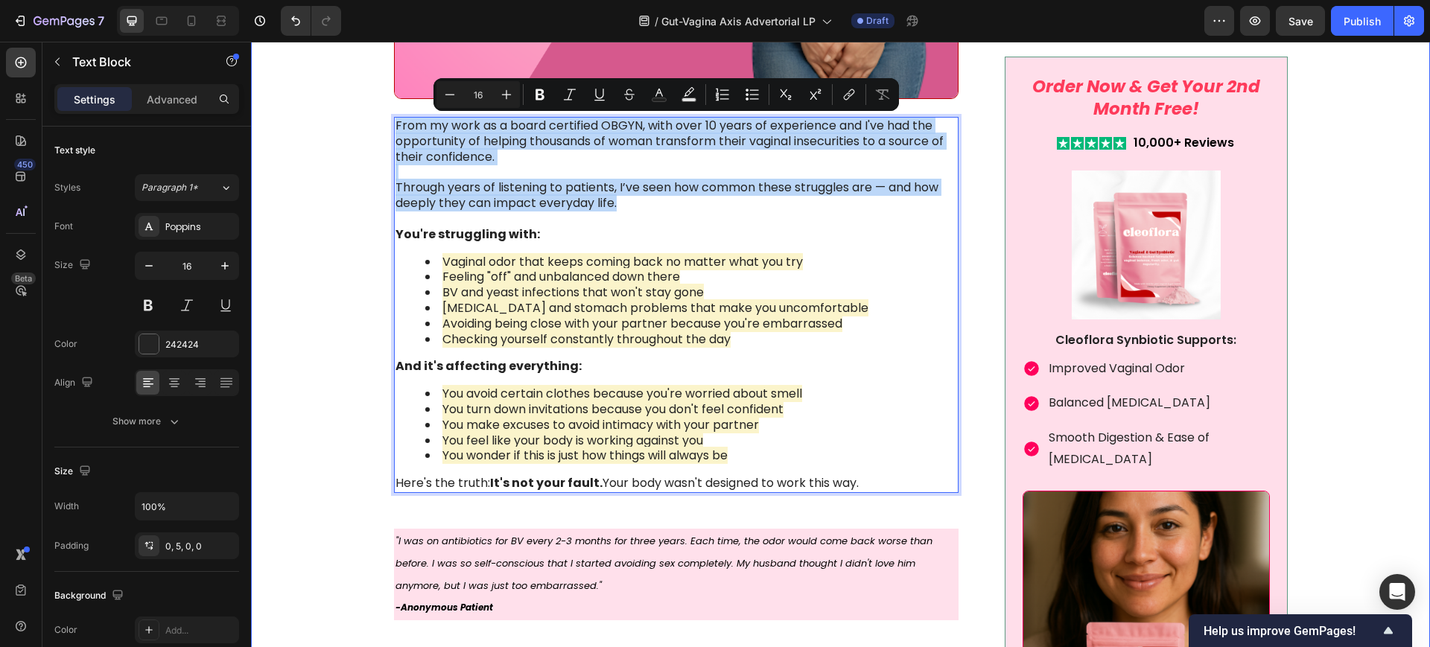
drag, startPoint x: 633, startPoint y: 208, endPoint x: 359, endPoint y: 130, distance: 284.9
click at [359, 130] on div "Image Something is deeply wrong with how women feel about their vaginal health …" at bounding box center [840, 314] width 1149 height 2905
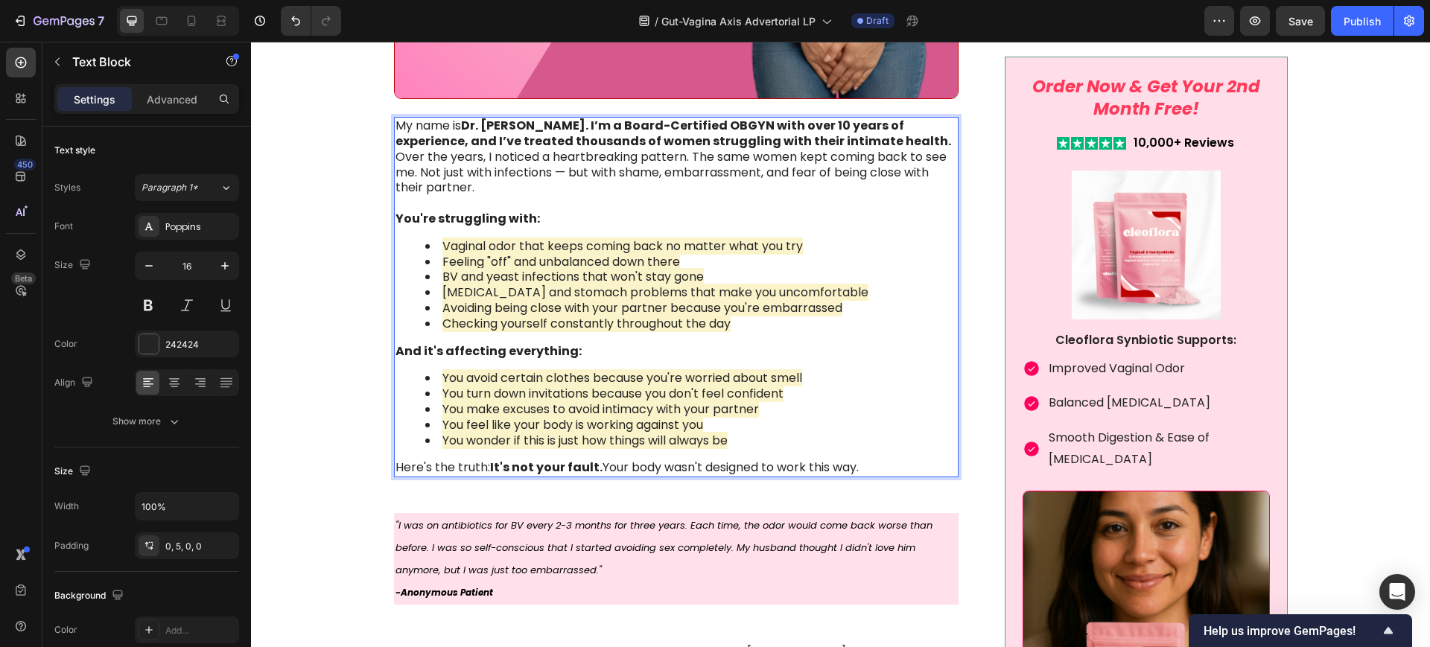
click at [934, 139] on p "My name is Dr. [PERSON_NAME]. I’m a Board-Certified OBGYN with over 10 years of…" at bounding box center [675, 133] width 560 height 31
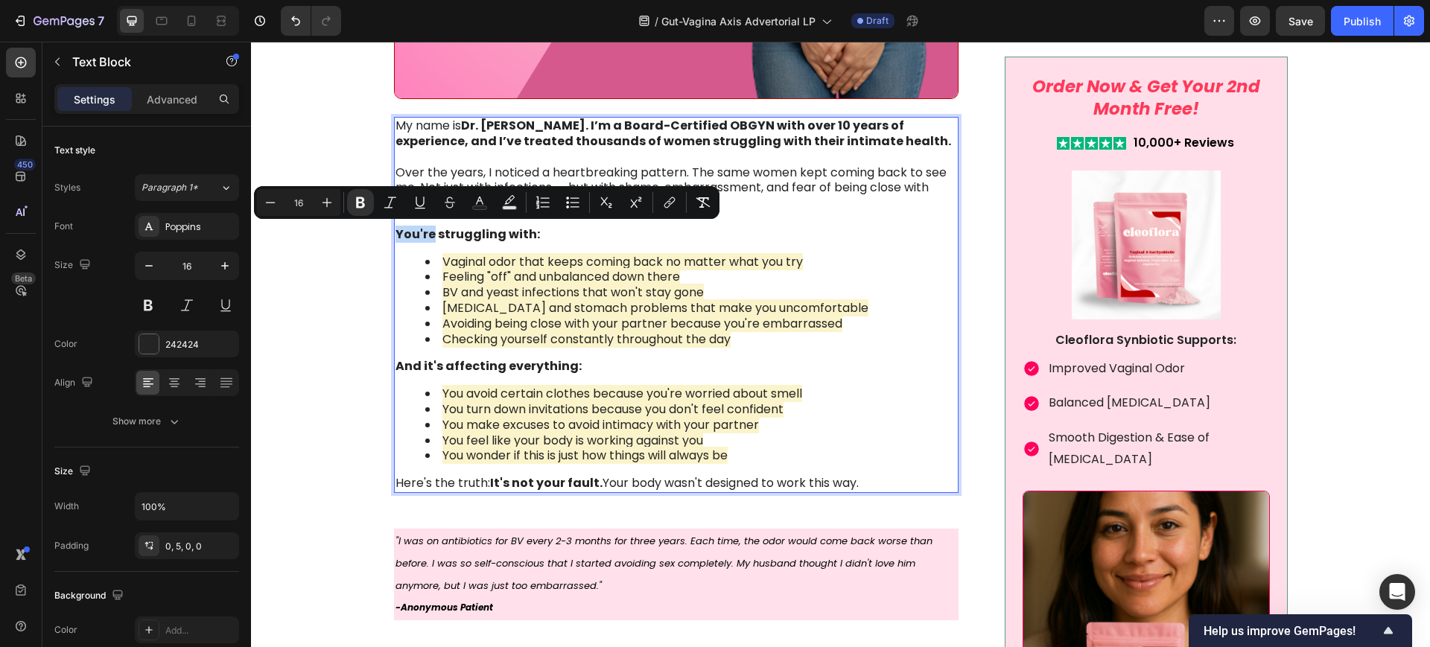
drag, startPoint x: 427, startPoint y: 233, endPoint x: 389, endPoint y: 228, distance: 38.3
click at [395, 228] on strong "You're struggling with:" at bounding box center [467, 234] width 144 height 17
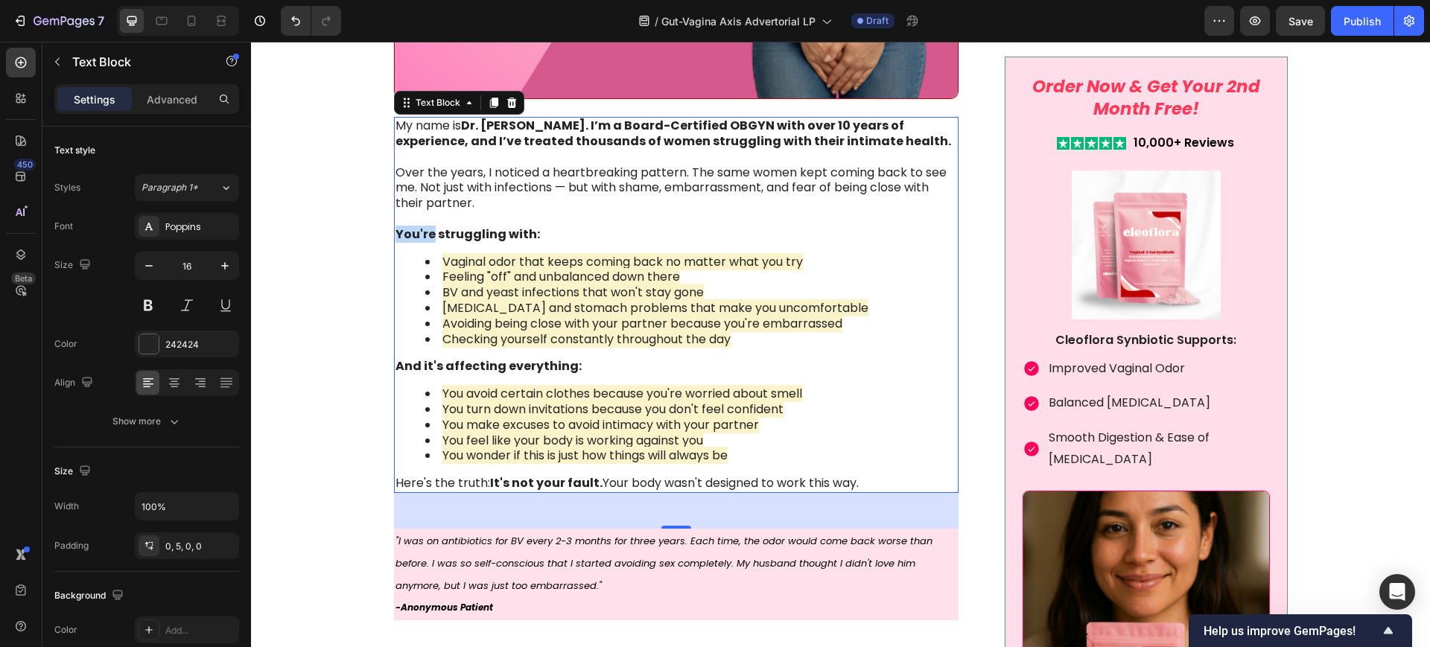
click at [406, 226] on strong "You're struggling with:" at bounding box center [467, 234] width 144 height 17
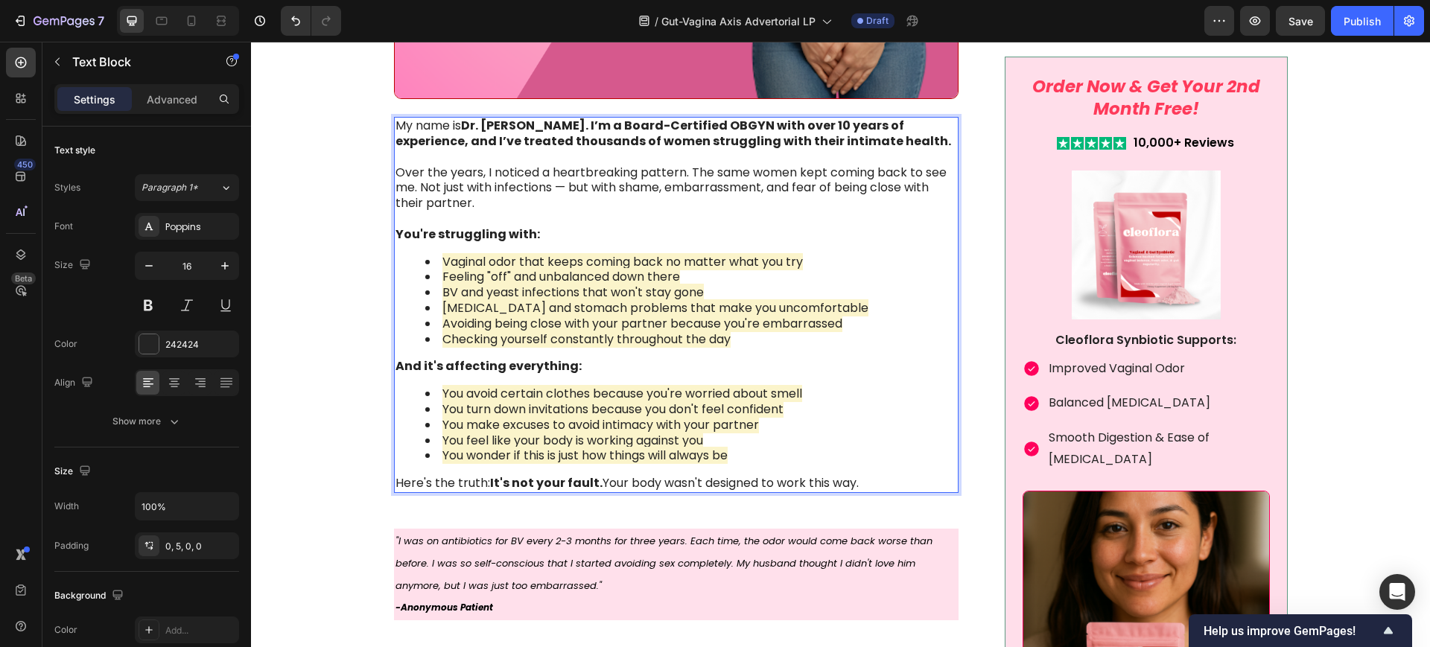
click at [406, 238] on strong "You're struggling with:" at bounding box center [467, 234] width 144 height 17
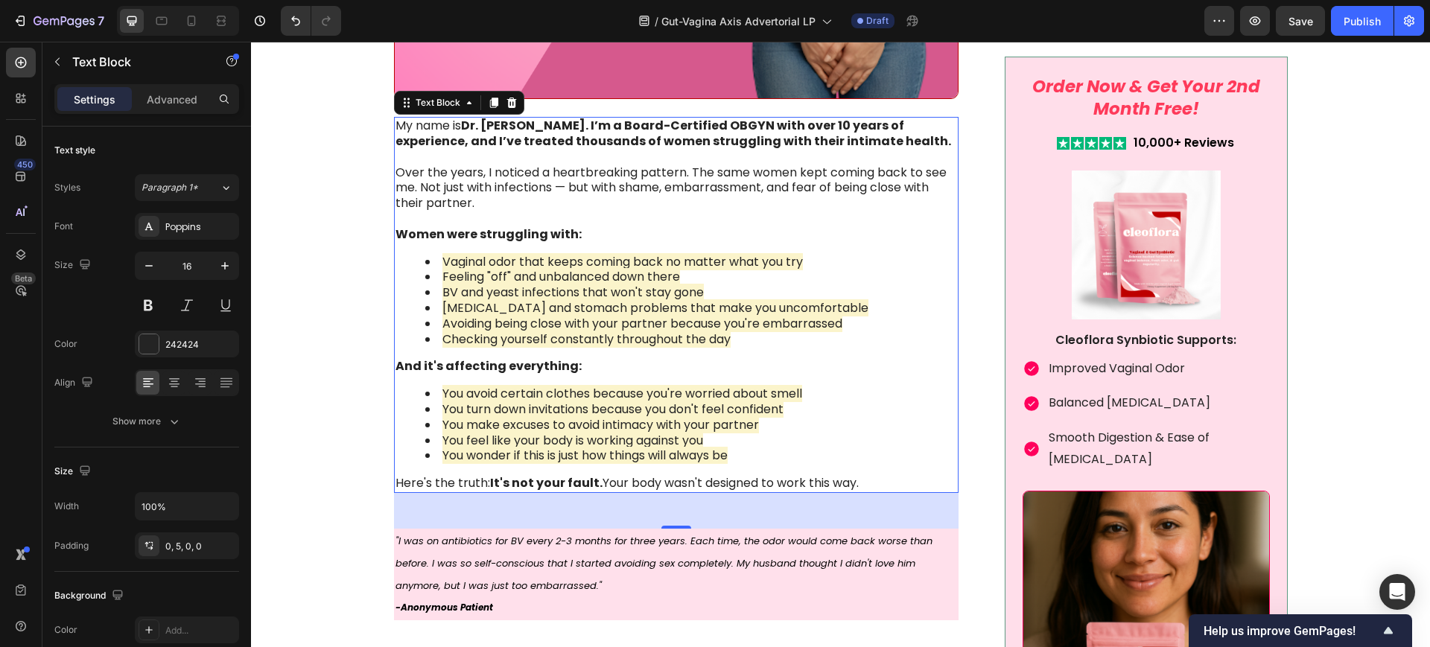
click at [768, 350] on div "My name is Dr. [PERSON_NAME]. I’m a Board-Certified OBGYN with over 10 years of…" at bounding box center [676, 305] width 565 height 376
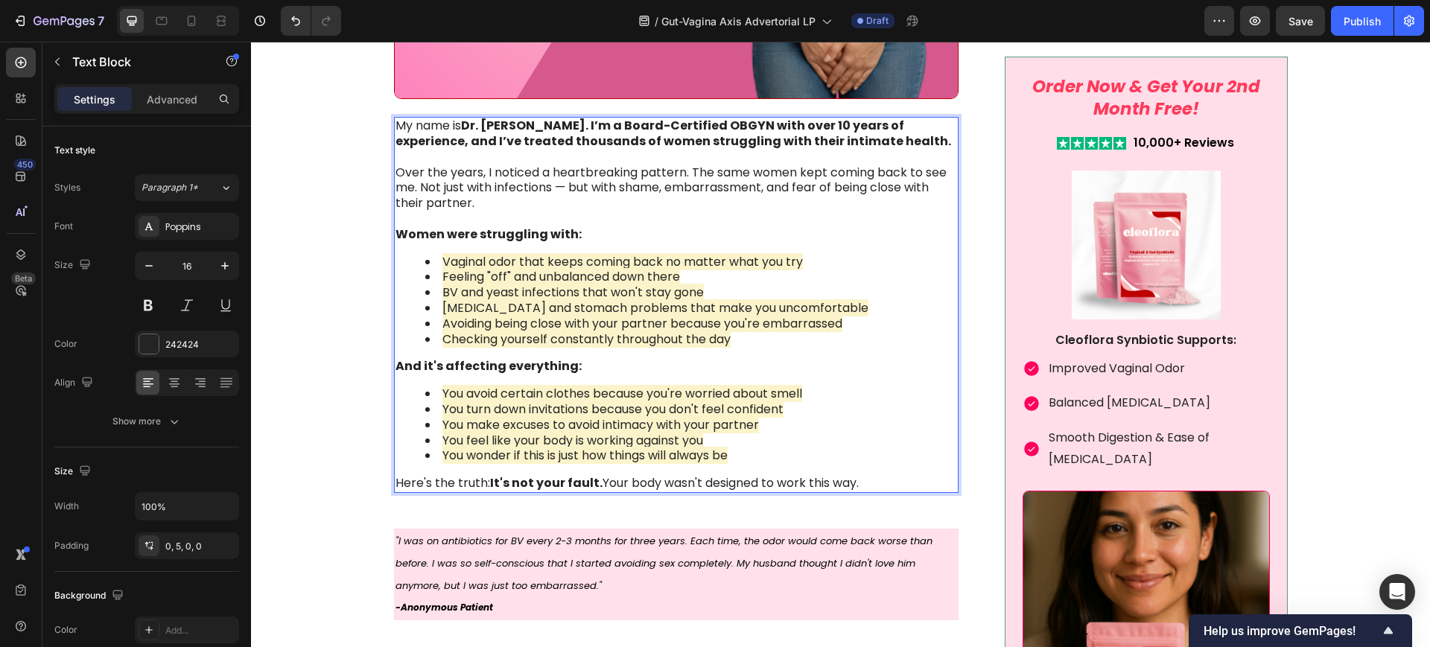
click at [753, 342] on li "Checking yourself constantly throughout the day" at bounding box center [690, 340] width 530 height 16
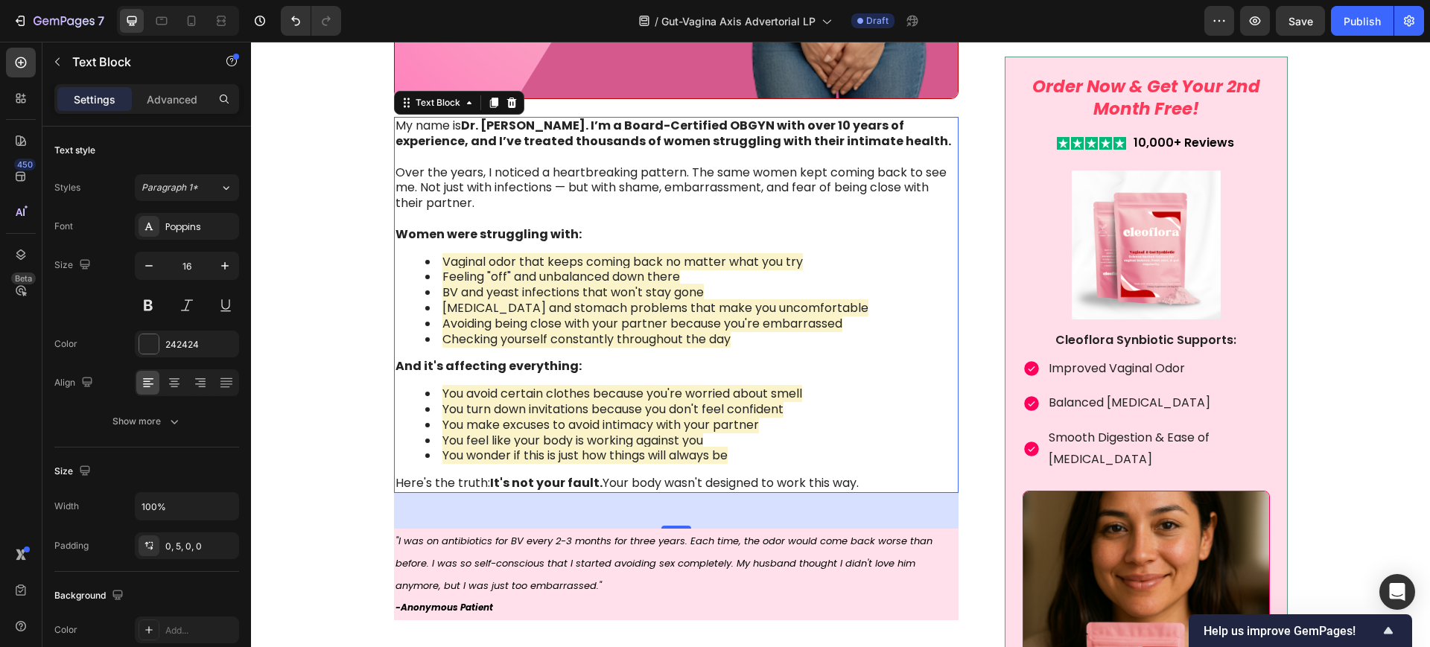
click at [529, 121] on strong "Dr. [PERSON_NAME]. I’m a Board-Certified OBGYN with over 10 years of experience…" at bounding box center [672, 133] width 555 height 33
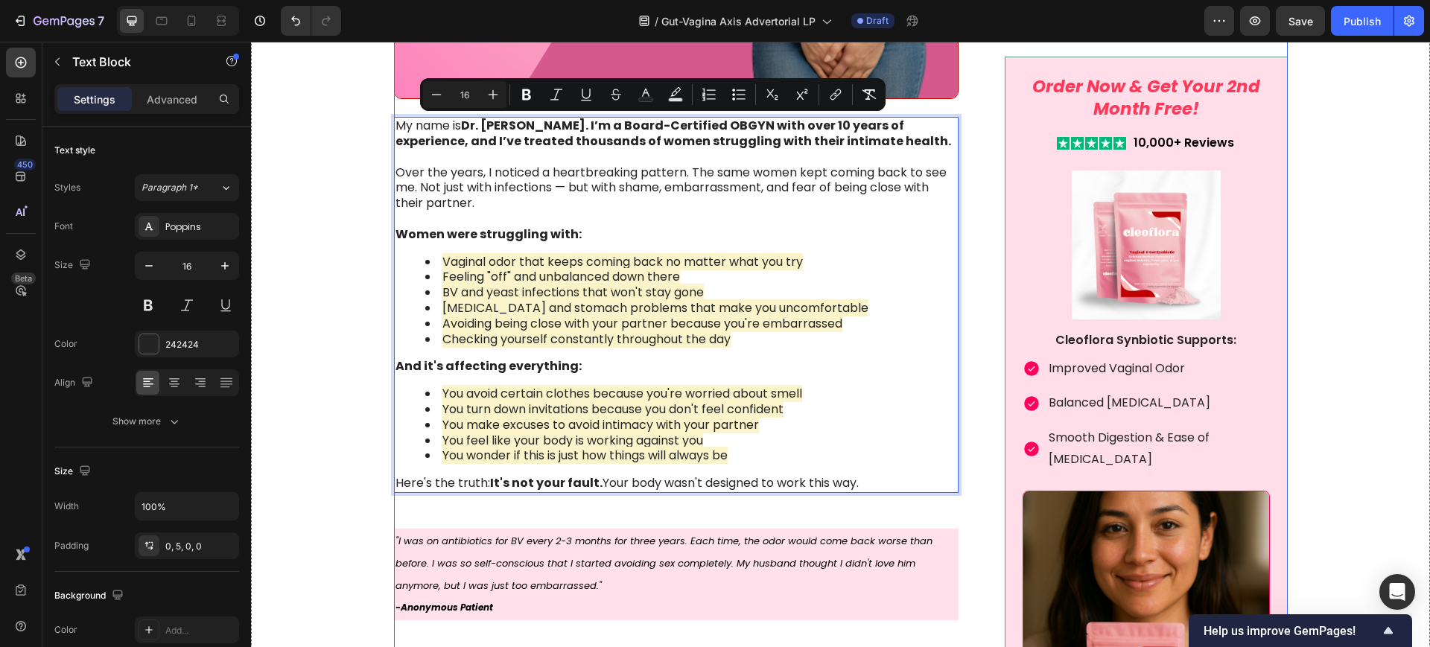
drag, startPoint x: 921, startPoint y: 142, endPoint x: 392, endPoint y: 115, distance: 530.1
click at [394, 115] on div "Image Something is deeply wrong with how women feel about their vaginal health …" at bounding box center [676, 314] width 565 height 2905
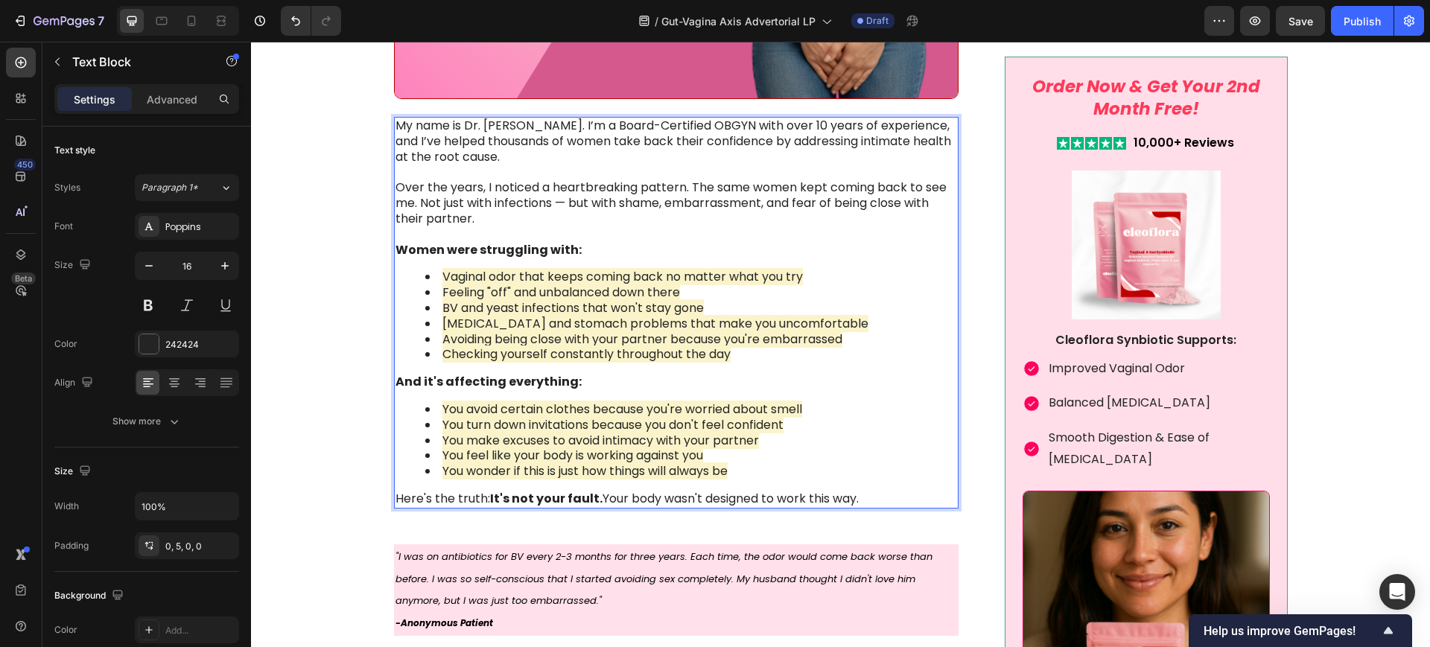
click at [470, 198] on p "Over the years, I noticed a heartbreaking pattern. The same women kept coming b…" at bounding box center [675, 218] width 560 height 77
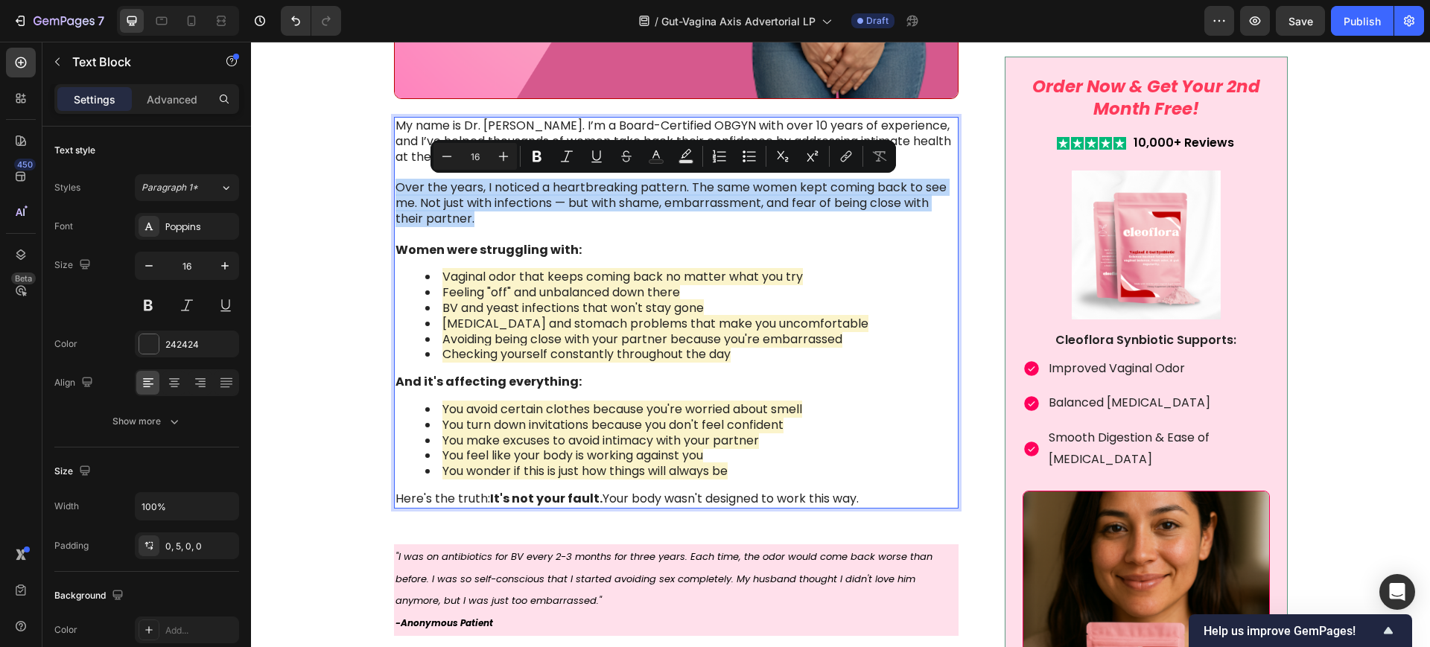
drag, startPoint x: 477, startPoint y: 218, endPoint x: 389, endPoint y: 187, distance: 92.6
click at [395, 187] on p "Over the years, I noticed a heartbreaking pattern. The same women kept coming b…" at bounding box center [675, 218] width 560 height 77
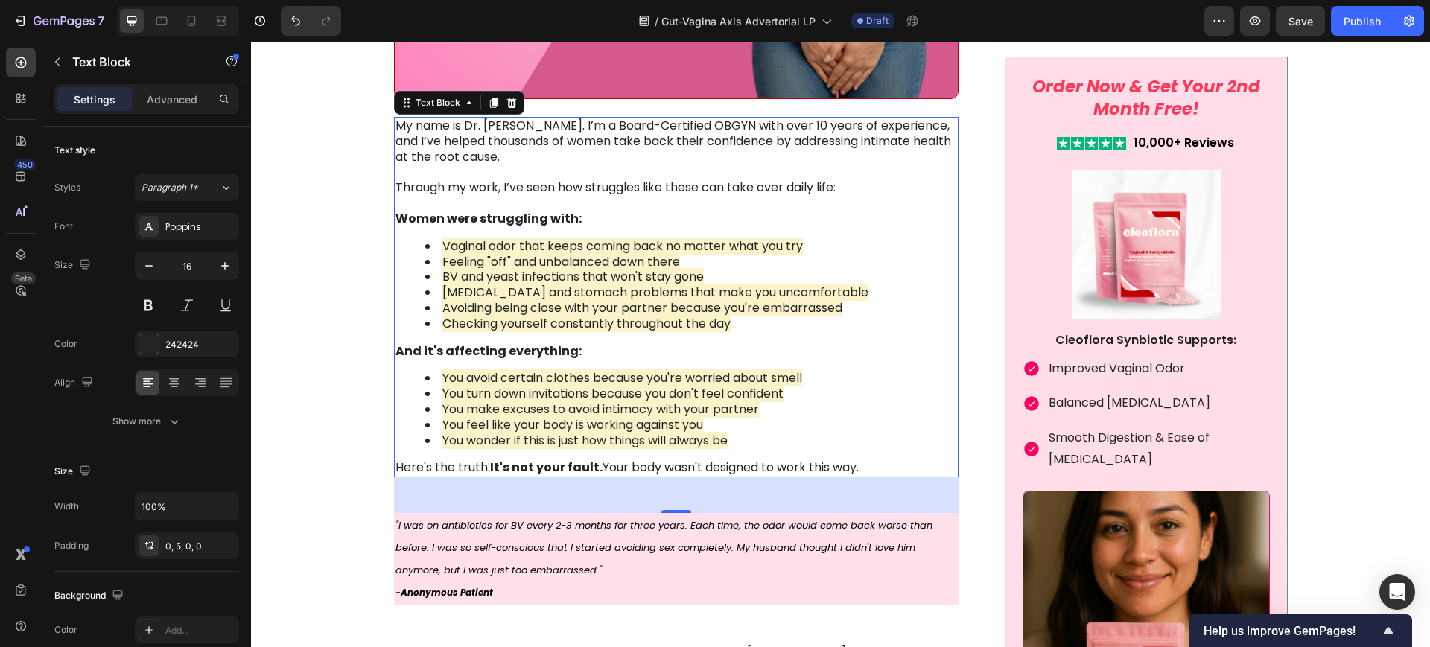
click at [720, 344] on p "And it's affecting everything:" at bounding box center [675, 352] width 560 height 16
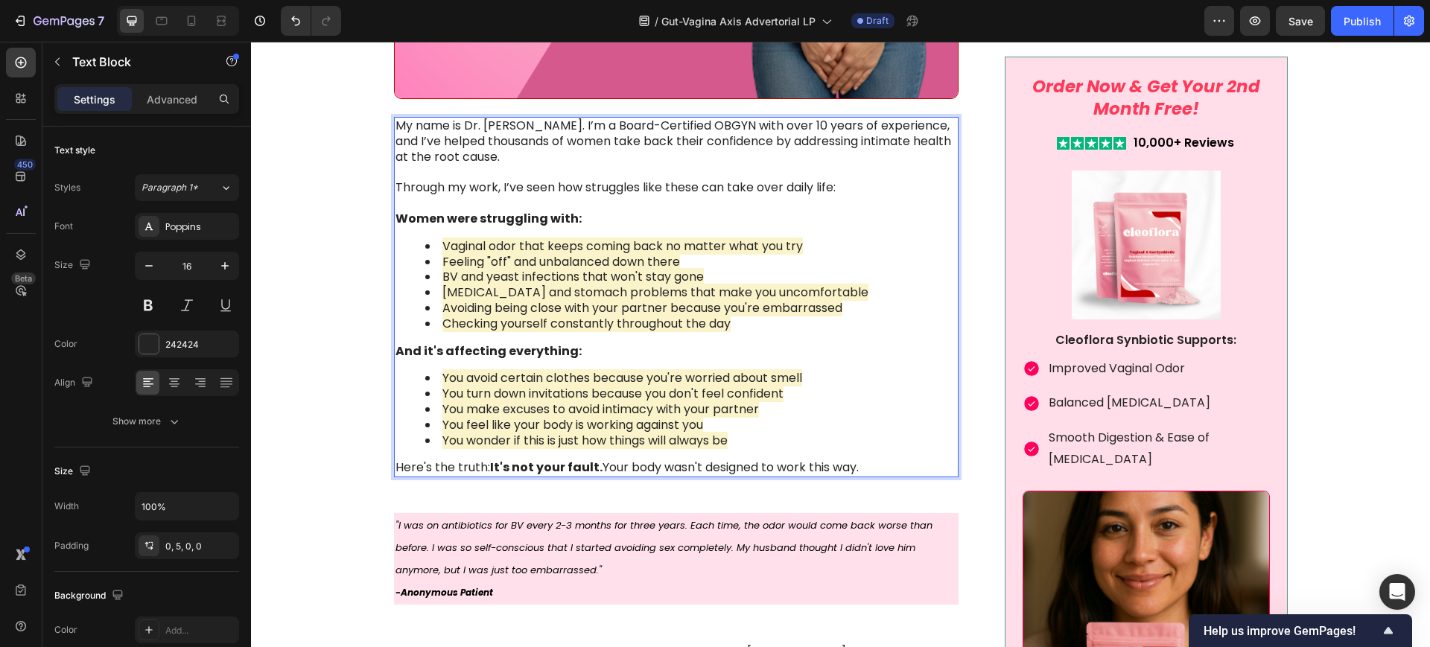
click at [739, 327] on li "Checking yourself constantly throughout the day" at bounding box center [690, 324] width 530 height 16
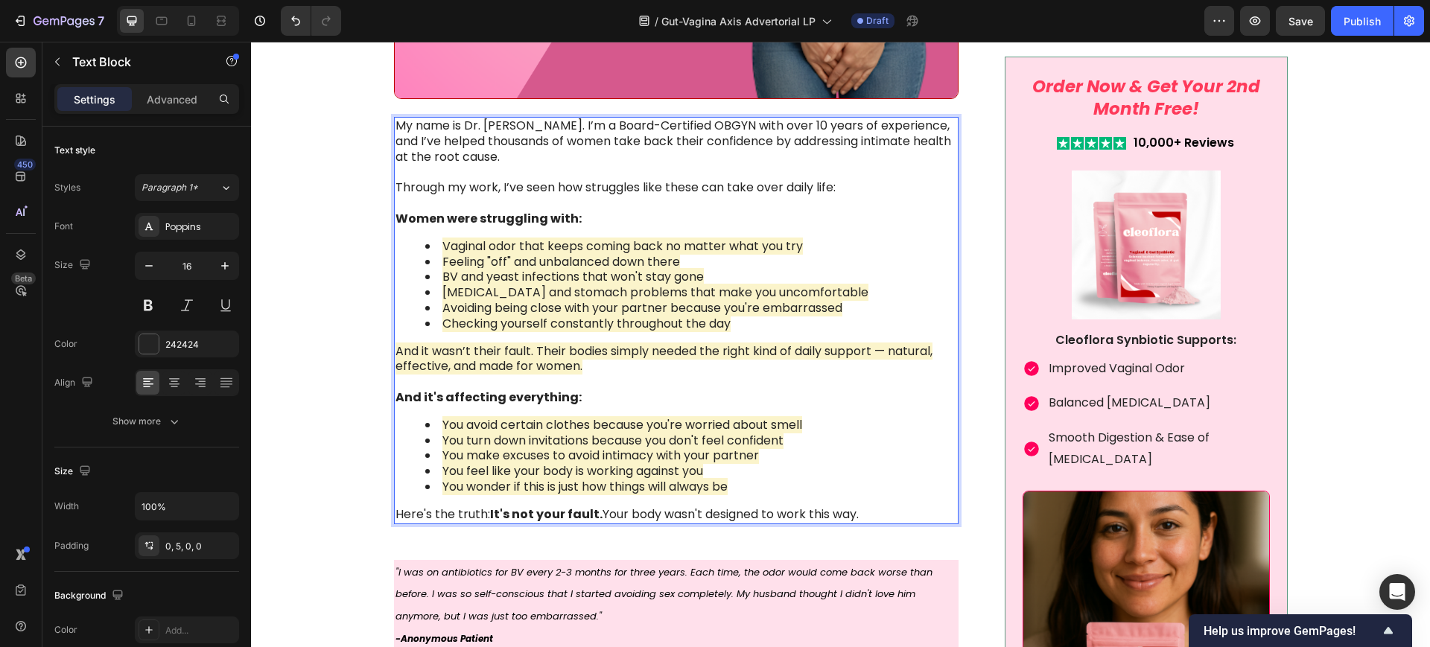
click at [586, 366] on p "And it wasn’t their fault. Their bodies simply needed the right kind of daily s…" at bounding box center [675, 359] width 560 height 31
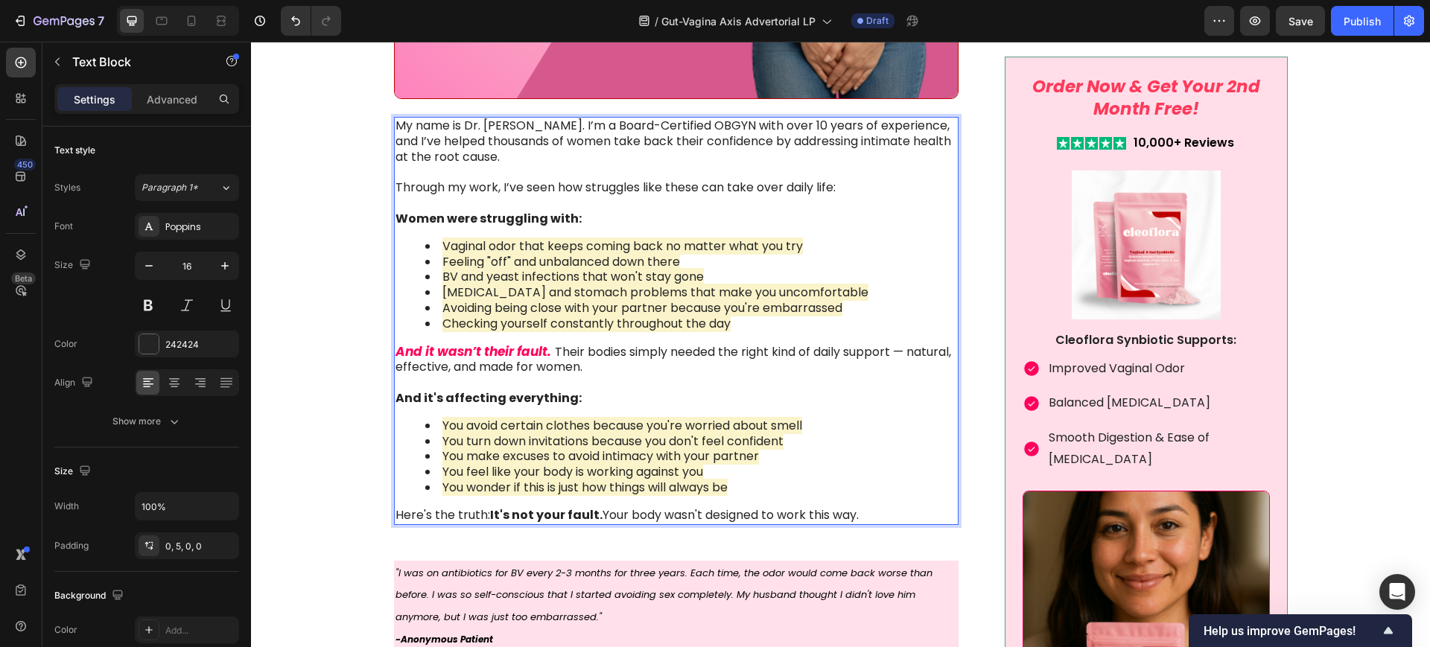
scroll to position [1675, 0]
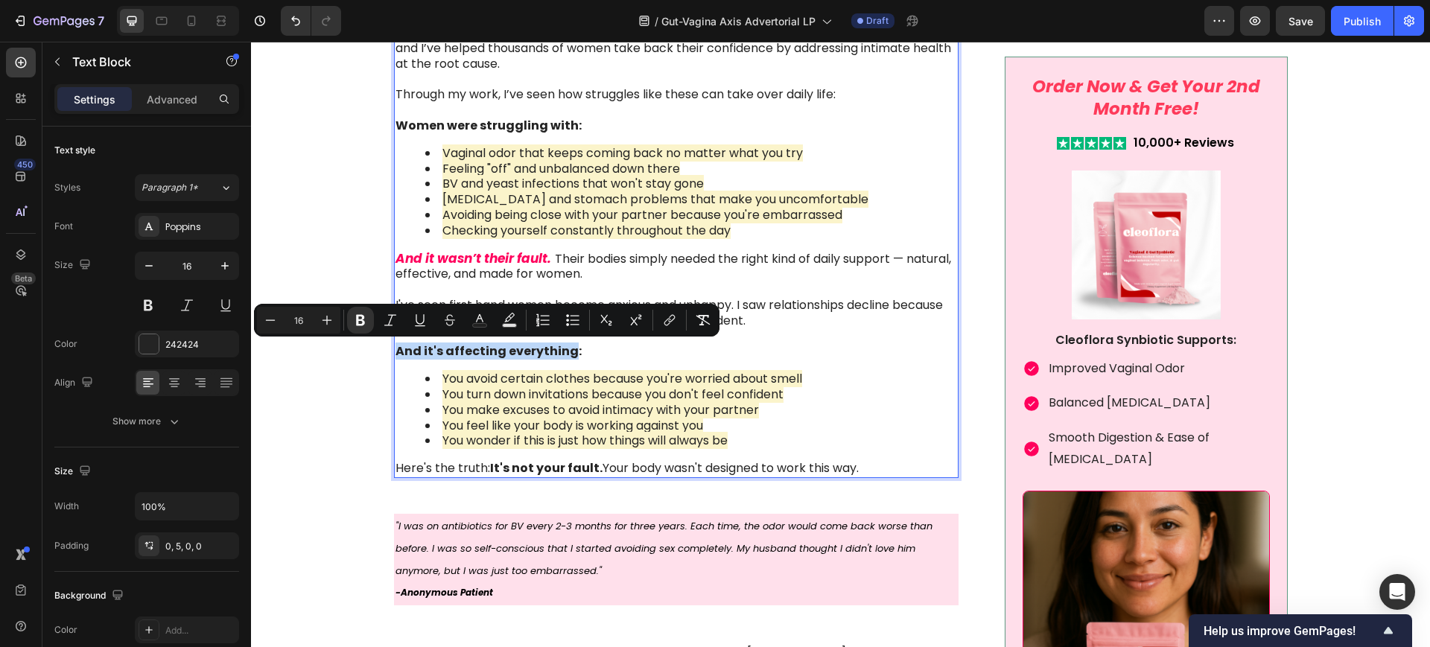
drag, startPoint x: 561, startPoint y: 353, endPoint x: 389, endPoint y: 348, distance: 172.8
click at [395, 348] on strong "And it's affecting everything:" at bounding box center [488, 350] width 186 height 17
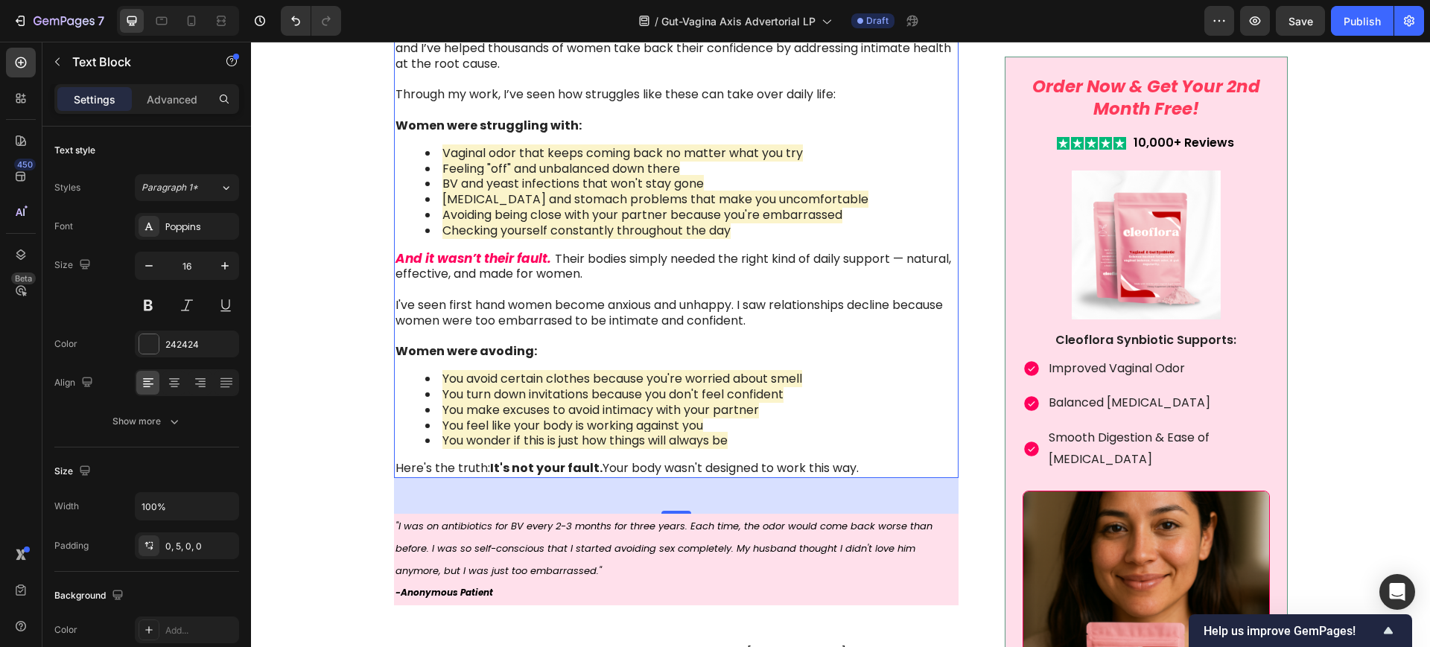
click at [620, 461] on p "Here's the truth: It's not your fault. Your body wasn't designed to work this w…" at bounding box center [675, 469] width 560 height 16
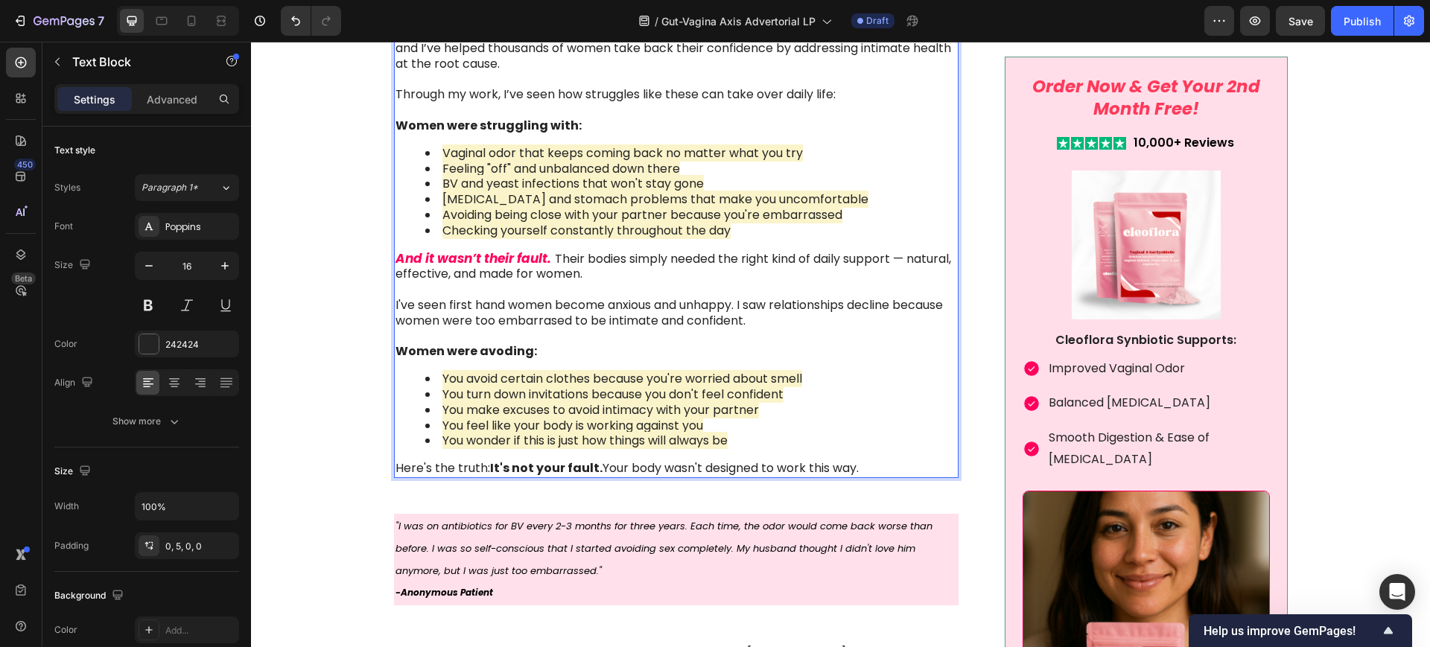
click at [878, 469] on p "Here's the truth: It's not your fault. Your body wasn't designed to work this w…" at bounding box center [675, 469] width 560 height 16
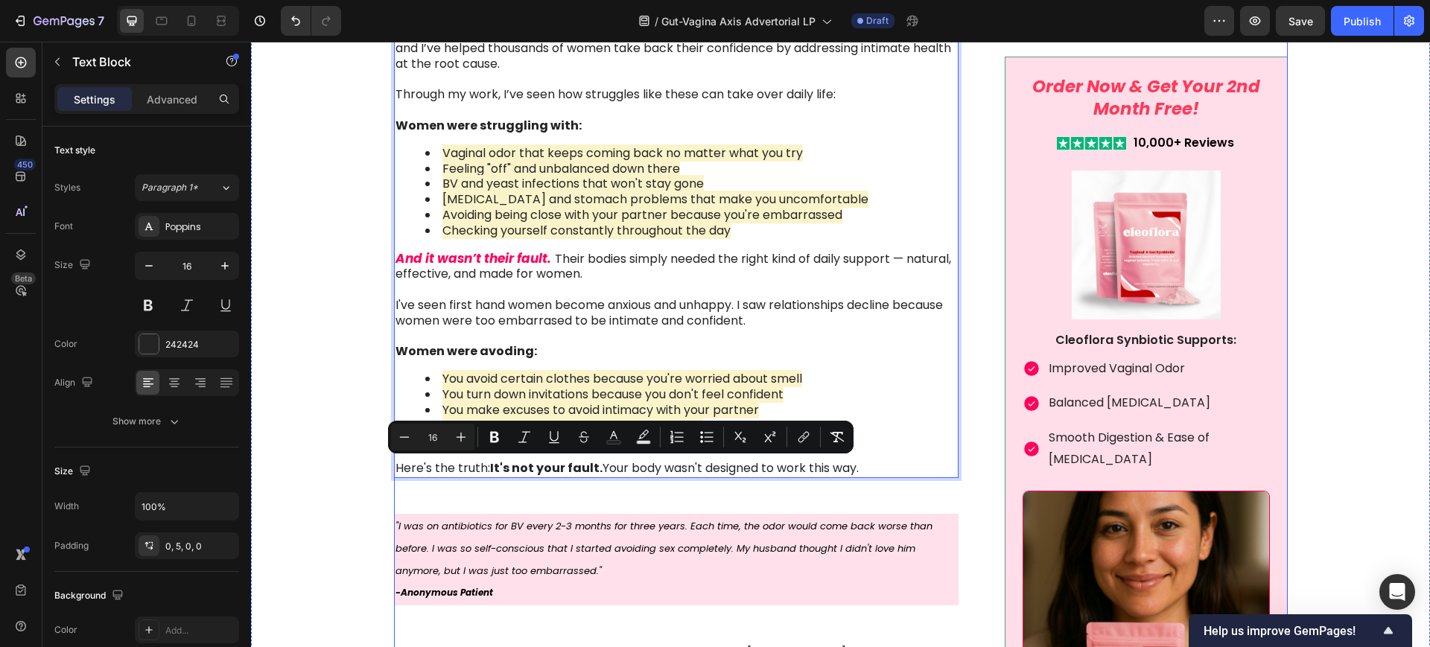
drag, startPoint x: 867, startPoint y: 466, endPoint x: 392, endPoint y: 479, distance: 476.0
click at [394, 479] on div "Image Something is deeply wrong with how women feel about their vaginal health …" at bounding box center [676, 260] width 565 height 2983
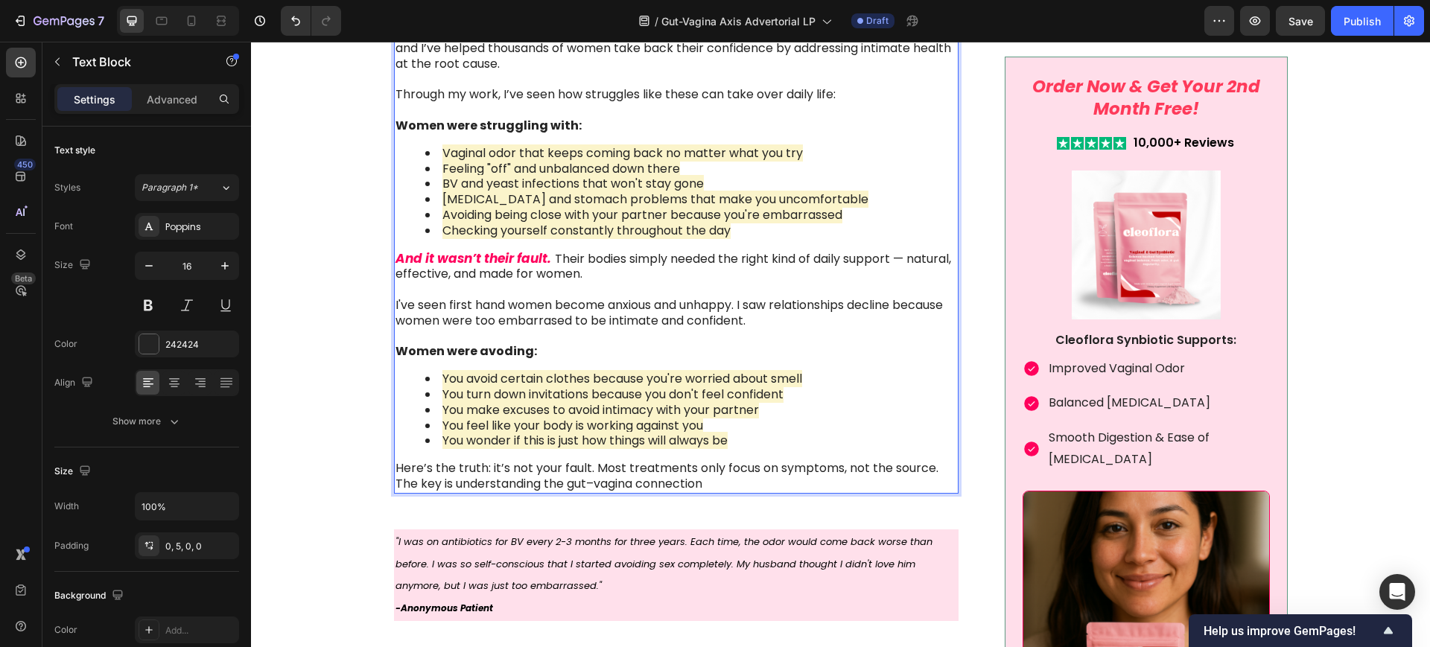
click at [564, 482] on p "Here’s the truth: it’s not your fault. Most treatments only focus on symptoms, …" at bounding box center [675, 476] width 560 height 31
click at [705, 482] on p "Here’s the truth: it’s not your fault. Most treatments only focus on symptoms, …" at bounding box center [675, 476] width 560 height 31
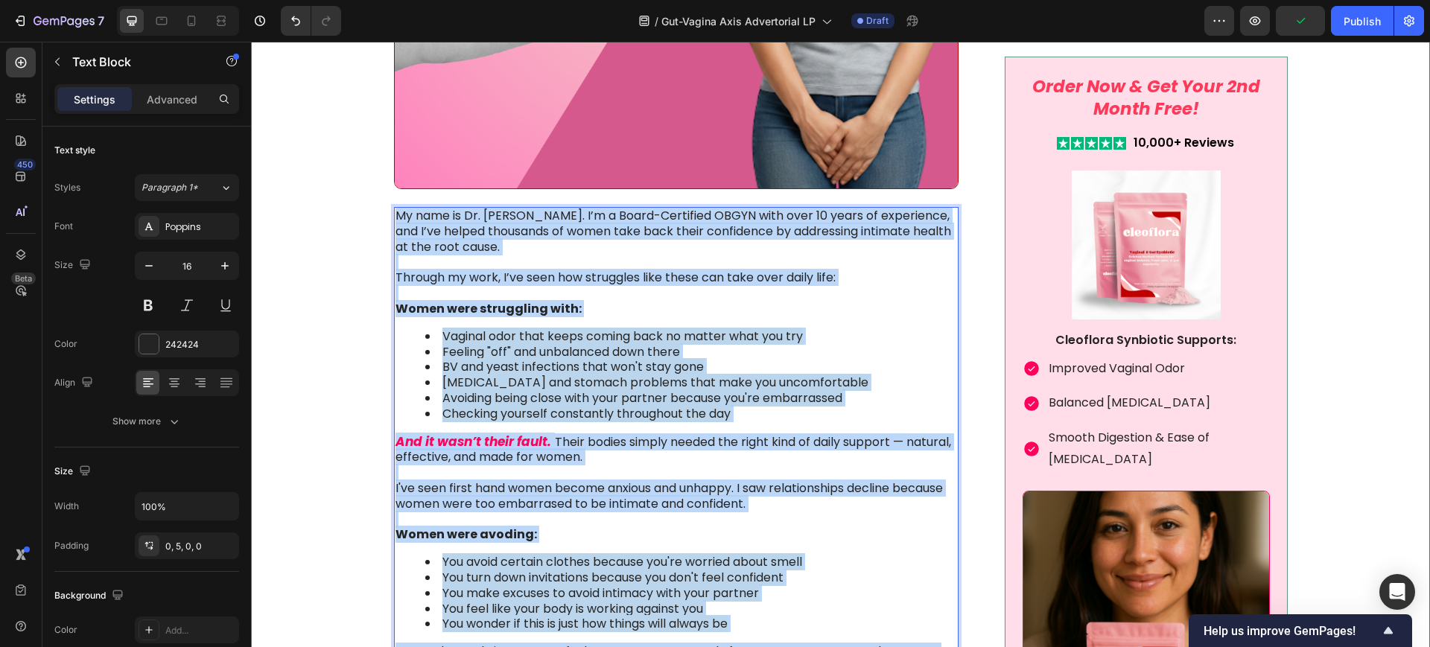
scroll to position [1489, 0]
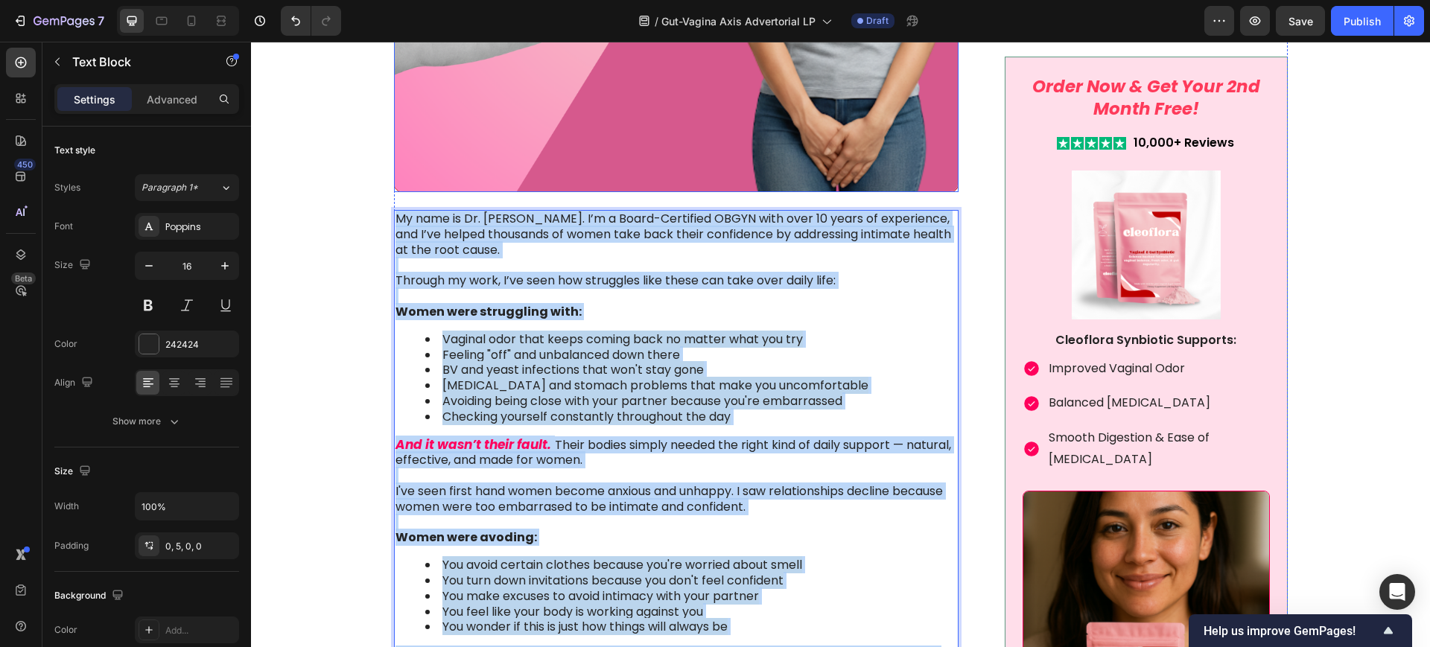
drag, startPoint x: 452, startPoint y: 495, endPoint x: 387, endPoint y: 180, distance: 321.5
click at [394, 180] on div "Image Something is deeply wrong with how women feel about their vaginal health …" at bounding box center [676, 462] width 565 height 3014
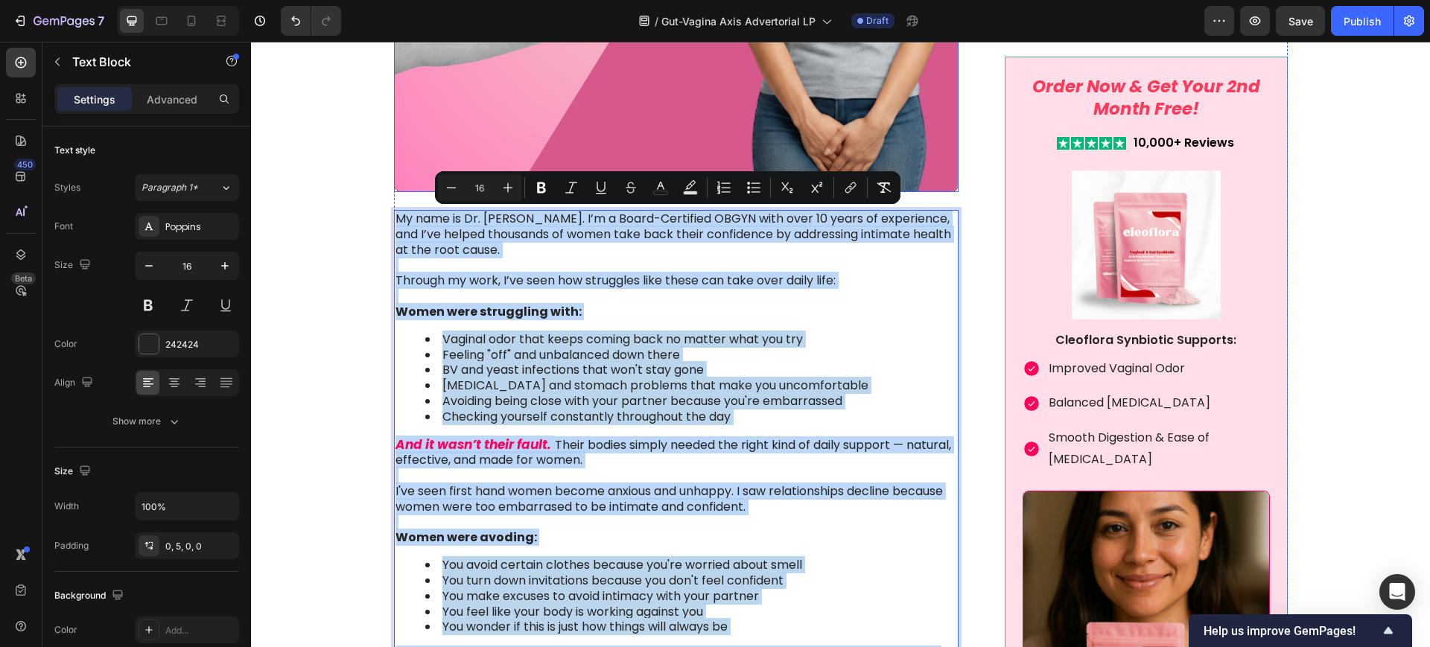
copy div "Lo ipsu do Si. Ametcons Adipi. E’s d Eiusm-Temporinc UTLAB etdo magn 03 aliqu e…"
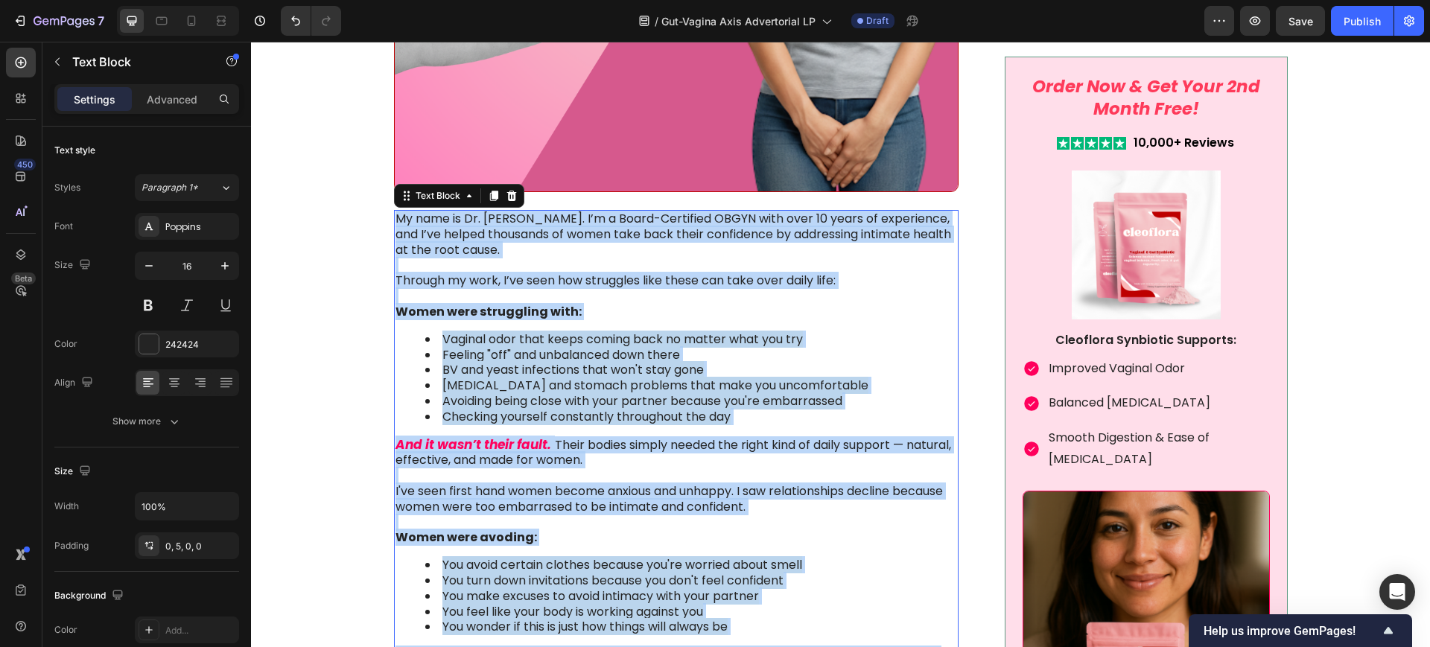
click at [471, 311] on strong "Women were struggling with:" at bounding box center [488, 311] width 186 height 17
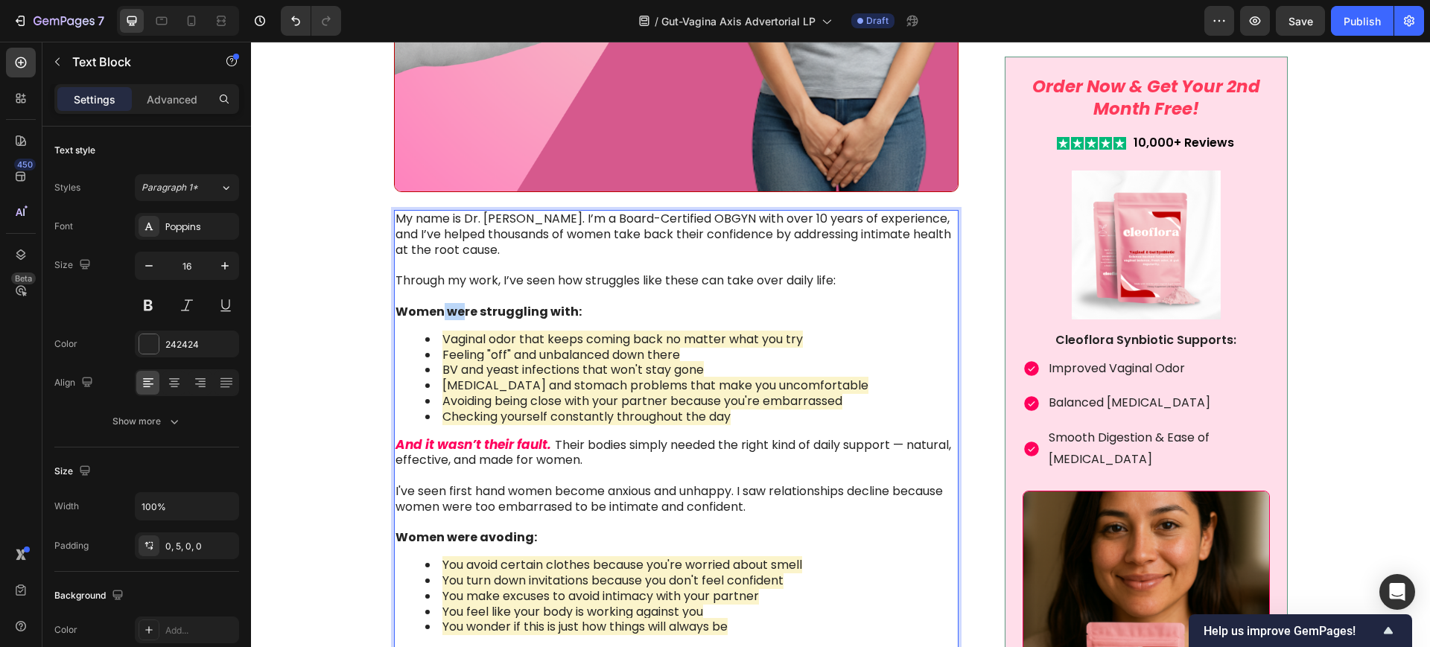
drag, startPoint x: 436, startPoint y: 310, endPoint x: 455, endPoint y: 310, distance: 18.6
click at [455, 310] on strong "Women were struggling with:" at bounding box center [488, 311] width 186 height 17
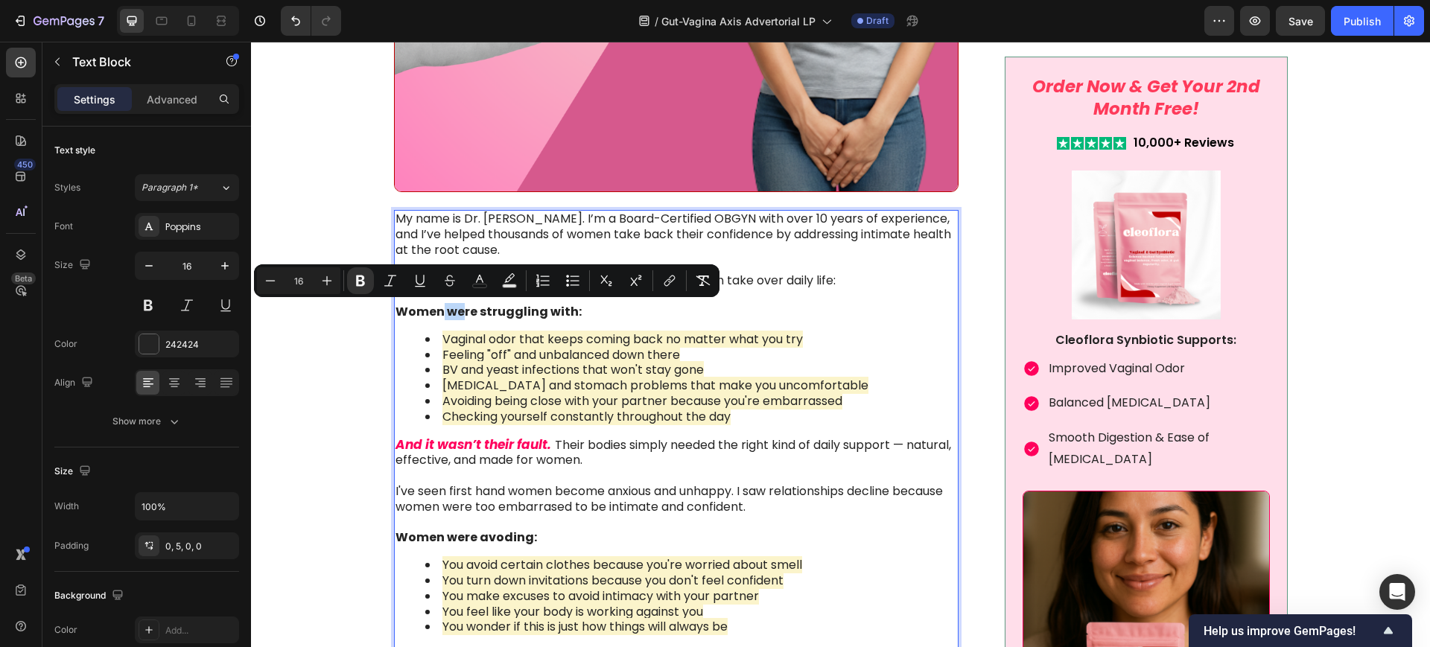
click at [452, 310] on strong "Women were struggling with:" at bounding box center [488, 311] width 186 height 17
click at [443, 310] on strong "Women were struggling with:" at bounding box center [488, 311] width 186 height 17
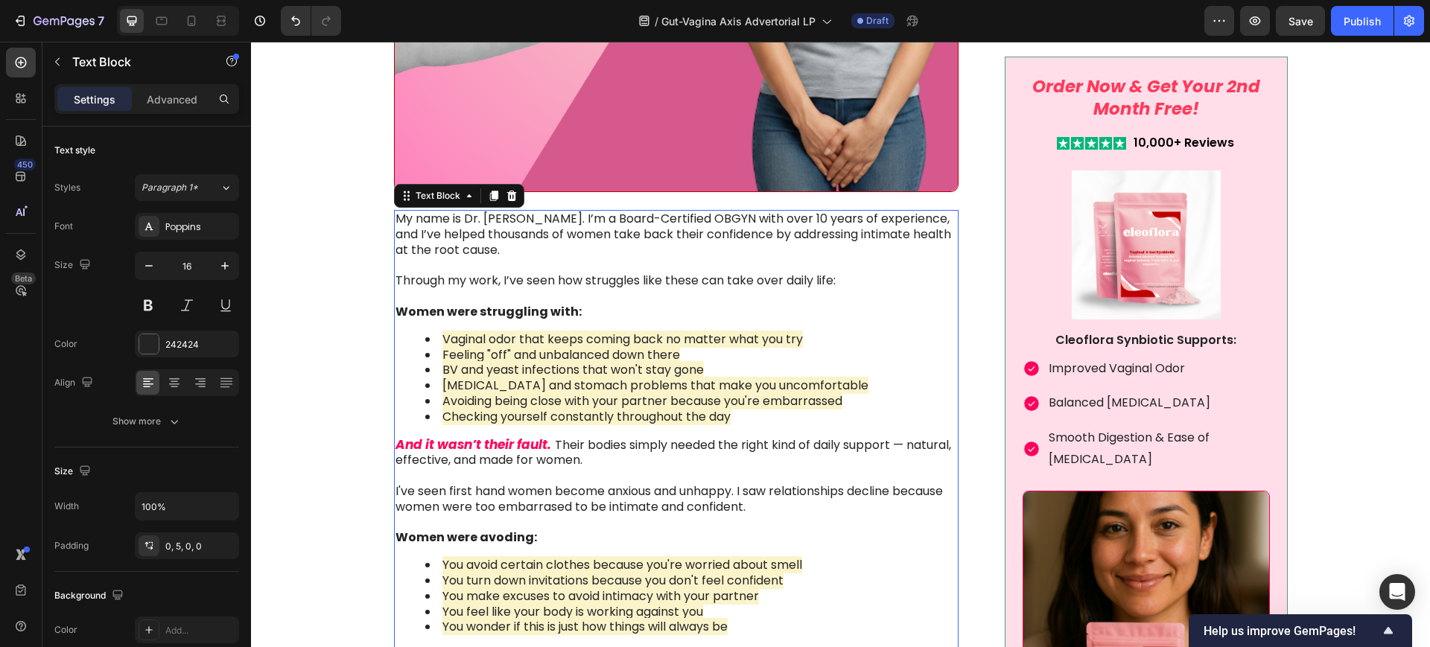
drag, startPoint x: 491, startPoint y: 280, endPoint x: 501, endPoint y: 277, distance: 10.1
click at [491, 280] on p "Through my work, I’ve seen how struggles like these can take over daily life: W…" at bounding box center [675, 296] width 560 height 46
drag, startPoint x: 498, startPoint y: 278, endPoint x: 784, endPoint y: 270, distance: 286.0
click at [784, 270] on div "My name is Dr. [PERSON_NAME]. I’m a Board-Certified OBGYN with over 10 years of…" at bounding box center [676, 452] width 565 height 485
drag, startPoint x: 587, startPoint y: 295, endPoint x: 543, endPoint y: 295, distance: 43.9
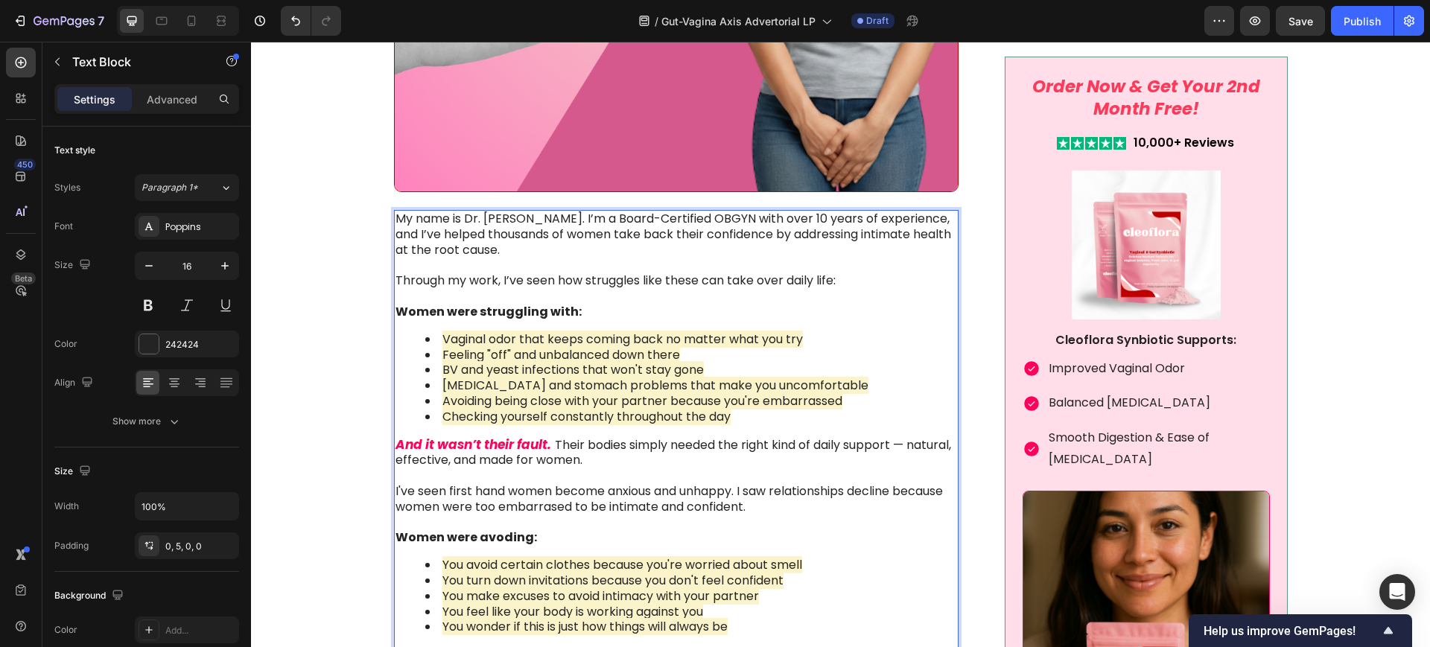
click at [581, 295] on p "Through my work, I’ve seen how struggles like these can take over daily life: W…" at bounding box center [675, 296] width 560 height 46
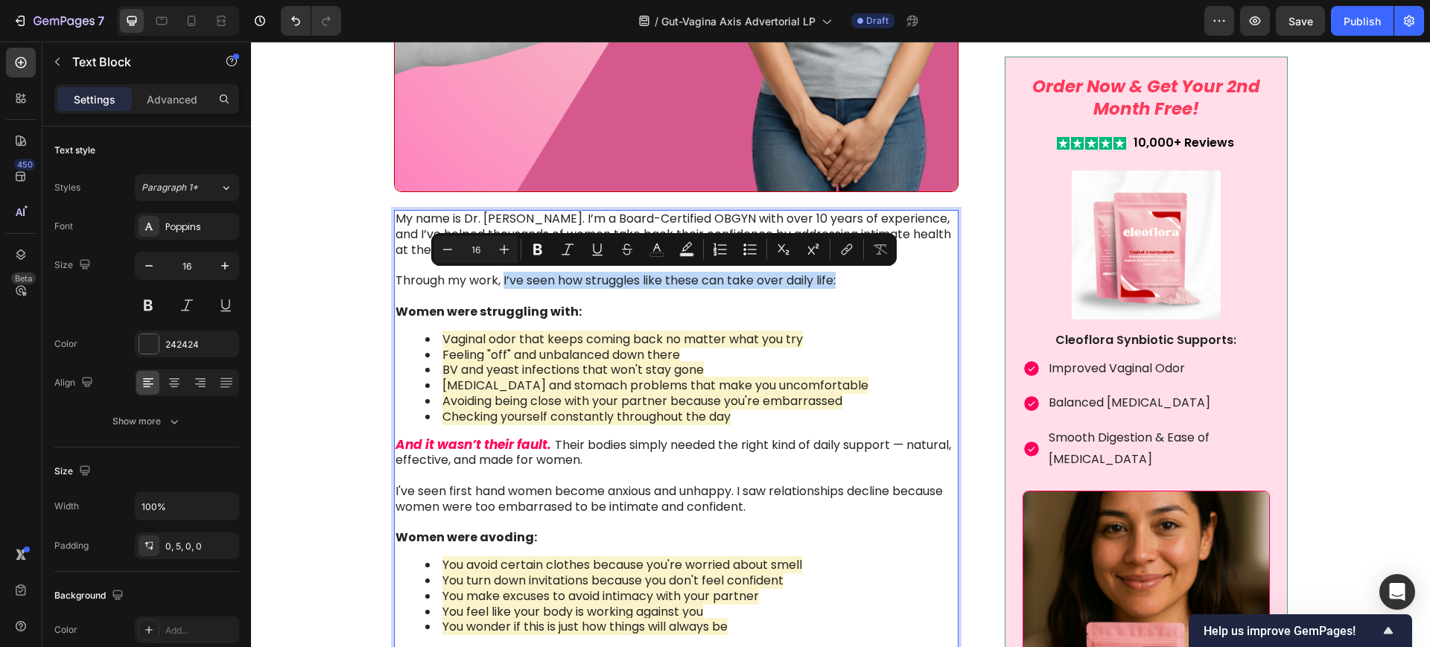
drag, startPoint x: 495, startPoint y: 277, endPoint x: 847, endPoint y: 284, distance: 351.5
click at [847, 284] on p "Through my work, I’ve seen how struggles like these can take over daily life: ⁠…" at bounding box center [675, 296] width 560 height 46
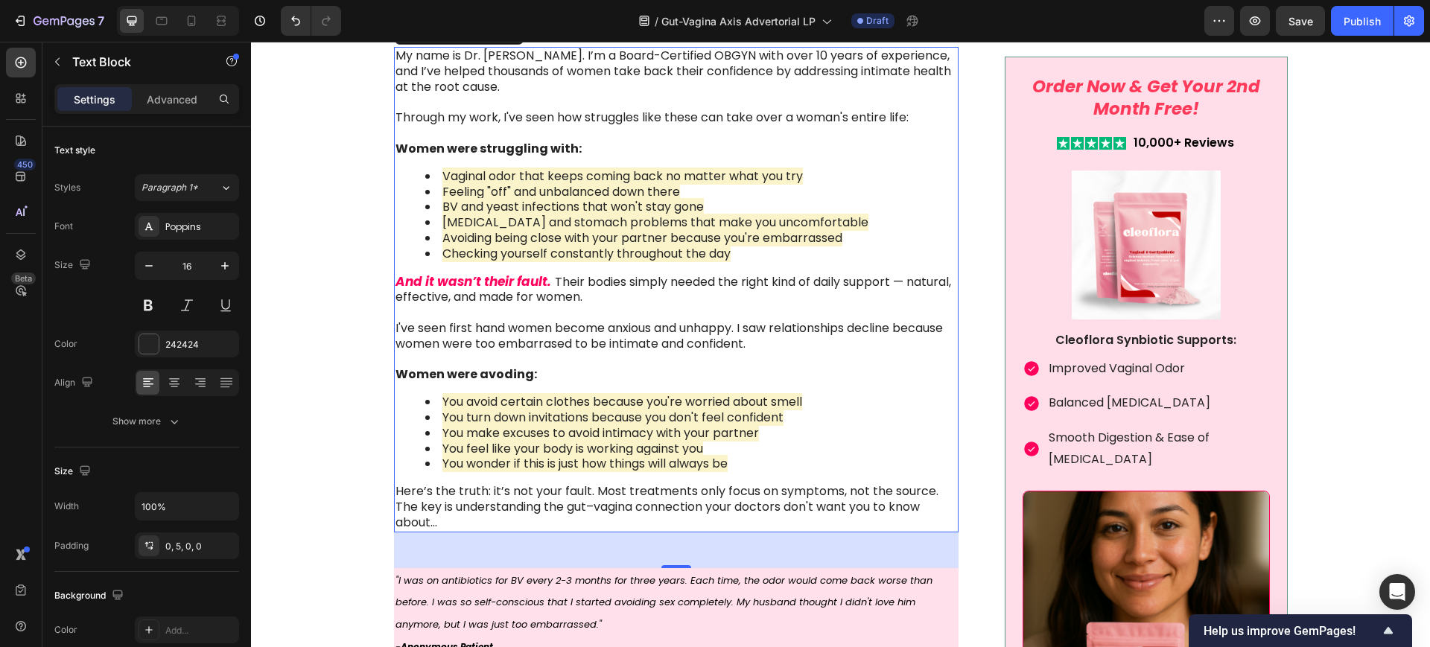
scroll to position [1768, 0]
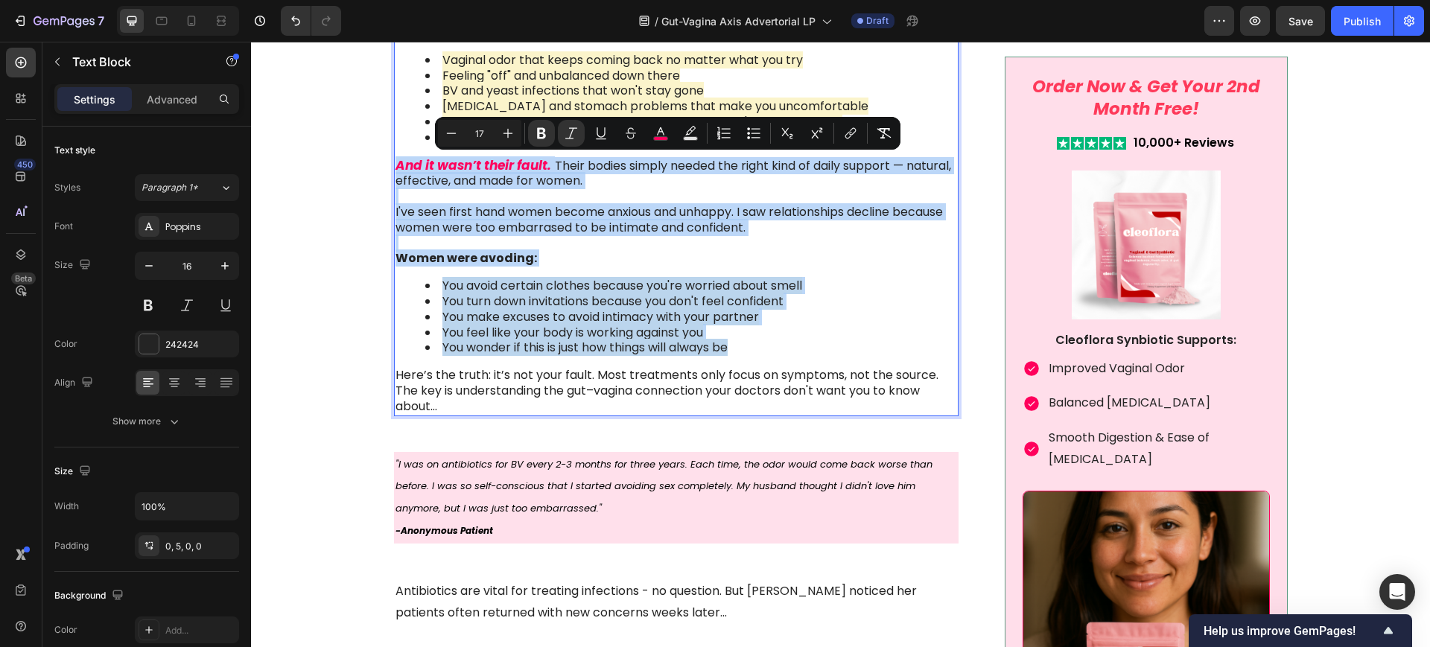
type input "16"
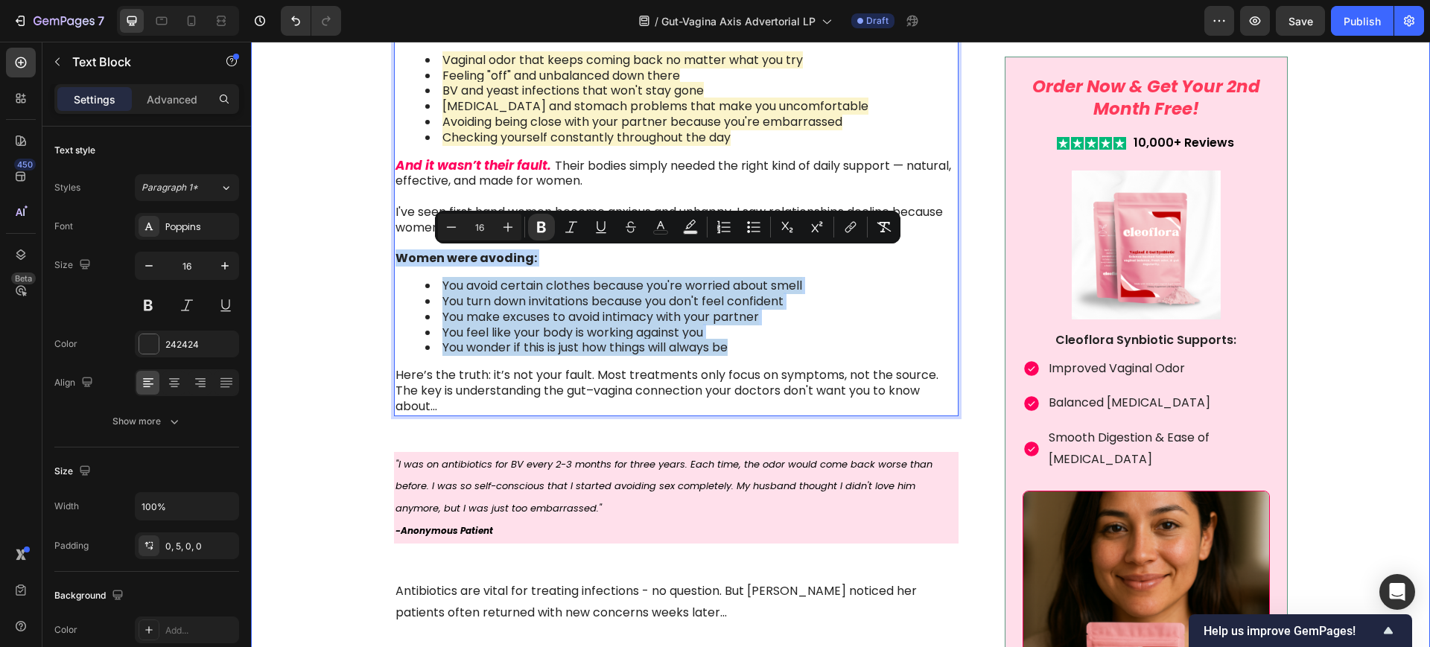
drag, startPoint x: 753, startPoint y: 349, endPoint x: 385, endPoint y: 254, distance: 380.0
click at [385, 254] on div "Image Something is deeply wrong with how women feel about their vaginal health …" at bounding box center [840, 182] width 1149 height 3014
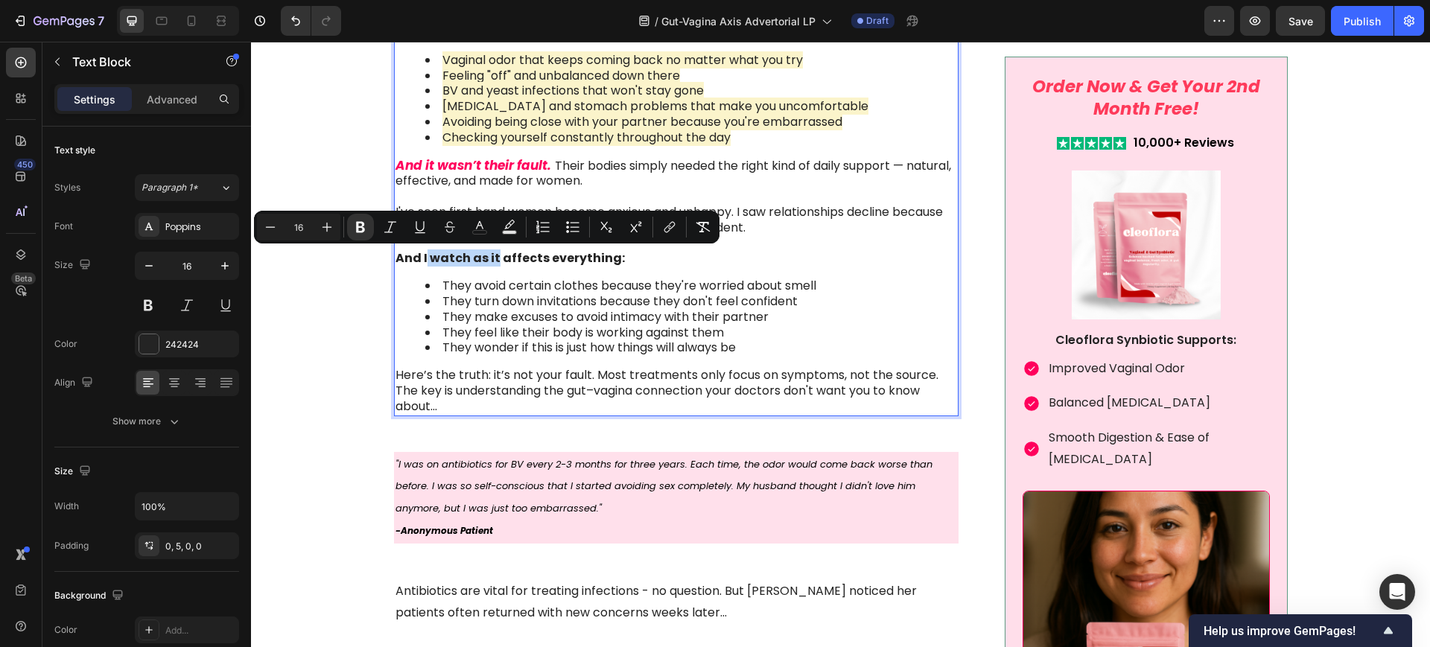
drag, startPoint x: 488, startPoint y: 257, endPoint x: 418, endPoint y: 260, distance: 70.8
click at [418, 260] on strong "And I watch as it affects everything:" at bounding box center [509, 257] width 229 height 17
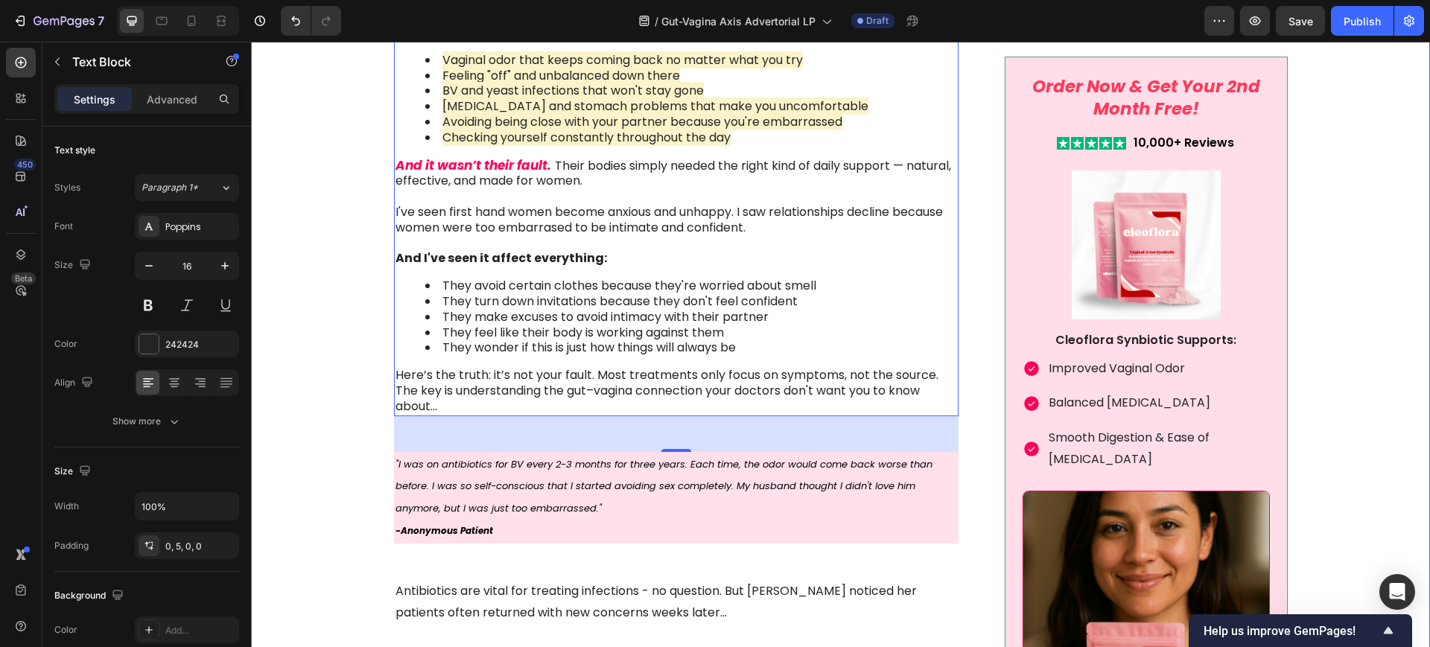
click at [395, 390] on p "Here’s the truth: it’s not your fault. Most treatments only focus on symptoms, …" at bounding box center [675, 391] width 560 height 46
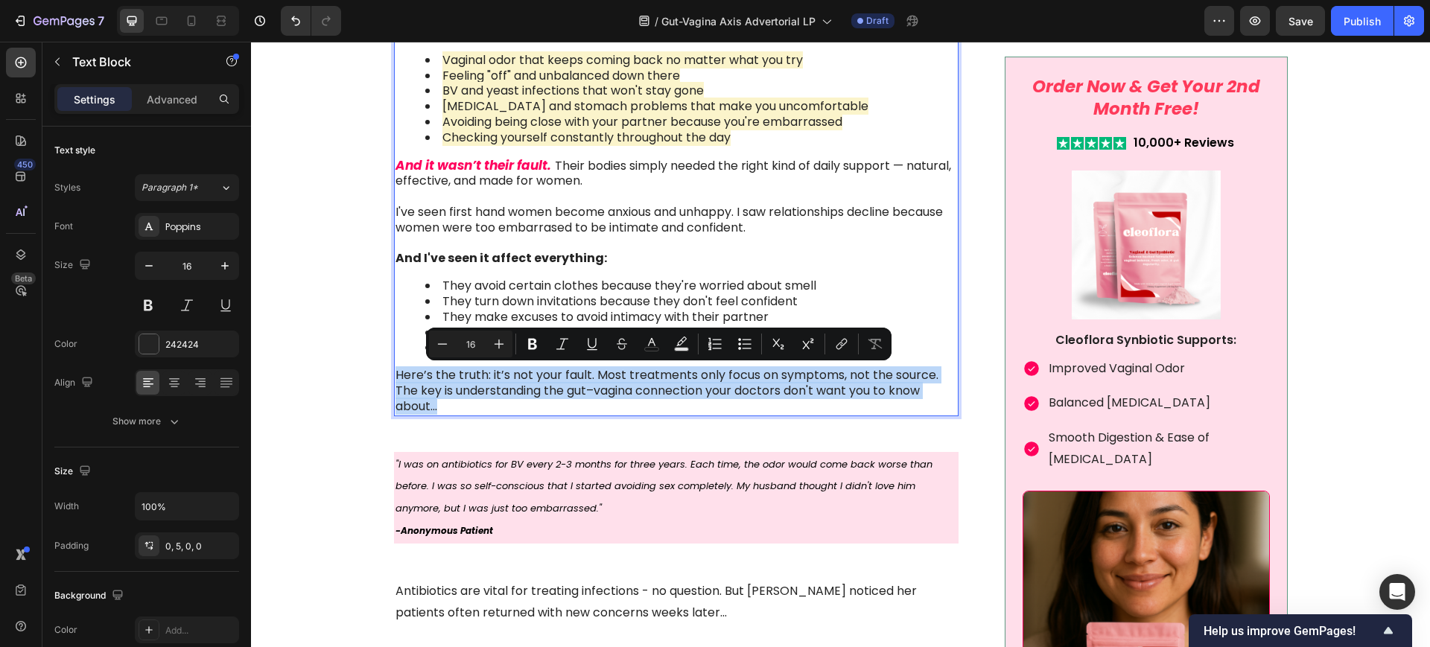
drag, startPoint x: 435, startPoint y: 406, endPoint x: 386, endPoint y: 357, distance: 69.0
click at [394, 357] on div "My name is Dr. [PERSON_NAME]. I’m a Board-Certified OBGYN with over 10 years of…" at bounding box center [676, 173] width 565 height 485
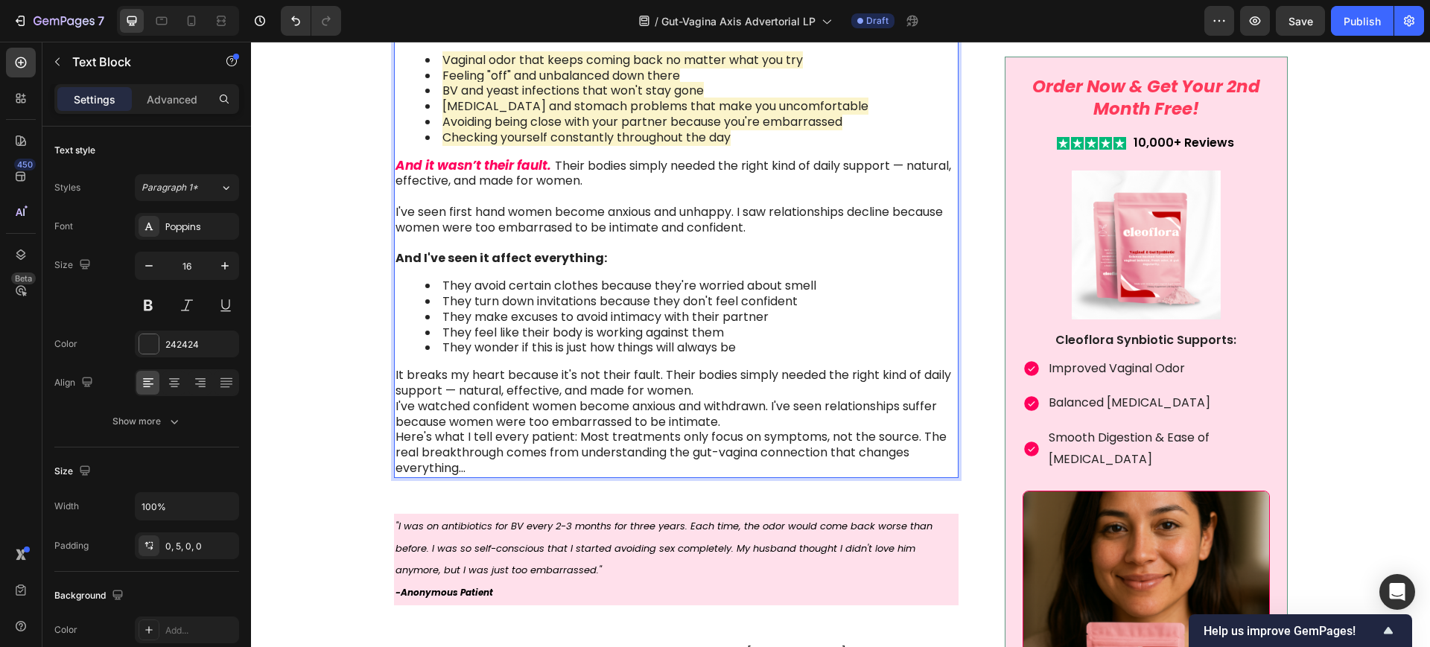
click at [754, 387] on p "It breaks my heart because it's not their fault. Their bodies simply needed the…" at bounding box center [675, 422] width 560 height 109
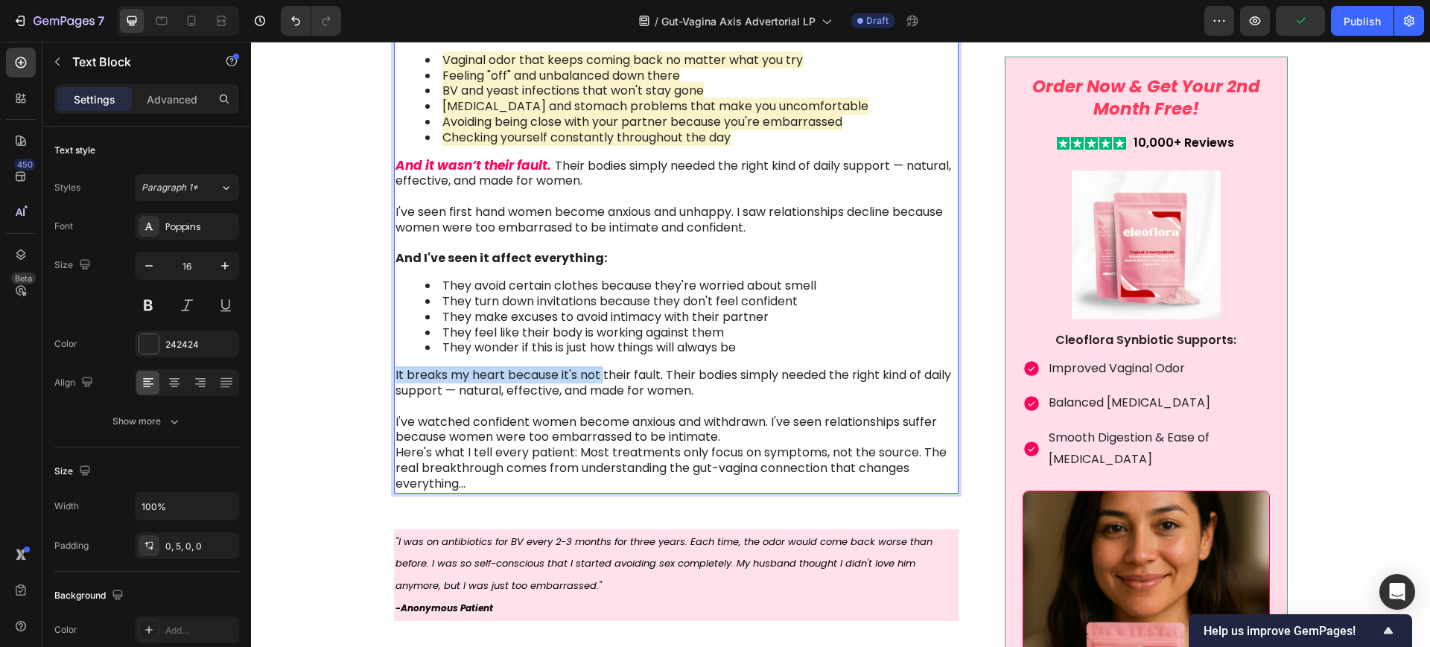
drag, startPoint x: 595, startPoint y: 377, endPoint x: 389, endPoint y: 375, distance: 206.2
click at [395, 375] on p "It breaks my heart because it's not their fault. Their bodies simply needed the…" at bounding box center [675, 383] width 560 height 31
click at [728, 433] on p "I've watched confident women become anxious and withdrawn. I've seen relationsh…" at bounding box center [675, 445] width 560 height 93
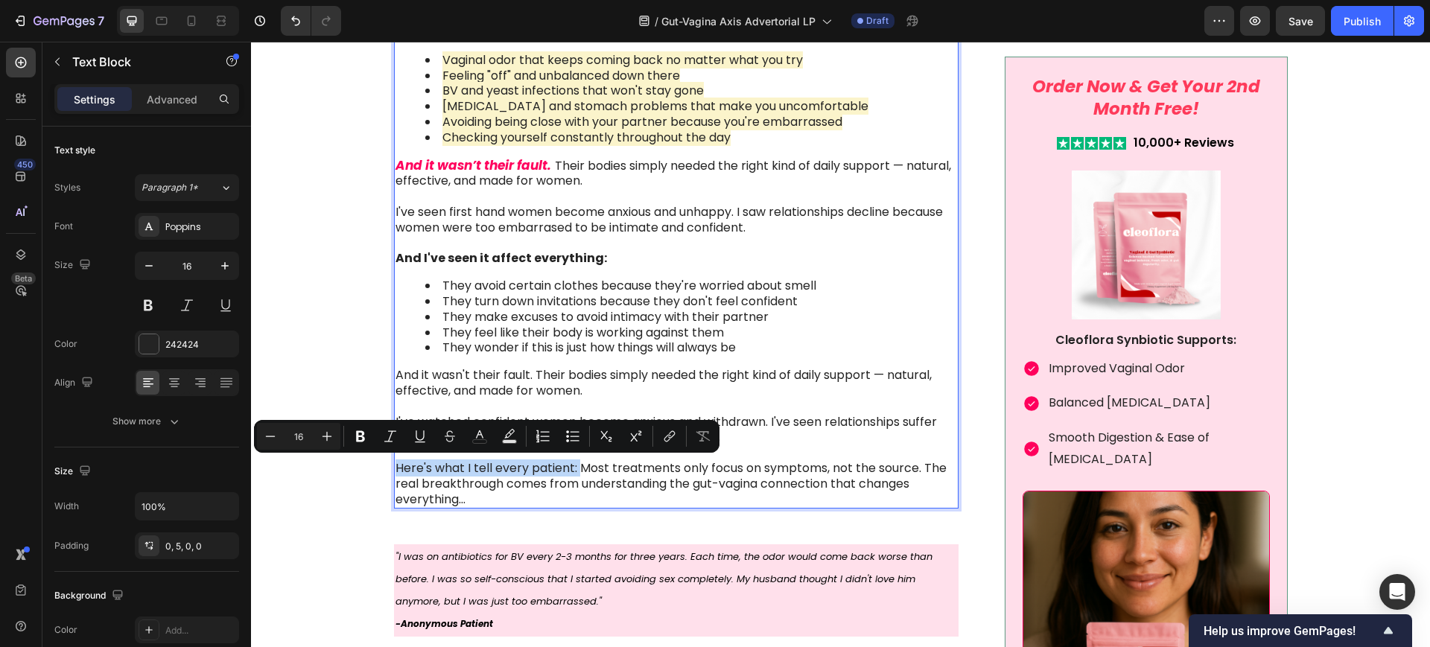
drag, startPoint x: 571, startPoint y: 467, endPoint x: 388, endPoint y: 468, distance: 183.2
click at [395, 468] on p "I've watched confident women become anxious and withdrawn. I've seen relationsh…" at bounding box center [675, 453] width 560 height 109
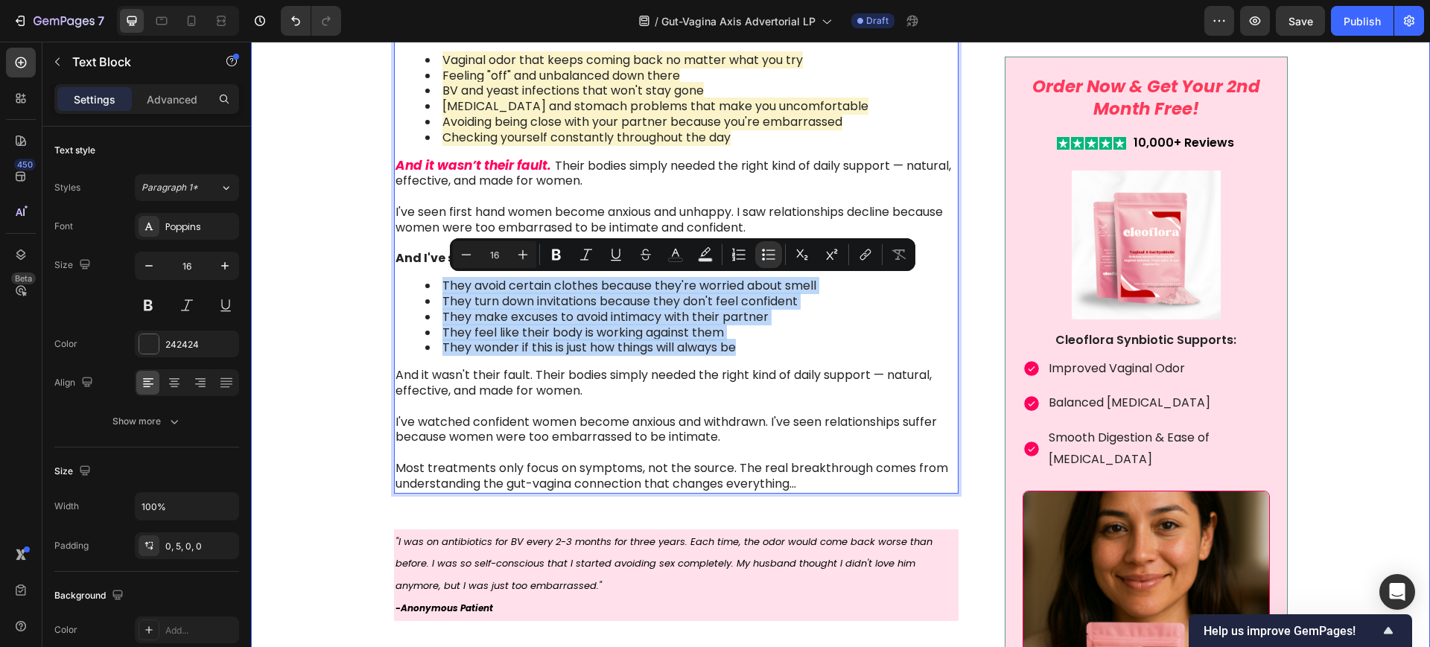
drag, startPoint x: 748, startPoint y: 348, endPoint x: 378, endPoint y: 271, distance: 377.9
click at [378, 271] on div "Image Something is deeply wrong with how women feel about their vaginal health …" at bounding box center [840, 220] width 1149 height 3091
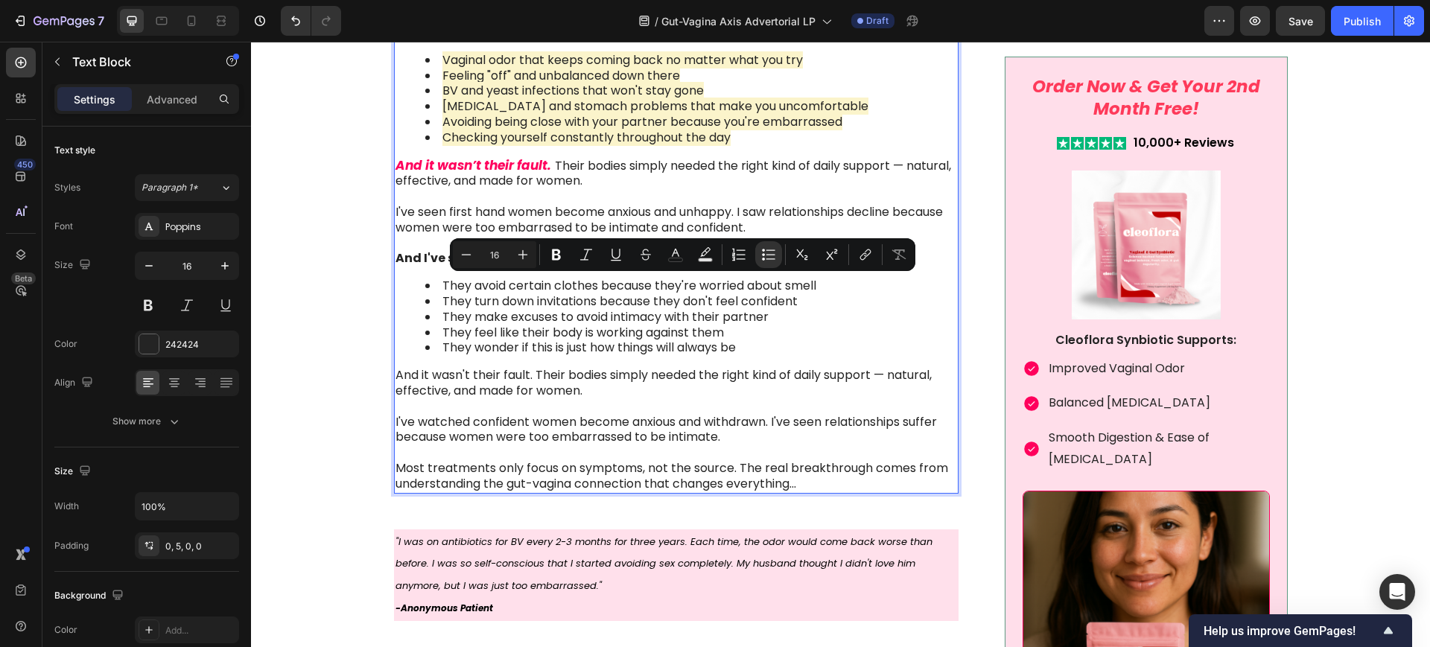
click at [513, 193] on p "And it wasn’t their fault. Their bodies simply needed the right kind of daily s…" at bounding box center [675, 197] width 560 height 78
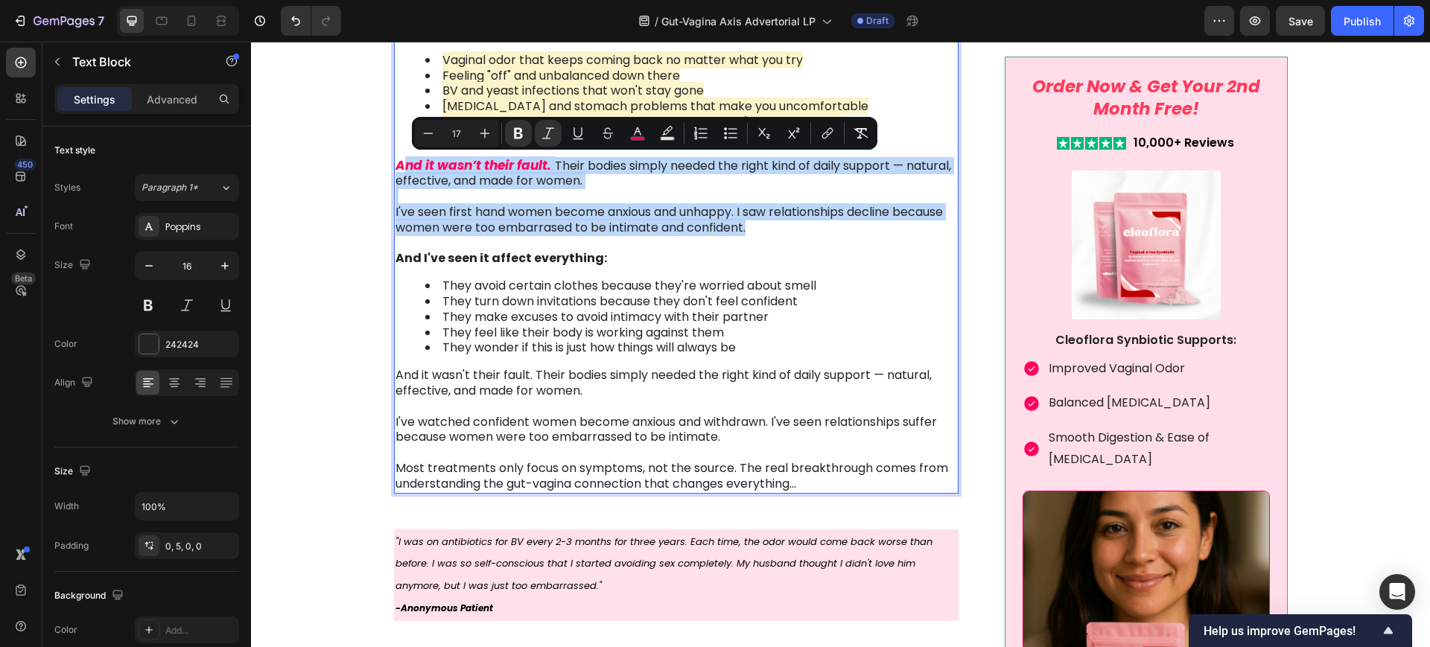
drag, startPoint x: 763, startPoint y: 227, endPoint x: 393, endPoint y: 162, distance: 375.7
click at [395, 162] on p "And it wasn’t their fault. Their bodies simply needed the right kind of daily s…" at bounding box center [675, 197] width 560 height 78
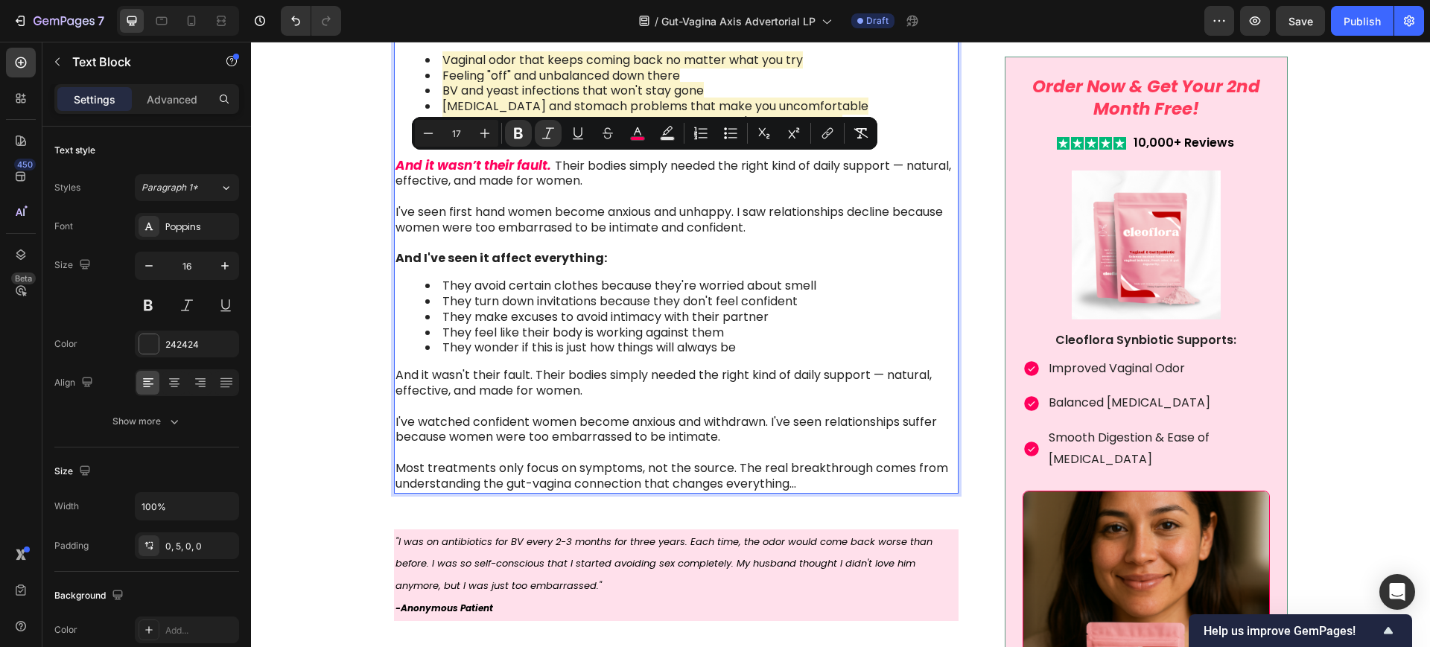
type input "16"
click at [513, 375] on p "And it wasn't their fault. Their bodies simply needed the right kind of daily s…" at bounding box center [675, 383] width 560 height 31
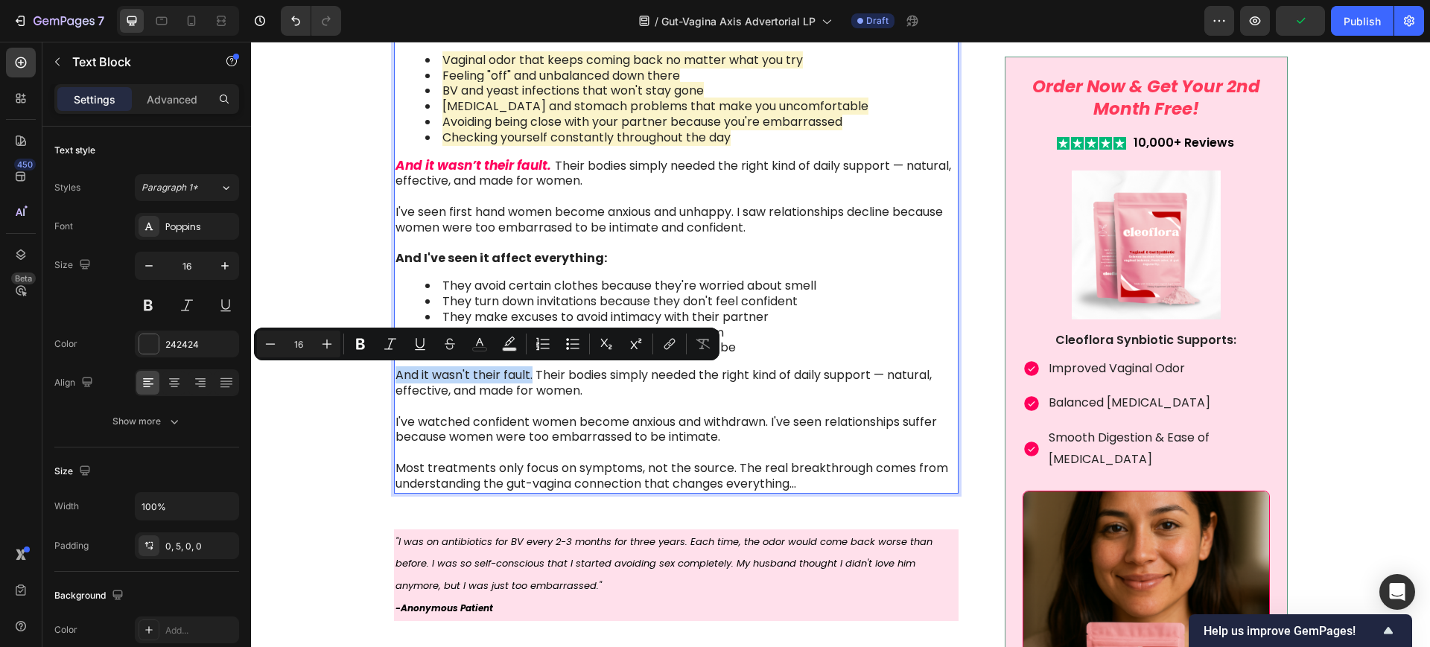
drag, startPoint x: 526, startPoint y: 376, endPoint x: 388, endPoint y: 372, distance: 137.8
click at [395, 372] on p "And it wasn't their fault. Their bodies simply needed the right kind of daily s…" at bounding box center [675, 383] width 560 height 31
click at [368, 344] on button "Bold" at bounding box center [360, 344] width 27 height 27
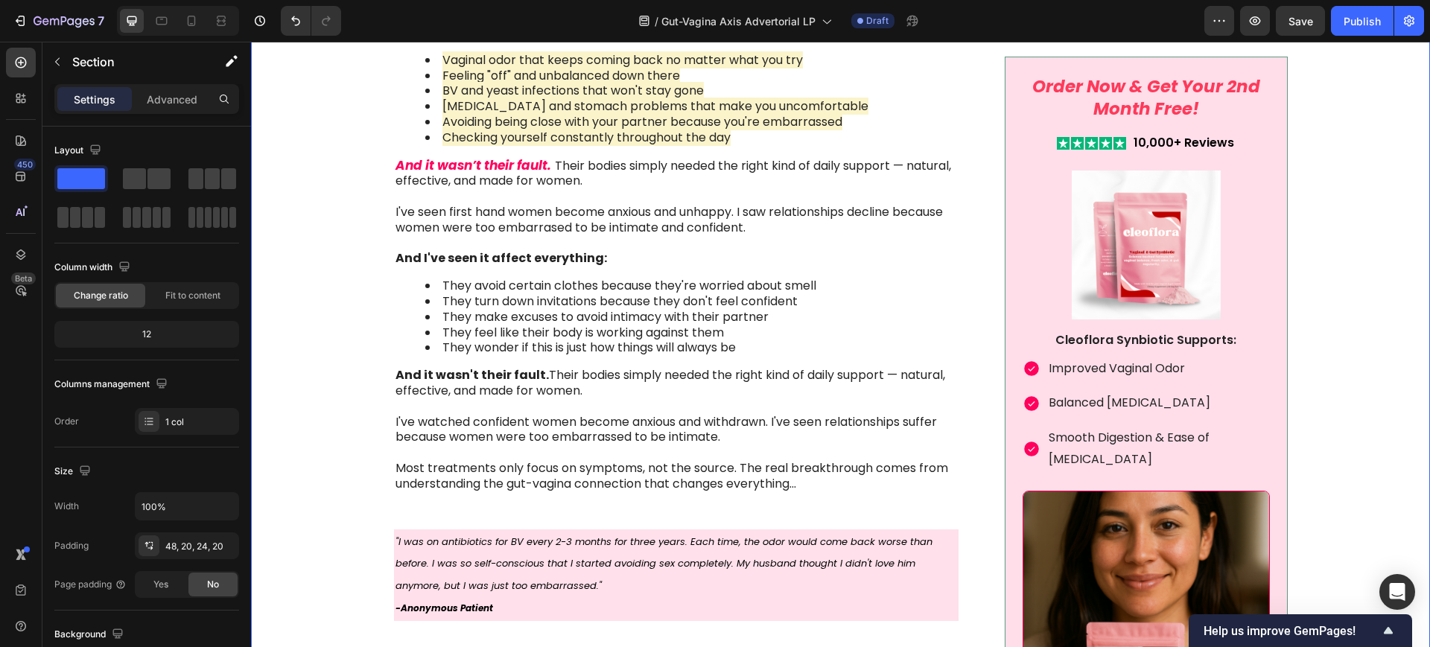
click at [322, 346] on div "Image Something is deeply wrong with how women feel about their vaginal health …" at bounding box center [840, 220] width 1149 height 3091
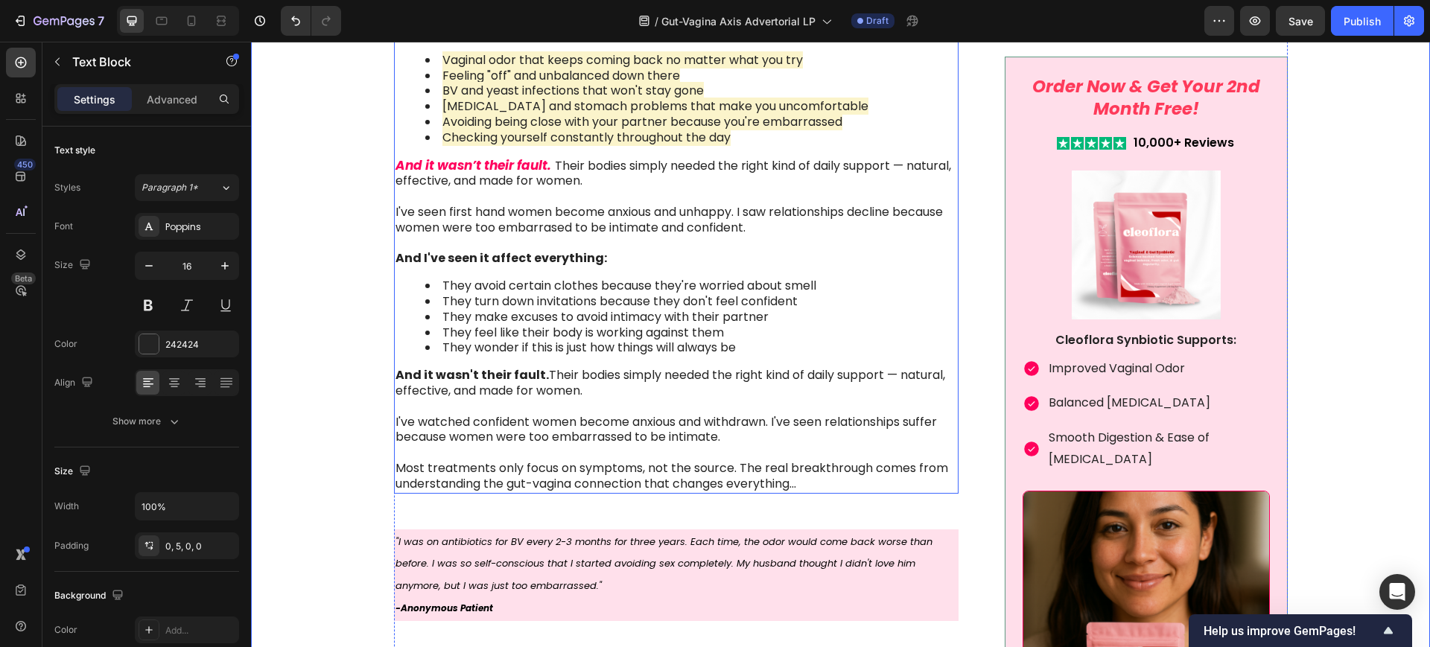
click at [460, 369] on strong "And it wasn't their fault." at bounding box center [471, 374] width 153 height 17
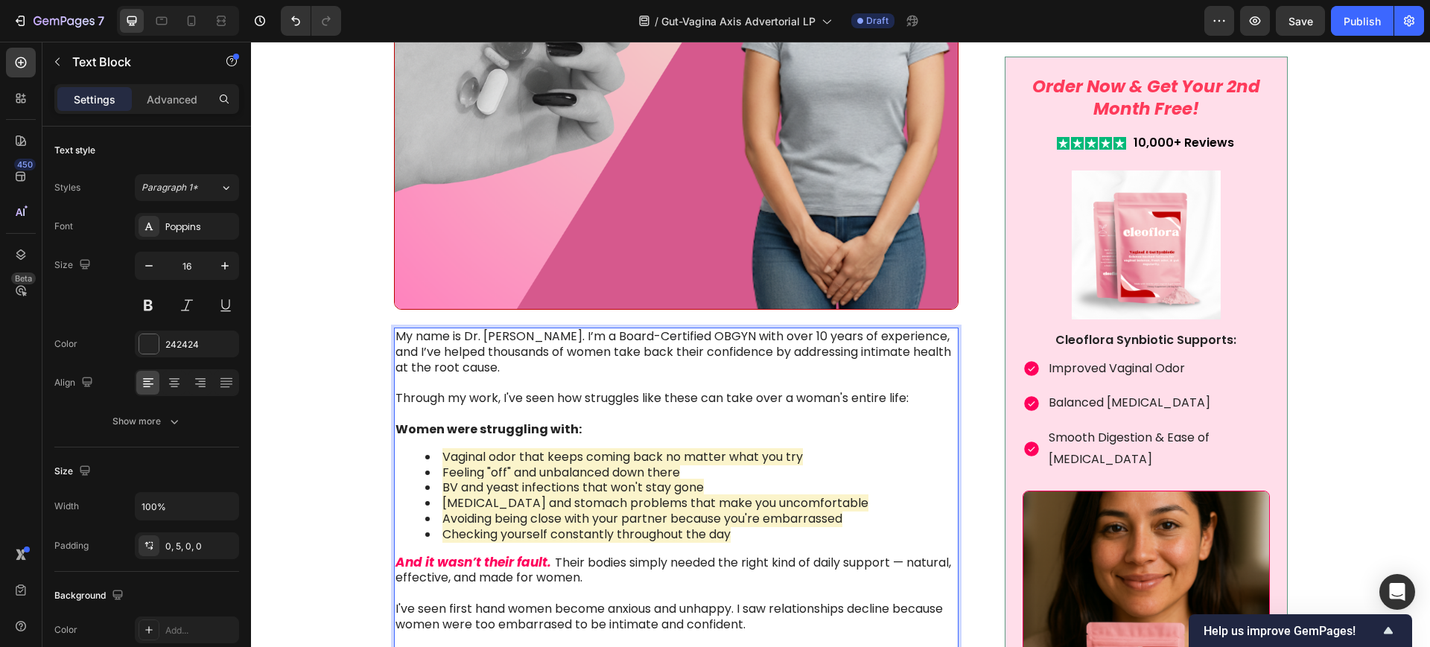
scroll to position [1643, 0]
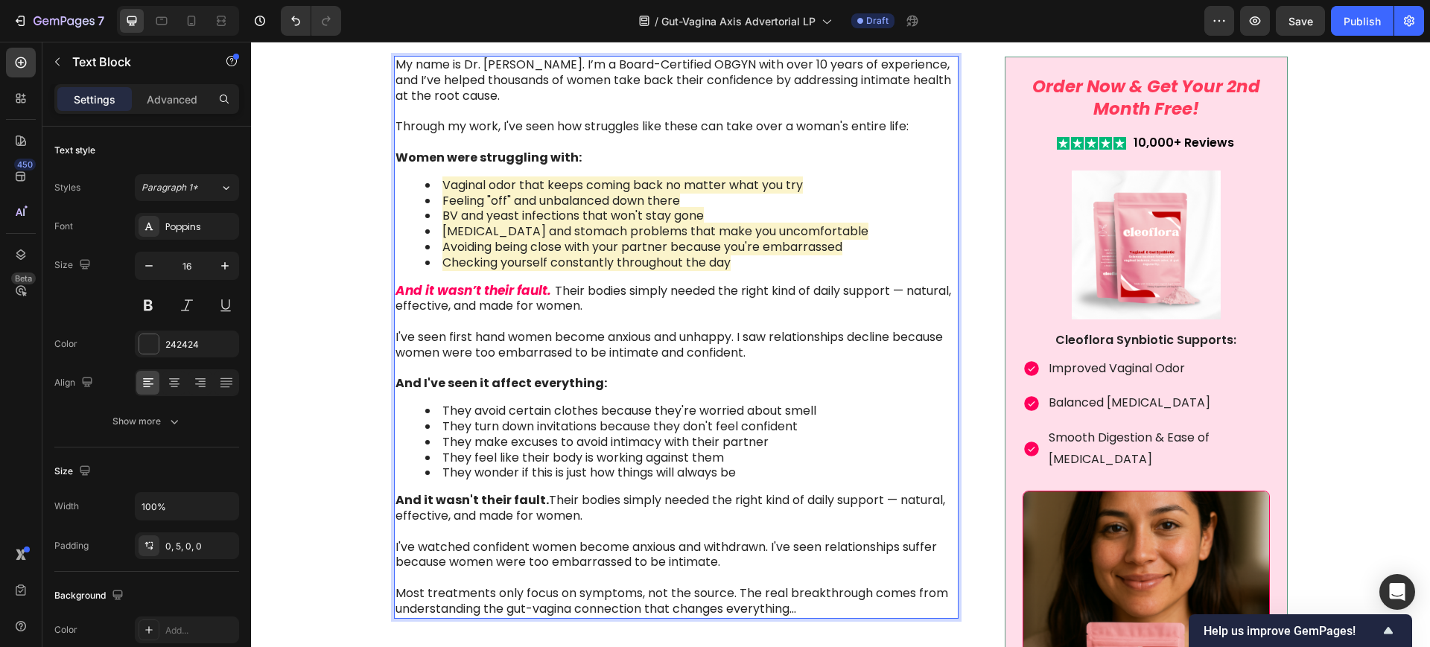
click at [532, 503] on strong "And it wasn't their fault." at bounding box center [471, 499] width 153 height 17
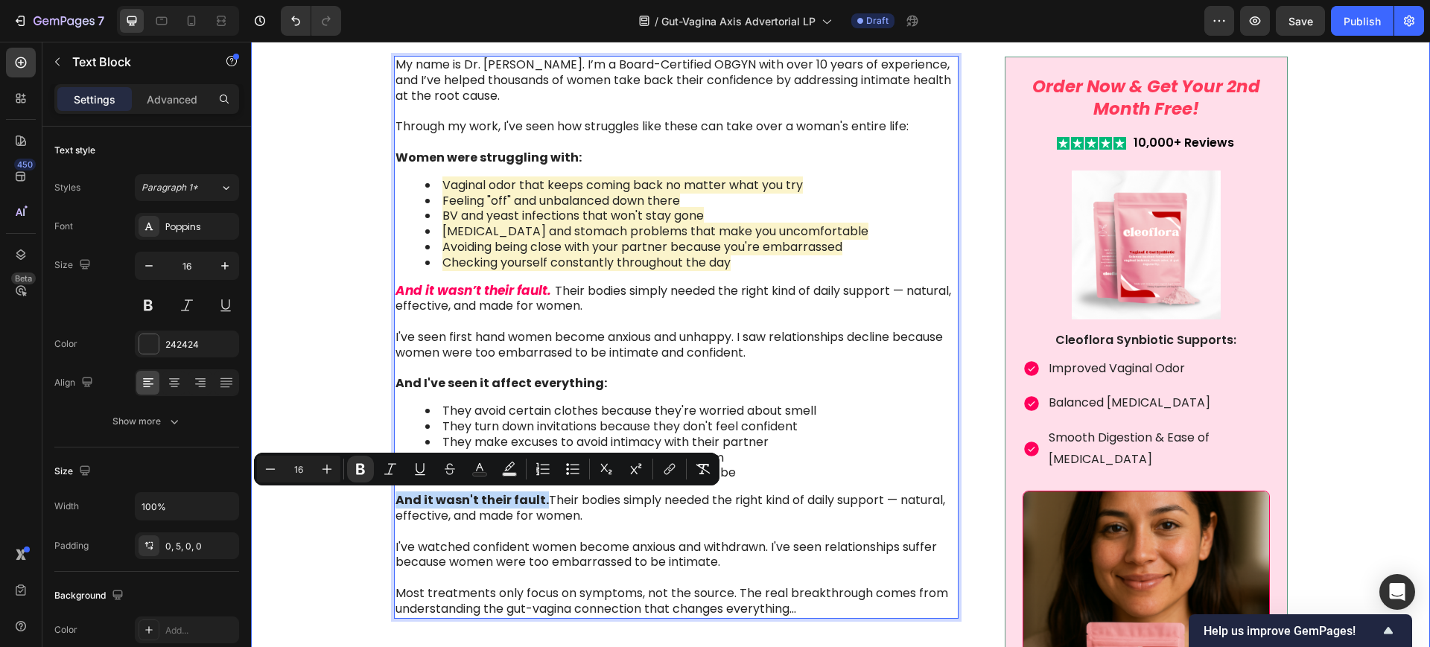
drag, startPoint x: 534, startPoint y: 500, endPoint x: 382, endPoint y: 485, distance: 152.6
click at [382, 485] on div "Image Something is deeply wrong with how women feel about their vaginal health …" at bounding box center [840, 346] width 1149 height 3091
click at [399, 466] on button "Italic" at bounding box center [390, 469] width 27 height 27
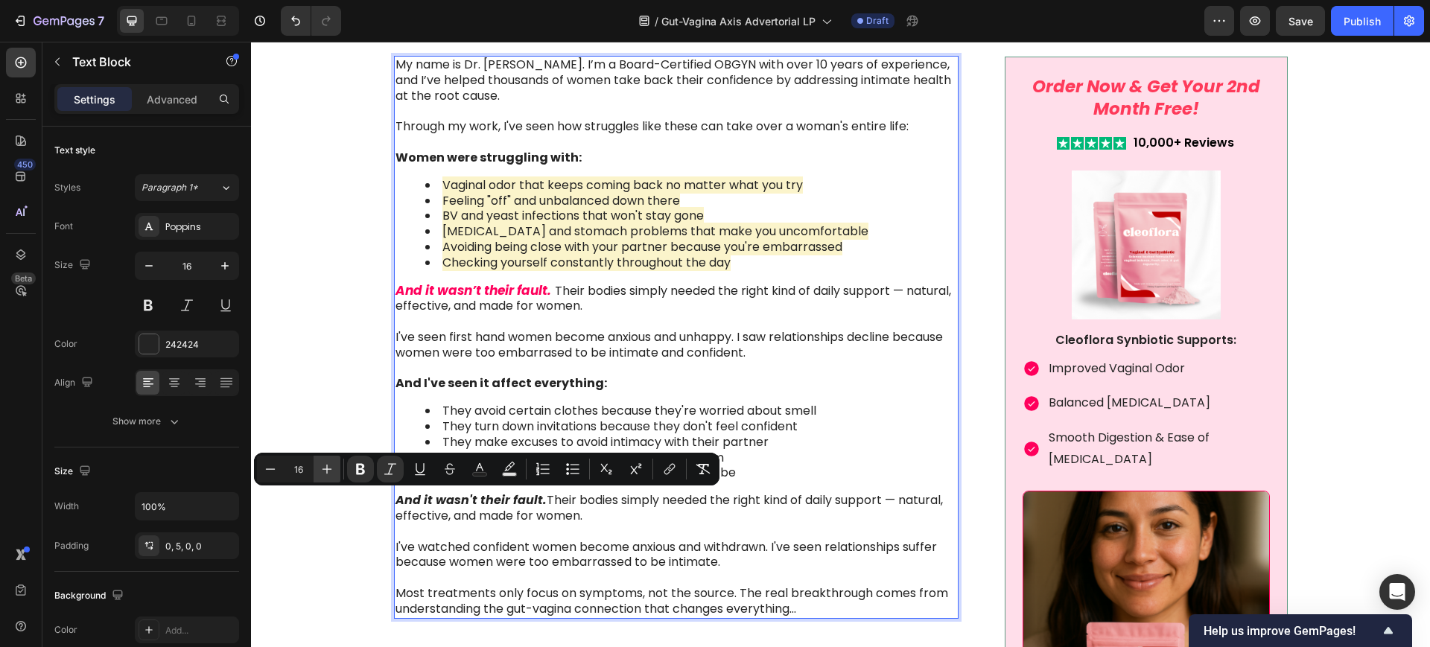
click at [337, 468] on button "Plus" at bounding box center [326, 469] width 27 height 27
type input "17"
click at [483, 468] on icon "Editor contextual toolbar" at bounding box center [479, 469] width 15 height 15
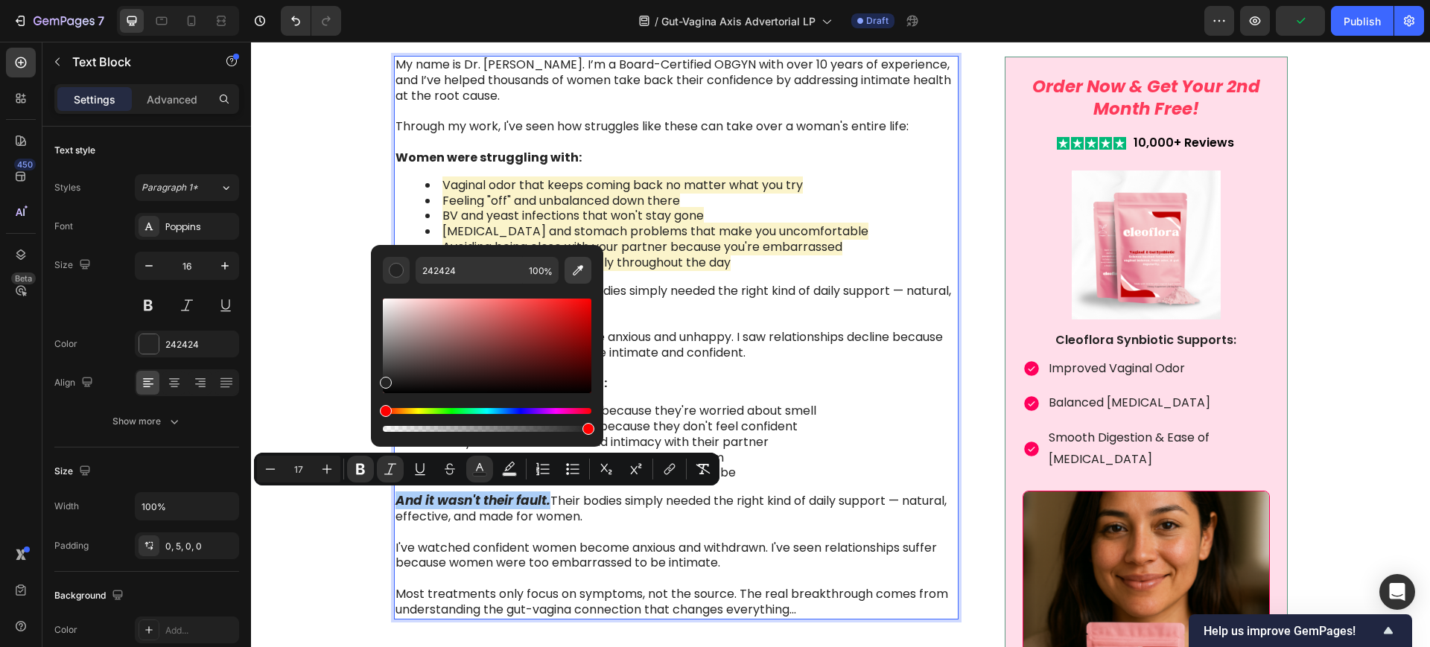
click at [576, 267] on icon "Editor contextual toolbar" at bounding box center [577, 270] width 15 height 15
type input "FE3A5A"
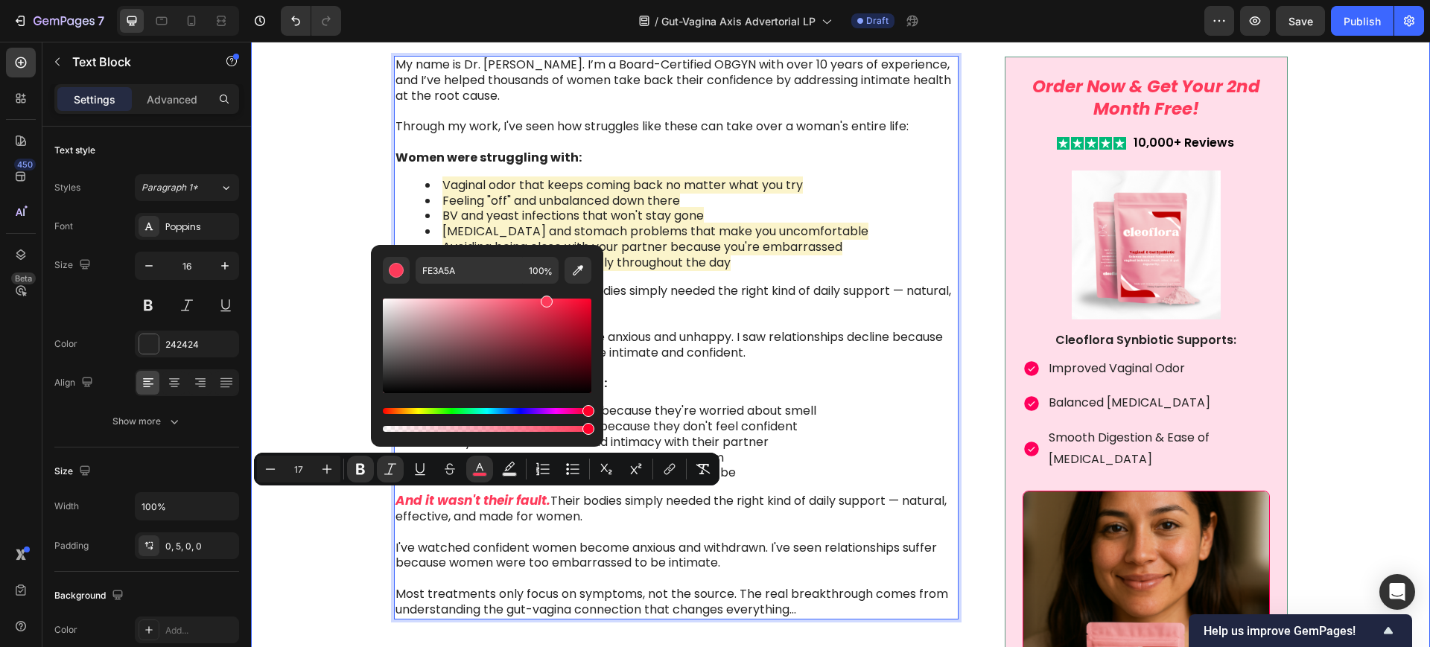
click at [359, 313] on div "Image Something is deeply wrong with how women feel about their vaginal health …" at bounding box center [840, 347] width 1149 height 3092
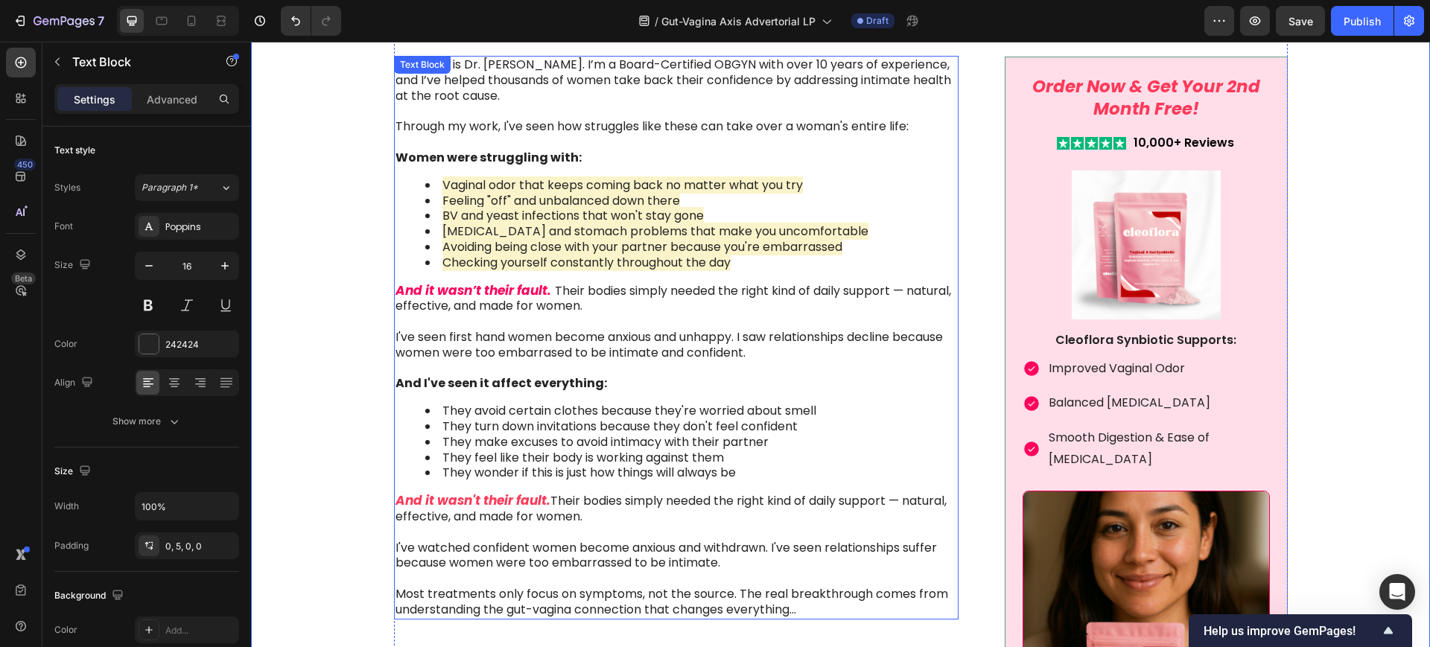
click at [477, 300] on p "And it wasn’t their fault. Their bodies simply needed the right kind of daily s…" at bounding box center [675, 322] width 560 height 78
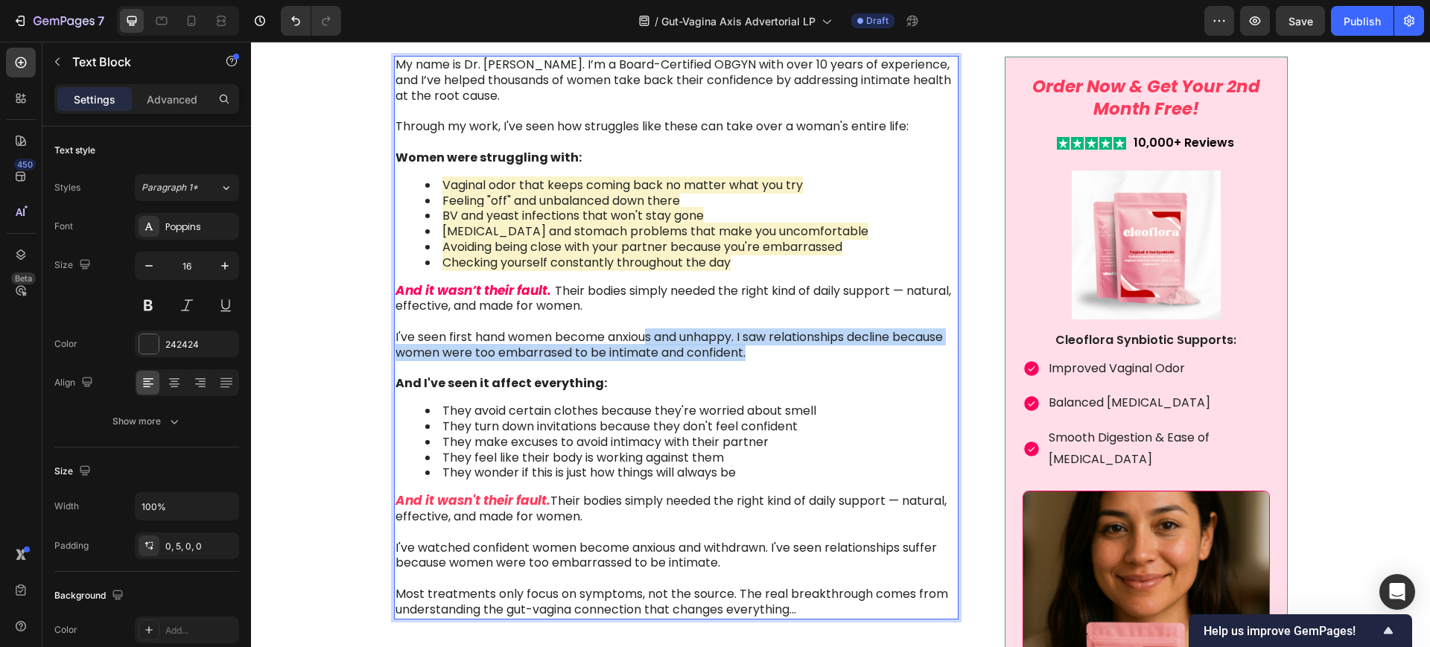
drag, startPoint x: 768, startPoint y: 355, endPoint x: 643, endPoint y: 343, distance: 125.7
click at [643, 343] on p "And it wasn’t their fault. Their bodies simply needed the right kind of daily s…" at bounding box center [675, 322] width 560 height 78
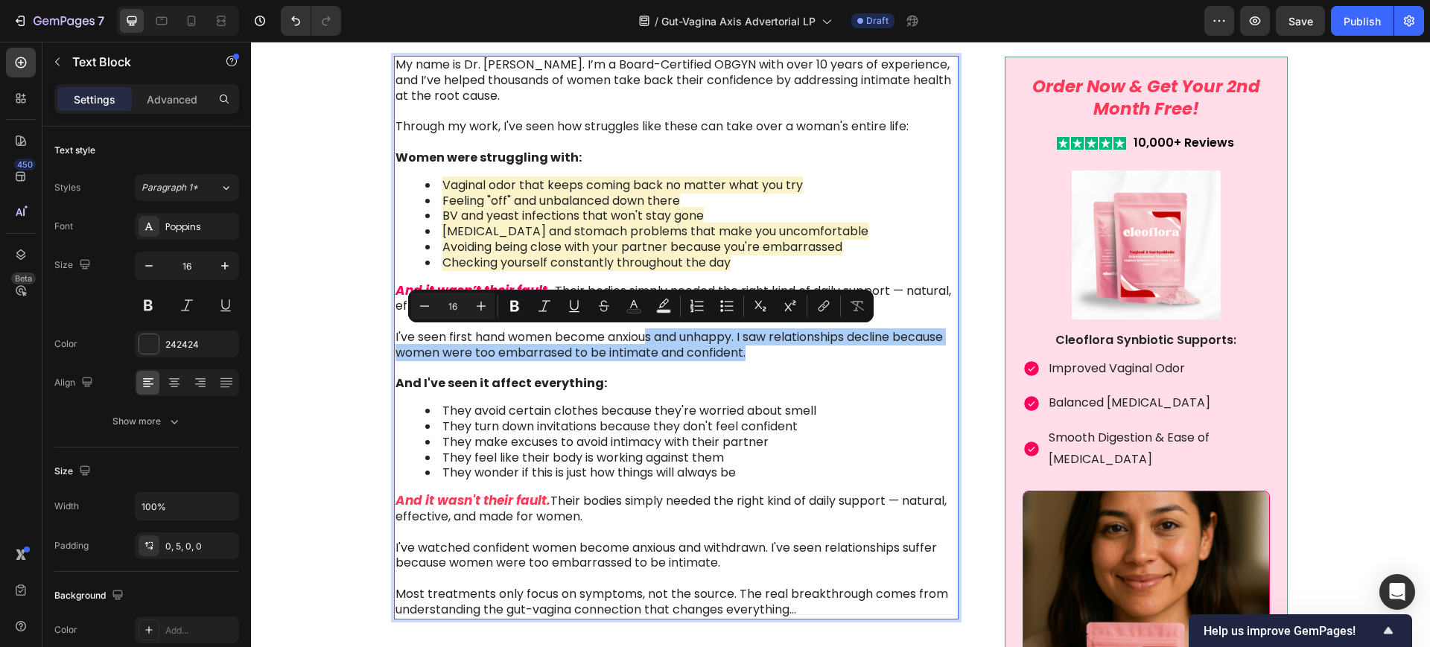
click at [616, 300] on button "Strikethrough" at bounding box center [603, 306] width 27 height 27
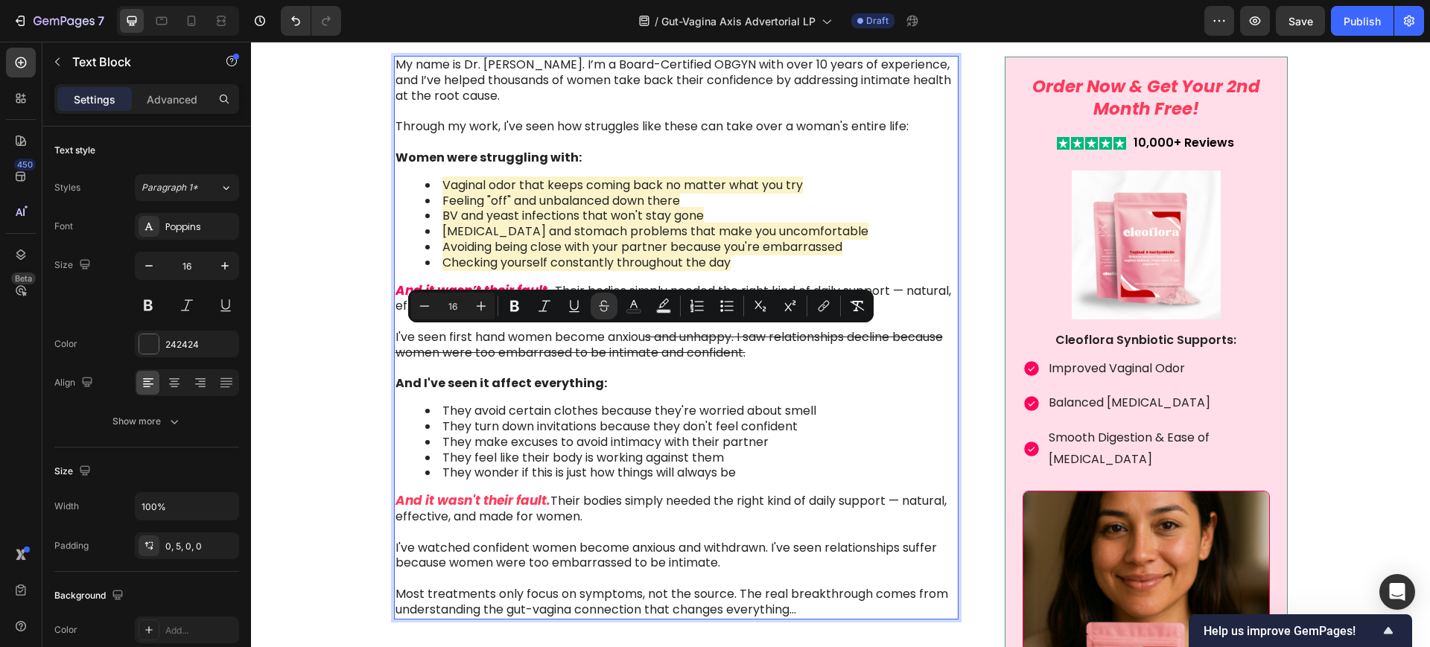
click at [607, 346] on s "s and unhappy. I saw relationships decline because women were too embarrased to…" at bounding box center [668, 344] width 547 height 33
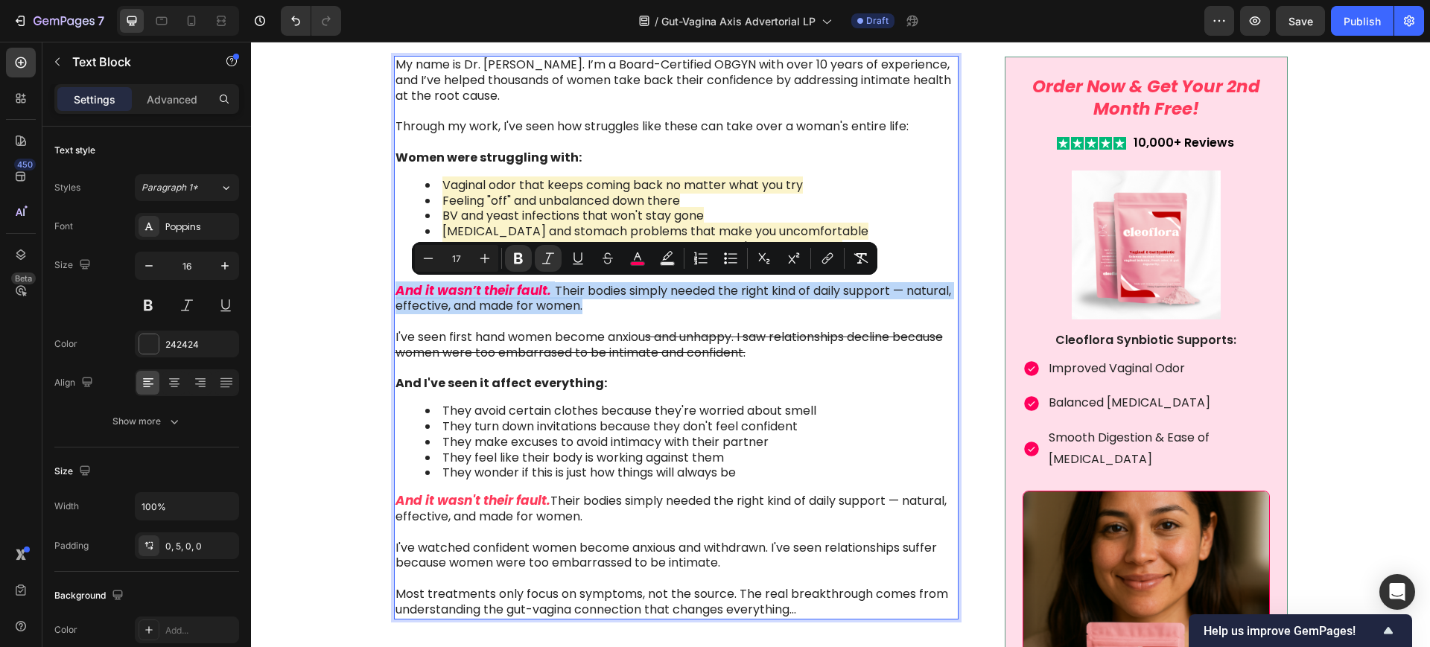
drag, startPoint x: 634, startPoint y: 306, endPoint x: 387, endPoint y: 283, distance: 247.5
click at [394, 283] on div "My name is Dr. [PERSON_NAME]. I’m a Board-Certified OBGYN with over 10 years of…" at bounding box center [676, 337] width 565 height 563
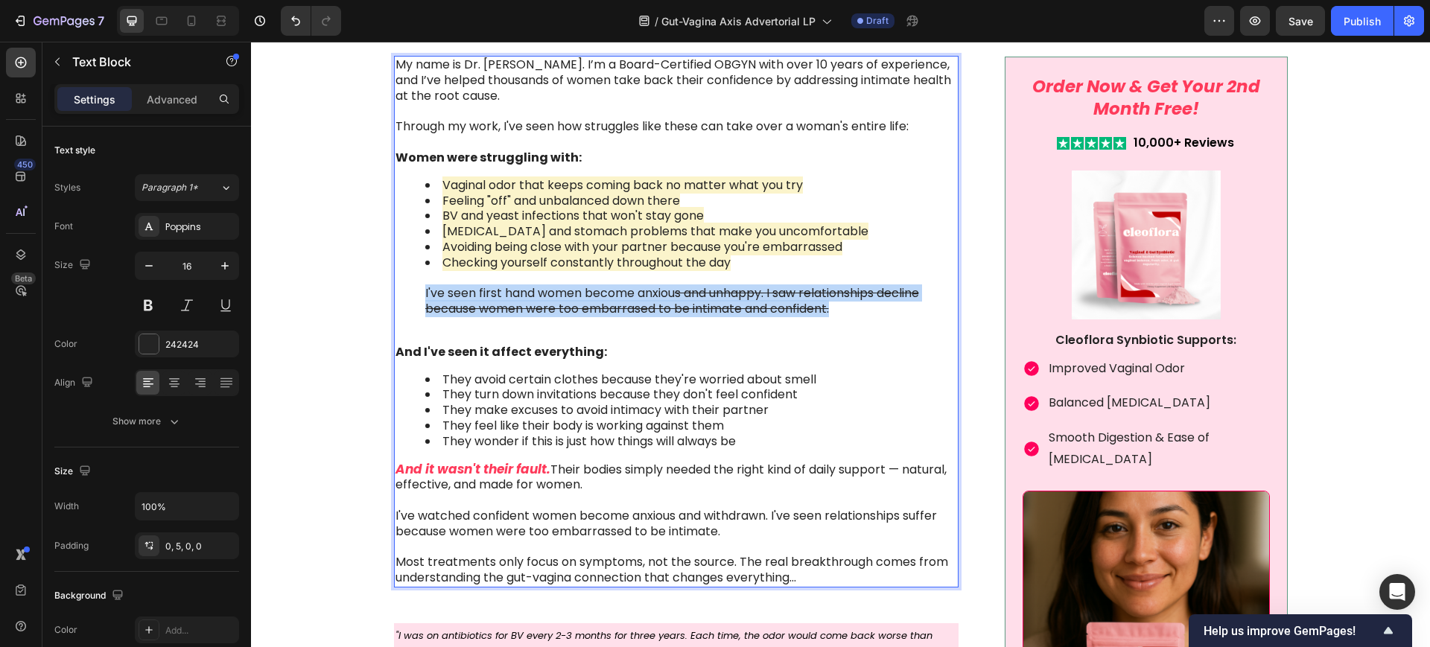
drag, startPoint x: 855, startPoint y: 313, endPoint x: 404, endPoint y: 292, distance: 451.7
click at [404, 292] on ul "Vaginal odor that keeps coming back no matter what you try Feeling "off" and un…" at bounding box center [675, 247] width 560 height 139
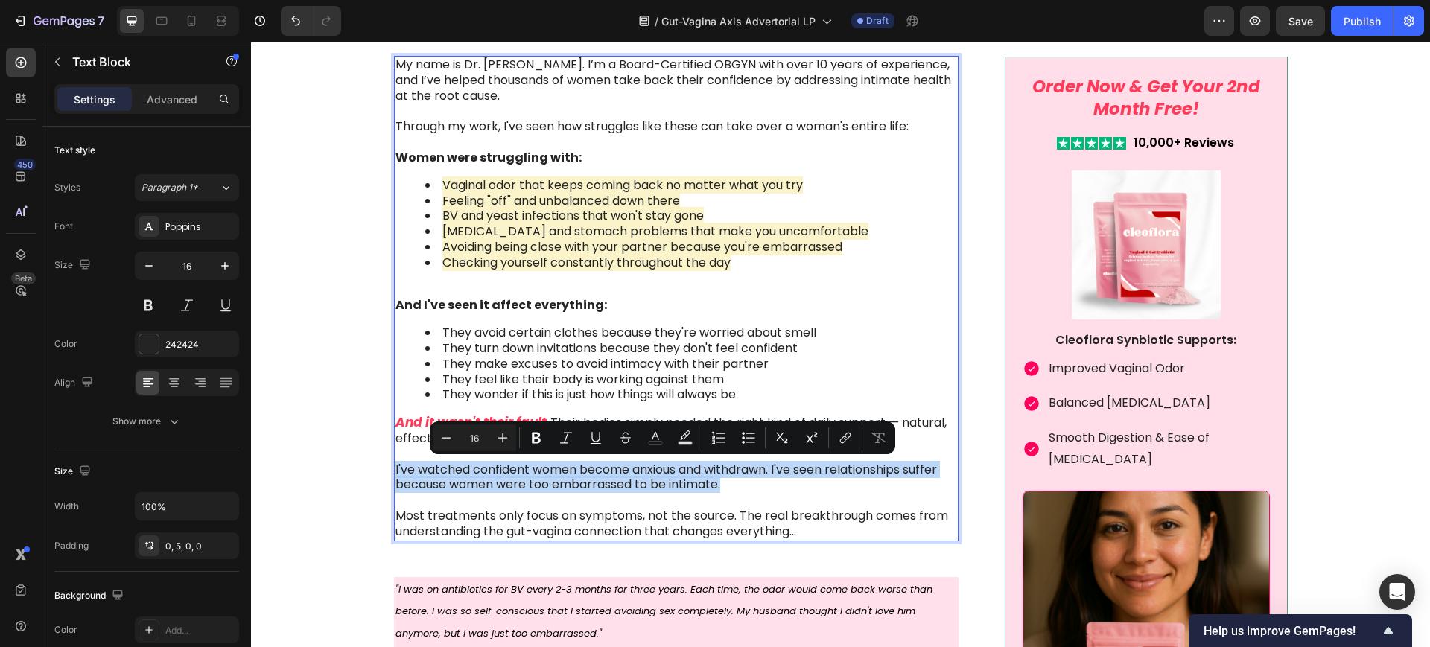
drag, startPoint x: 718, startPoint y: 480, endPoint x: 389, endPoint y: 468, distance: 330.1
click at [395, 468] on p "I've watched confident women become anxious and withdrawn. I've seen relationsh…" at bounding box center [675, 493] width 560 height 93
copy p "I've watched confident women become anxious and withdrawn. I've seen relationsh…"
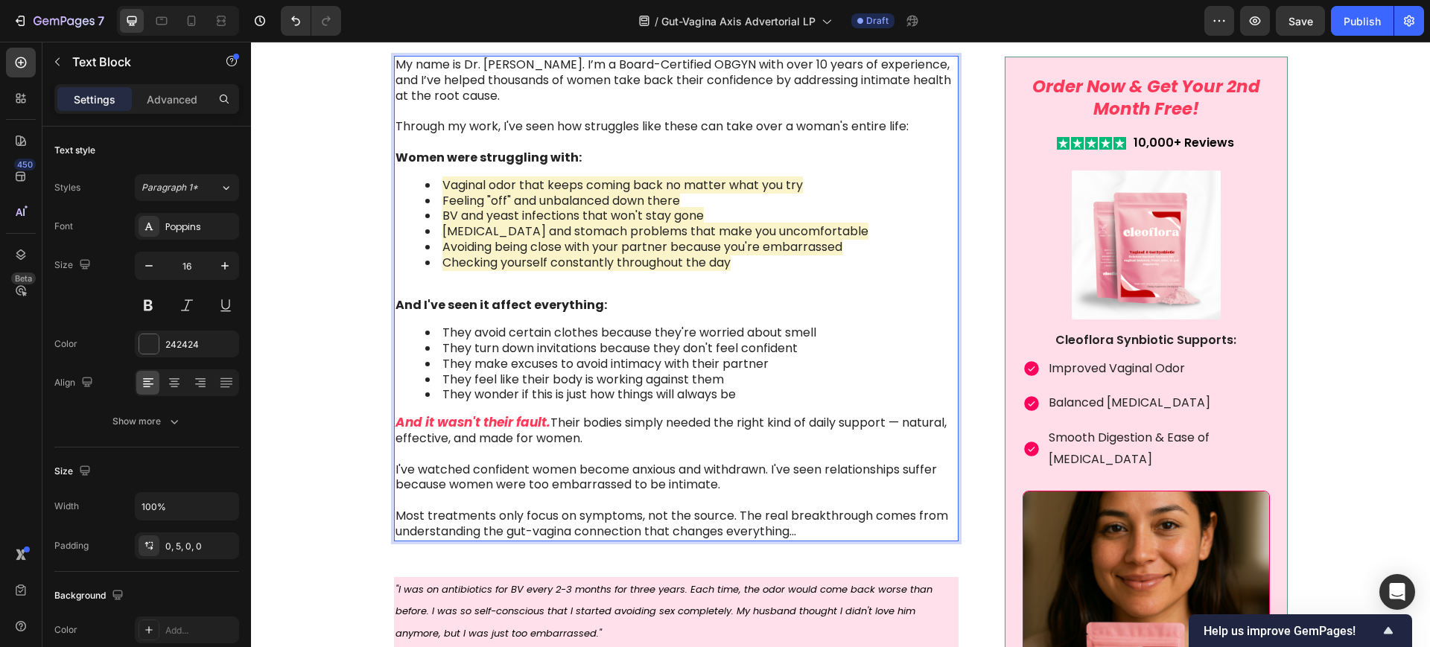
click at [644, 283] on p "Rich Text Editor. Editing area: main" at bounding box center [675, 291] width 560 height 16
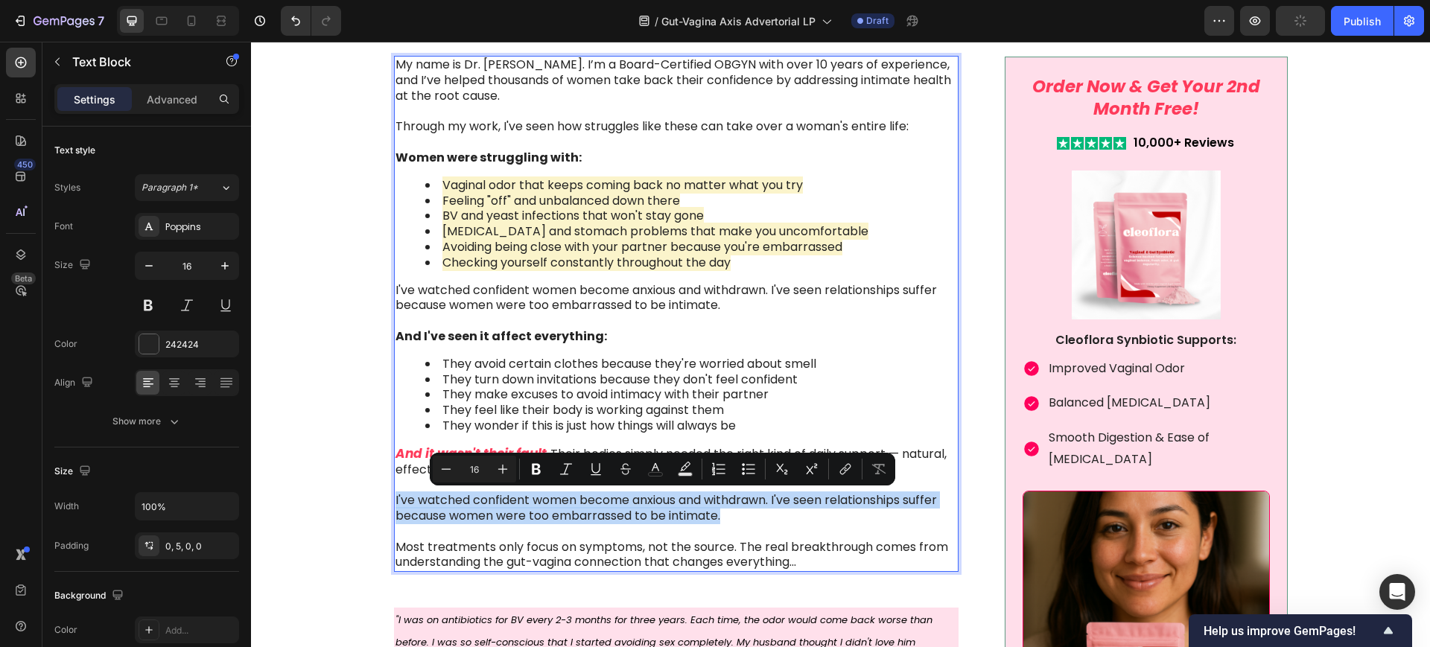
drag, startPoint x: 698, startPoint y: 518, endPoint x: 386, endPoint y: 497, distance: 311.9
click at [394, 497] on div "My name is Dr. [PERSON_NAME]. I’m a Board-Certified OBGYN with over 10 years of…" at bounding box center [676, 314] width 565 height 516
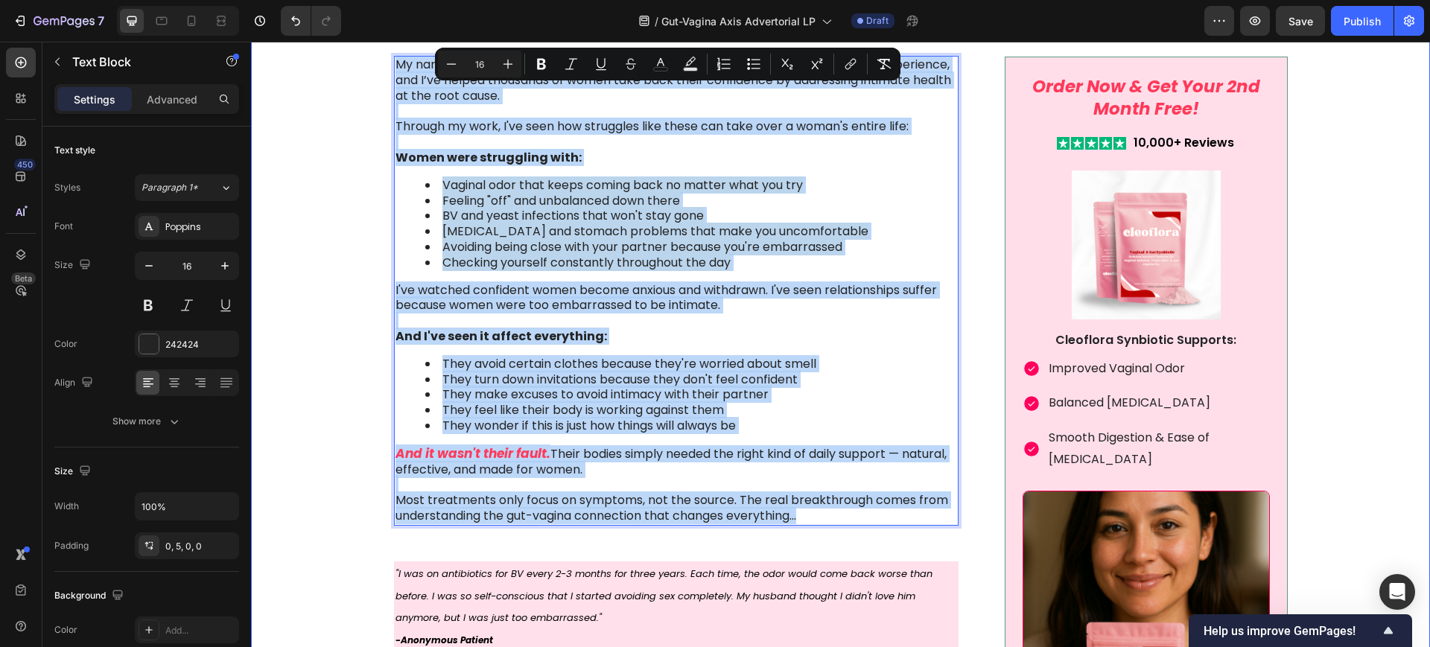
drag, startPoint x: 803, startPoint y: 517, endPoint x: 357, endPoint y: 60, distance: 638.7
click at [357, 60] on div "Image Something is deeply wrong with how women feel about their vaginal health …" at bounding box center [840, 300] width 1149 height 2999
copy div "Lo ipsu do Si. Ametcons Adipi. E’s d Eiusm-Temporinc UTLAB etdo magn 19 aliqu e…"
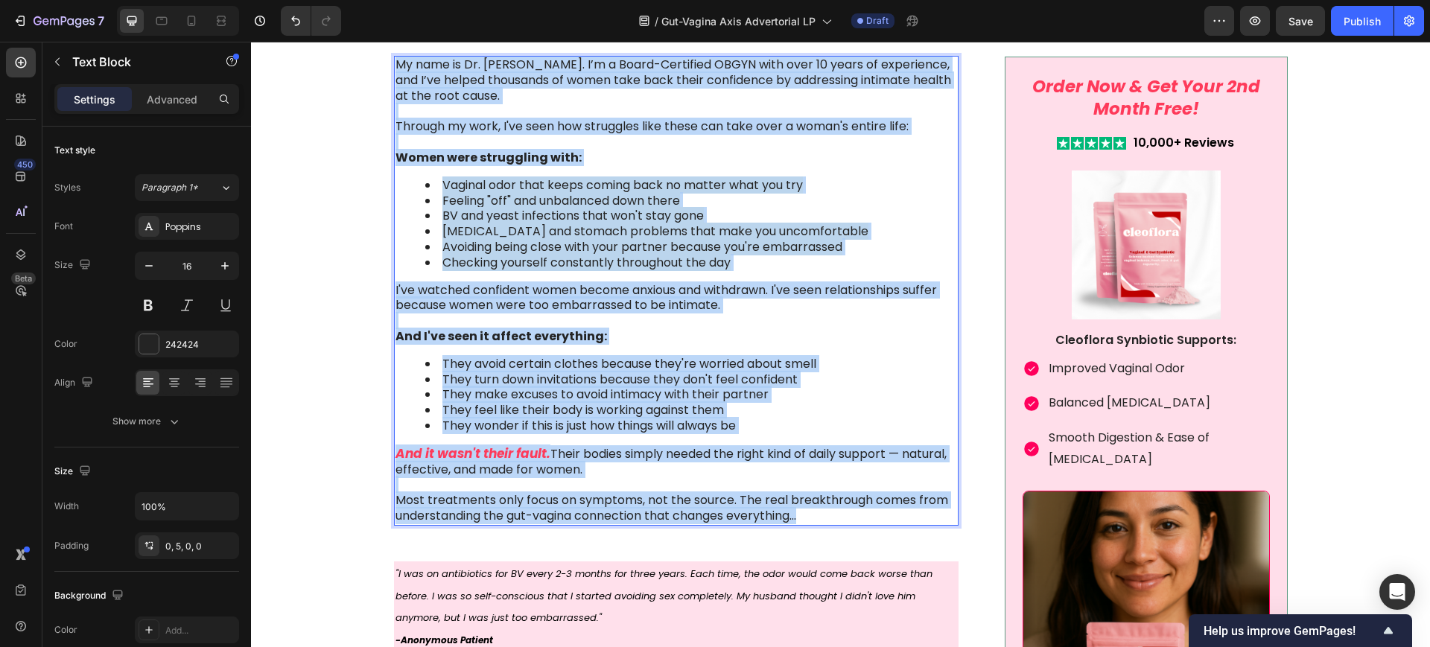
click at [543, 311] on p "I've watched confident women become anxious and withdrawn. I've seen relationsh…" at bounding box center [675, 298] width 560 height 31
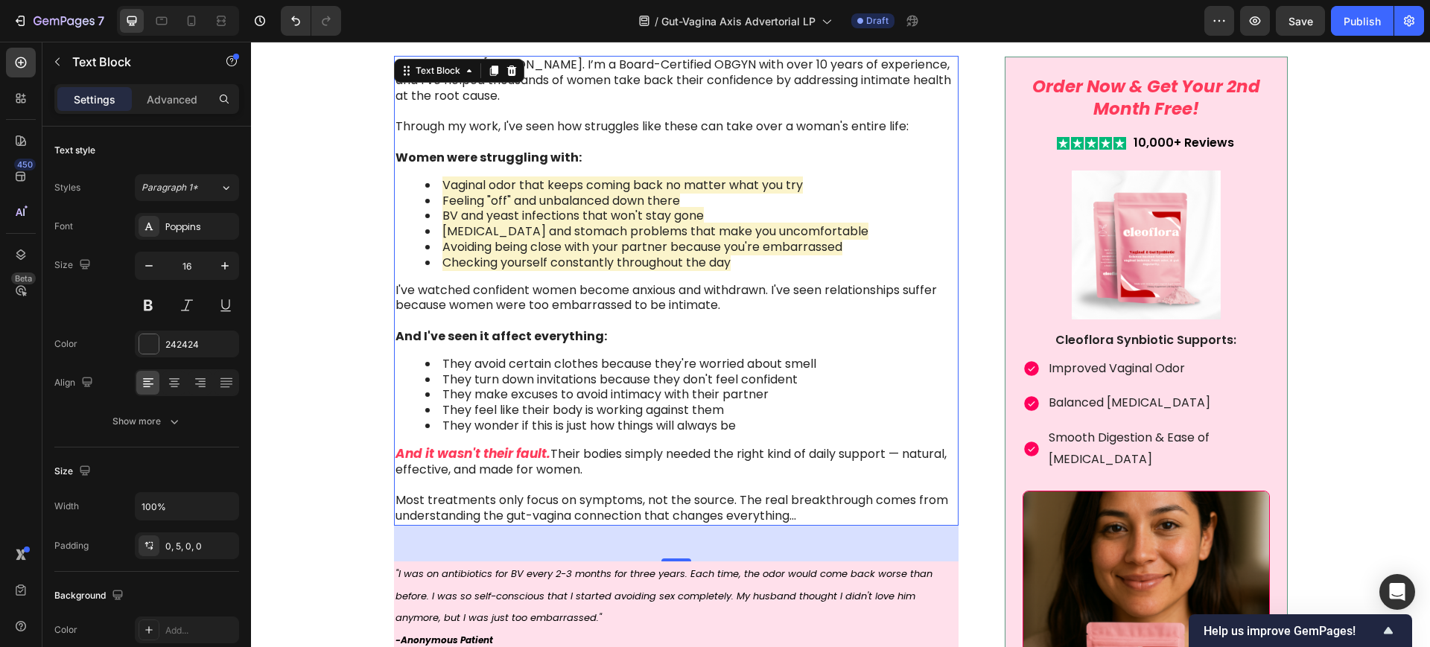
drag, startPoint x: 678, startPoint y: 305, endPoint x: 692, endPoint y: 310, distance: 14.7
click at [678, 305] on p "I've watched confident women become anxious and withdrawn. I've seen relationsh…" at bounding box center [675, 298] width 560 height 31
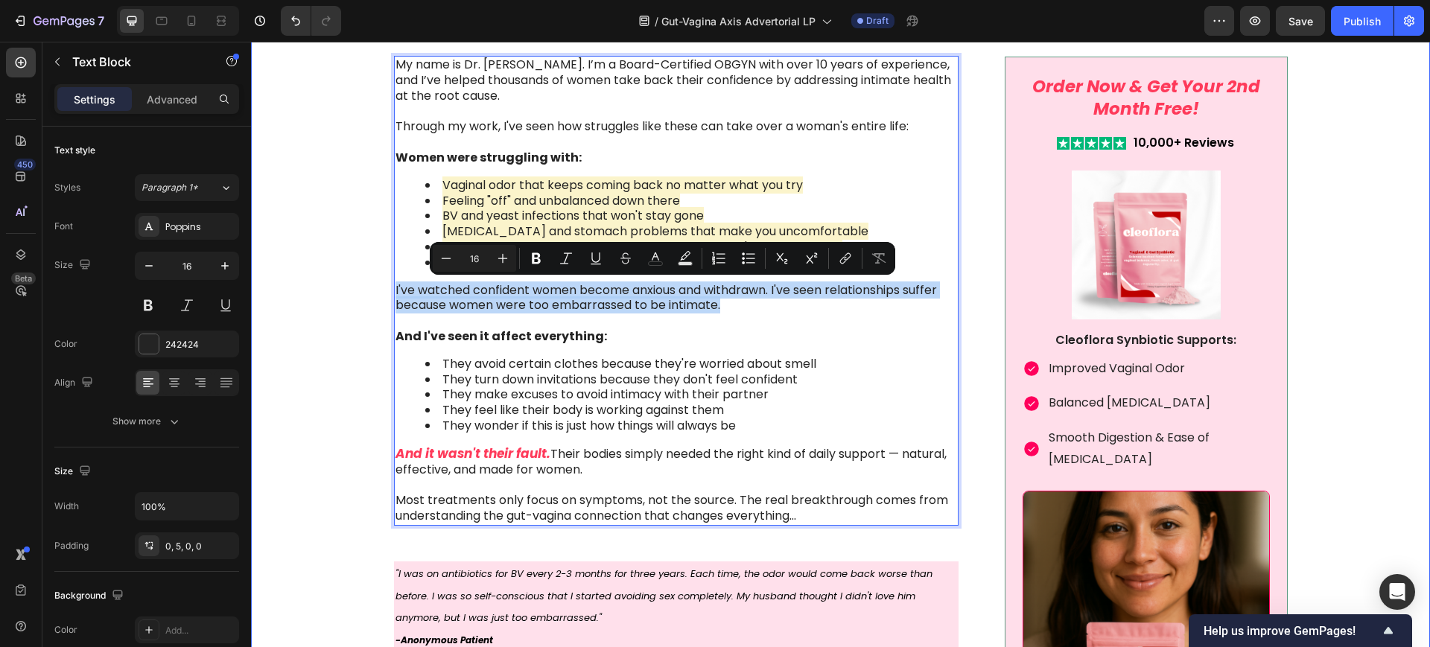
drag, startPoint x: 730, startPoint y: 306, endPoint x: 377, endPoint y: 276, distance: 354.9
click at [377, 276] on div "Image Something is deeply wrong with how women feel about their vaginal health …" at bounding box center [840, 300] width 1149 height 2999
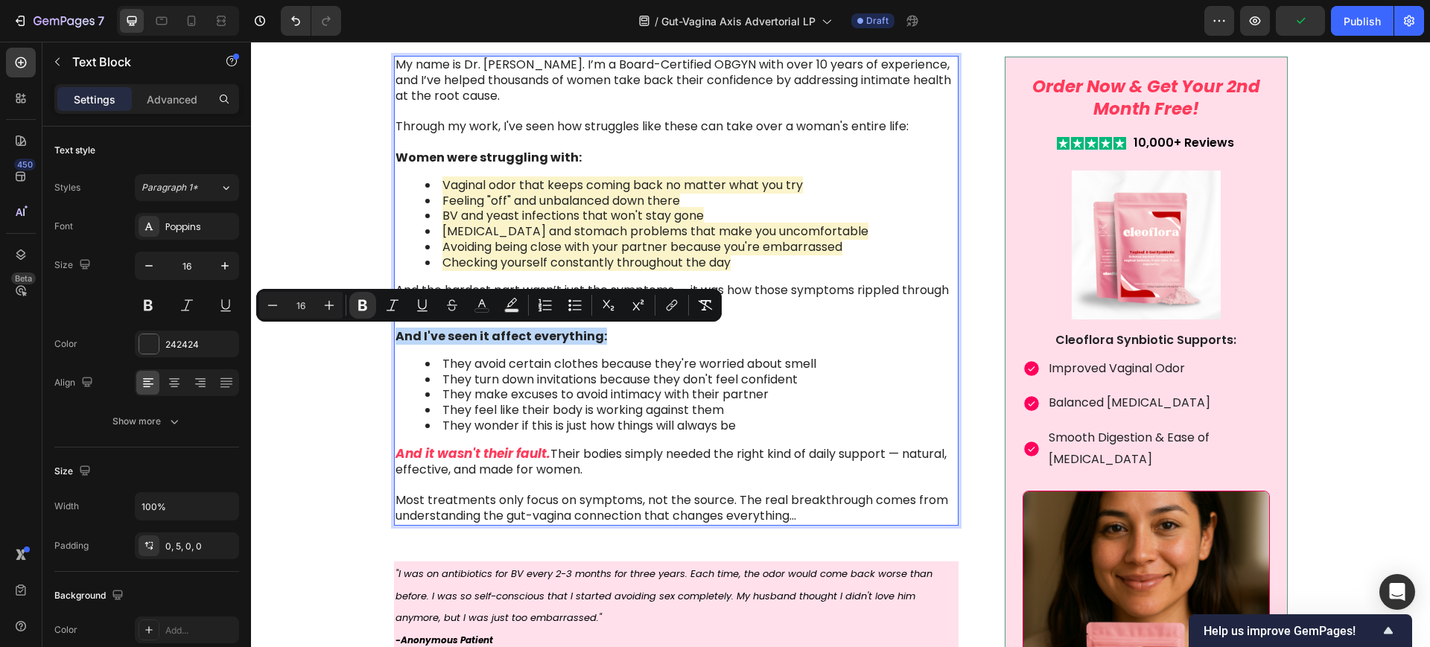
drag, startPoint x: 604, startPoint y: 335, endPoint x: 391, endPoint y: 340, distance: 213.0
click at [395, 340] on p "And I've seen it affect everything:" at bounding box center [675, 337] width 560 height 16
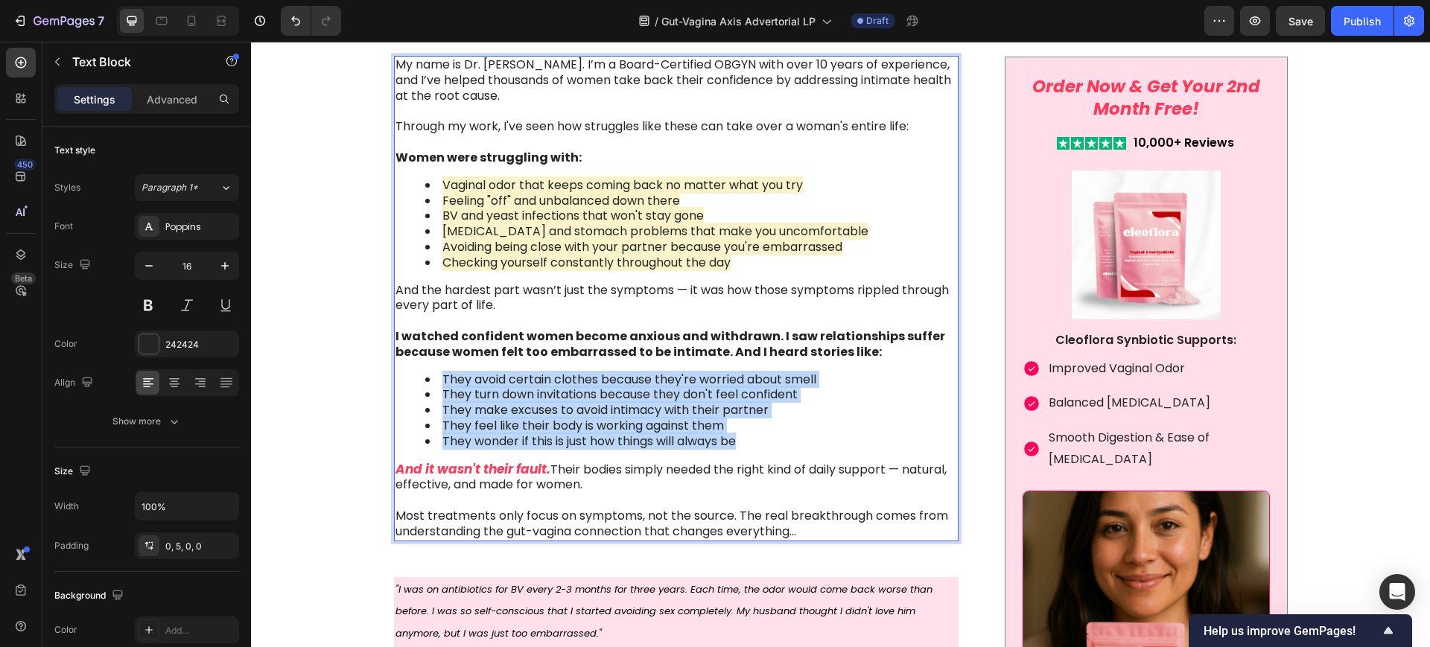
drag, startPoint x: 743, startPoint y: 442, endPoint x: 436, endPoint y: 380, distance: 313.1
click at [436, 380] on ul "They avoid certain clothes because they're worried about smell They turn down i…" at bounding box center [675, 410] width 560 height 77
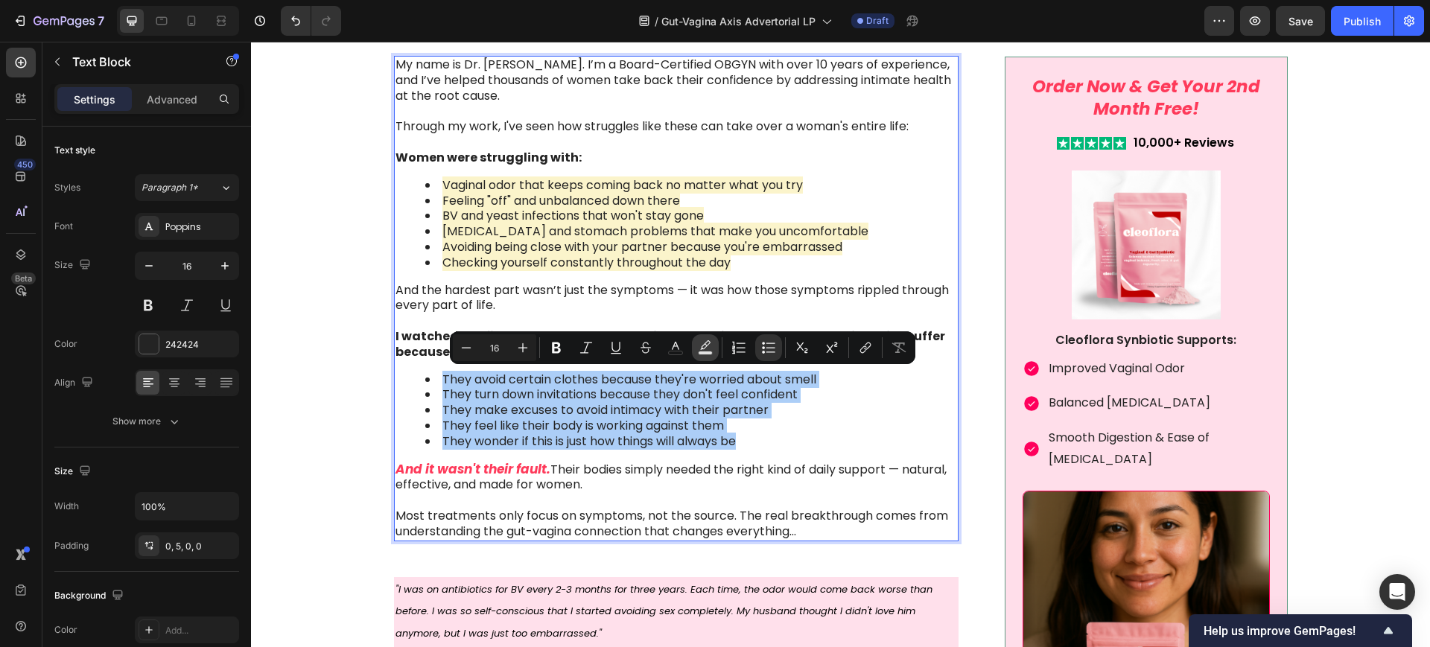
click at [713, 348] on button "color" at bounding box center [705, 347] width 27 height 27
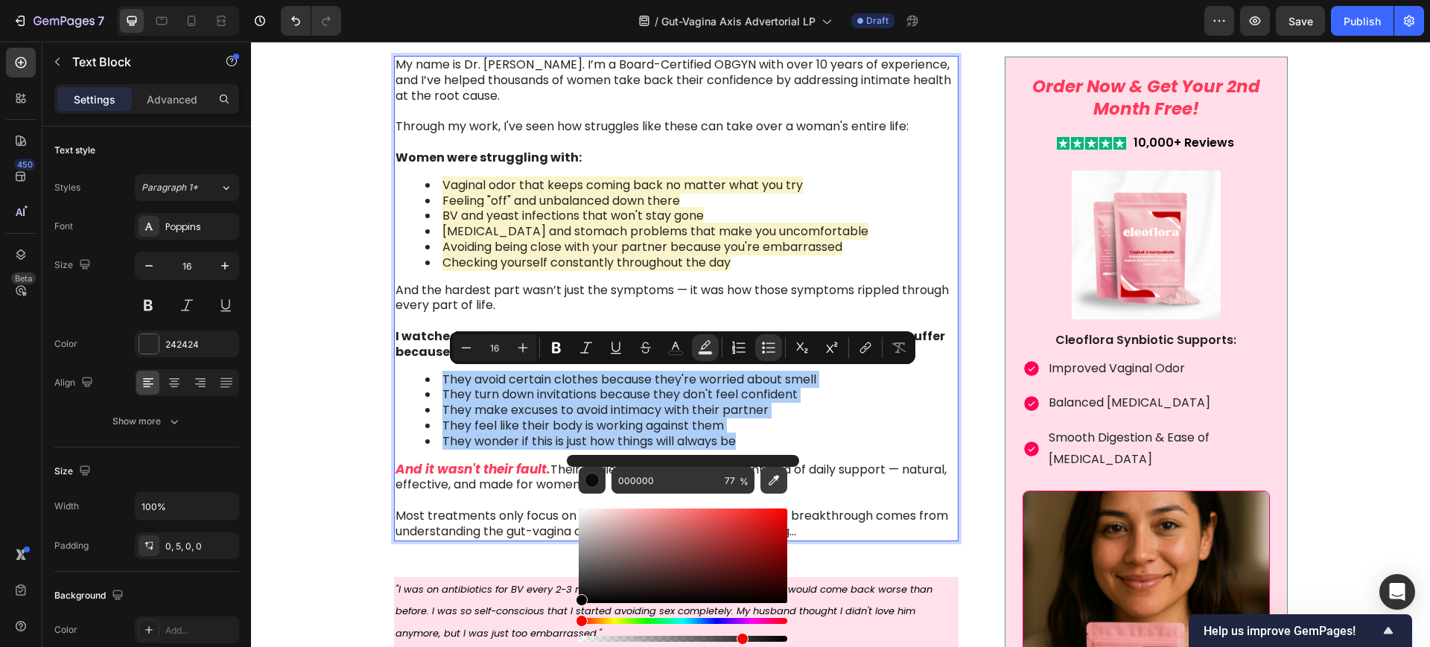
click at [777, 473] on icon "Editor contextual toolbar" at bounding box center [773, 480] width 15 height 15
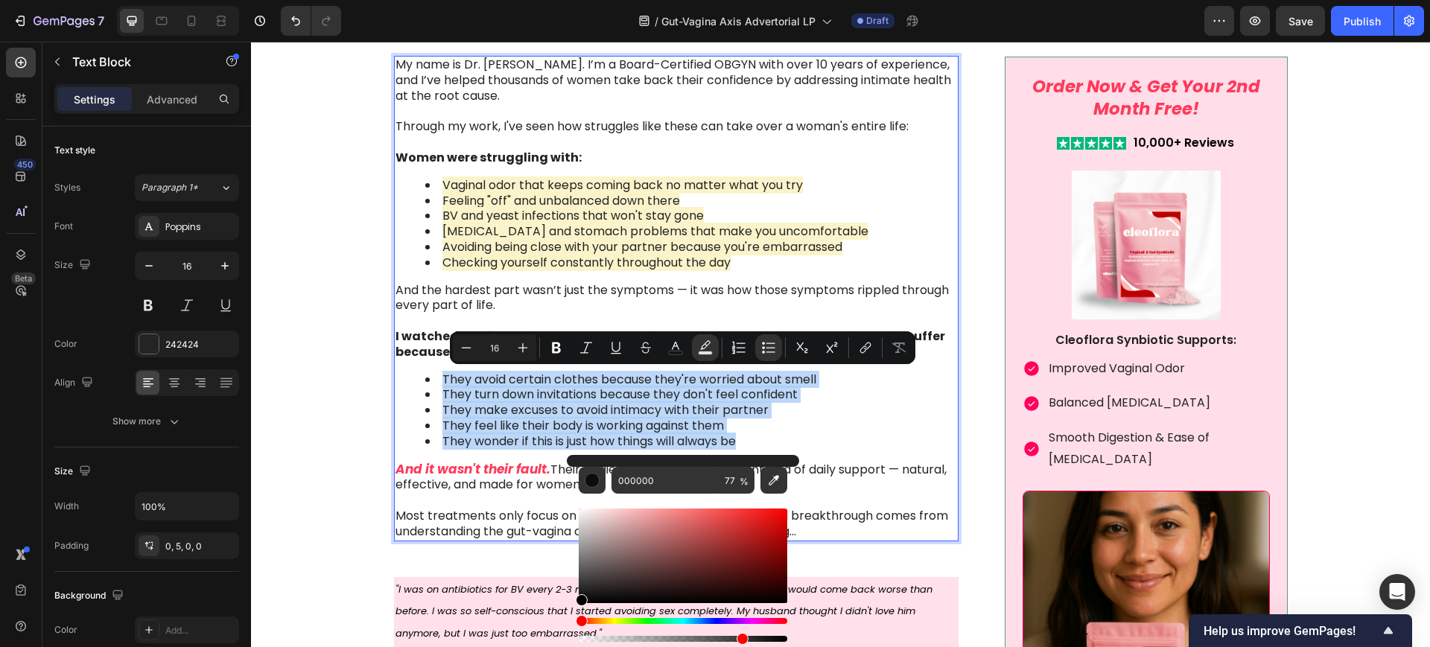
type input "FBF4CB"
type input "100"
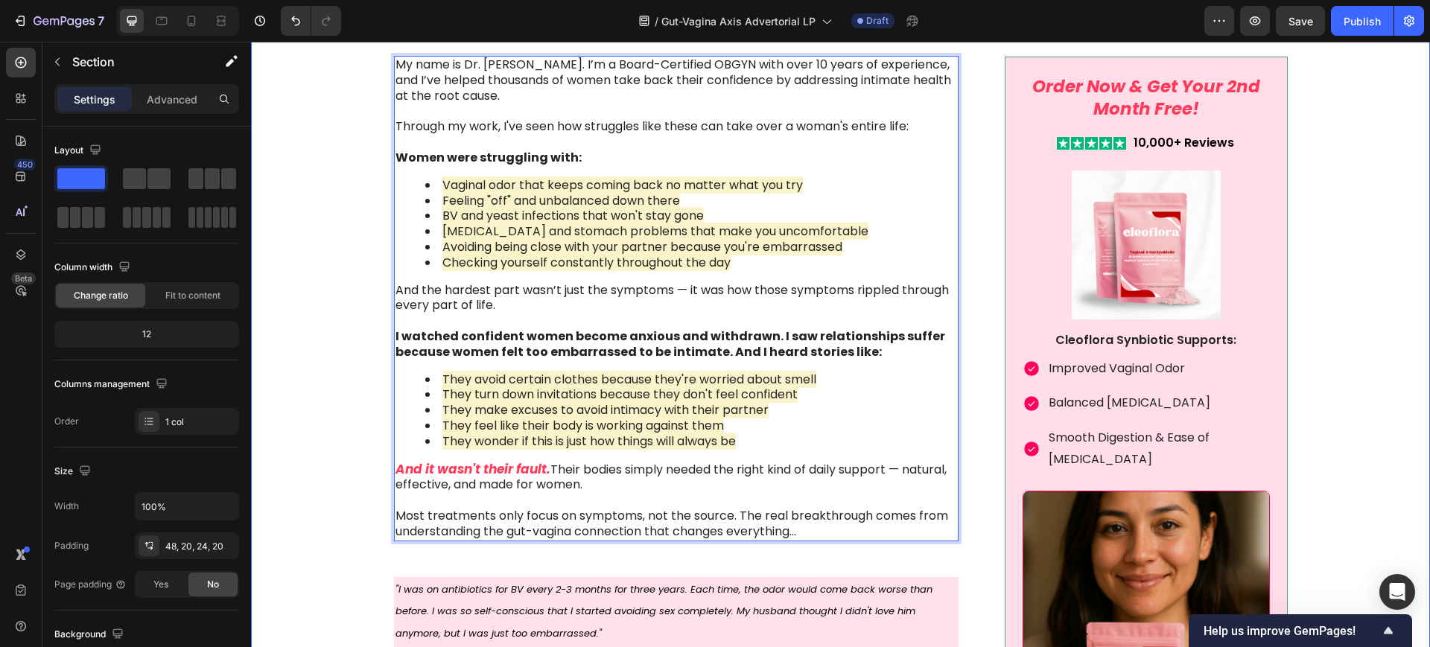
click at [328, 320] on div "Image Something is deeply wrong with how women feel about their vaginal health …" at bounding box center [840, 308] width 1149 height 3014
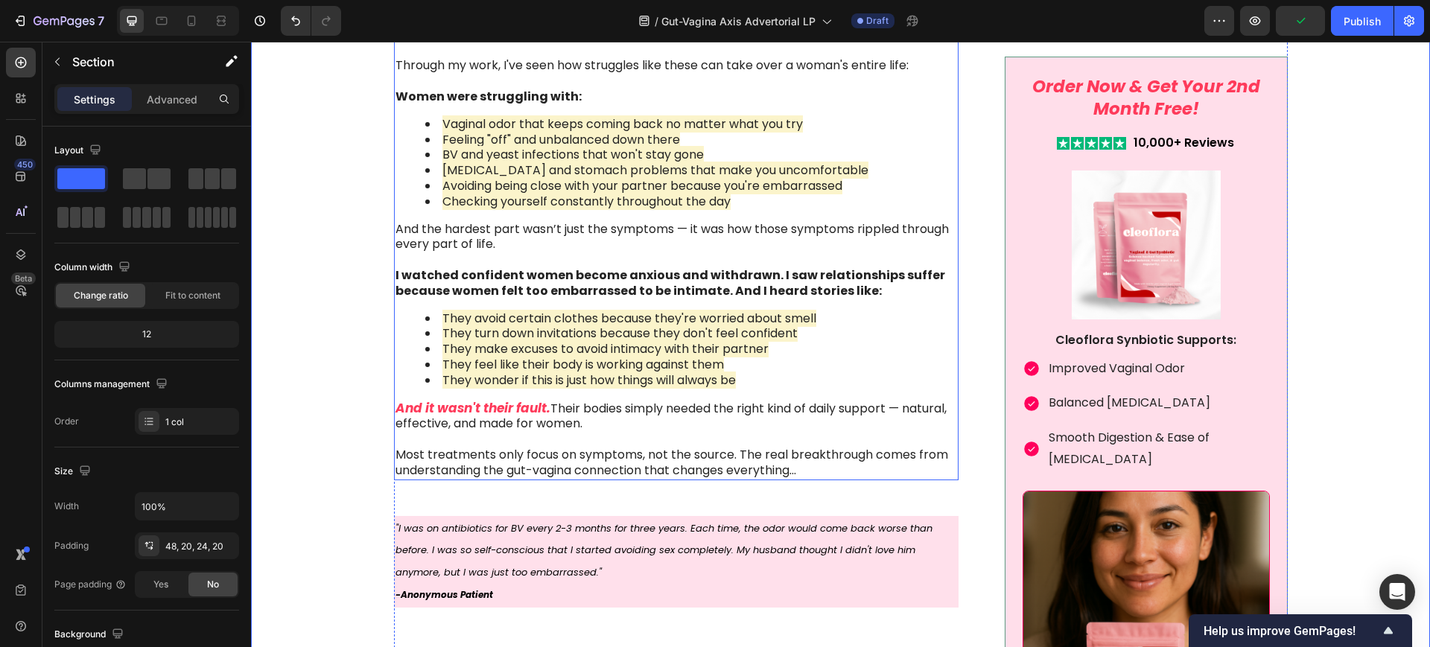
scroll to position [1736, 0]
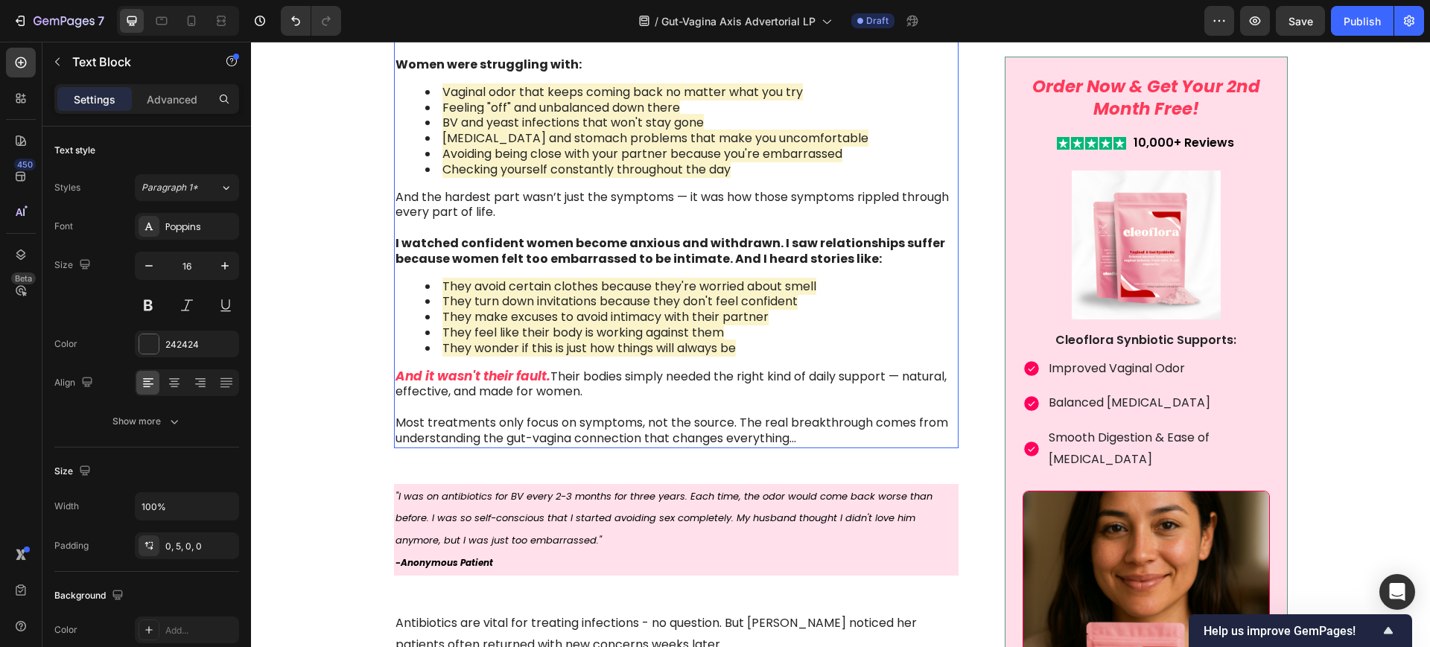
click at [727, 258] on strong "I watched confident women become anxious and withdrawn. I saw relationships suf…" at bounding box center [669, 251] width 549 height 33
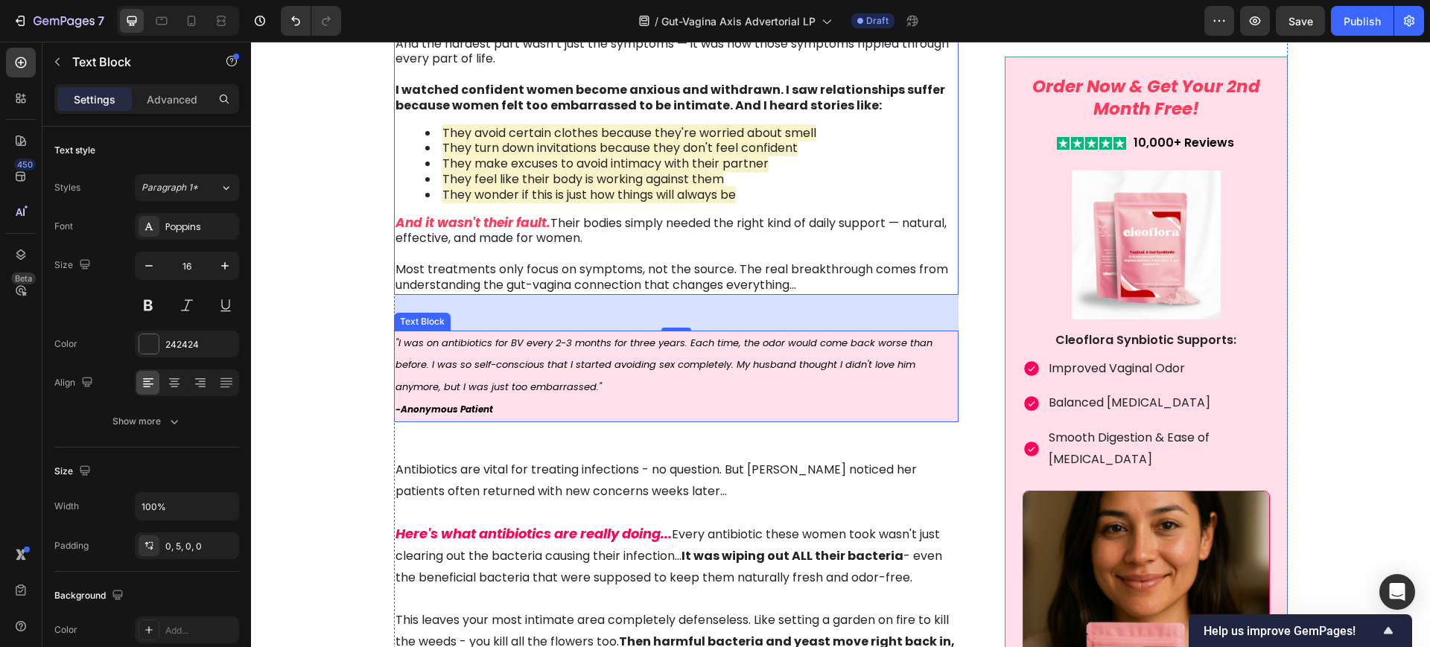
scroll to position [1922, 0]
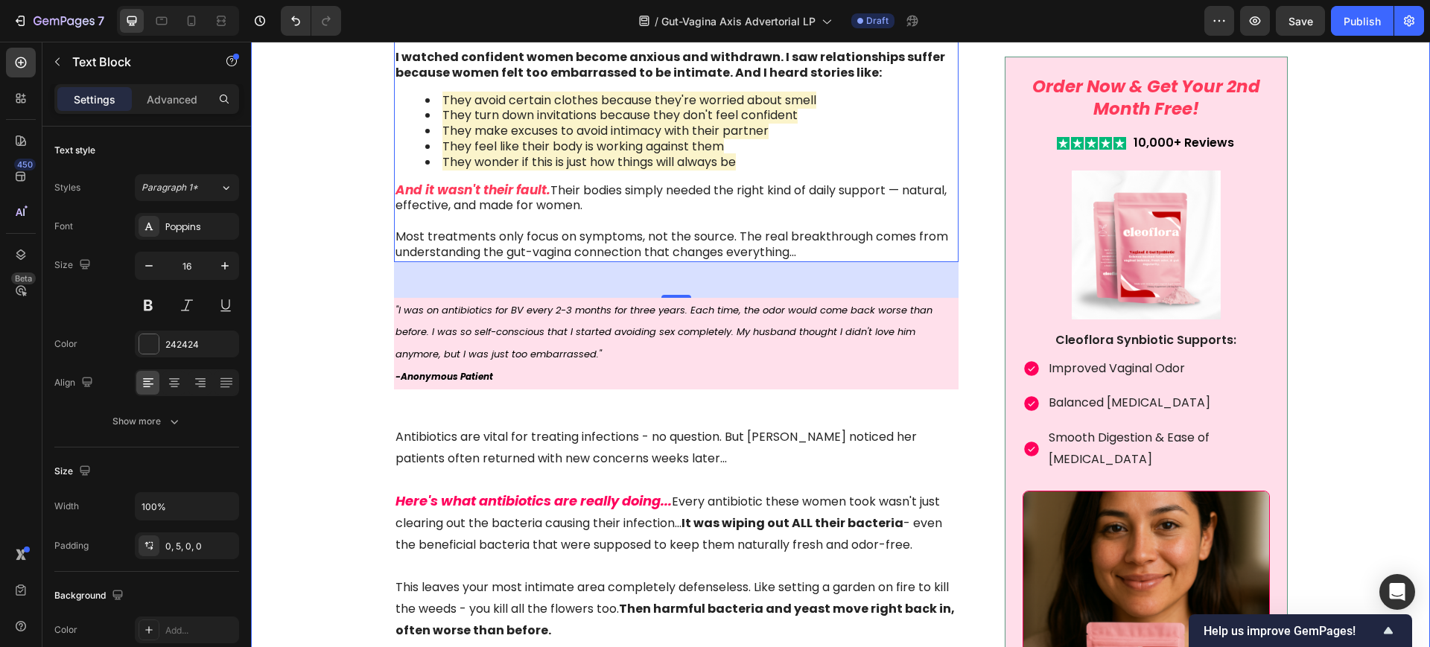
click at [346, 308] on div "Image Something is deeply wrong with how women feel about their vaginal health …" at bounding box center [840, 28] width 1149 height 3014
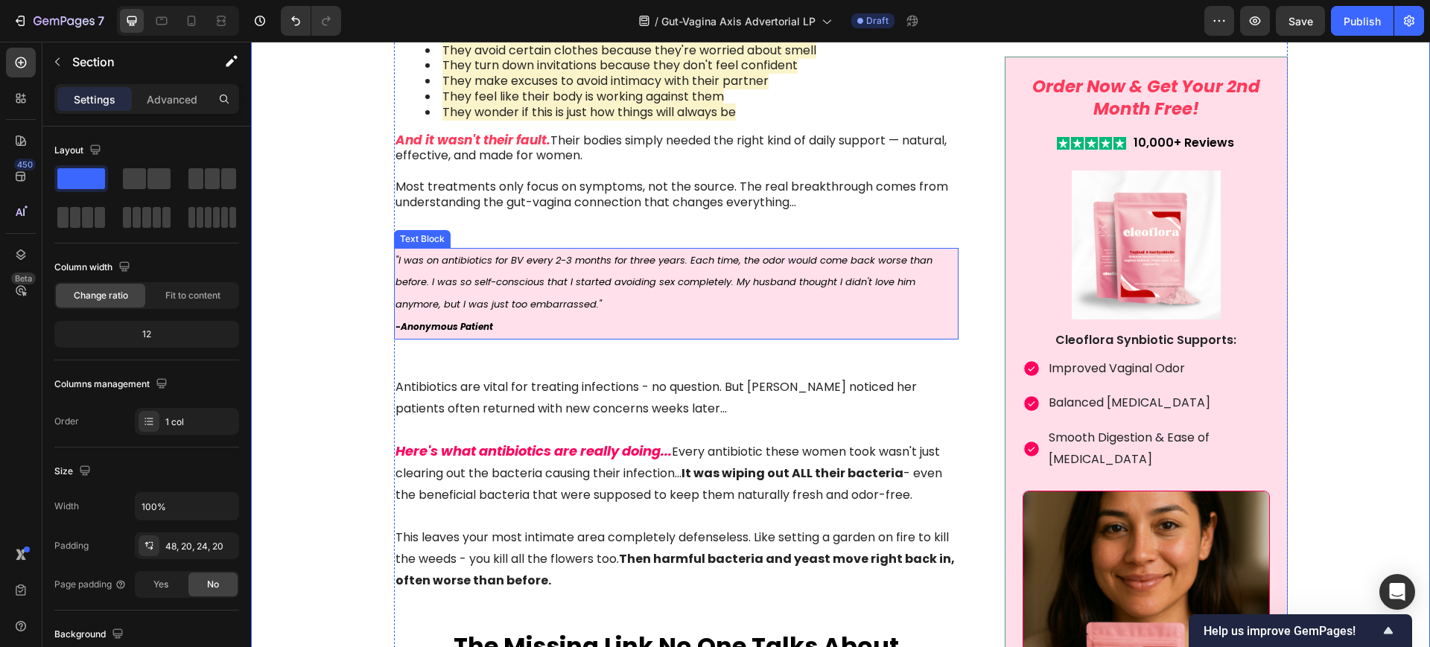
scroll to position [2016, 0]
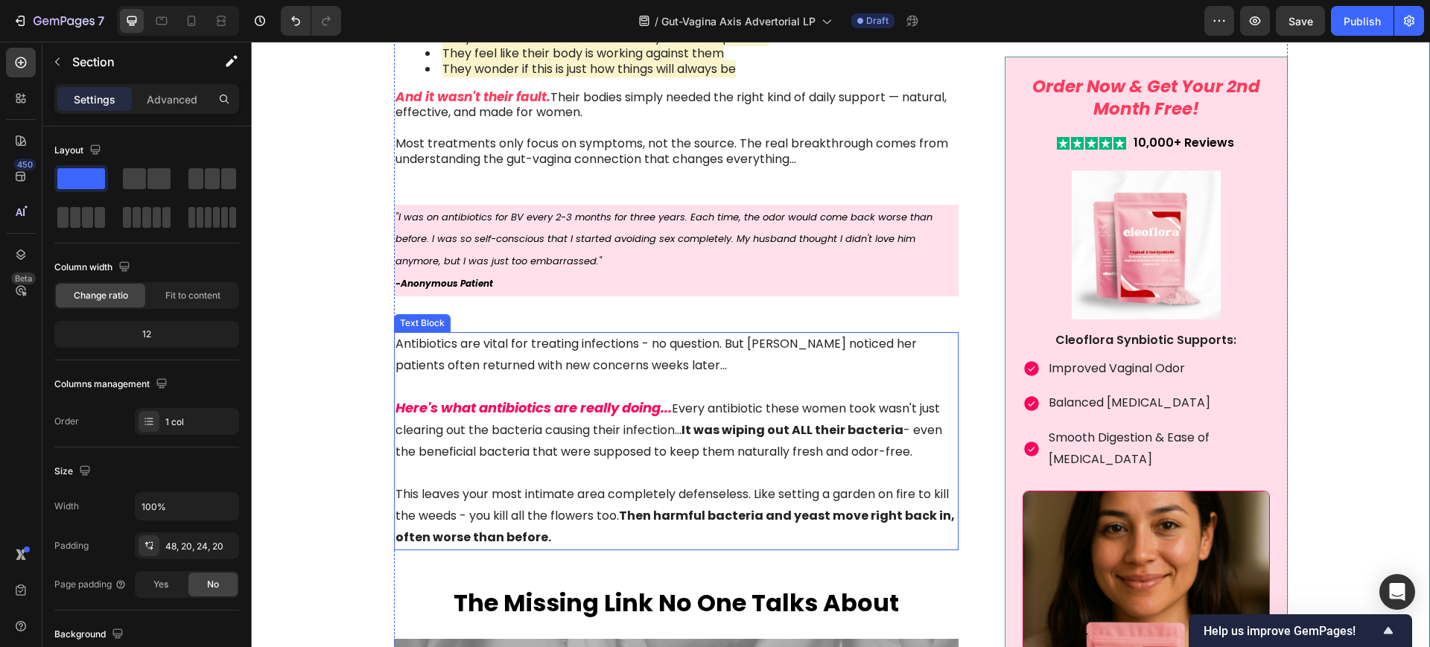
click at [497, 359] on p "Antibiotics are vital for treating infections - no question. But [PERSON_NAME] …" at bounding box center [676, 355] width 562 height 43
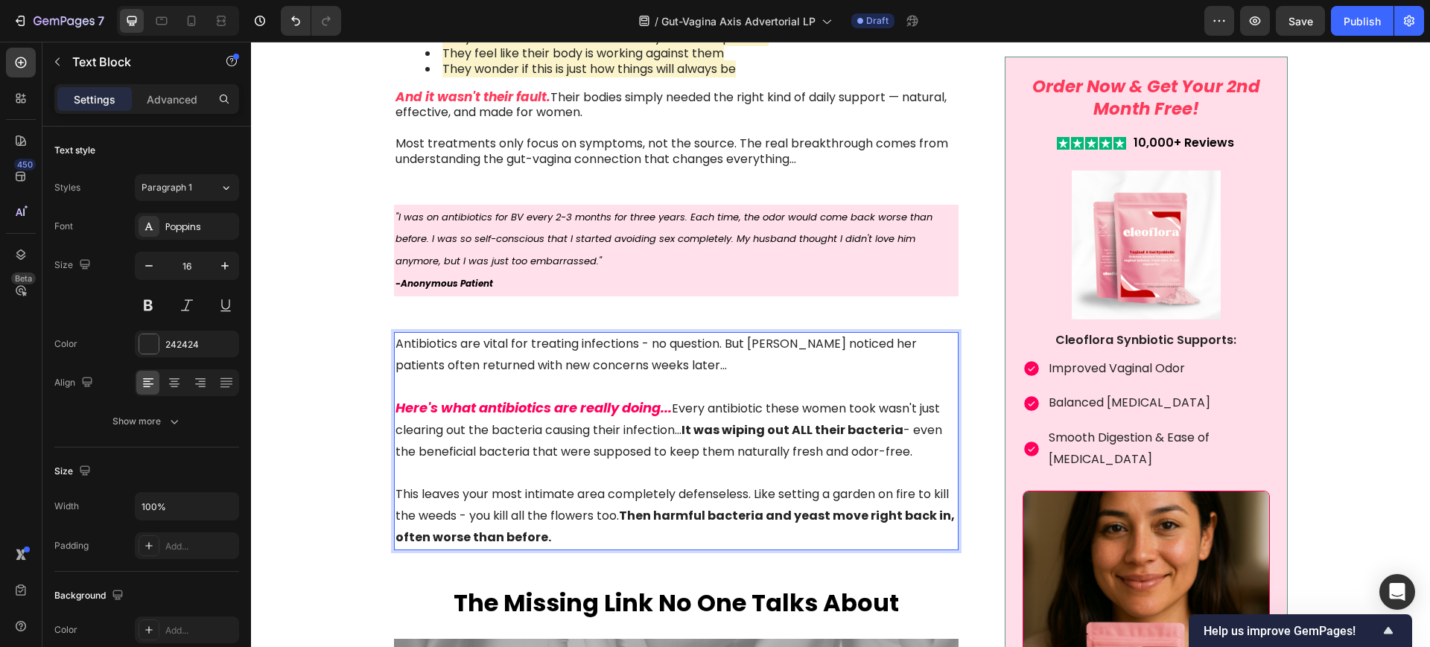
click at [566, 494] on p "This leaves your most intimate area completely defenseless. Like setting a gard…" at bounding box center [676, 506] width 562 height 86
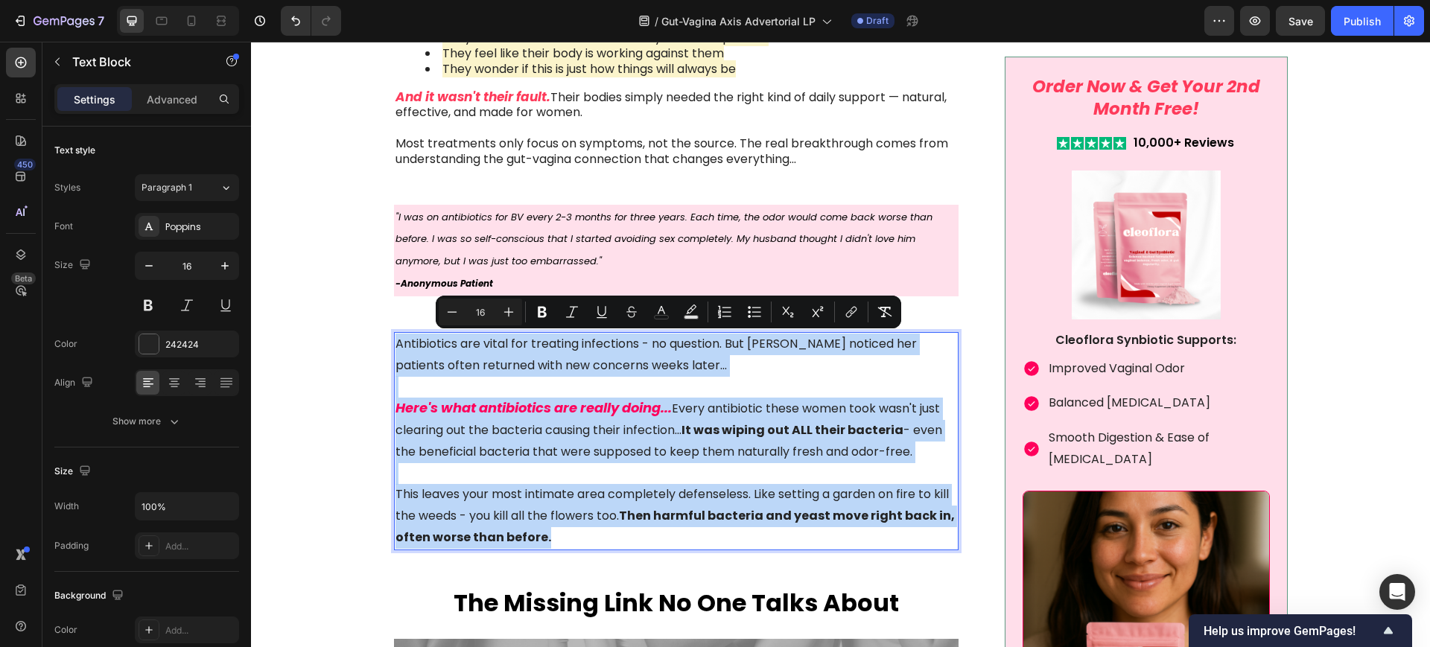
drag, startPoint x: 501, startPoint y: 493, endPoint x: 389, endPoint y: 340, distance: 189.6
click at [394, 340] on div "Antibiotics are vital for treating infections - no question. But [PERSON_NAME] …" at bounding box center [676, 441] width 565 height 218
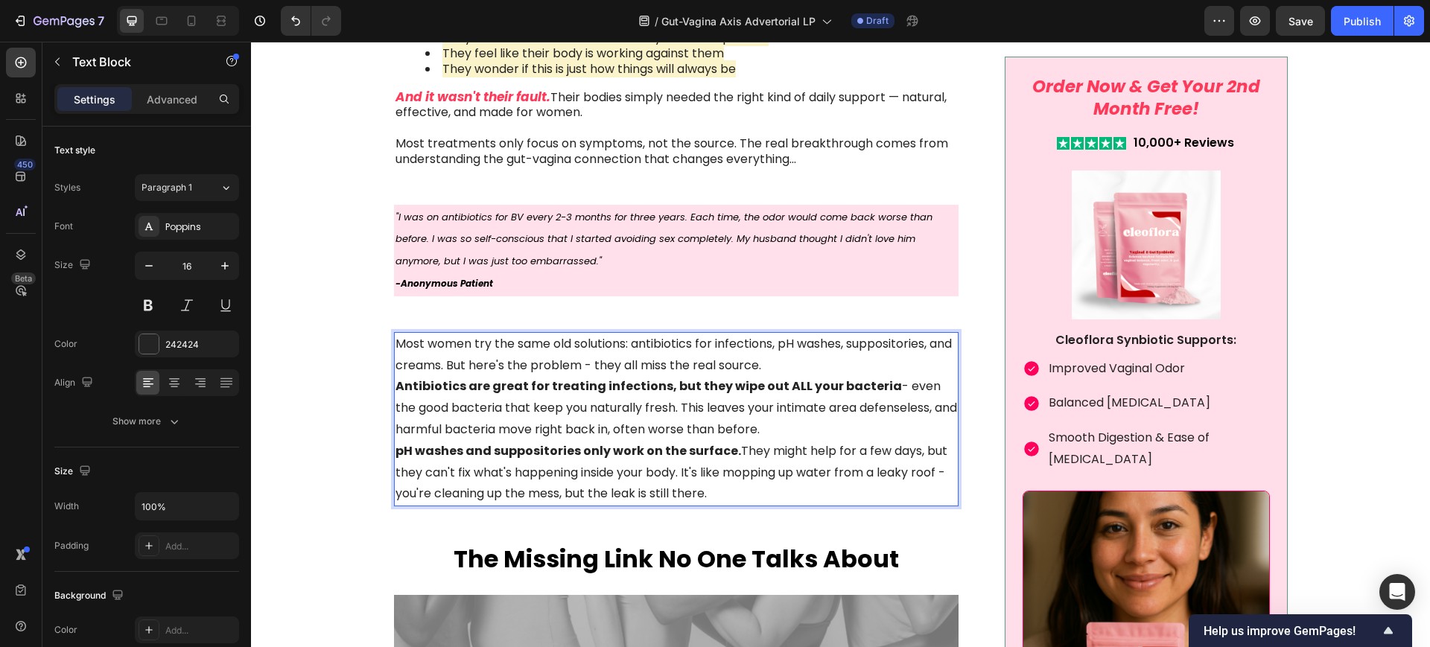
click at [802, 358] on p "Most women try the same old solutions: antibiotics for infections, pH washes, s…" at bounding box center [676, 355] width 562 height 43
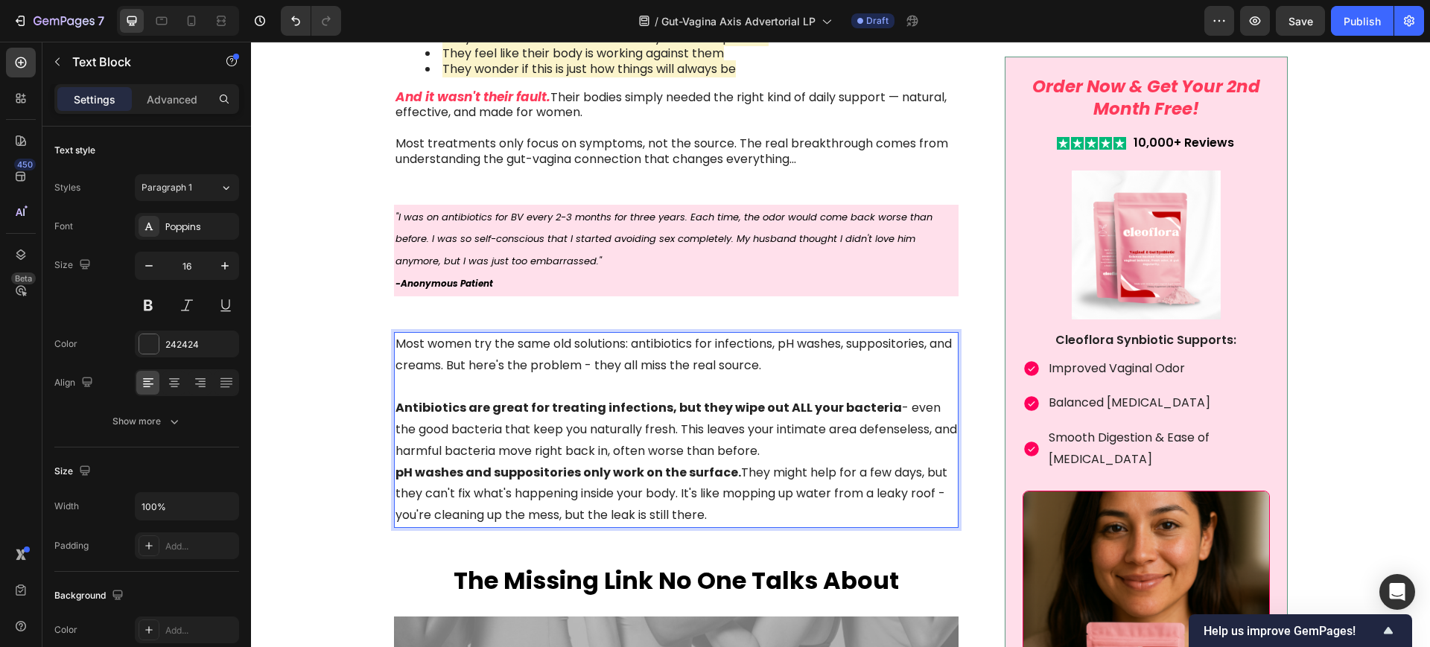
click at [769, 449] on p "Antibiotics are great for treating infections, but they wipe out ALL your bacte…" at bounding box center [676, 430] width 562 height 64
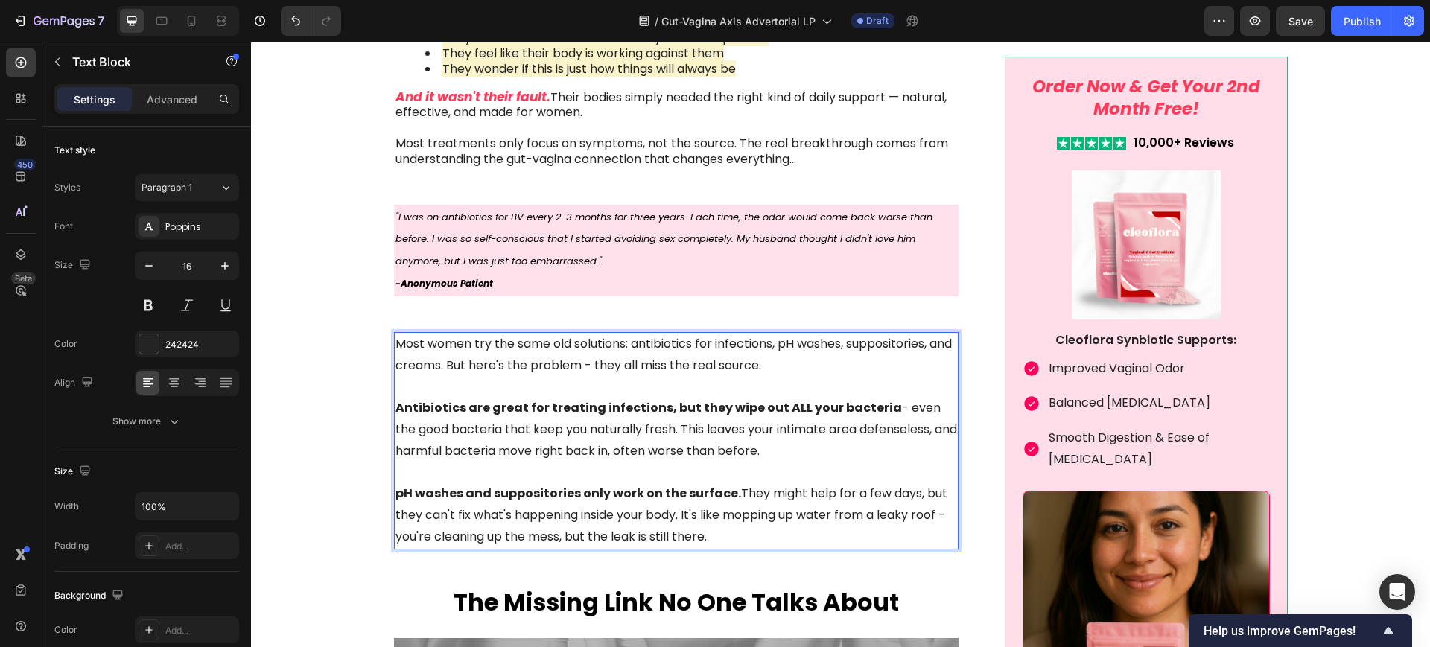
click at [727, 535] on p "pH washes and suppositories only work on the surface. They might help for a few…" at bounding box center [676, 515] width 562 height 64
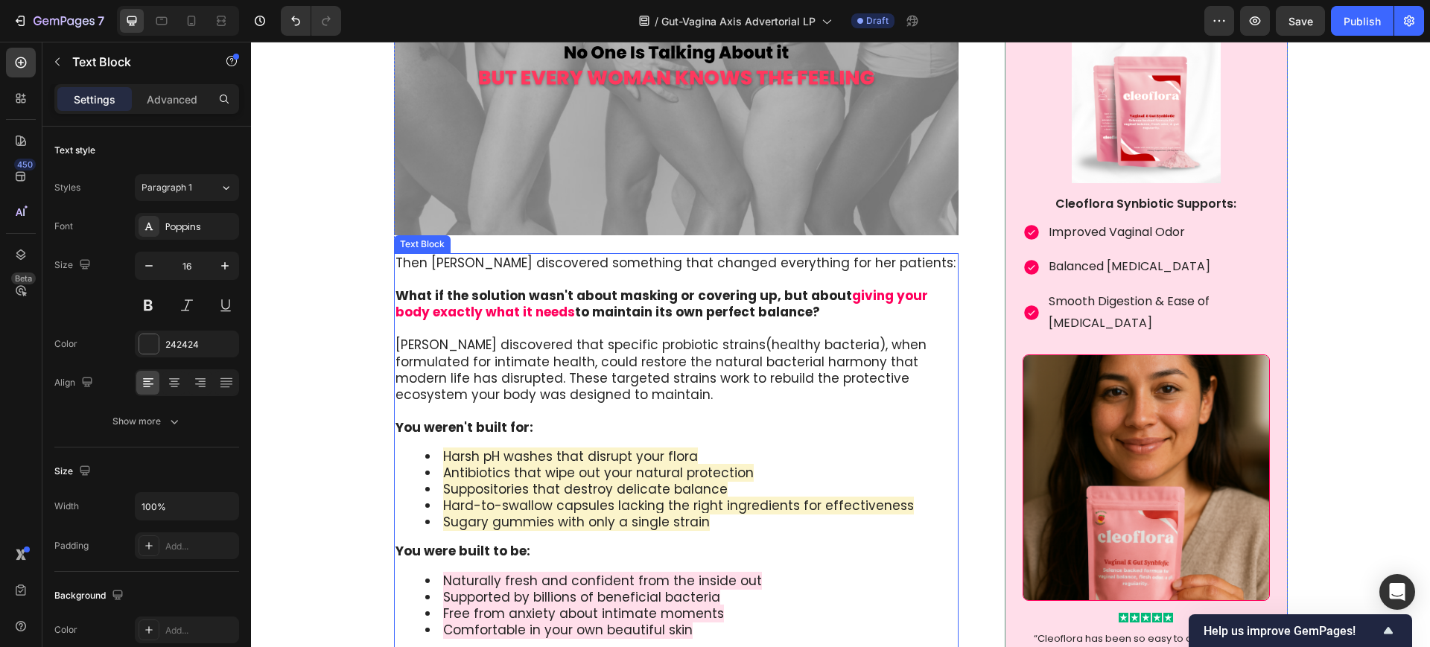
scroll to position [2760, 0]
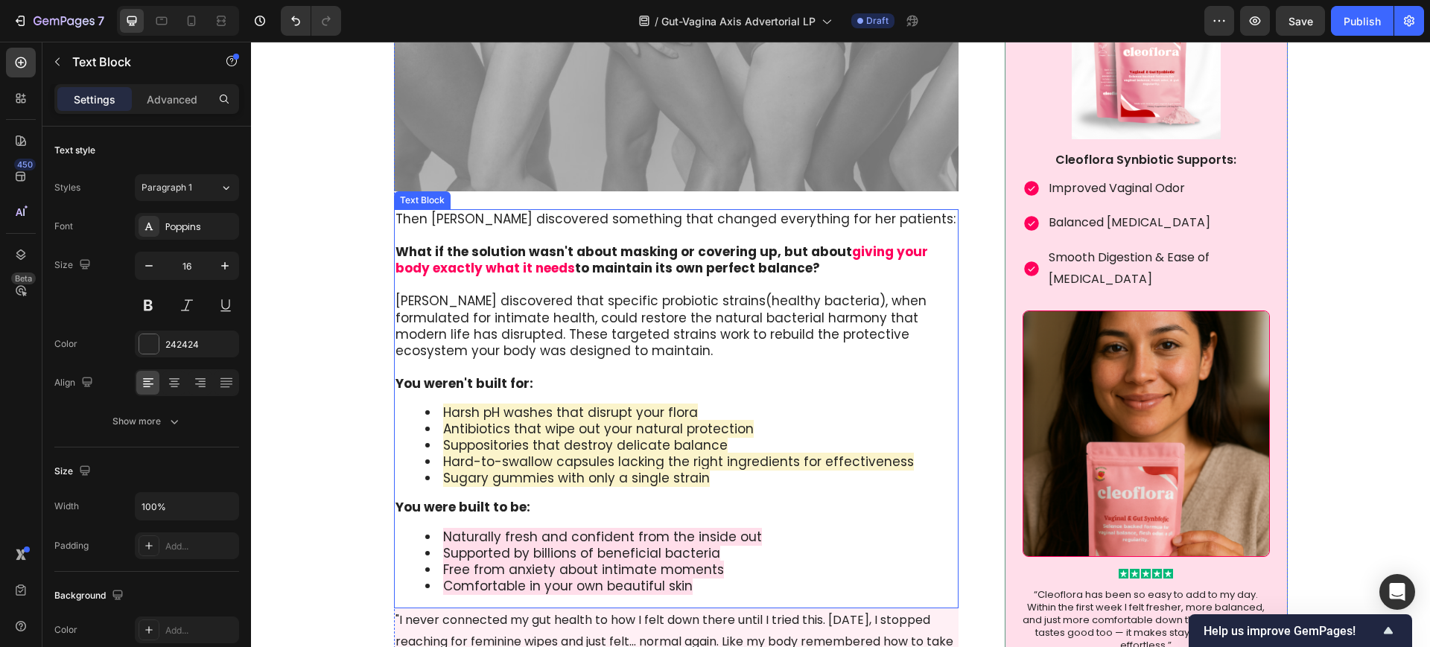
click at [543, 353] on p "[PERSON_NAME] discovered that specific probiotic strains(healthy bacteria), whe…" at bounding box center [676, 317] width 562 height 82
click at [558, 350] on p "[PERSON_NAME] discovered that specific probiotic strains(healthy bacteria), whe…" at bounding box center [676, 317] width 562 height 82
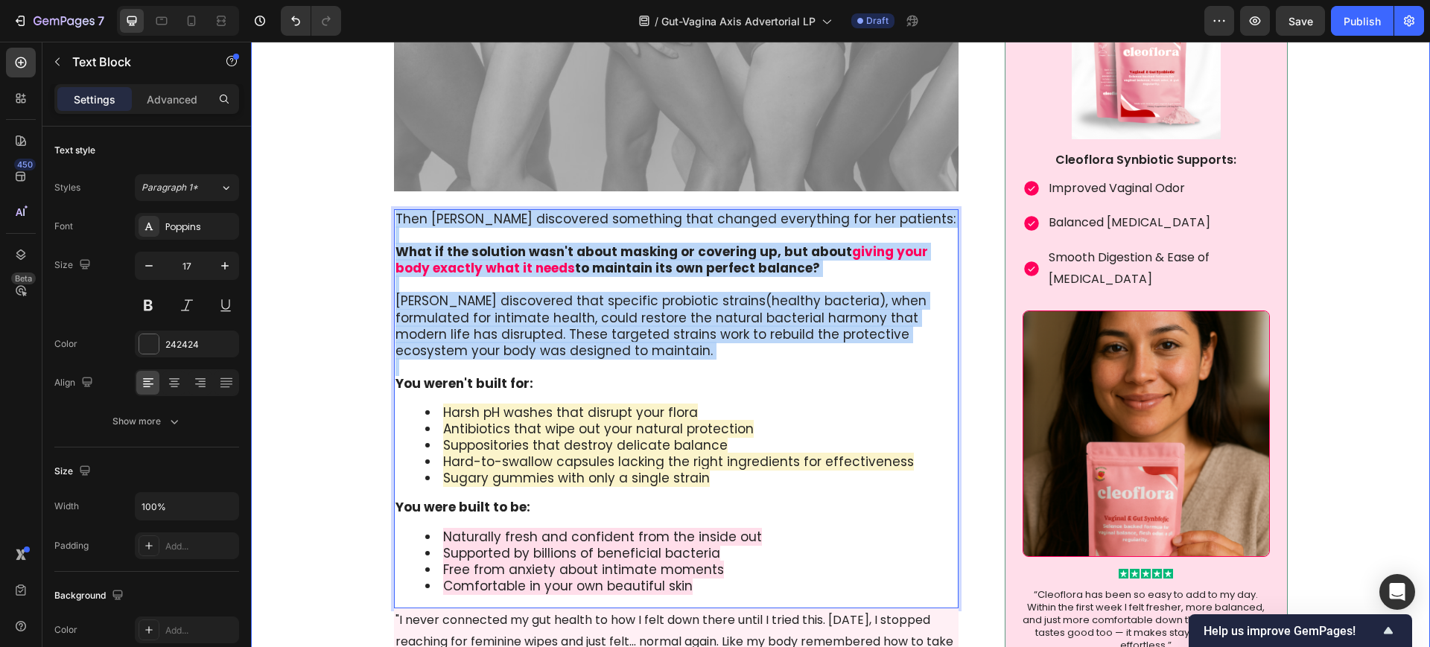
drag, startPoint x: 558, startPoint y: 350, endPoint x: 363, endPoint y: 211, distance: 239.7
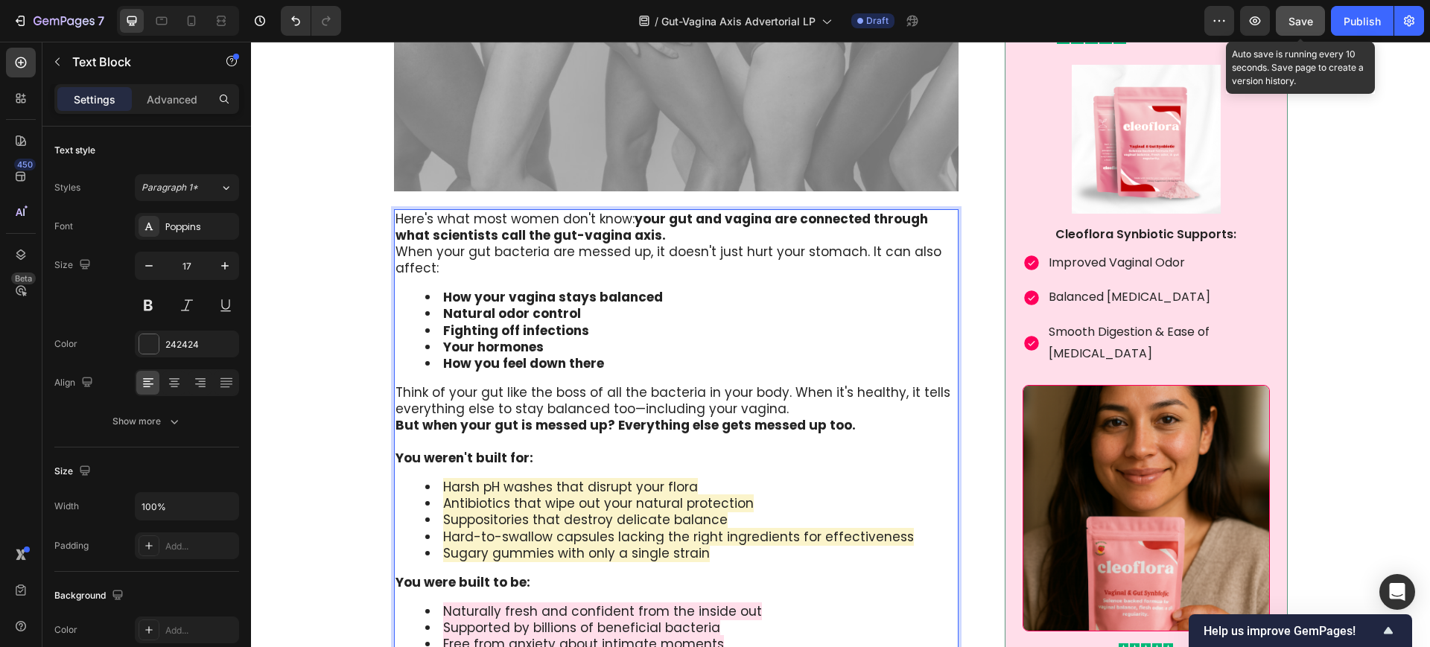
click at [1307, 13] on div "Save" at bounding box center [1300, 21] width 25 height 16
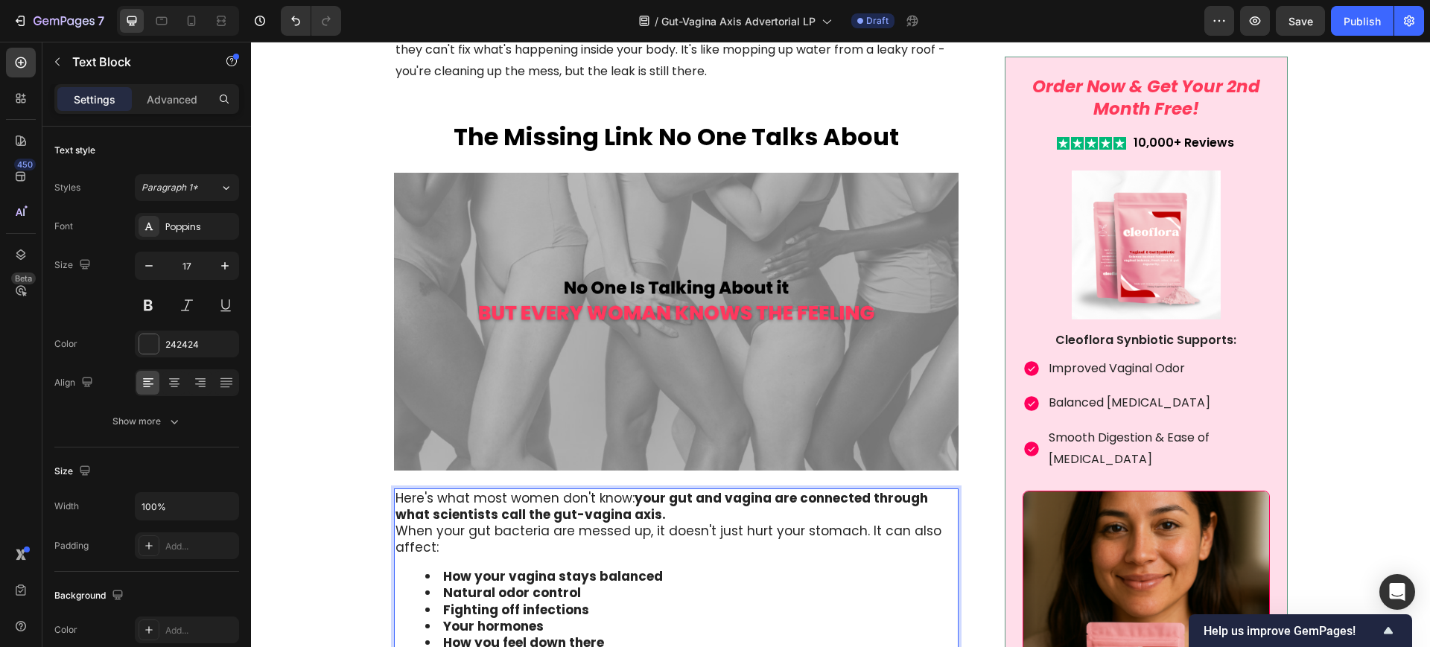
scroll to position [2109, 0]
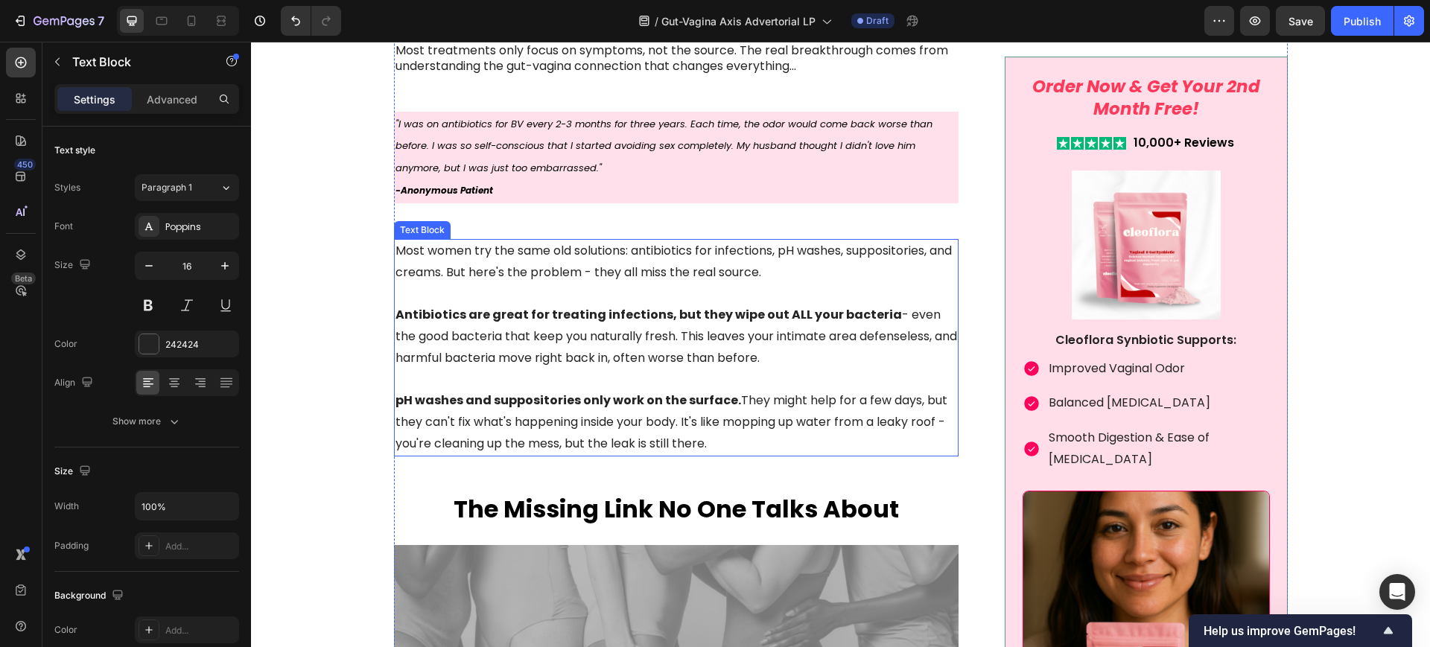
click at [622, 342] on p "Antibiotics are great for treating infections, but they wipe out ALL your bacte…" at bounding box center [676, 337] width 562 height 64
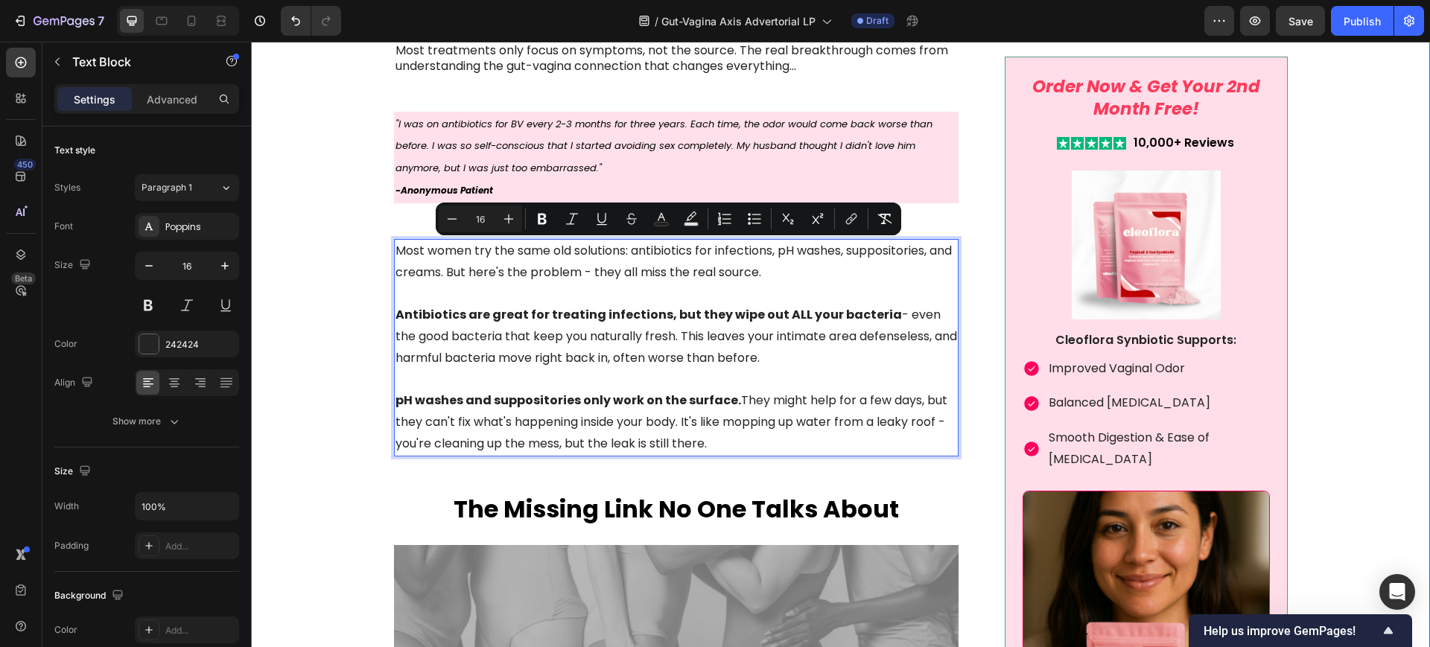
drag, startPoint x: 710, startPoint y: 445, endPoint x: 336, endPoint y: 226, distance: 433.8
copy div "Most women try the same old solutions: antibiotics for infections, pH washes, s…"
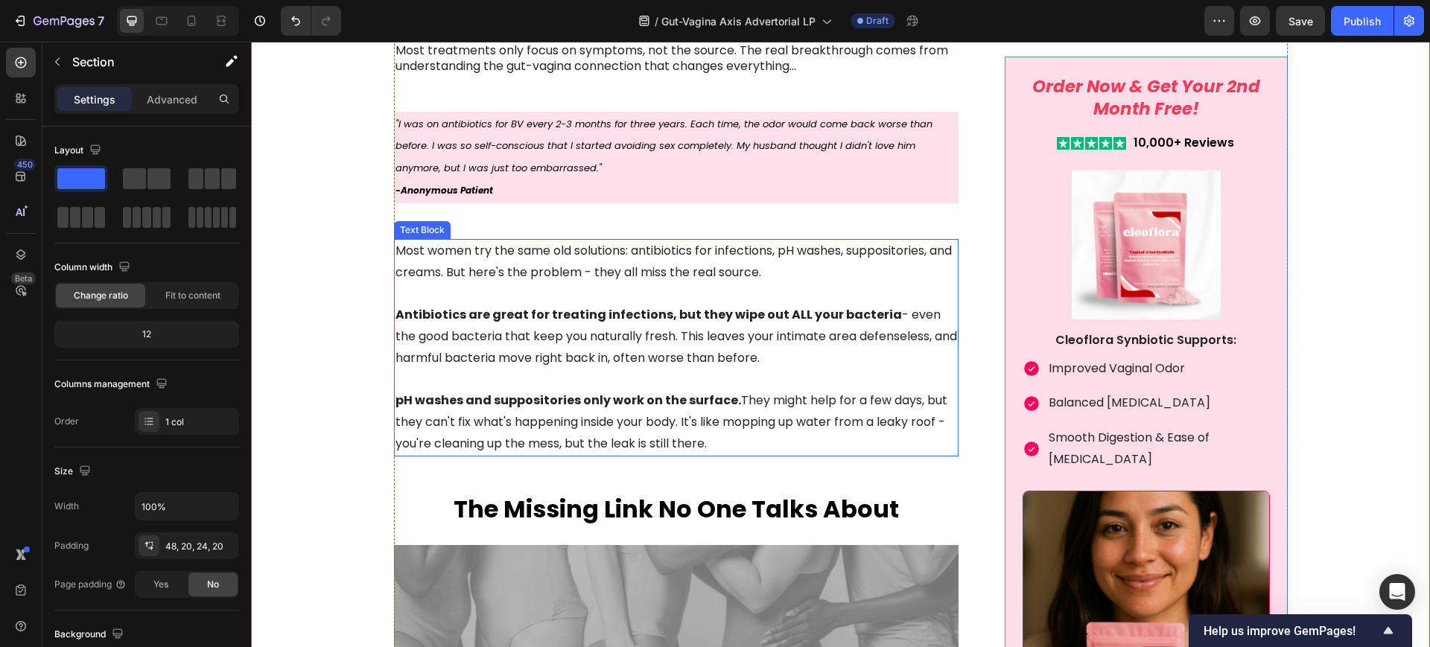
click at [489, 284] on p "Rich Text Editor. Editing area: main" at bounding box center [676, 294] width 562 height 22
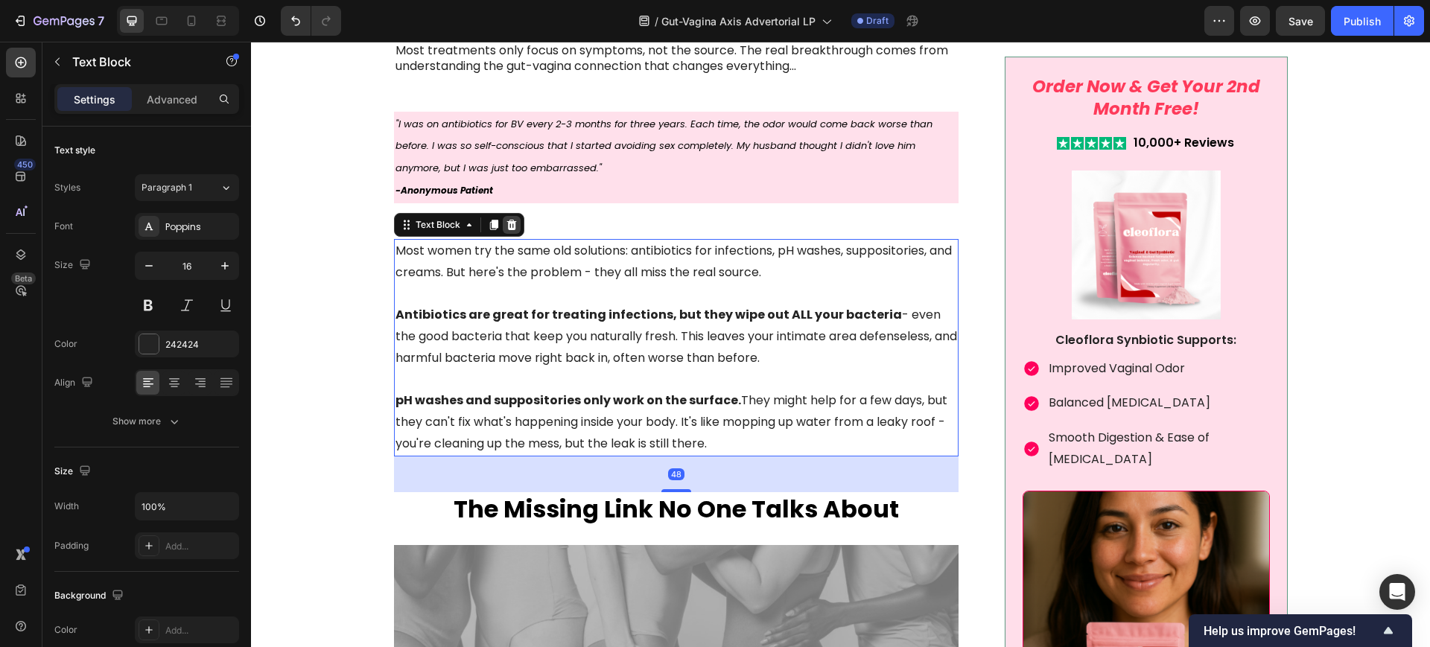
click at [506, 229] on icon at bounding box center [512, 225] width 12 height 12
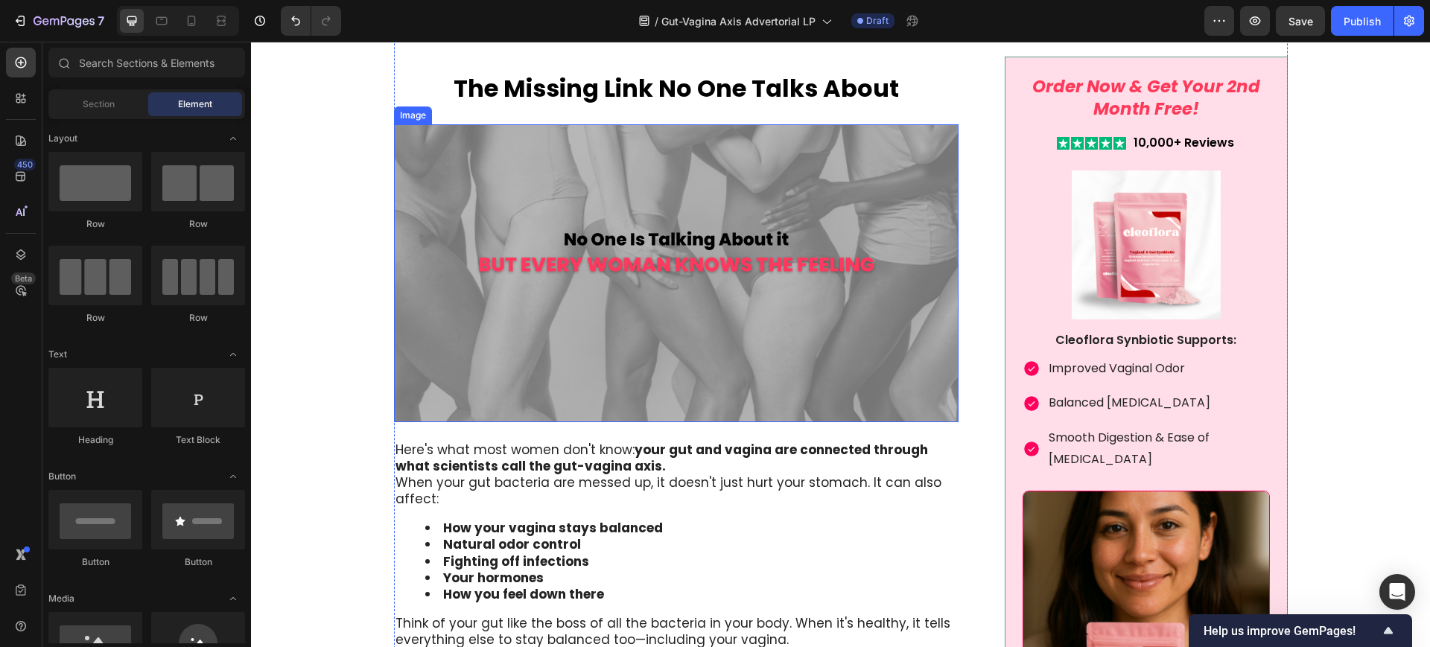
scroll to position [2388, 0]
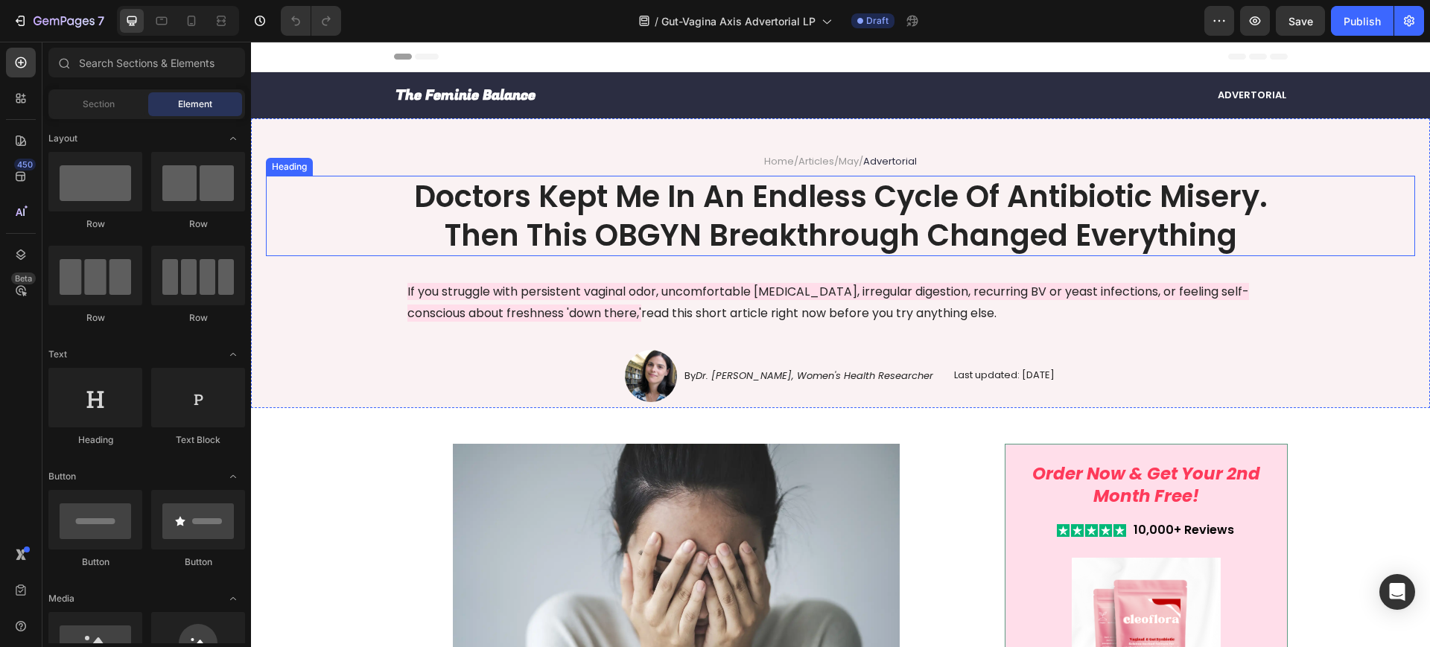
click at [315, 243] on div "Doctors Kept Me In An Endless Cycle Of Antibiotic Misery. Then This OBGYN Break…" at bounding box center [840, 216] width 1149 height 80
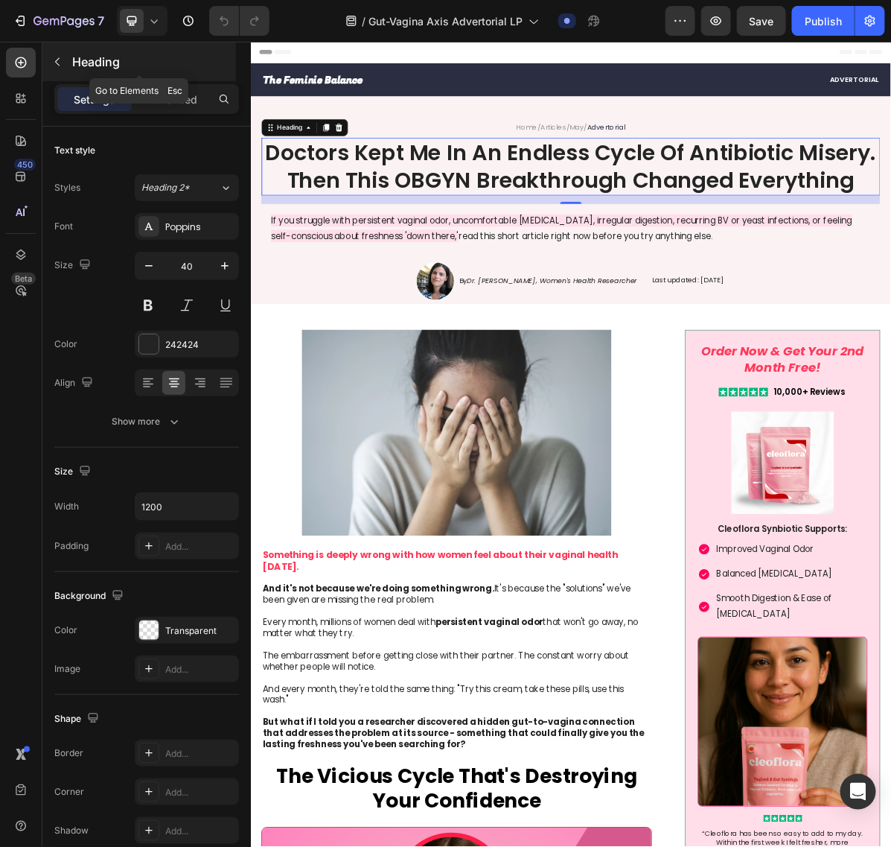
click at [57, 61] on icon "button" at bounding box center [57, 62] width 12 height 12
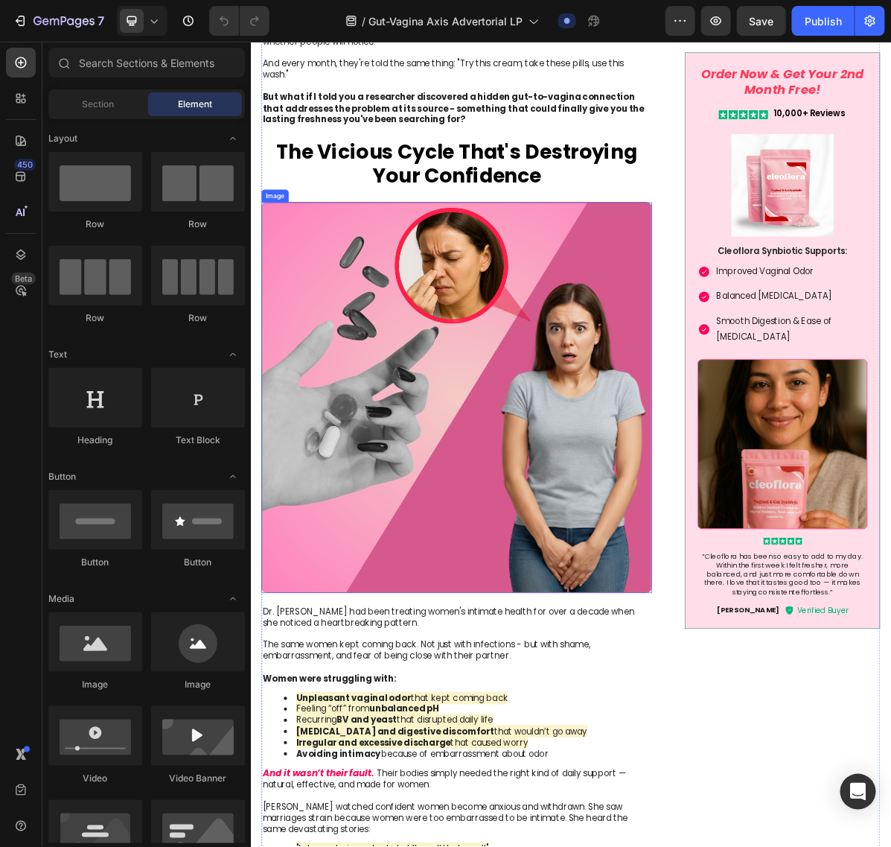
scroll to position [931, 0]
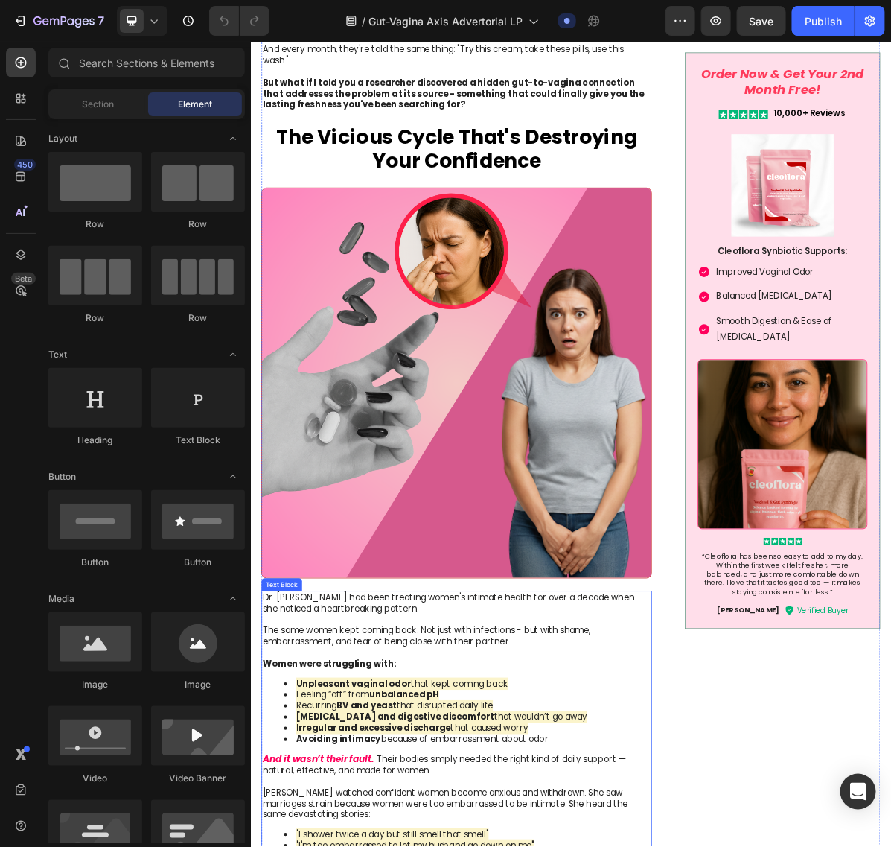
click at [380, 646] on p "Dr. [PERSON_NAME] had been treating women's intimate health for over a decade w…" at bounding box center [537, 825] width 540 height 31
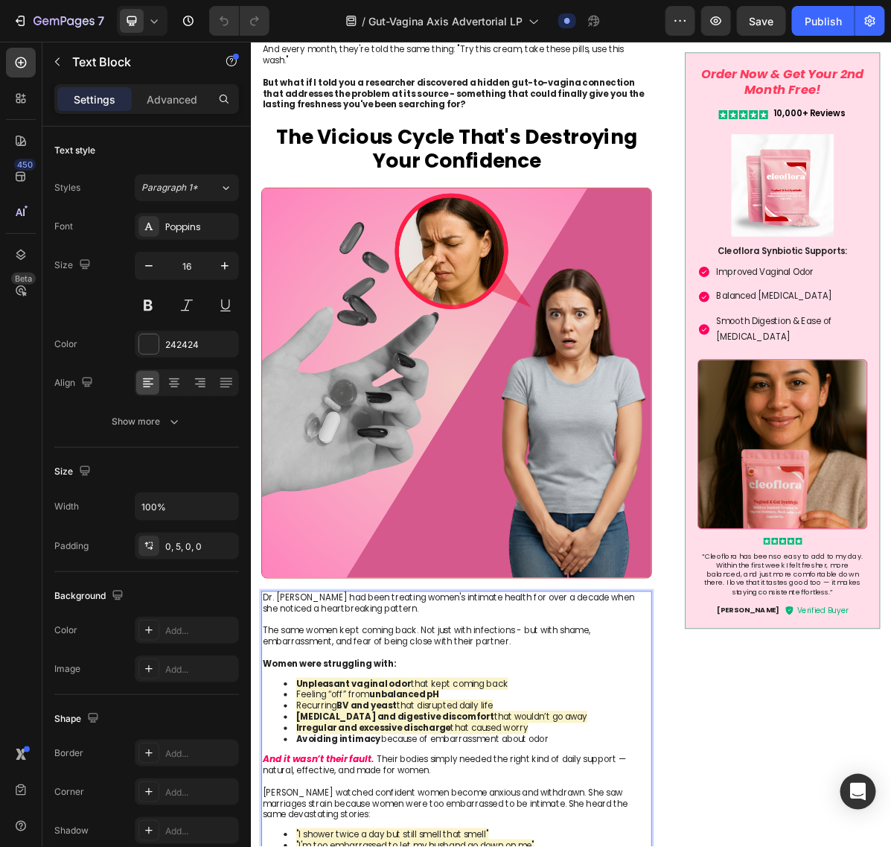
click at [367, 646] on p "Dr. [PERSON_NAME] had been treating women's intimate health for over a decade w…" at bounding box center [537, 825] width 540 height 31
click at [375, 646] on p "Dr. [PERSON_NAME] had been treating women's intimate health for over a decade w…" at bounding box center [537, 825] width 540 height 31
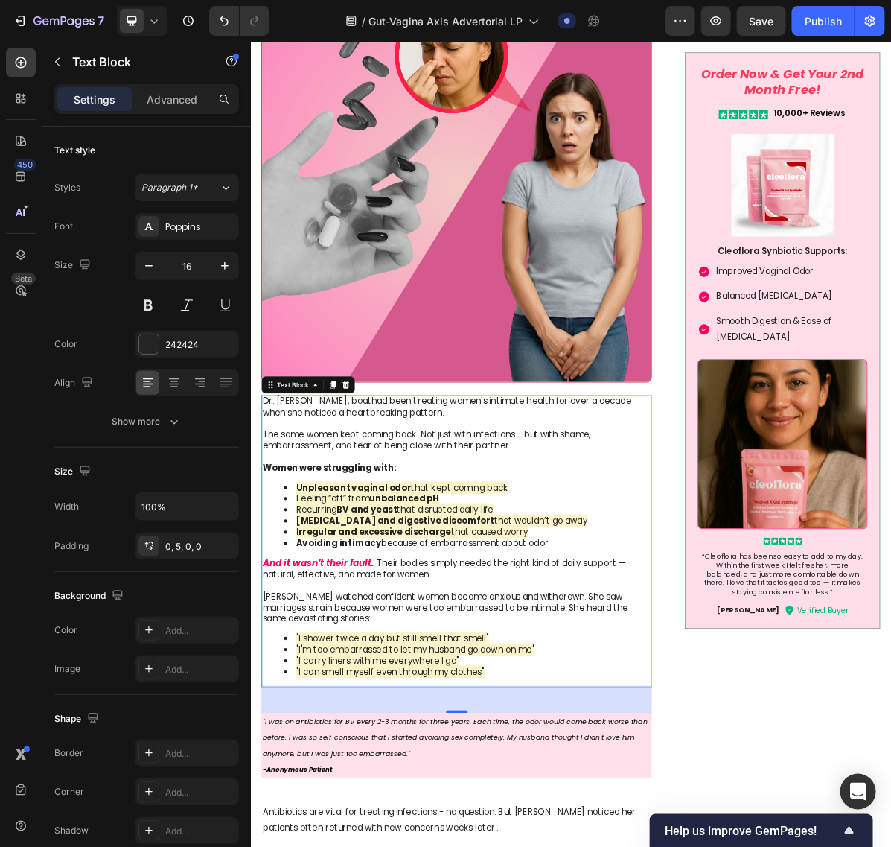
scroll to position [1210, 0]
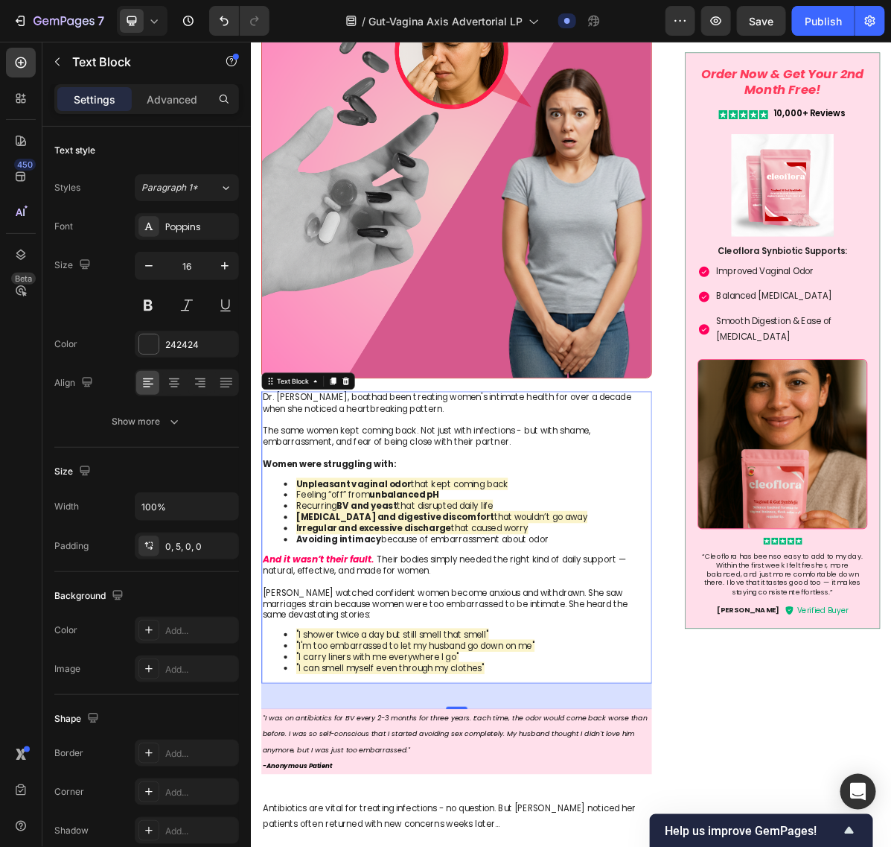
click at [411, 646] on p "And it wasn’t their fault. Their bodies simply needed the right kind of daily s…" at bounding box center [537, 803] width 540 height 94
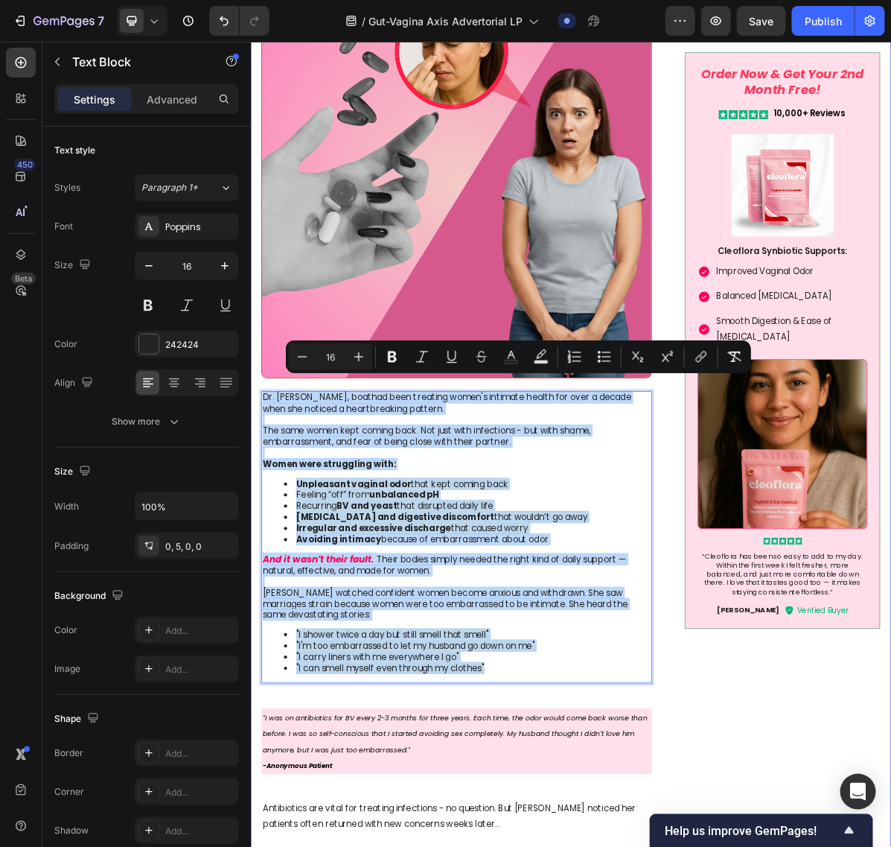
drag, startPoint x: 611, startPoint y: 899, endPoint x: 254, endPoint y: 523, distance: 518.2
click at [254, 523] on div "Image Something is deeply wrong with how women feel about their vaginal health …" at bounding box center [696, 746] width 893 height 3019
copy div "Dr. Jennifer Walsh, boathad been treating women's intimate health for over a de…"
click at [509, 646] on p "And it wasn’t their fault. Their bodies simply needed the right kind of daily s…" at bounding box center [537, 803] width 540 height 94
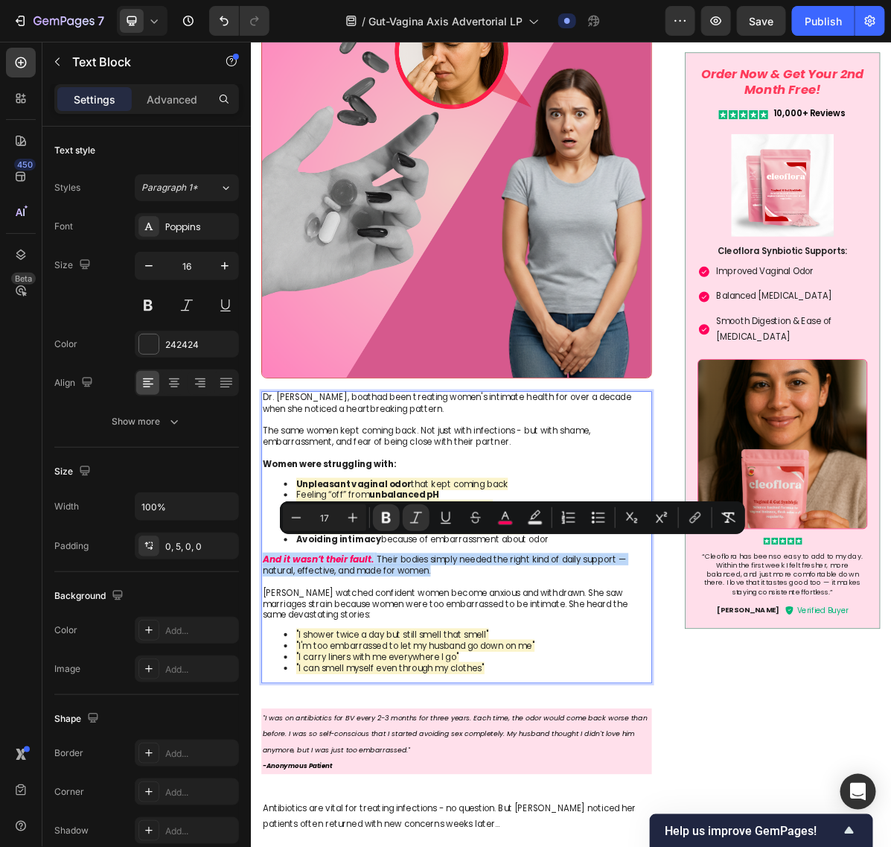
drag, startPoint x: 517, startPoint y: 757, endPoint x: 268, endPoint y: 735, distance: 250.4
click at [268, 646] on div "Dr. Jennifer Walsh, boathad been treating women's intimate health for over a de…" at bounding box center [537, 732] width 545 height 407
copy p "And it wasn’t their fault. Their bodies simply needed the right kind of daily s…"
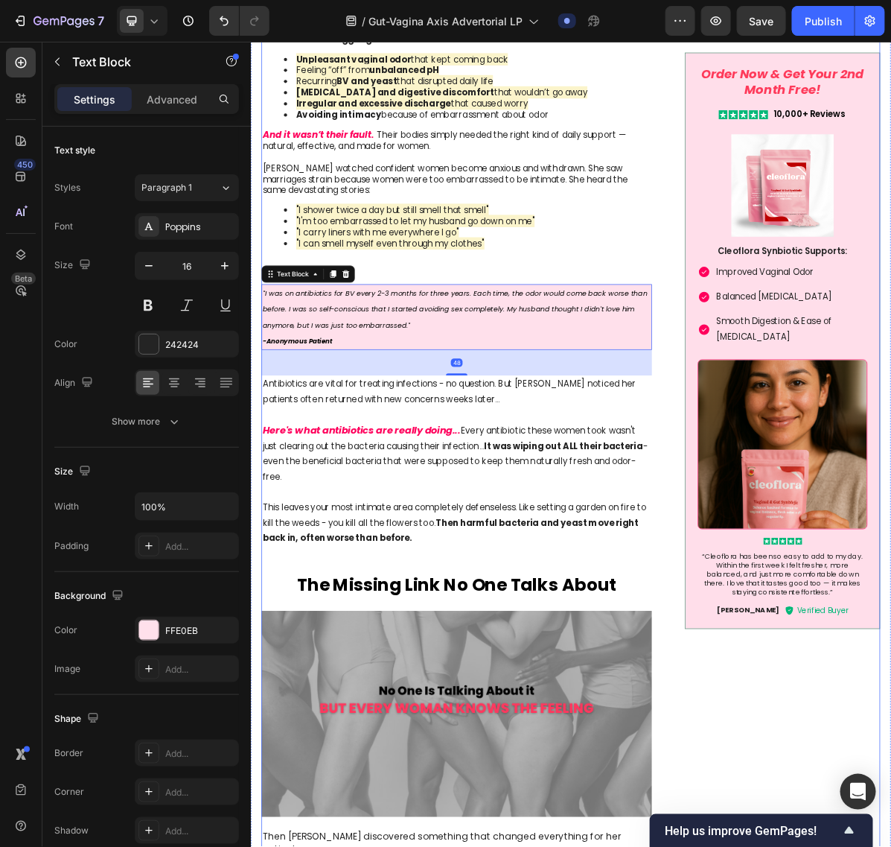
scroll to position [1768, 0]
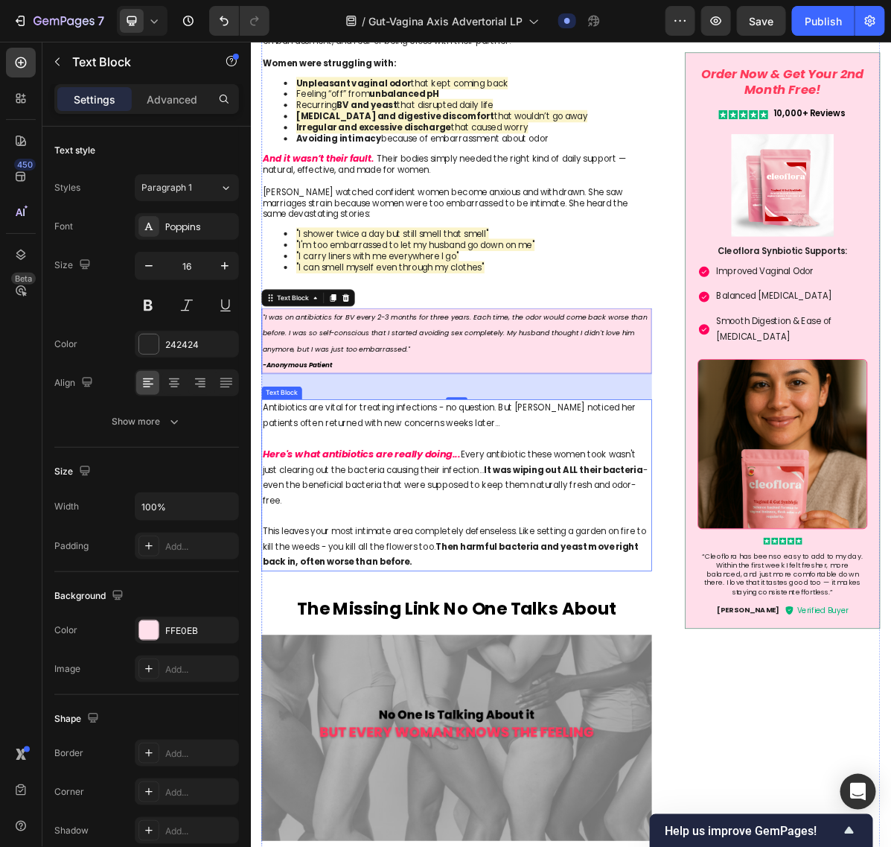
click at [447, 646] on p "This leaves your most intimate area completely defenseless. Like setting a gard…" at bounding box center [538, 737] width 542 height 86
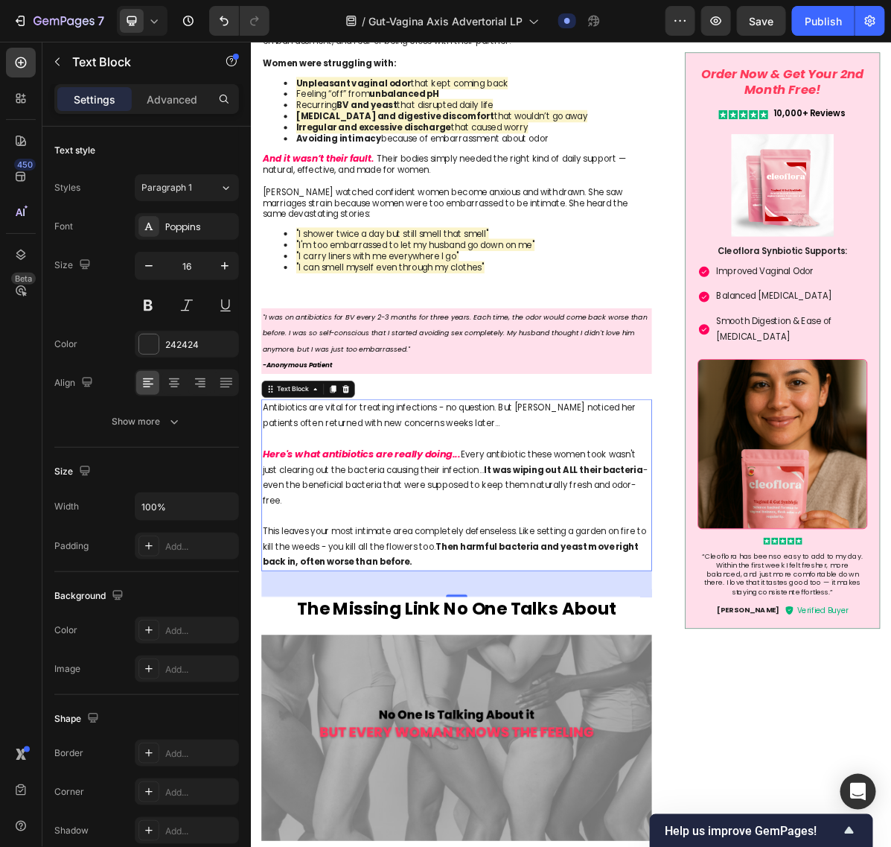
click at [593, 646] on p "Here's what antibiotics are really doing... Every antibiotic these women took w…" at bounding box center [538, 640] width 542 height 108
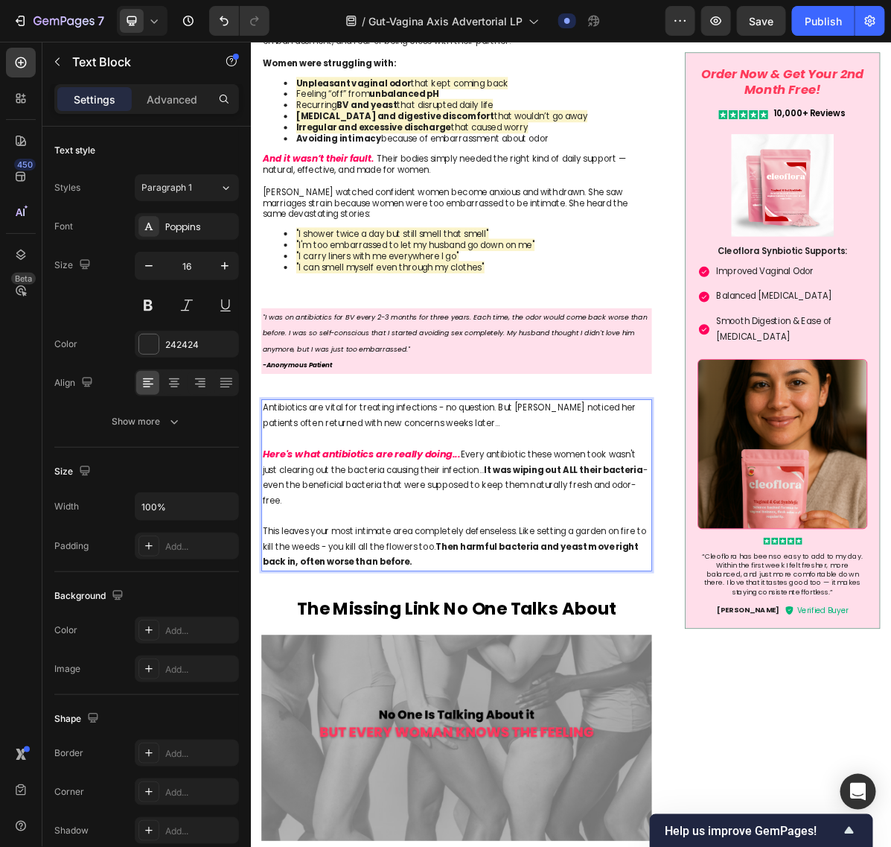
click at [554, 646] on p "This leaves your most intimate area completely defenseless. Like setting a gard…" at bounding box center [538, 737] width 542 height 86
click at [465, 646] on p "This leaves your most intimate area completely defenseless. Like setting a gard…" at bounding box center [538, 737] width 542 height 86
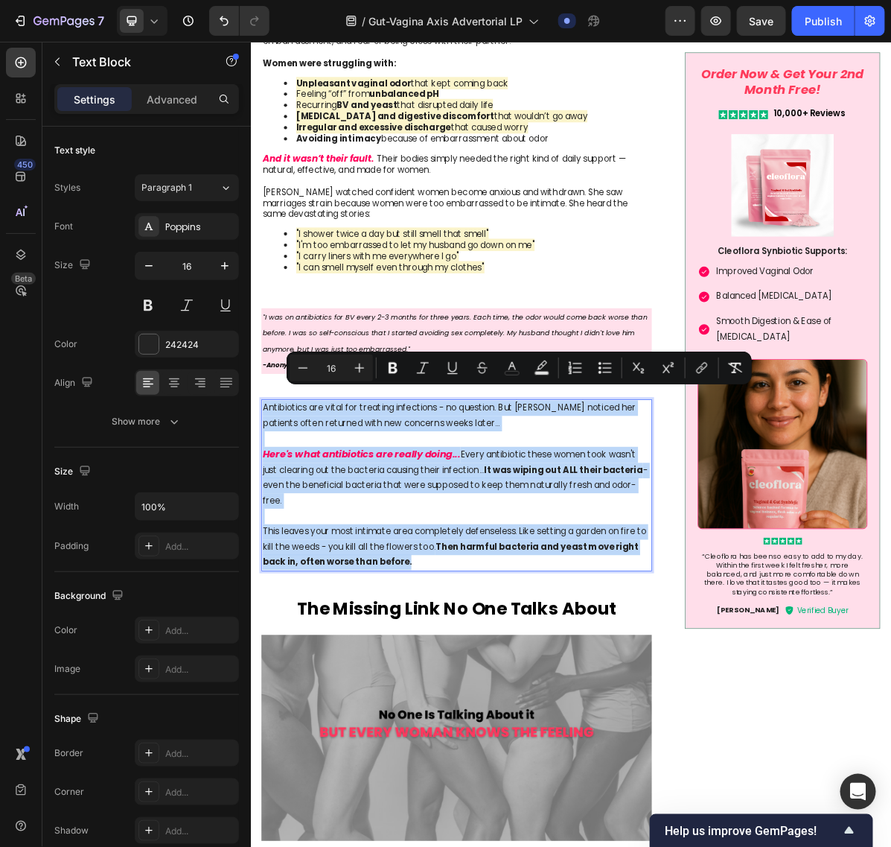
drag, startPoint x: 477, startPoint y: 747, endPoint x: 474, endPoint y: 424, distance: 323.2
copy div "Antibiotics are vital for treating infections - no question. But [PERSON_NAME] …"
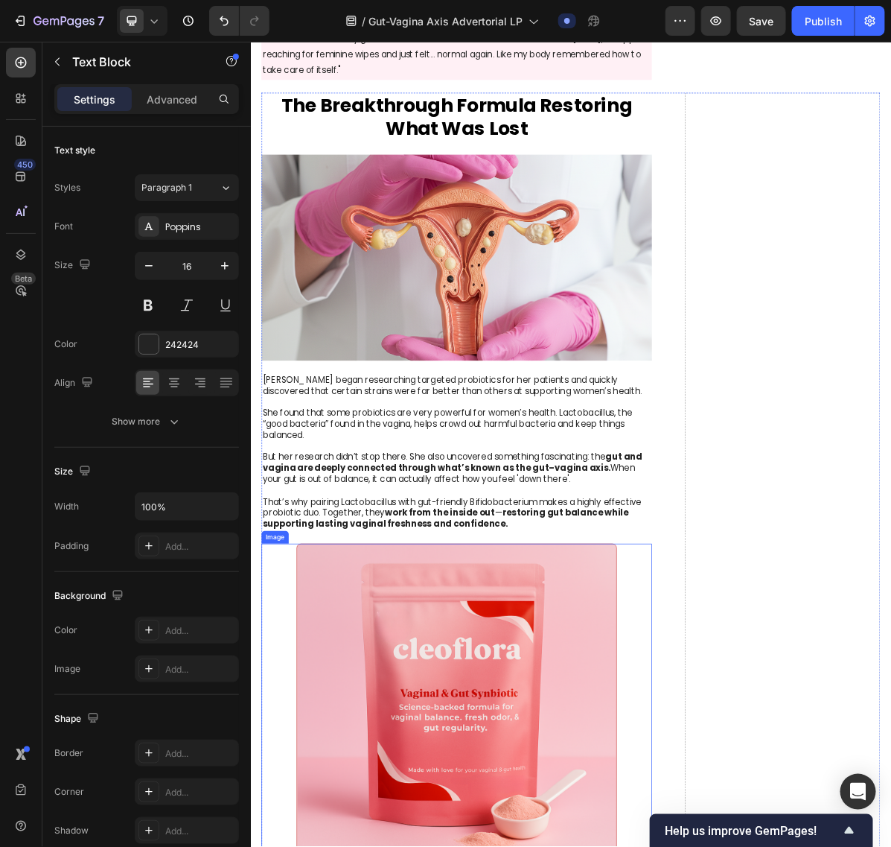
scroll to position [3071, 0]
